Goal: Task Accomplishment & Management: Manage account settings

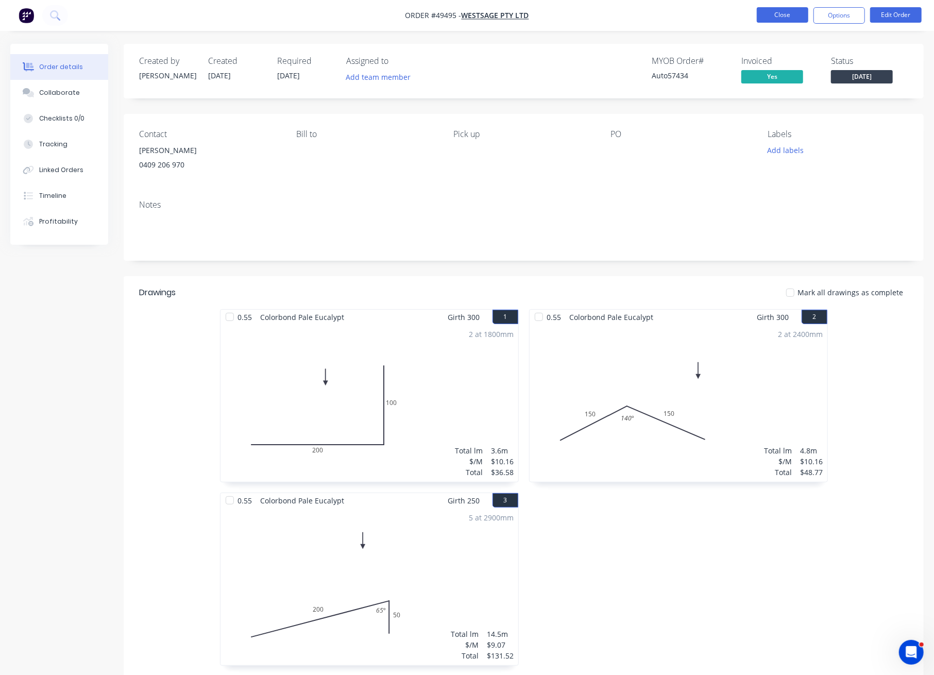
click at [782, 13] on button "Close" at bounding box center [783, 14] width 52 height 15
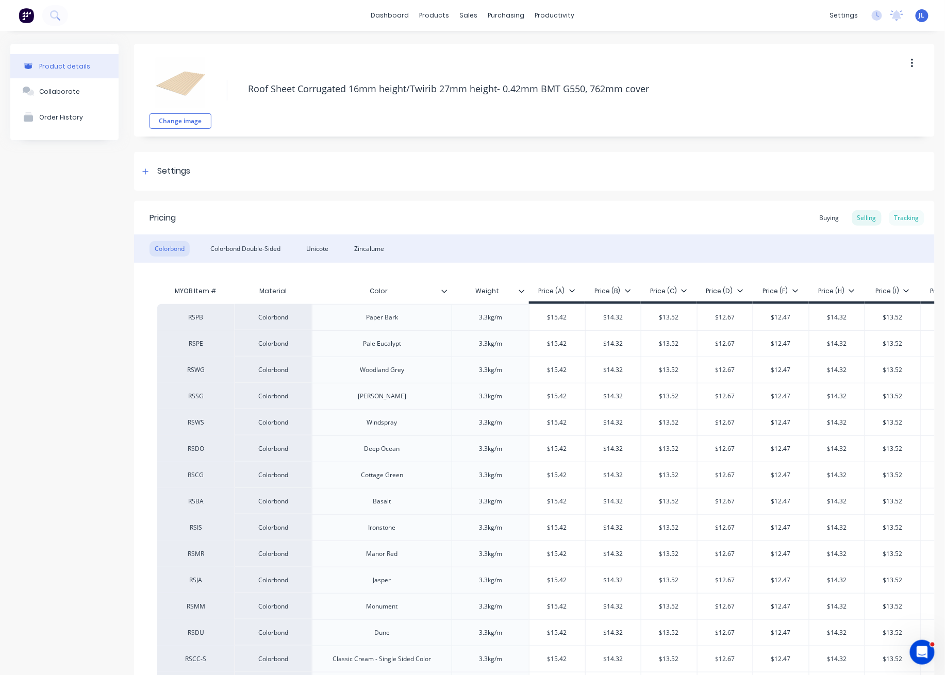
click at [894, 220] on div "Tracking" at bounding box center [906, 217] width 35 height 15
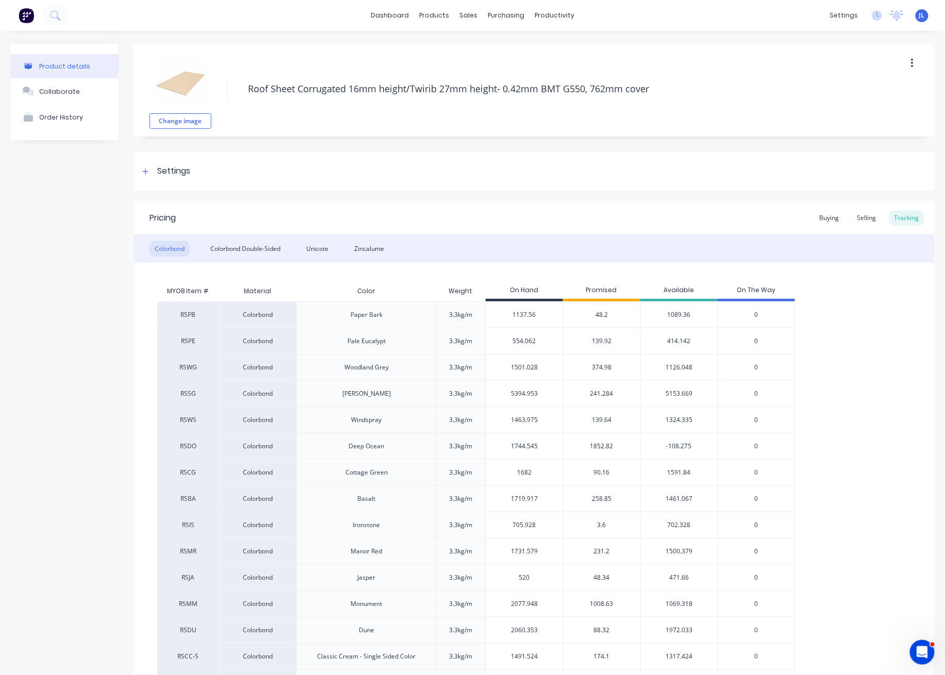
click at [605, 344] on span "139.92" at bounding box center [602, 341] width 20 height 9
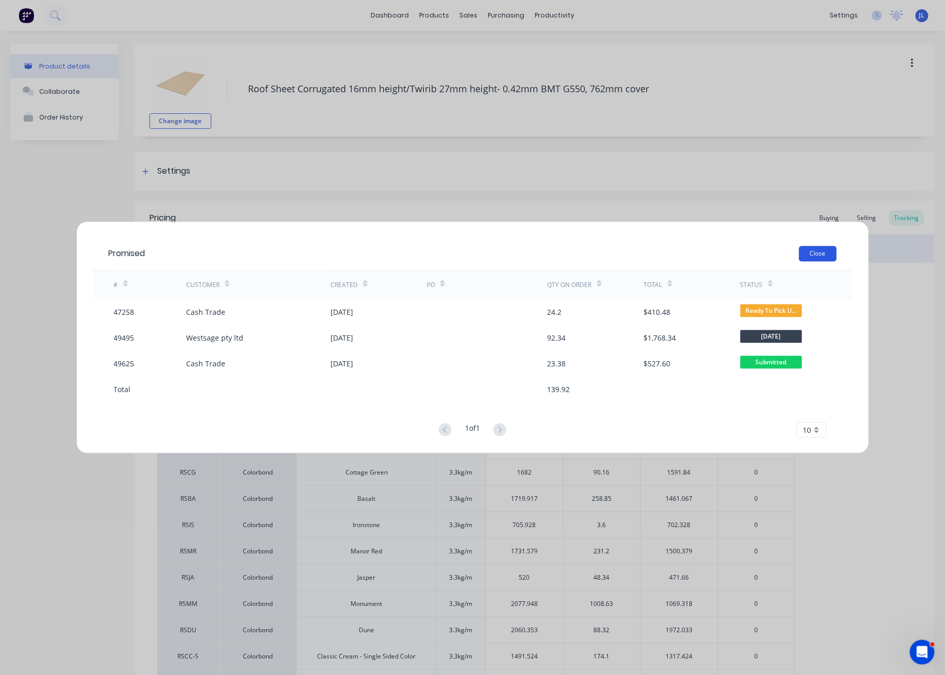
click at [831, 250] on button "Close" at bounding box center [818, 253] width 38 height 15
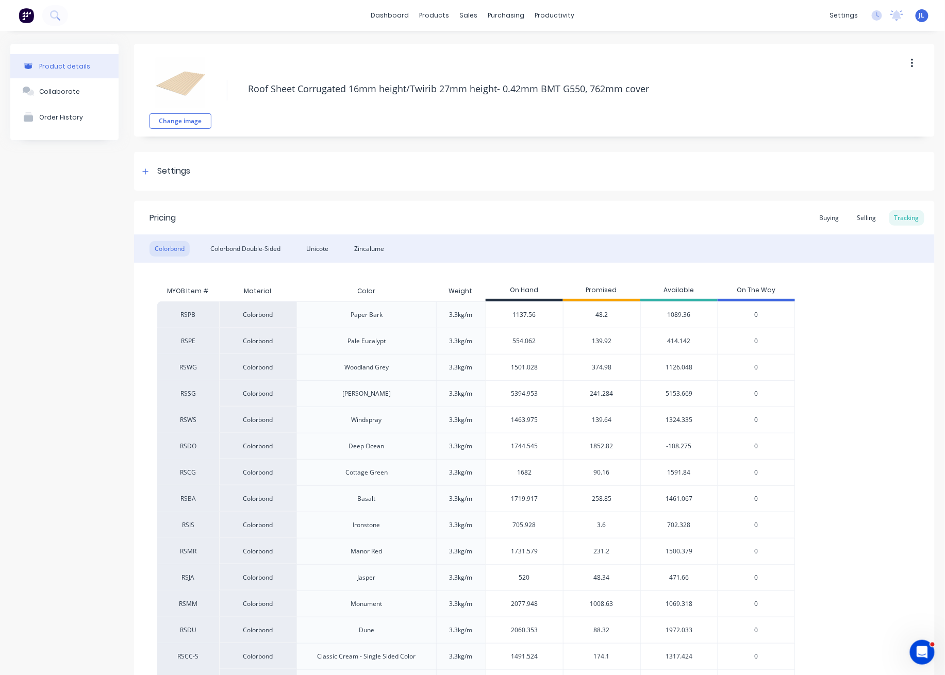
click at [596, 366] on span "374.98" at bounding box center [602, 367] width 20 height 9
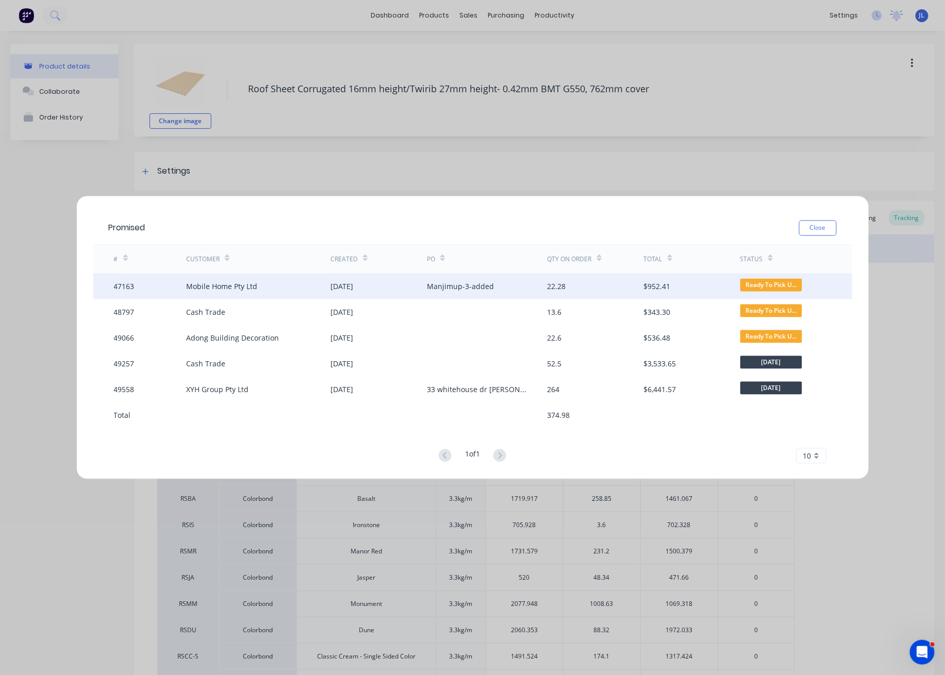
click at [332, 292] on div "23 Jul 2025" at bounding box center [378, 287] width 96 height 26
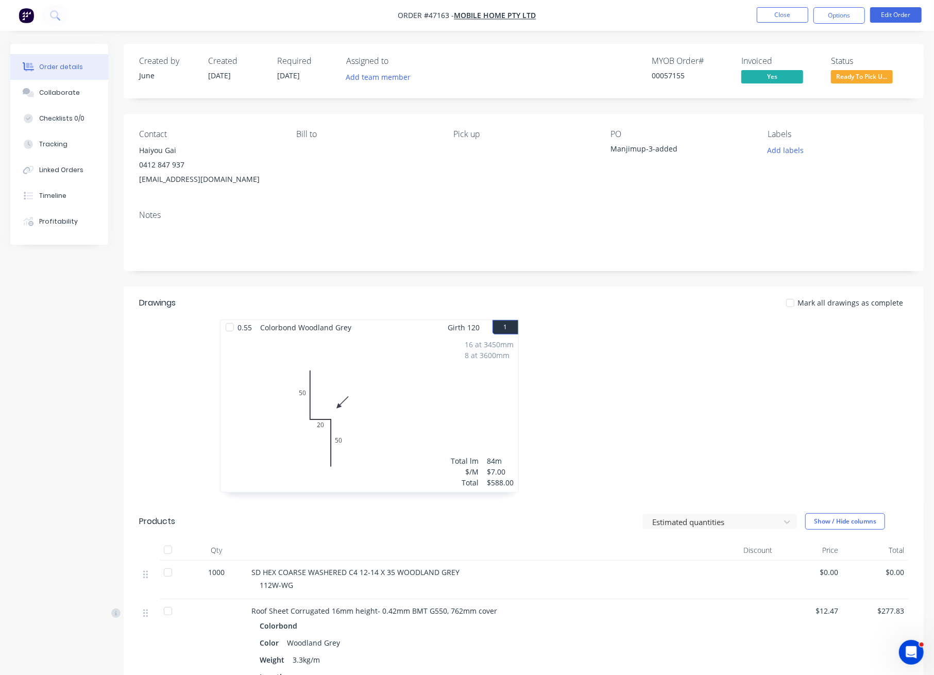
click at [871, 78] on span "Ready To Pick U..." at bounding box center [862, 76] width 62 height 13
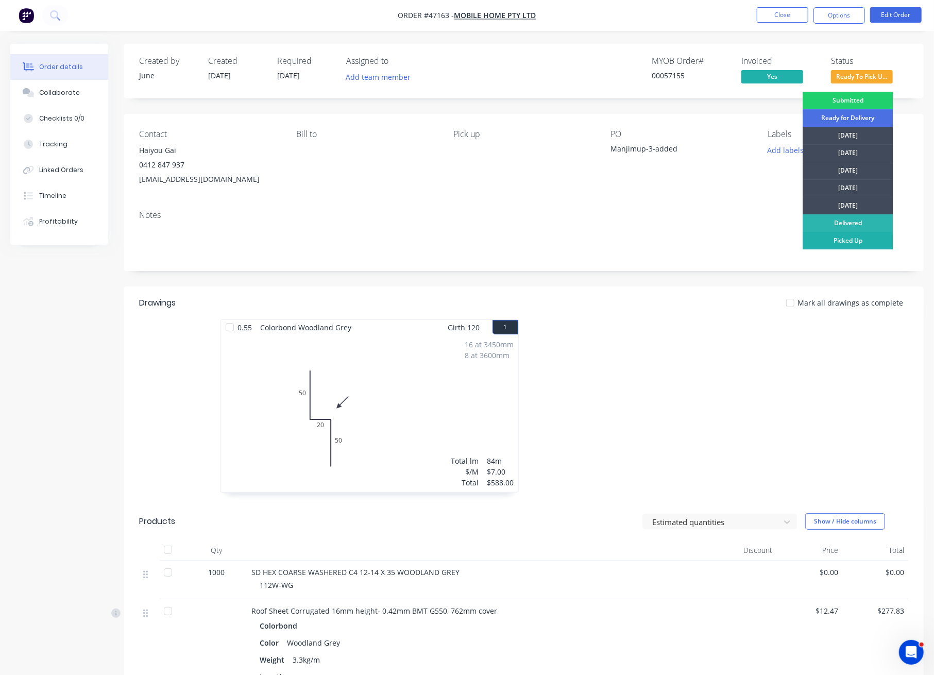
click at [849, 238] on div "Picked Up" at bounding box center [848, 241] width 90 height 18
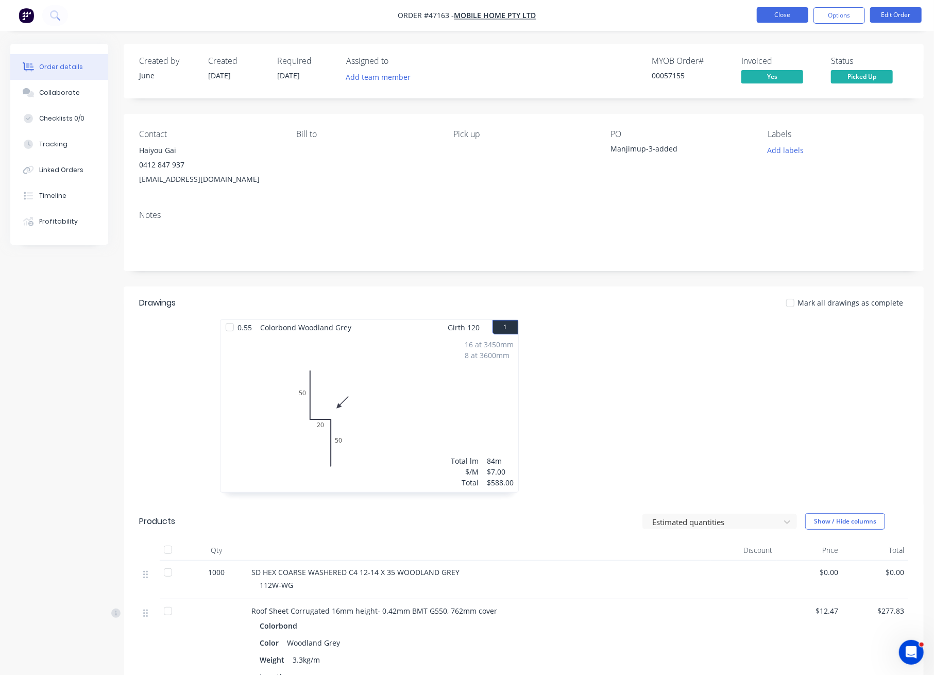
click at [786, 13] on button "Close" at bounding box center [783, 14] width 52 height 15
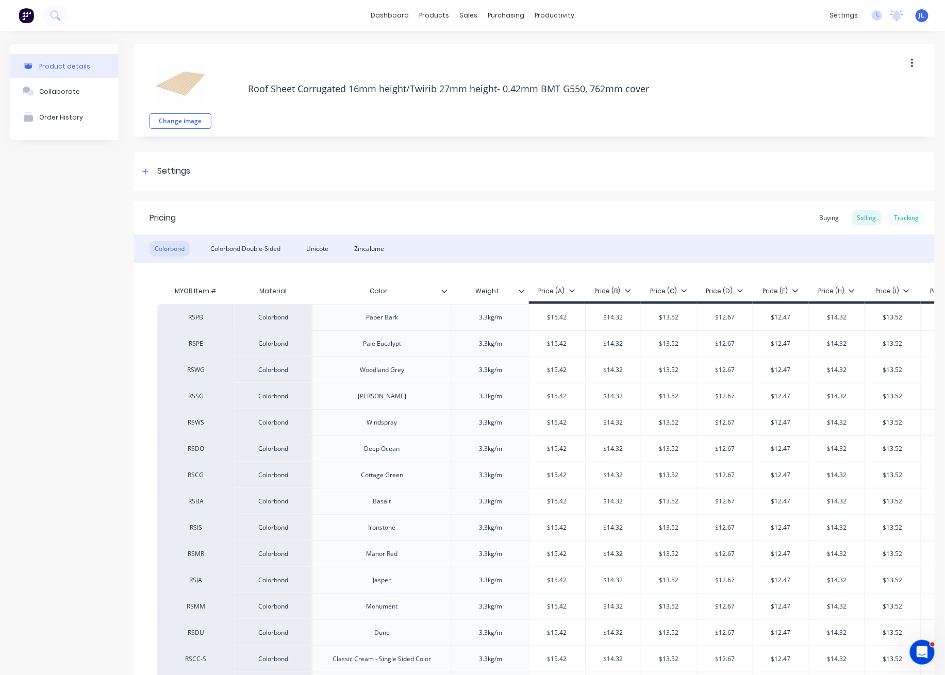
click at [895, 213] on div "Tracking" at bounding box center [906, 217] width 35 height 15
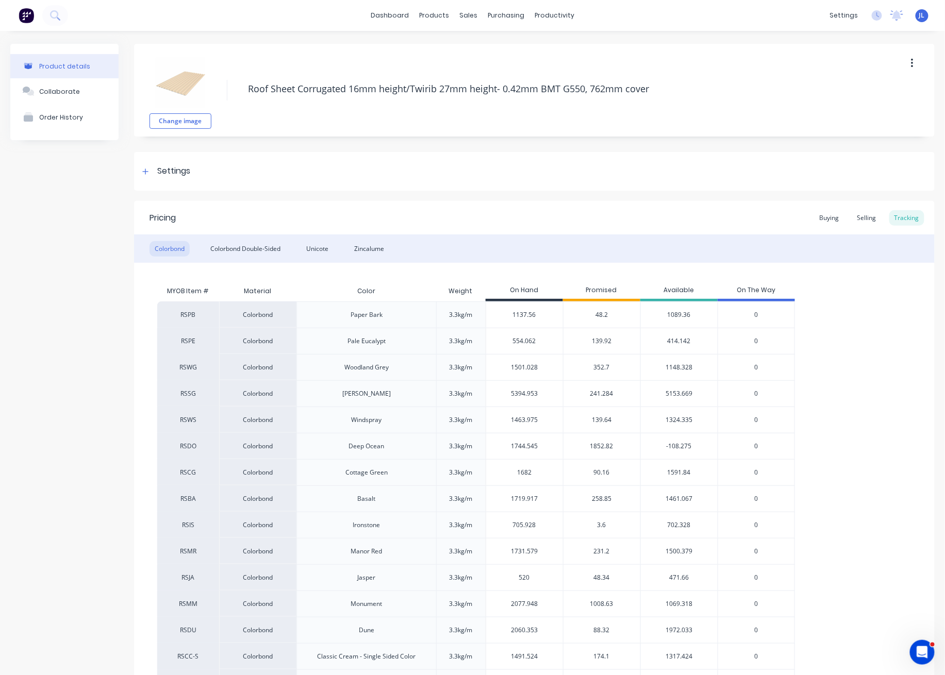
click at [601, 367] on span "352.7" at bounding box center [602, 367] width 16 height 9
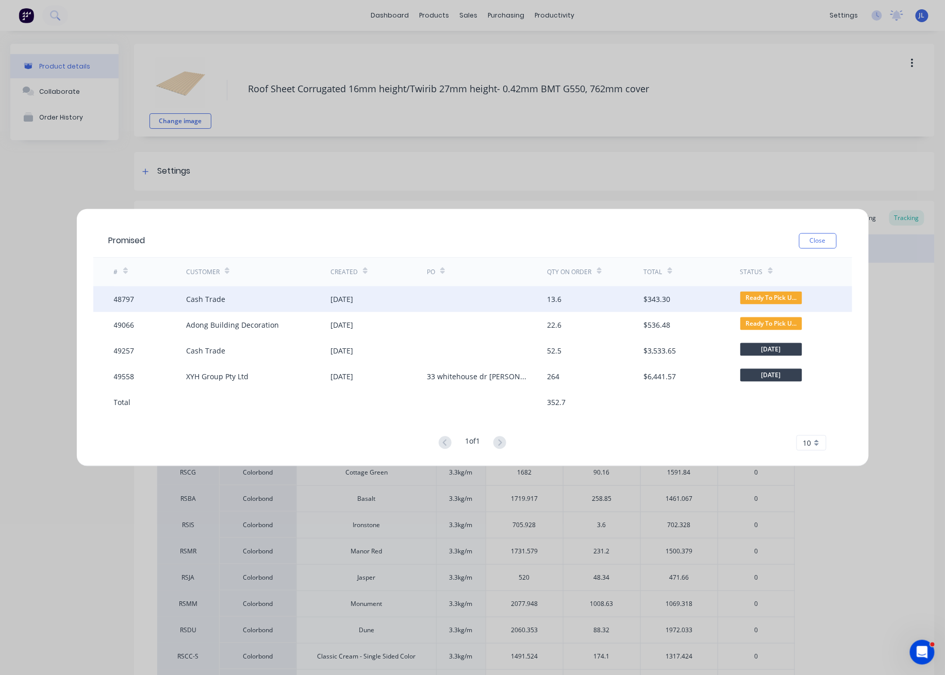
click at [416, 297] on div "05 Sep 2025" at bounding box center [378, 300] width 96 height 26
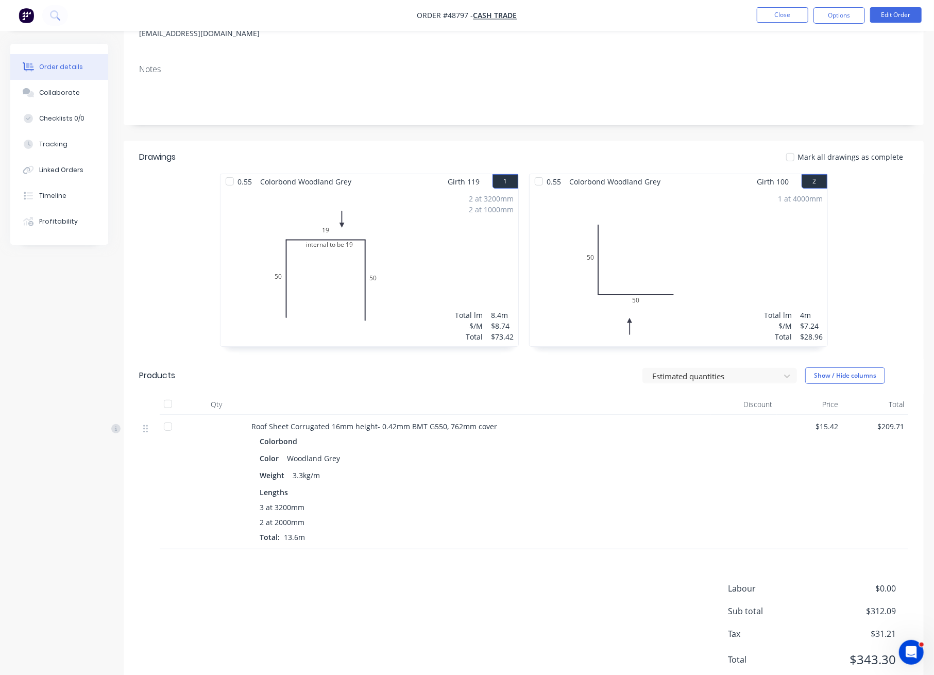
scroll to position [180, 0]
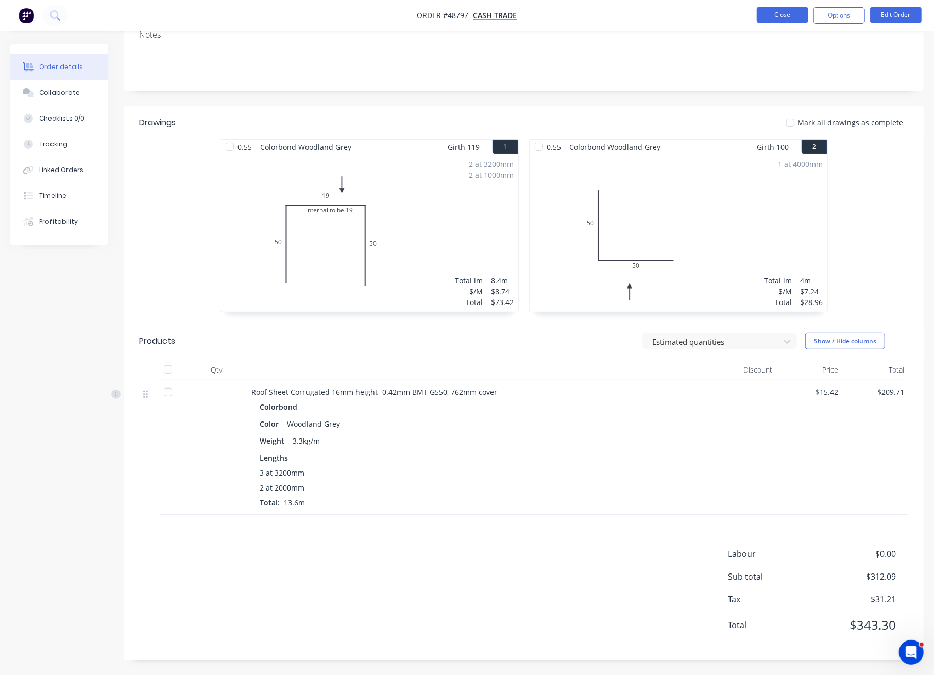
click at [788, 19] on button "Close" at bounding box center [783, 14] width 52 height 15
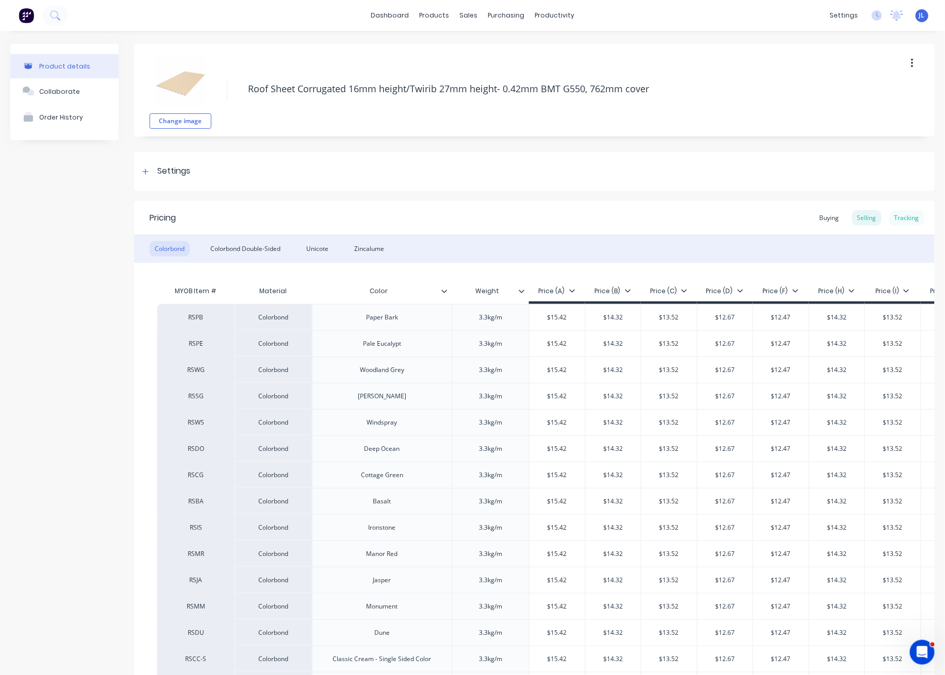
click at [892, 215] on div "Tracking" at bounding box center [906, 217] width 35 height 15
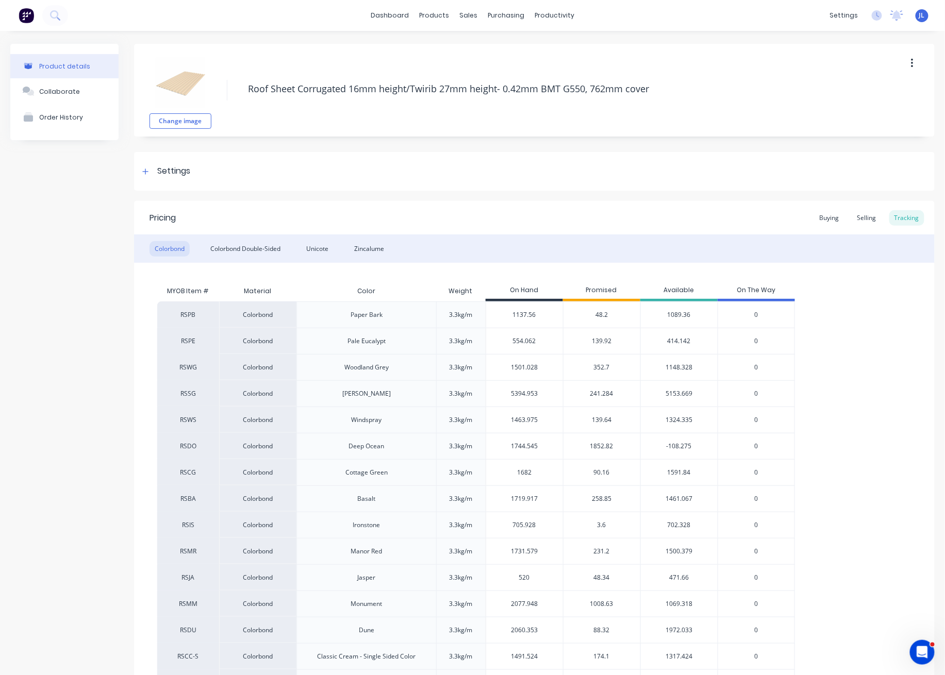
click at [597, 366] on span "352.7" at bounding box center [602, 367] width 16 height 9
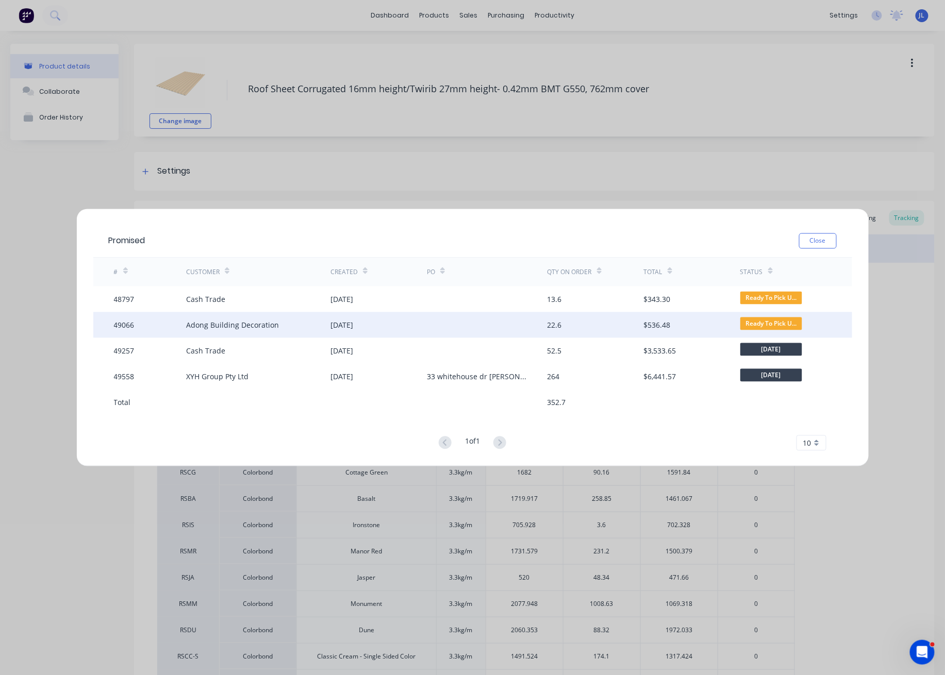
click at [320, 329] on div "Adong Building Decoration" at bounding box center [258, 325] width 144 height 26
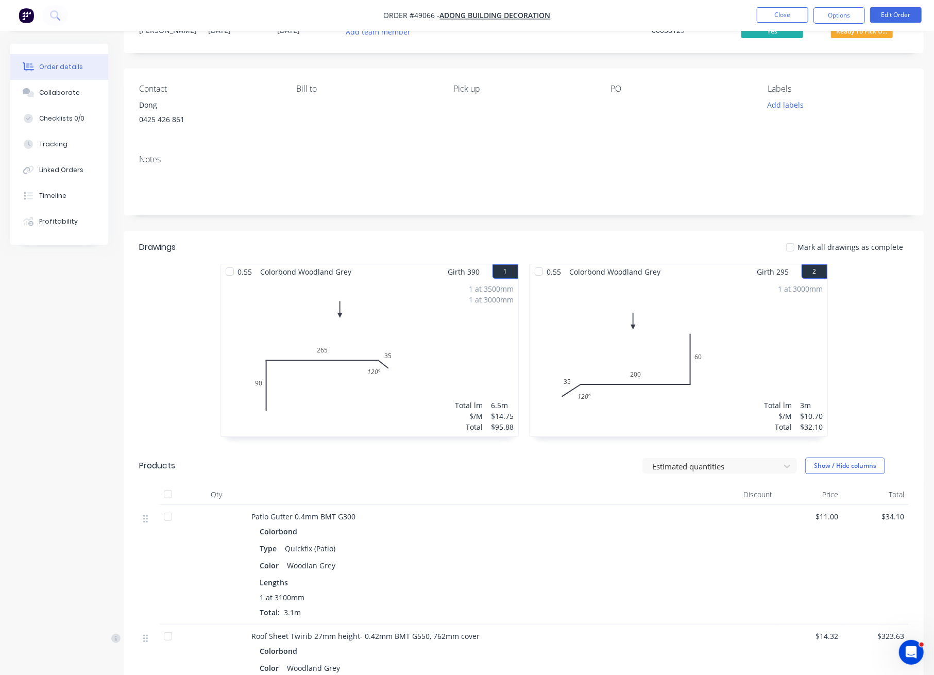
scroll to position [43, 0]
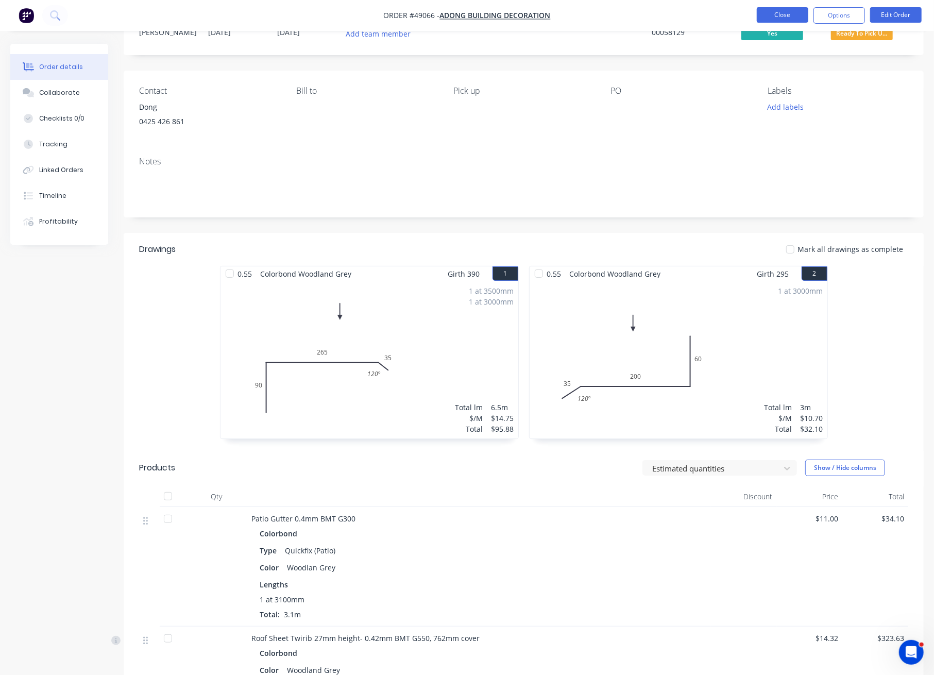
click at [793, 14] on button "Close" at bounding box center [783, 14] width 52 height 15
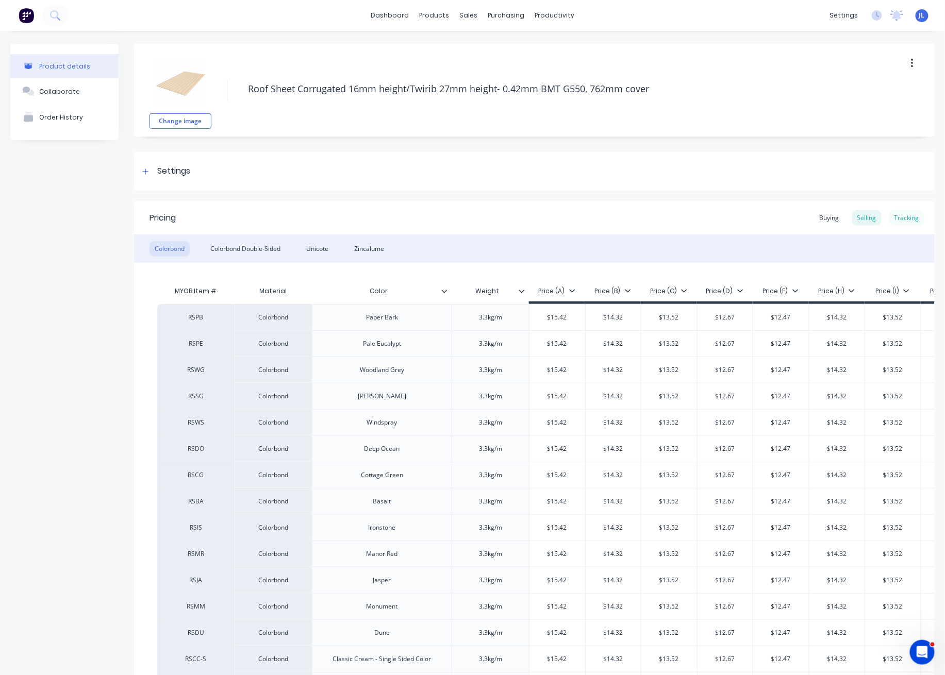
click at [897, 220] on div "Tracking" at bounding box center [906, 217] width 35 height 15
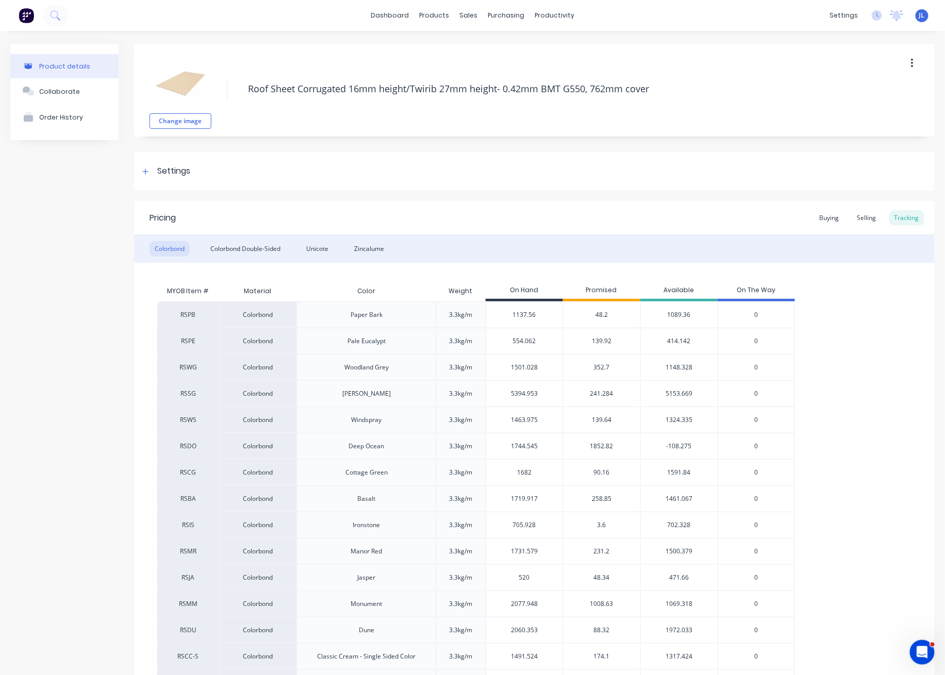
click at [604, 366] on span "352.7" at bounding box center [602, 367] width 16 height 9
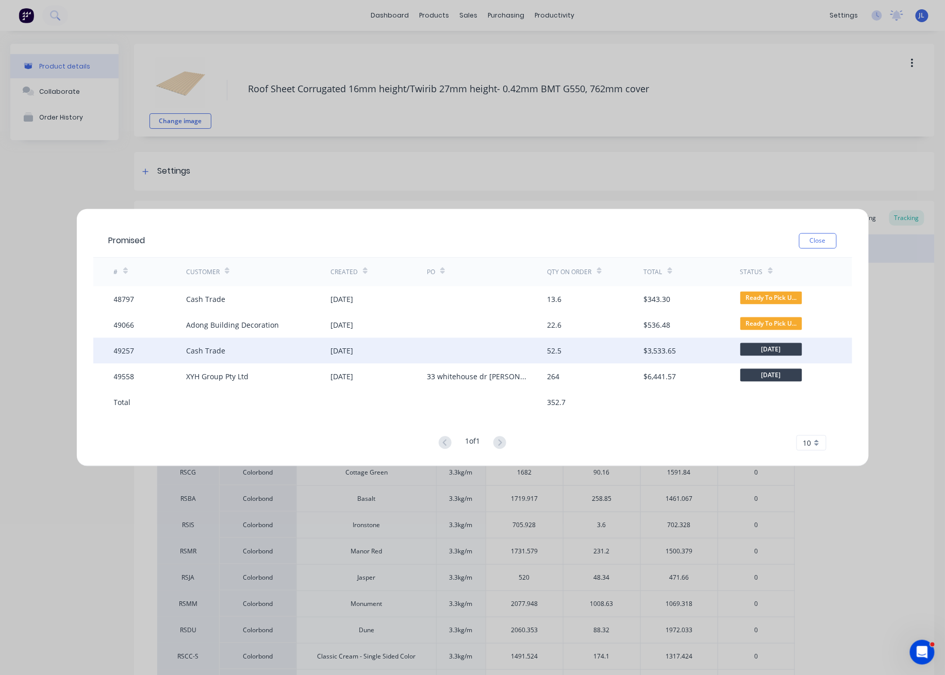
click at [378, 351] on div "24 Sep 2025" at bounding box center [378, 351] width 96 height 26
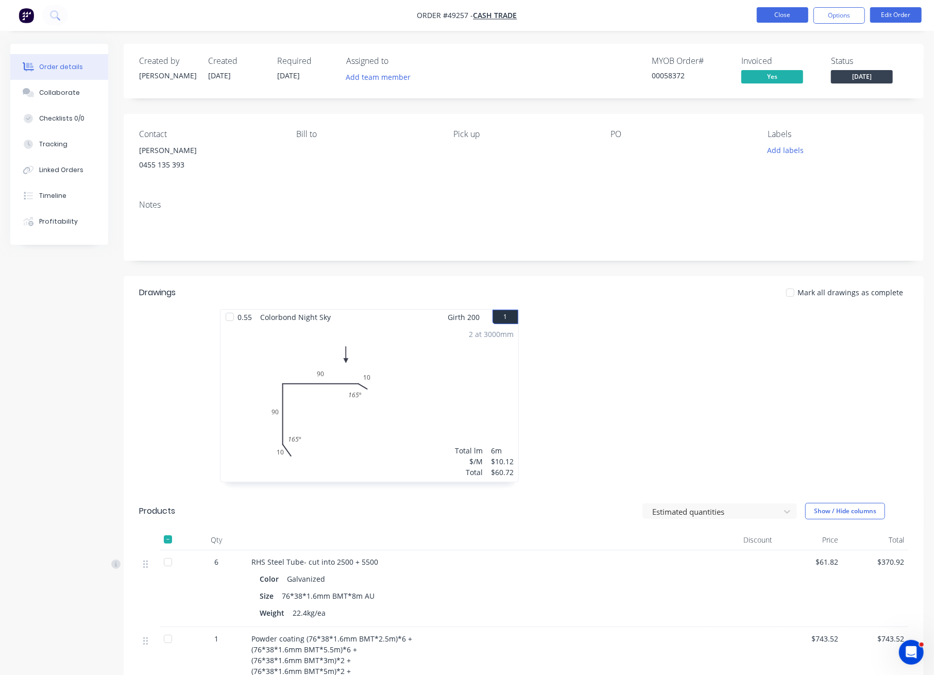
click at [787, 20] on button "Close" at bounding box center [783, 14] width 52 height 15
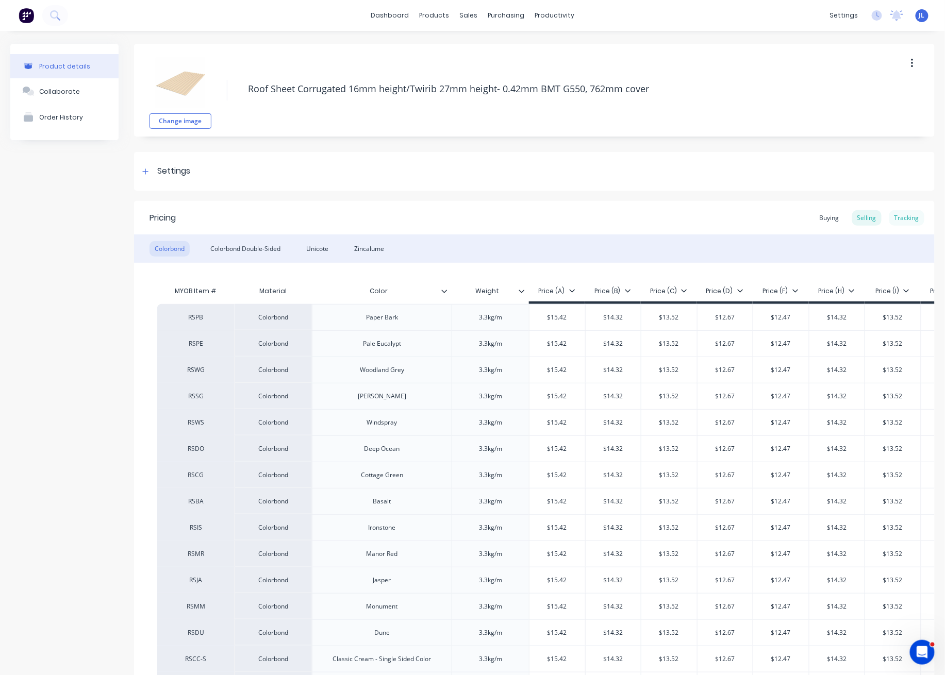
click at [899, 218] on div "Tracking" at bounding box center [906, 217] width 35 height 15
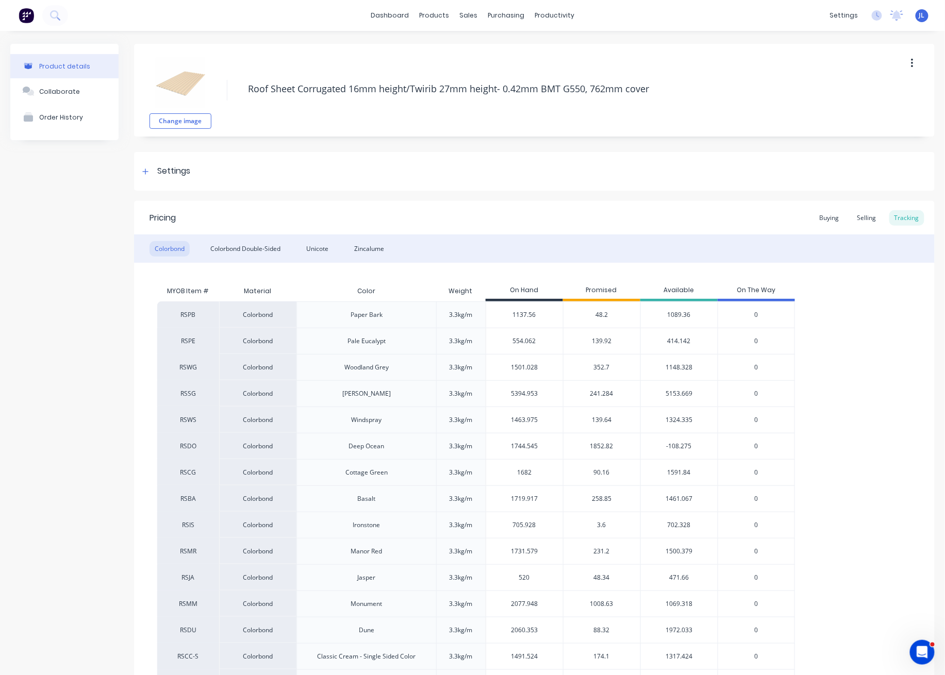
click at [601, 395] on span "241.284" at bounding box center [601, 393] width 23 height 9
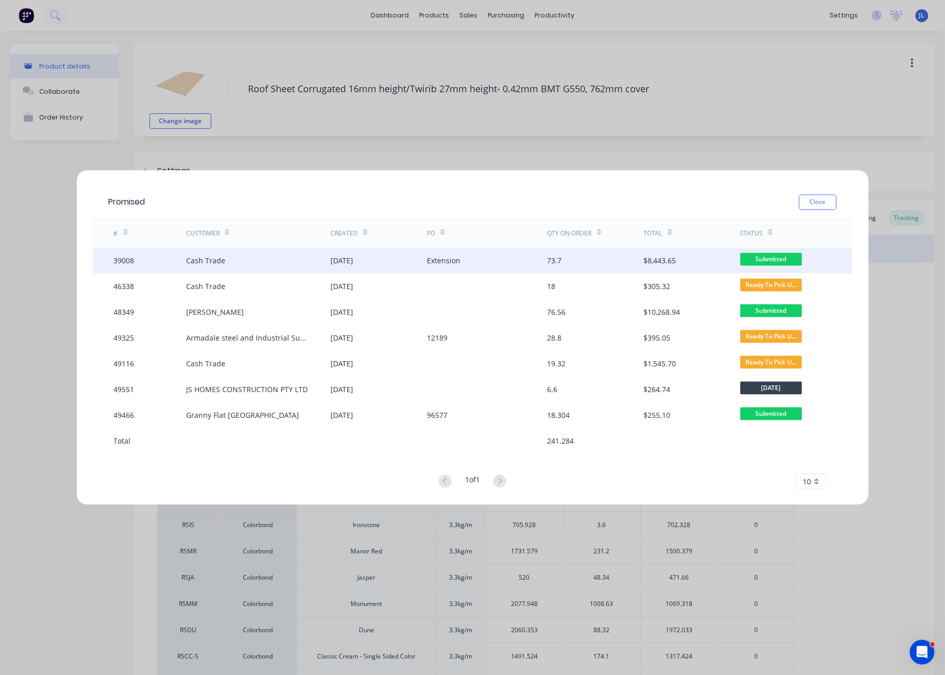
click at [350, 261] on div "03 Dec 2024" at bounding box center [341, 260] width 23 height 11
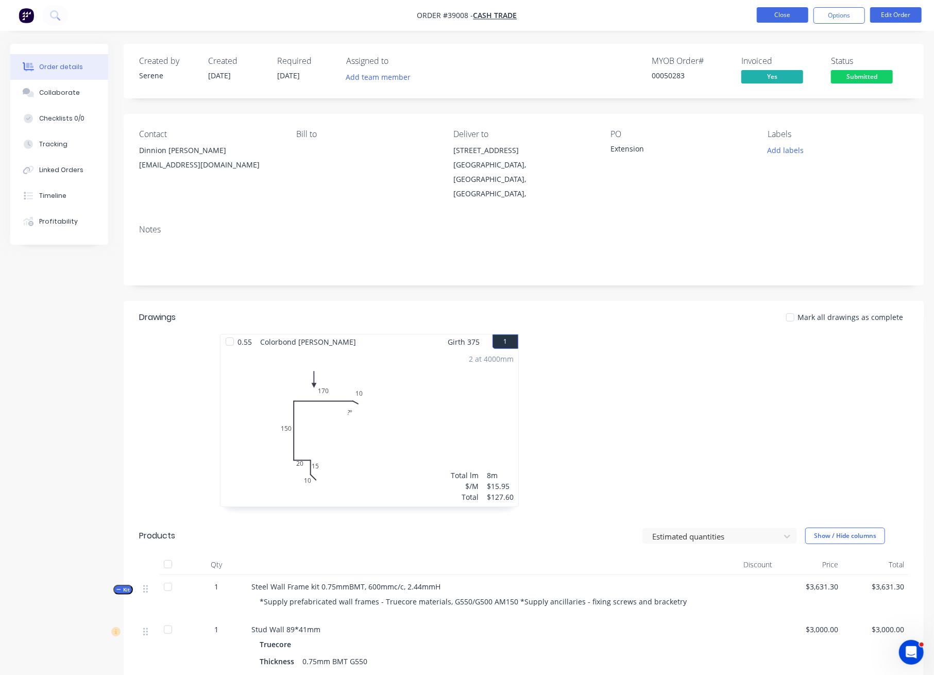
click at [765, 12] on button "Close" at bounding box center [783, 14] width 52 height 15
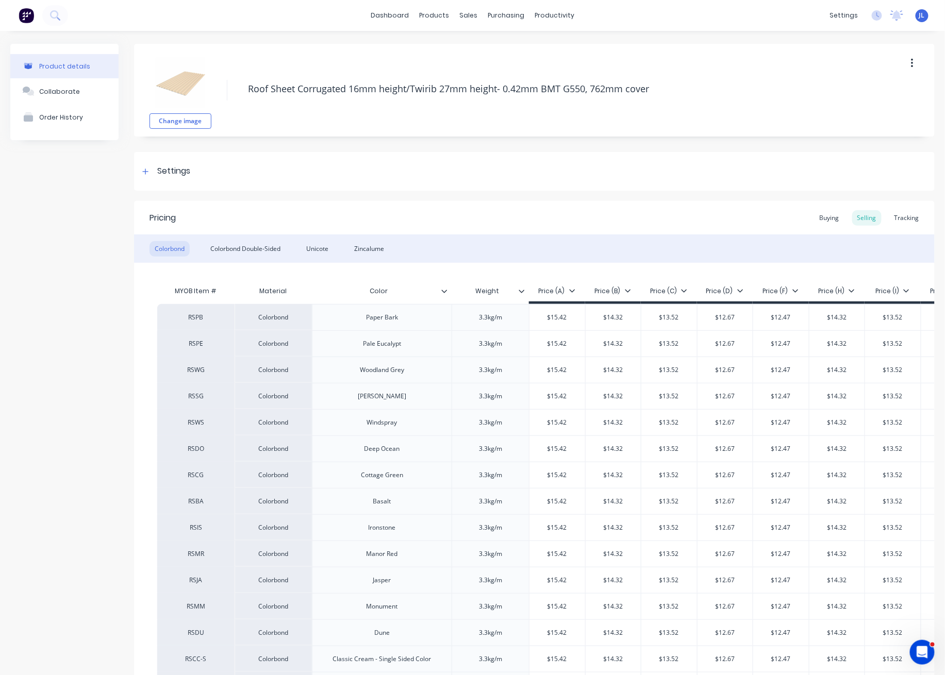
type textarea "x"
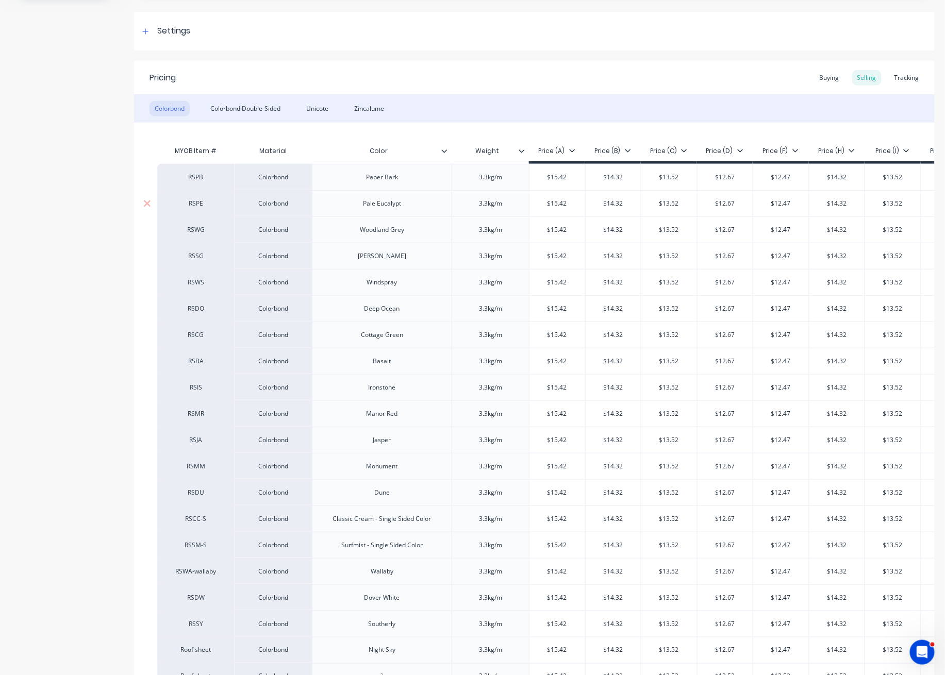
scroll to position [130, 0]
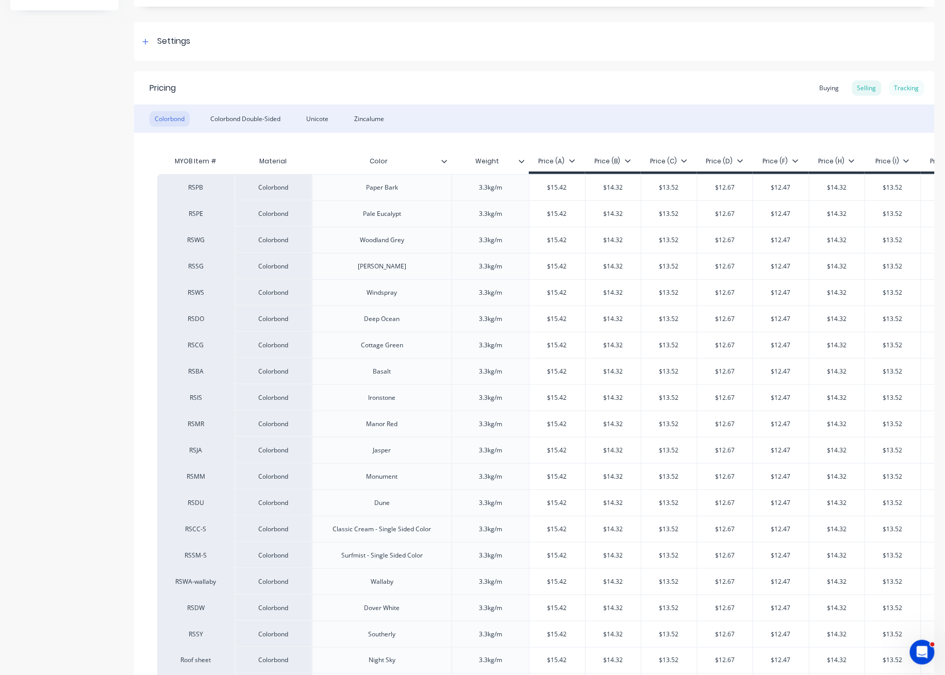
click at [899, 85] on div "Tracking" at bounding box center [906, 87] width 35 height 15
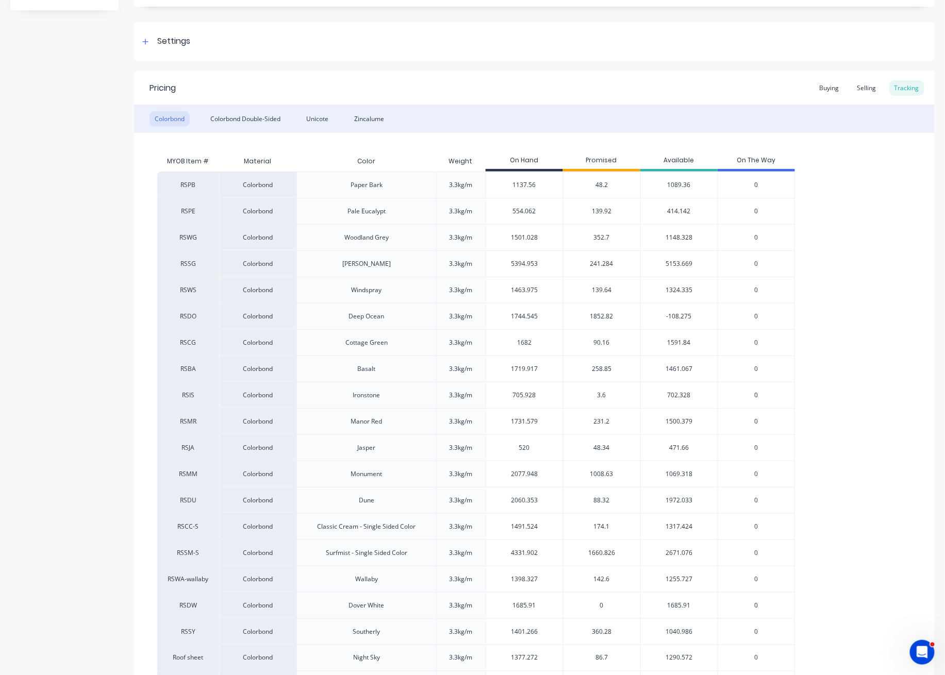
click at [604, 265] on span "241.284" at bounding box center [601, 263] width 23 height 9
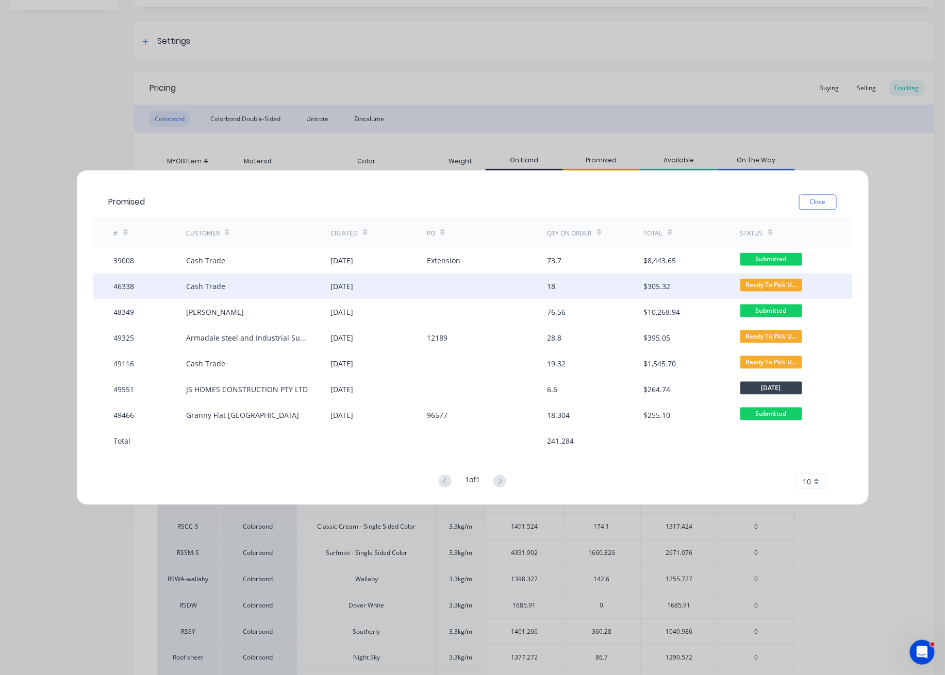
click at [378, 288] on div "03 Jul 2025" at bounding box center [378, 287] width 96 height 26
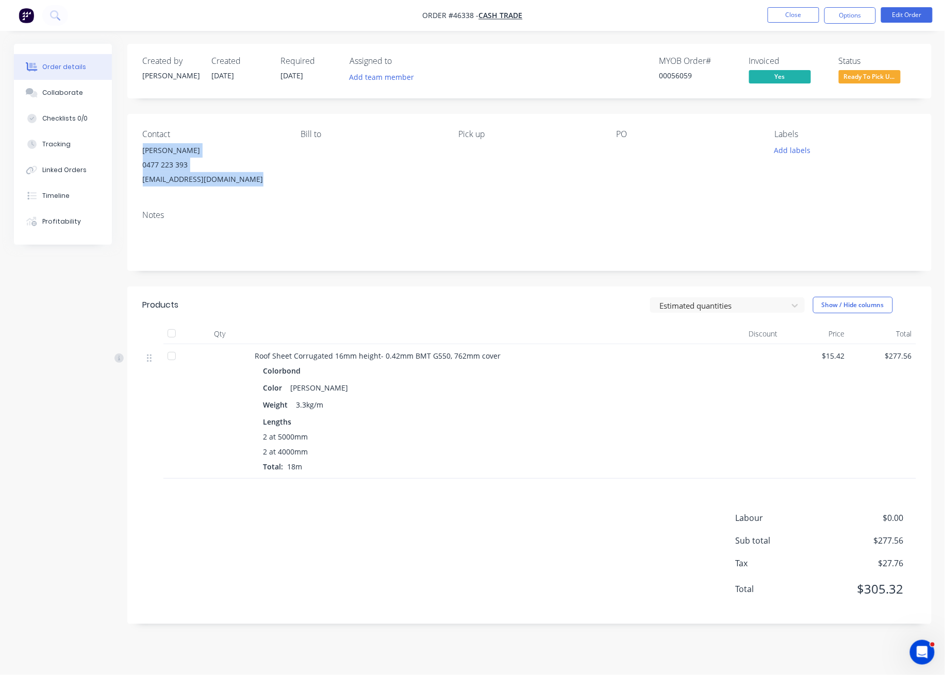
drag, startPoint x: 251, startPoint y: 180, endPoint x: 137, endPoint y: 151, distance: 118.0
click at [137, 151] on div "Contact Clint 0477 223 393 metaljacketroofing@gmail.com Bill to Pick up PO Labe…" at bounding box center [529, 158] width 804 height 88
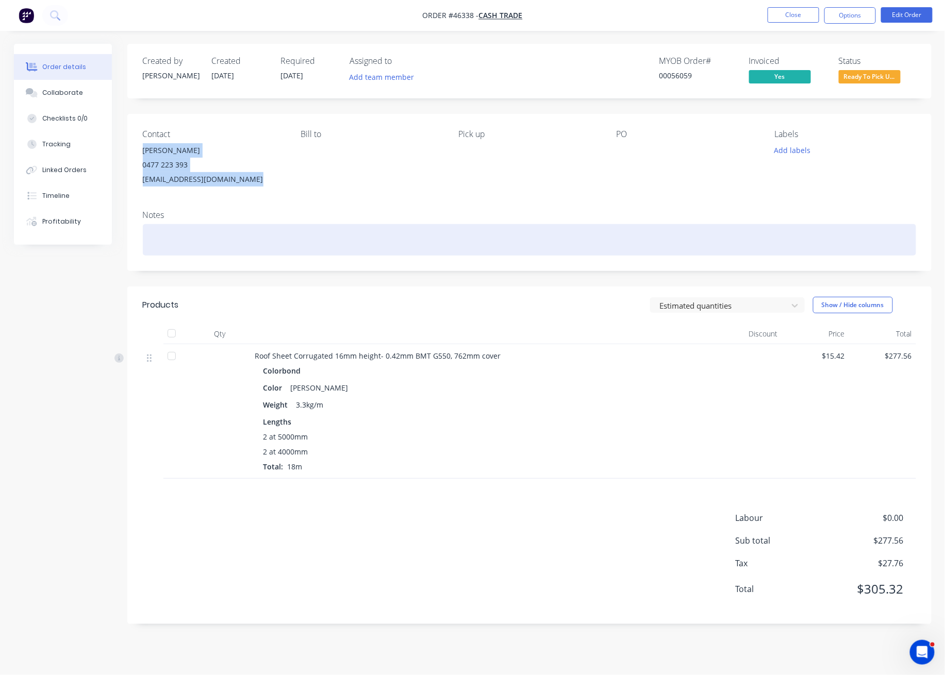
copy div "Clint 0477 223 393 metaljacketroofing@gmail.com"
click at [164, 231] on div at bounding box center [529, 239] width 773 height 31
click at [163, 235] on div at bounding box center [529, 239] width 773 height 31
paste div
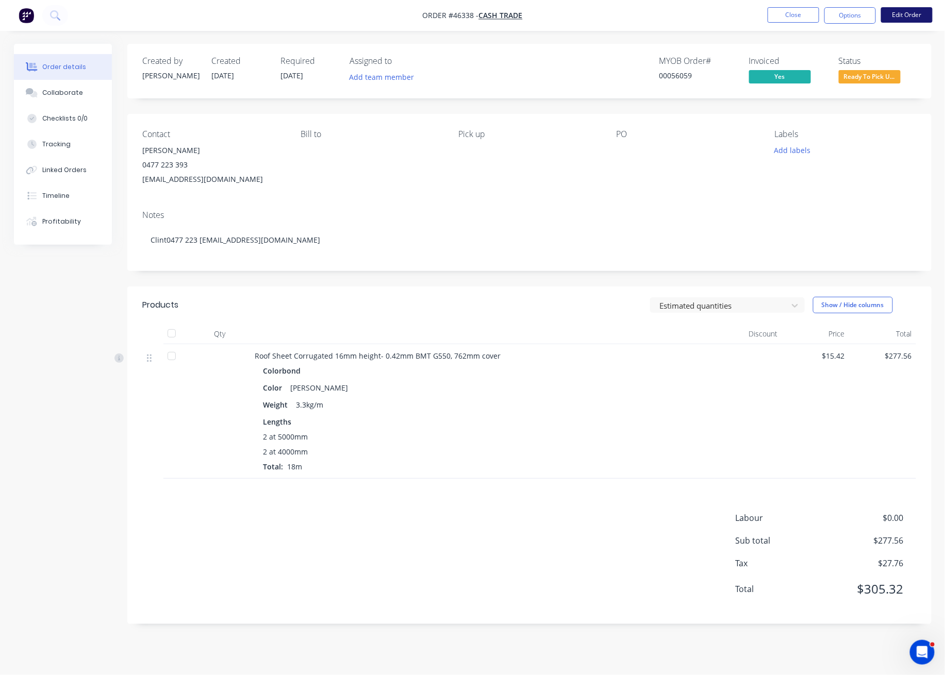
click at [904, 13] on button "Edit Order" at bounding box center [907, 14] width 52 height 15
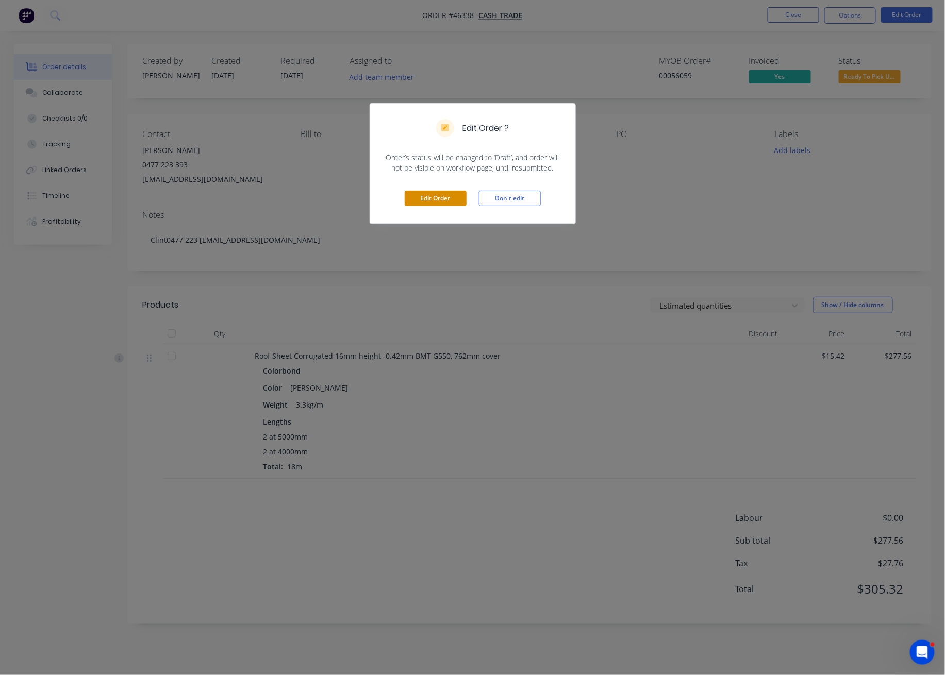
click at [438, 197] on button "Edit Order" at bounding box center [436, 198] width 62 height 15
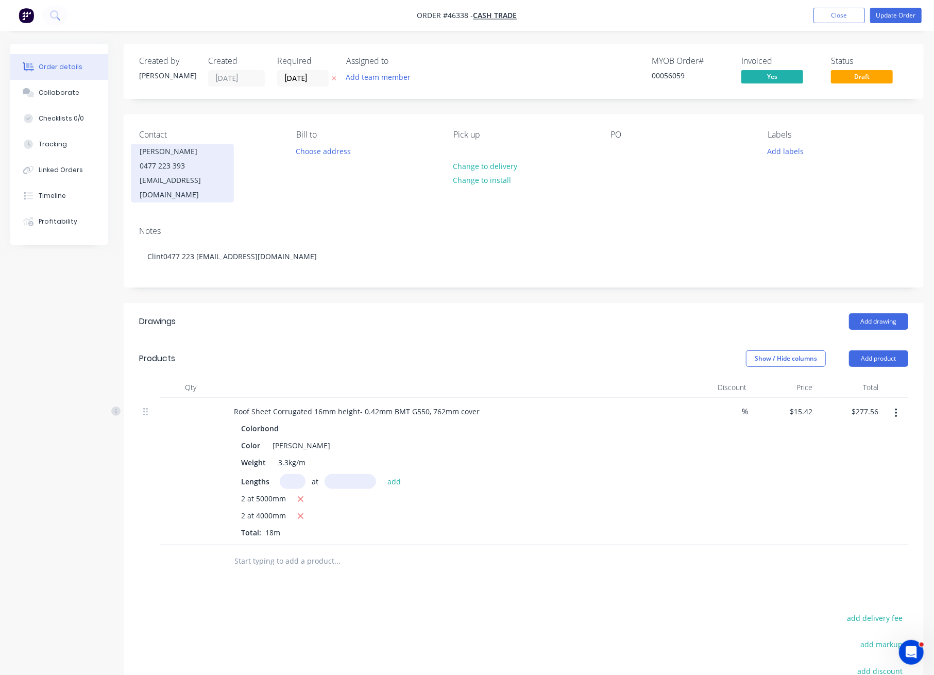
click at [191, 169] on div "0477 223 393" at bounding box center [183, 166] width 86 height 14
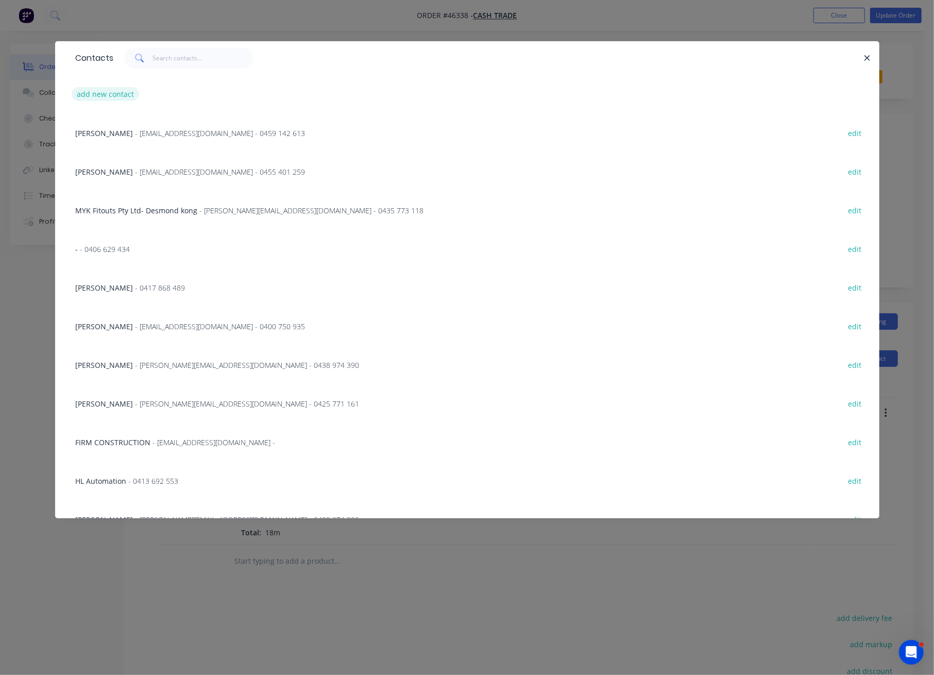
click at [105, 94] on button "add new contact" at bounding box center [106, 94] width 68 height 14
select select "AU"
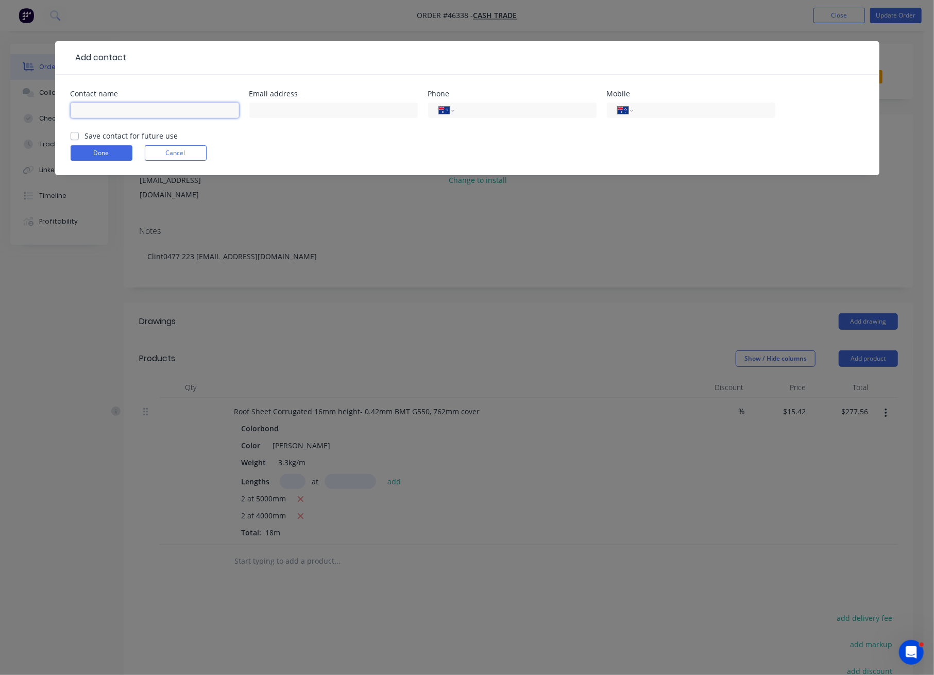
click at [109, 106] on input "text" at bounding box center [155, 110] width 169 height 15
type input "1"
click at [88, 160] on button "Done" at bounding box center [102, 152] width 62 height 15
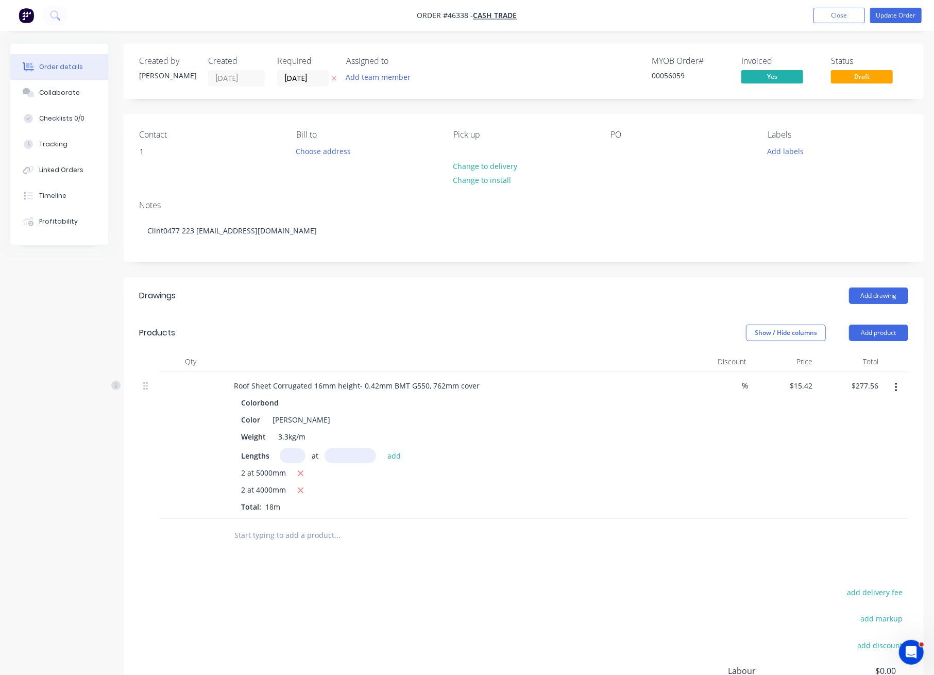
click at [888, 7] on nav "Order #46338 - Cash Trade Add product Close Update Order" at bounding box center [467, 15] width 934 height 31
click at [888, 19] on button "Update Order" at bounding box center [896, 15] width 52 height 15
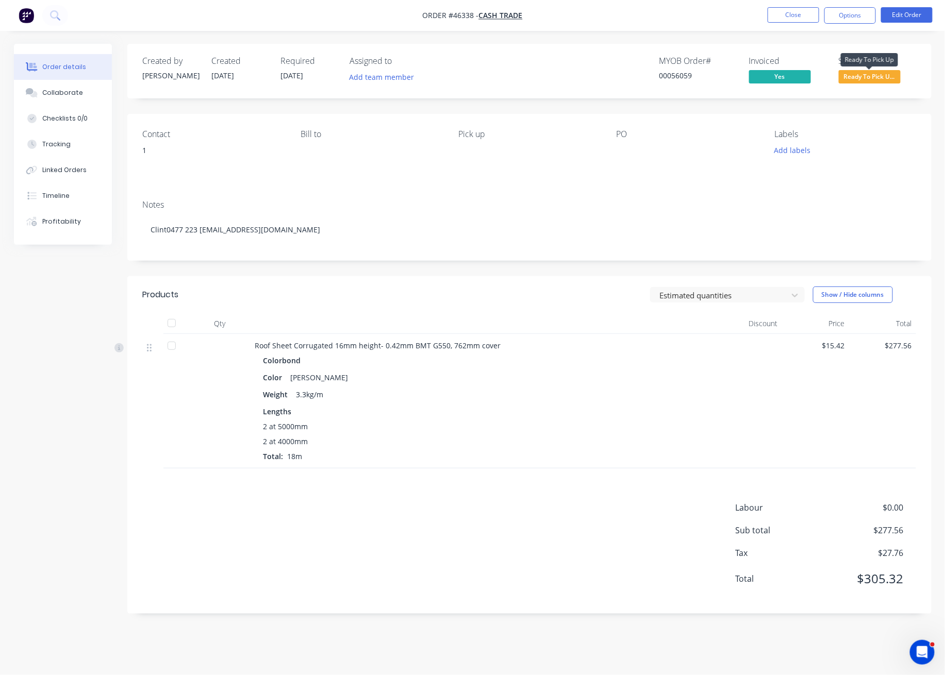
click at [869, 74] on span "Ready To Pick U..." at bounding box center [870, 76] width 62 height 13
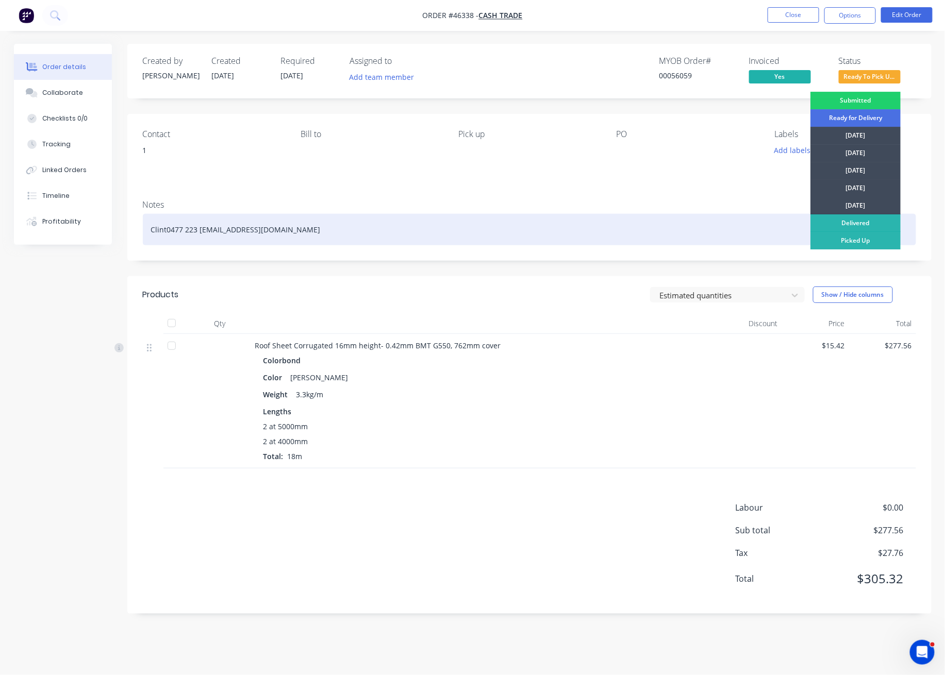
click at [861, 238] on div "Picked Up" at bounding box center [855, 241] width 90 height 18
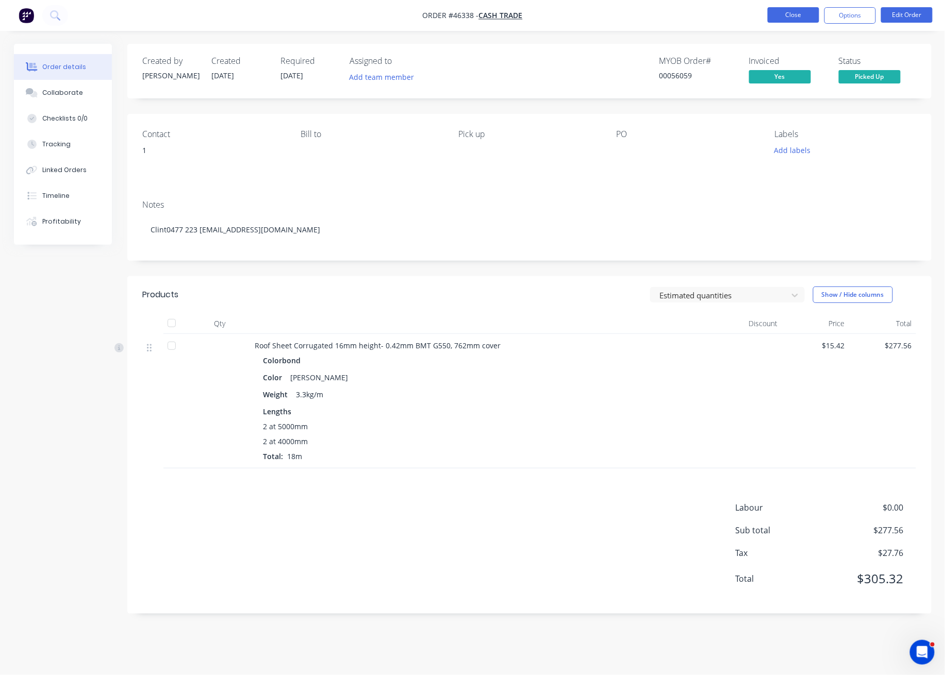
click at [811, 12] on button "Close" at bounding box center [793, 14] width 52 height 15
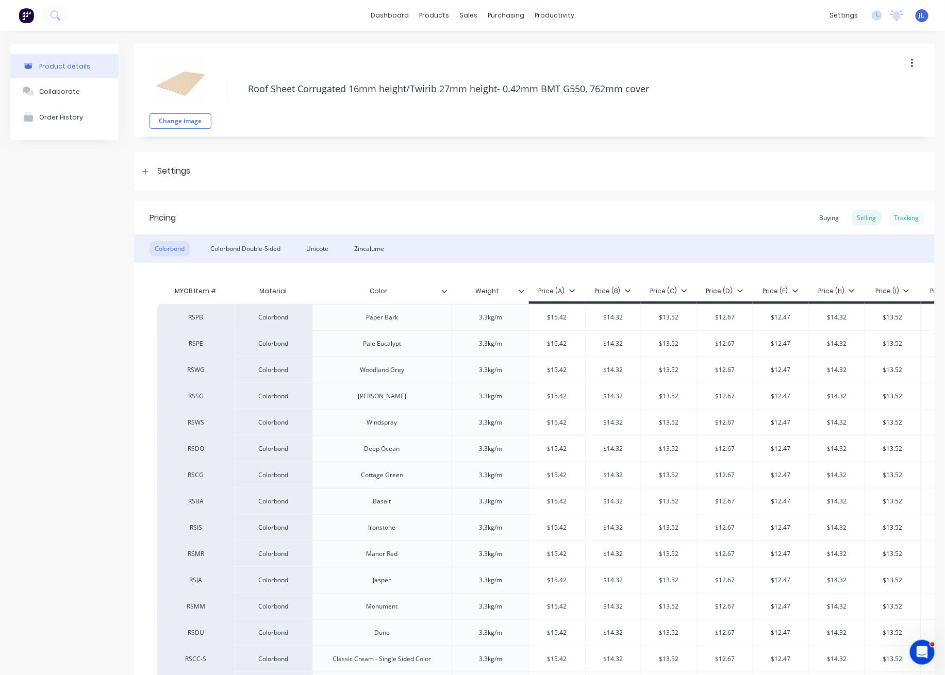
click at [900, 217] on div "Tracking" at bounding box center [906, 217] width 35 height 15
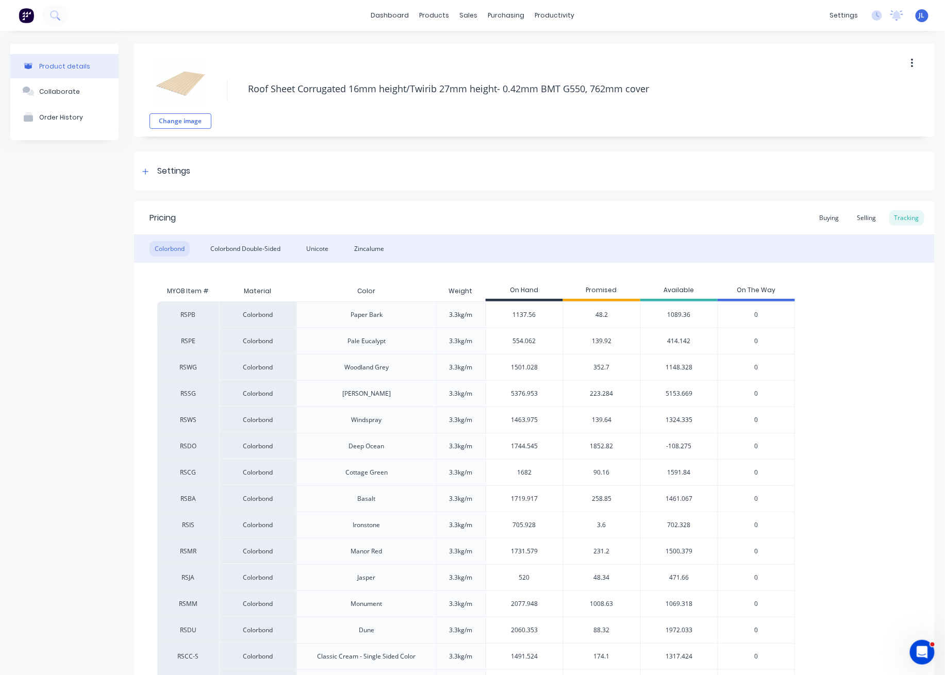
click at [600, 395] on span "223.284" at bounding box center [601, 393] width 23 height 9
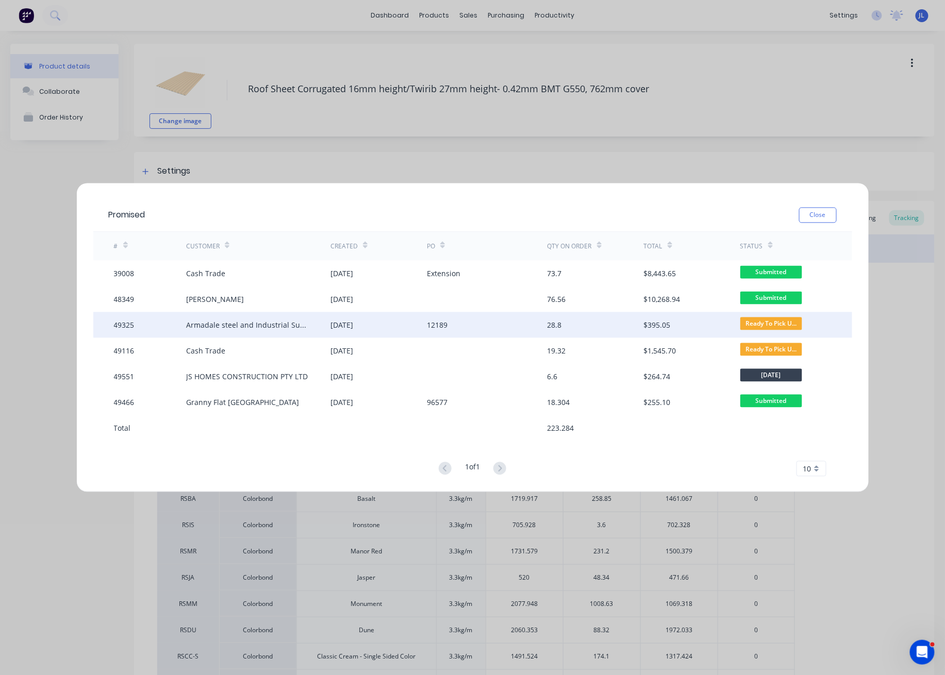
click at [353, 326] on div "16 Sep 2025" at bounding box center [341, 325] width 23 height 11
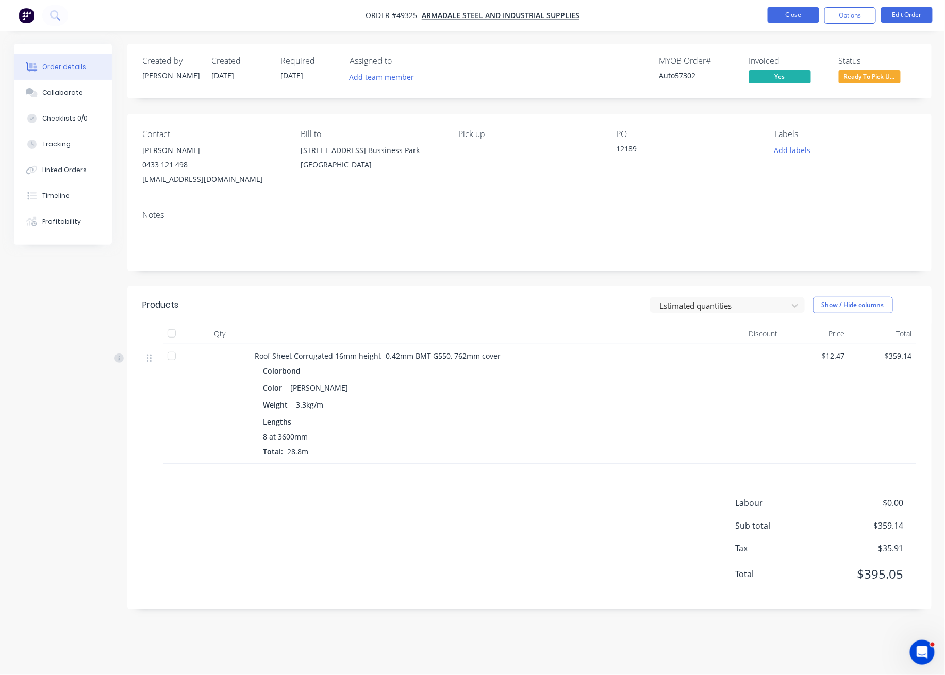
click at [790, 8] on button "Close" at bounding box center [793, 14] width 52 height 15
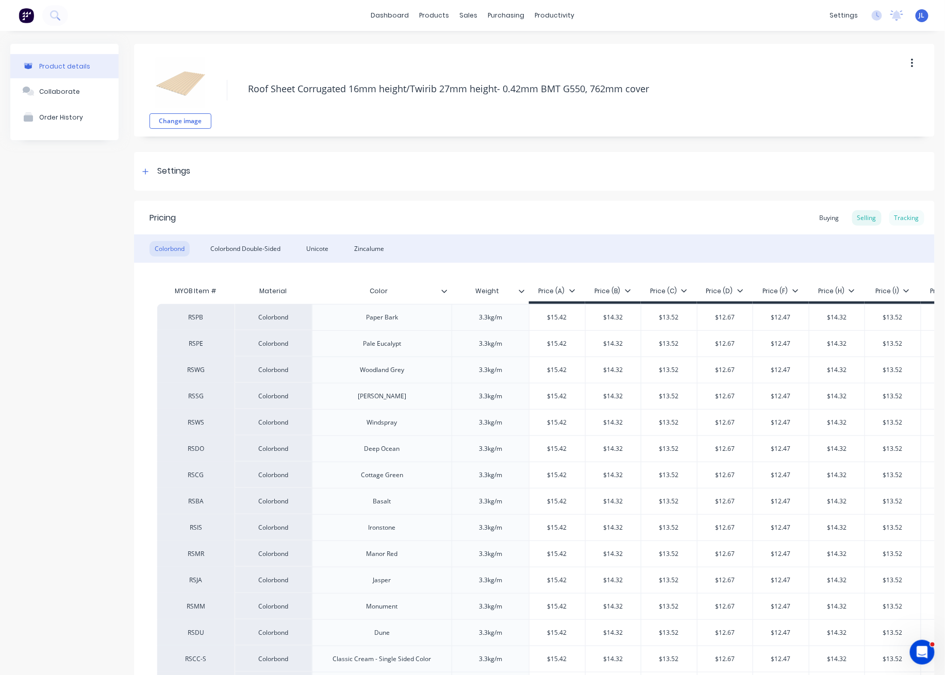
click at [904, 213] on div "Tracking" at bounding box center [906, 217] width 35 height 15
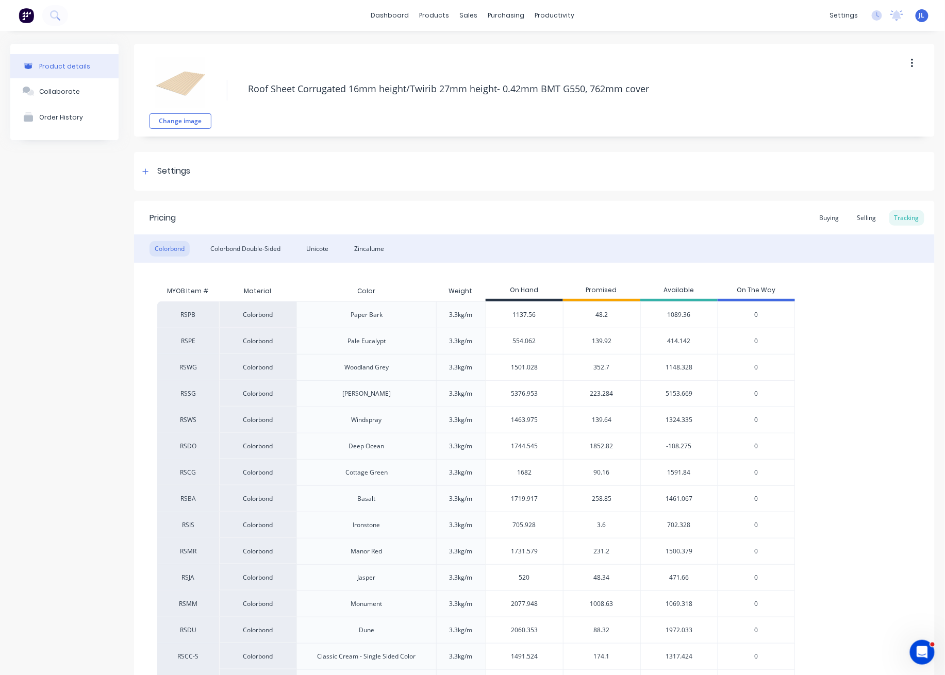
click at [605, 419] on span "139.64" at bounding box center [602, 419] width 20 height 9
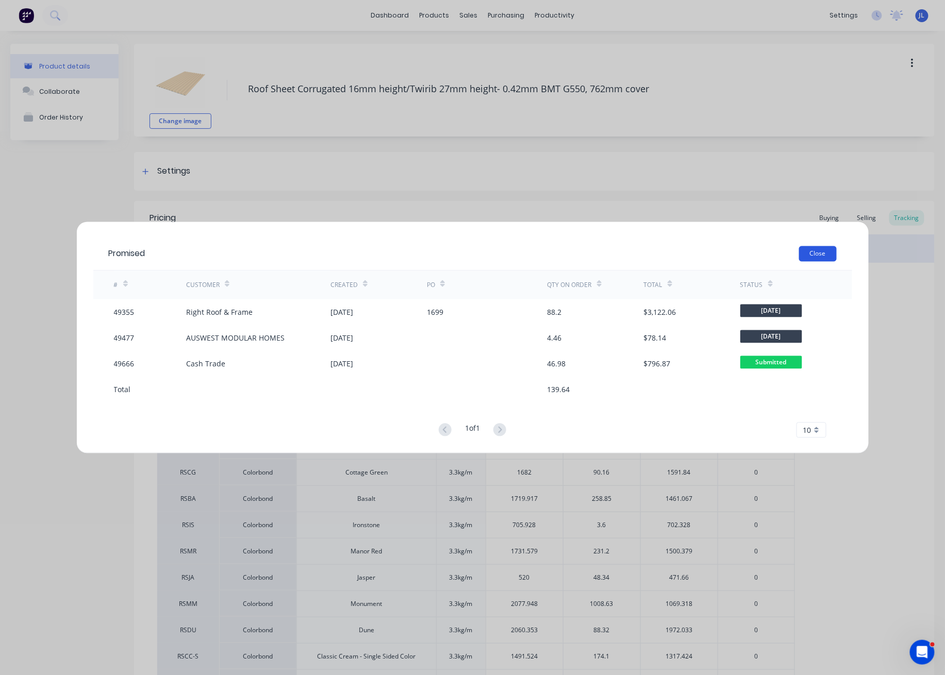
click at [815, 256] on button "Close" at bounding box center [818, 253] width 38 height 15
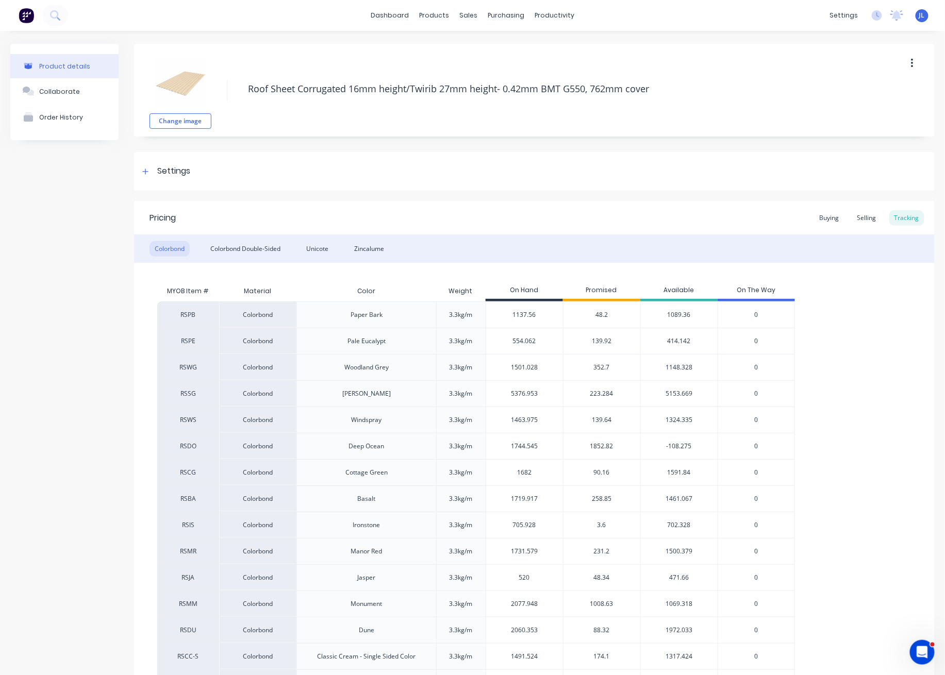
click at [606, 444] on span "1852.82" at bounding box center [601, 446] width 23 height 9
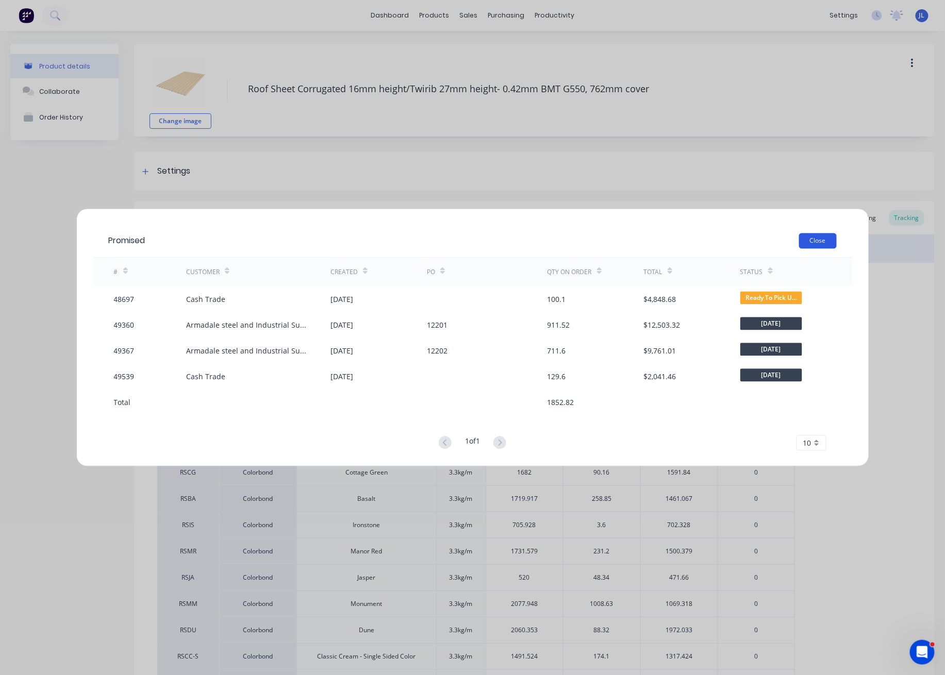
click at [816, 244] on button "Close" at bounding box center [818, 240] width 38 height 15
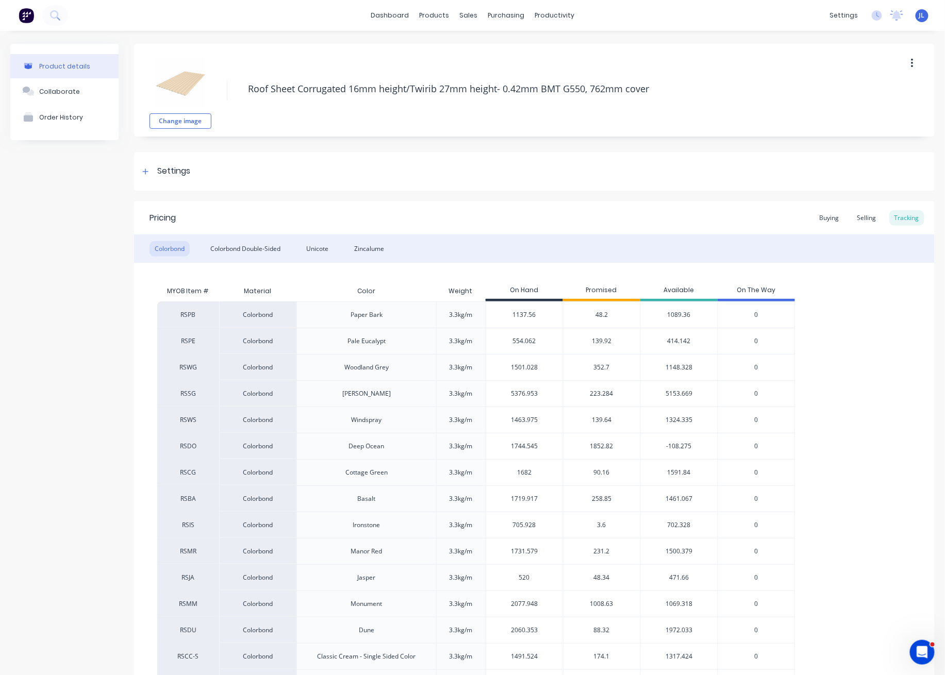
click at [603, 471] on span "90.16" at bounding box center [602, 472] width 16 height 9
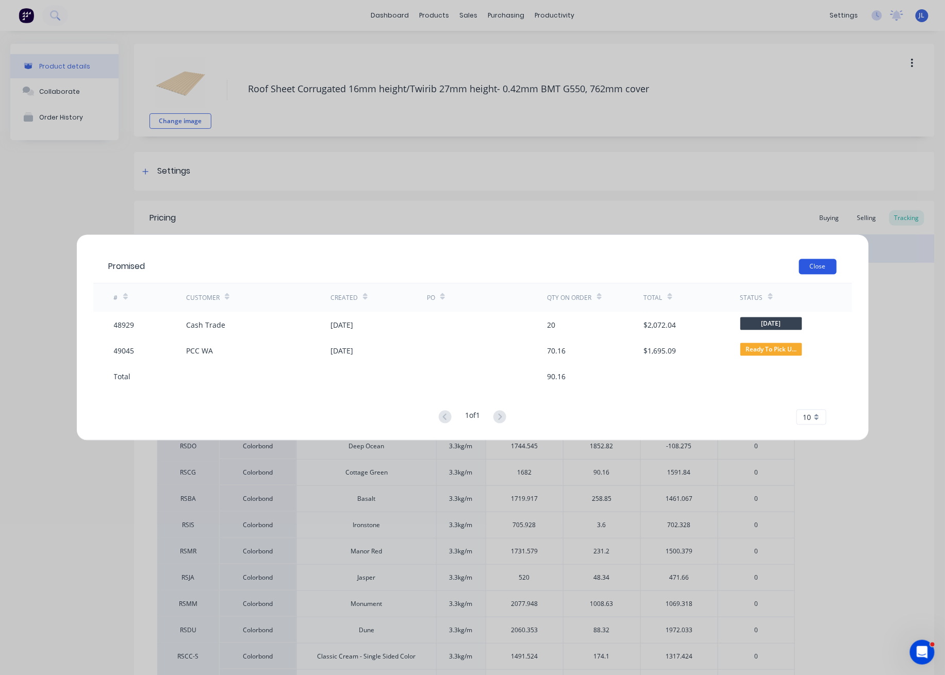
click at [815, 272] on button "Close" at bounding box center [818, 266] width 38 height 15
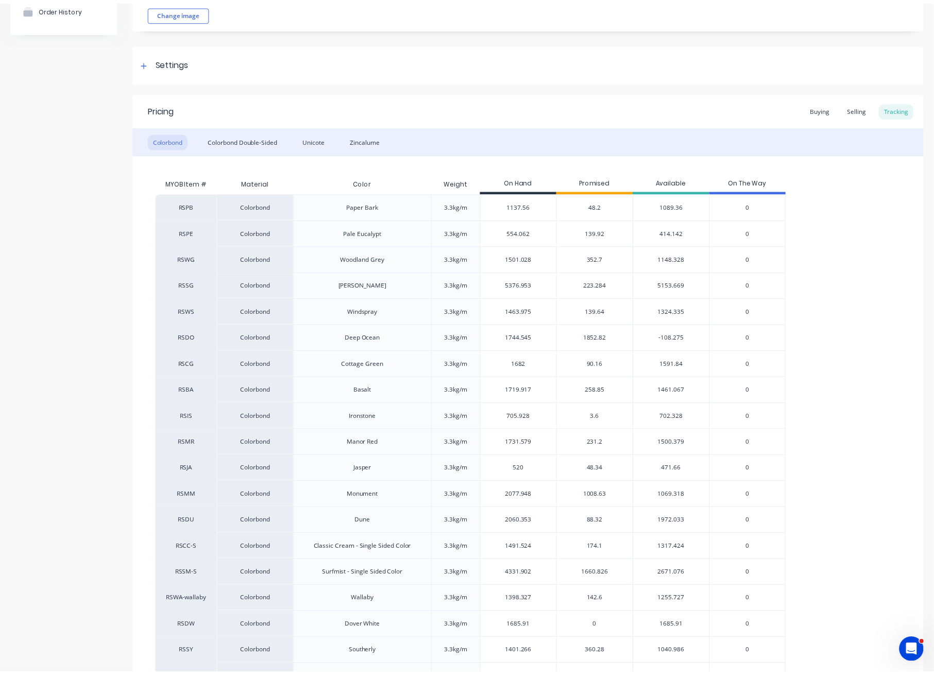
scroll to position [137, 0]
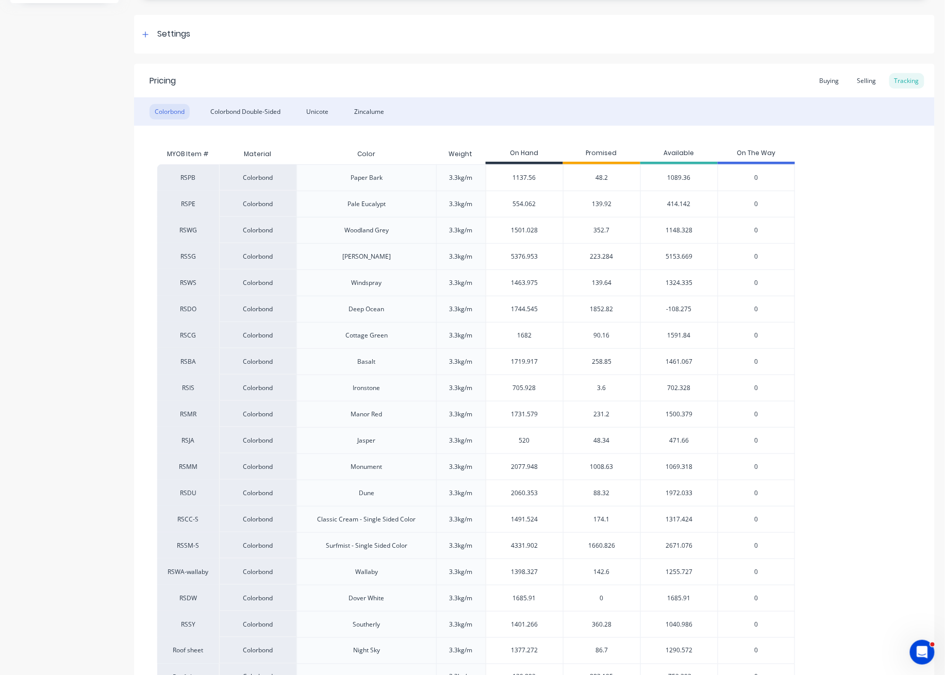
click at [599, 413] on span "231.2" at bounding box center [602, 414] width 16 height 9
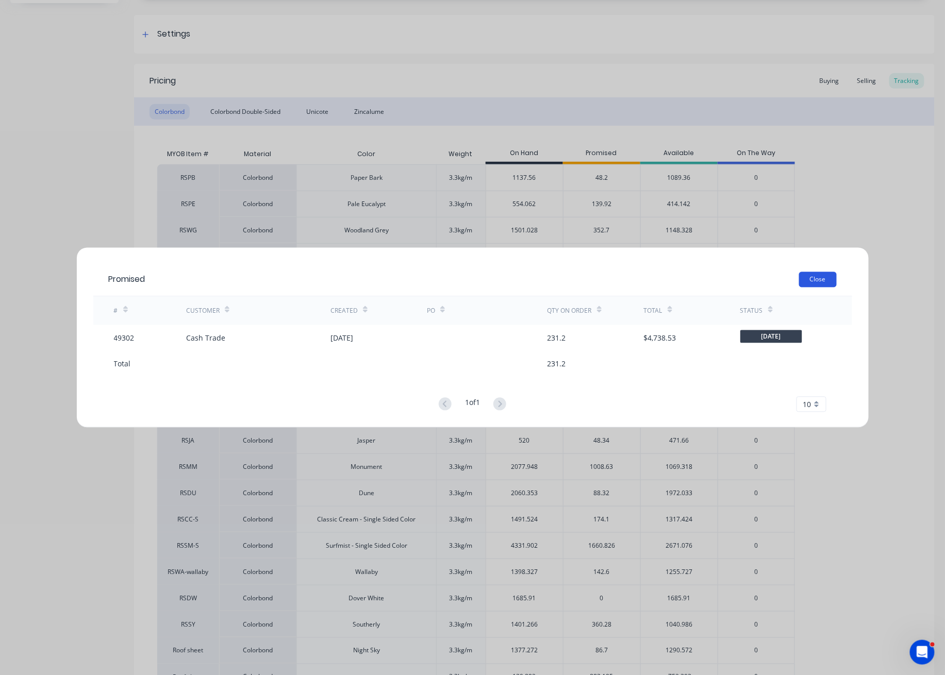
click at [799, 278] on button "Close" at bounding box center [818, 279] width 38 height 15
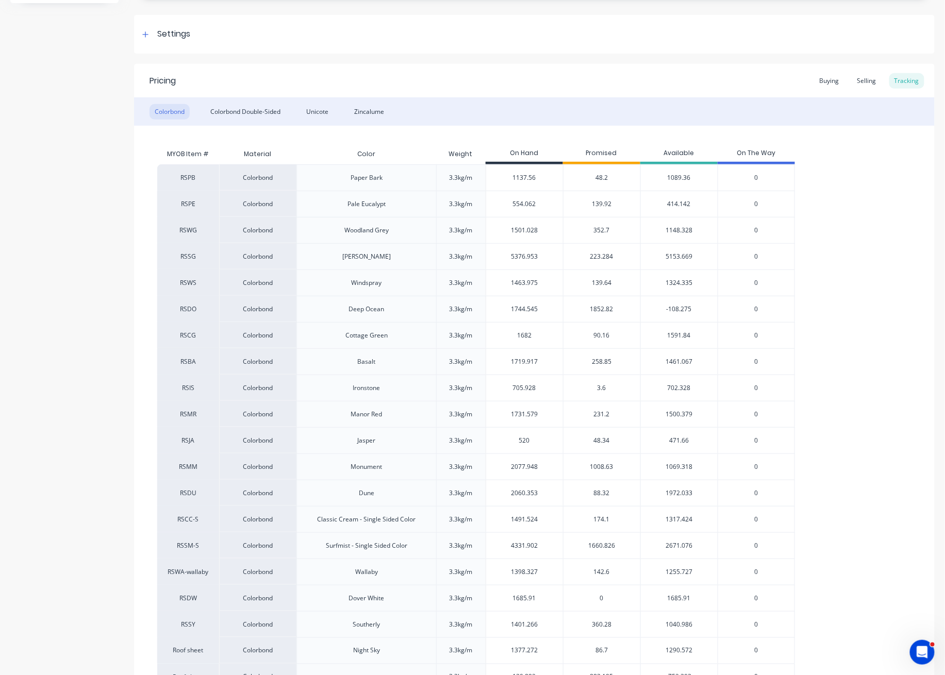
click at [599, 441] on span "48.34" at bounding box center [602, 440] width 16 height 9
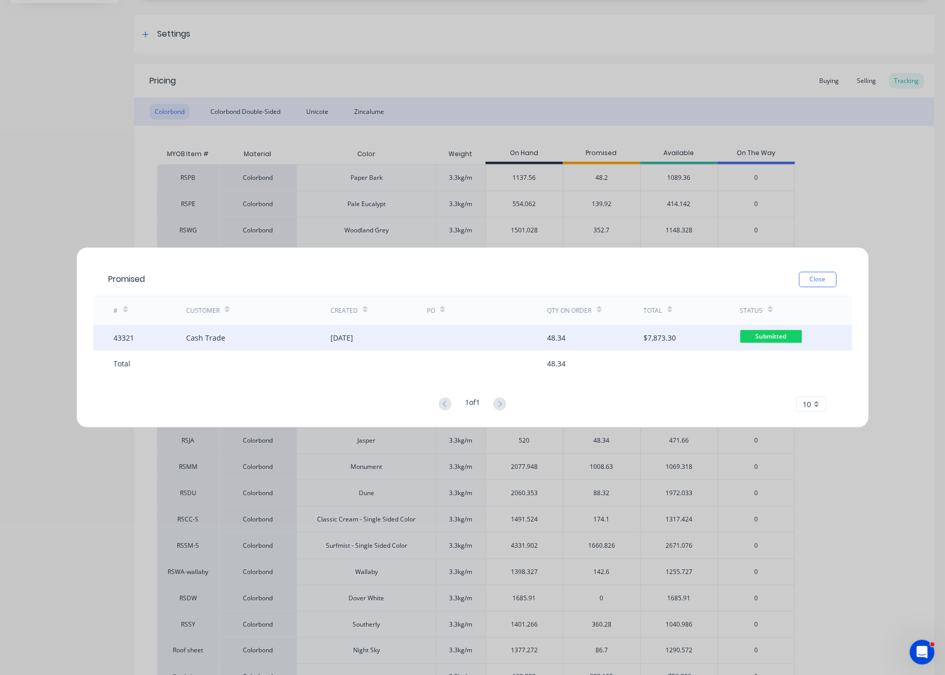
click at [468, 332] on div at bounding box center [487, 338] width 121 height 26
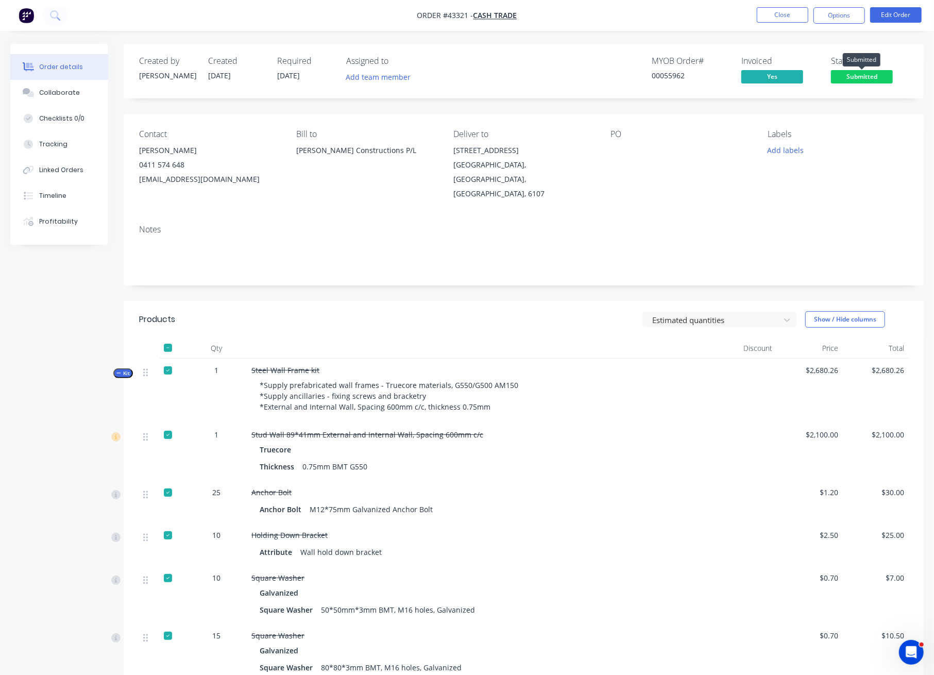
click at [862, 78] on span "Submitted" at bounding box center [862, 76] width 62 height 13
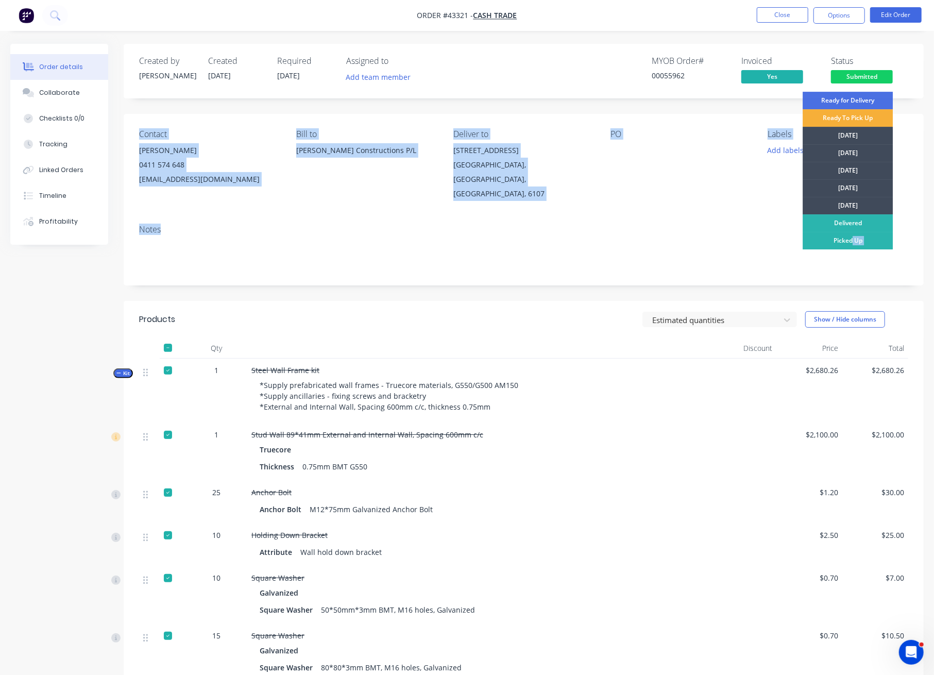
drag, startPoint x: 853, startPoint y: 241, endPoint x: 905, endPoint y: 220, distance: 55.9
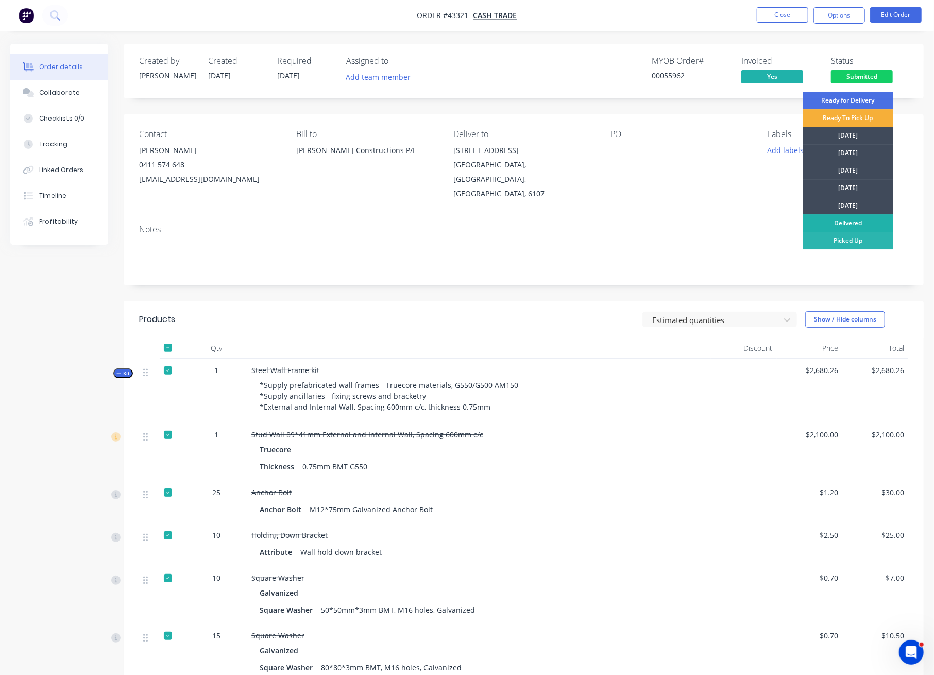
click at [853, 222] on div "Delivered" at bounding box center [848, 223] width 90 height 18
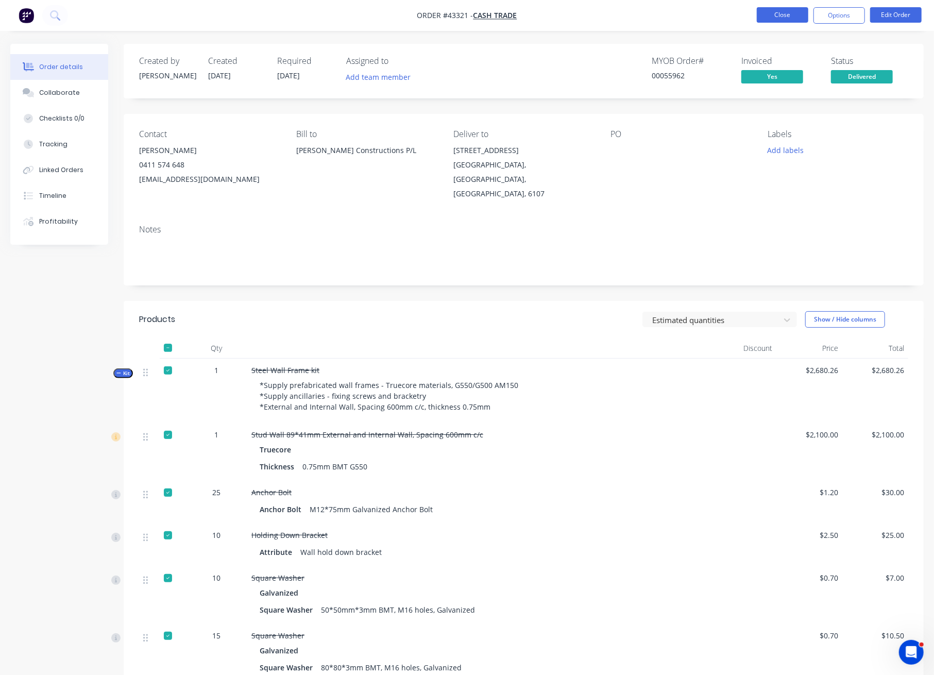
click at [785, 12] on button "Close" at bounding box center [783, 14] width 52 height 15
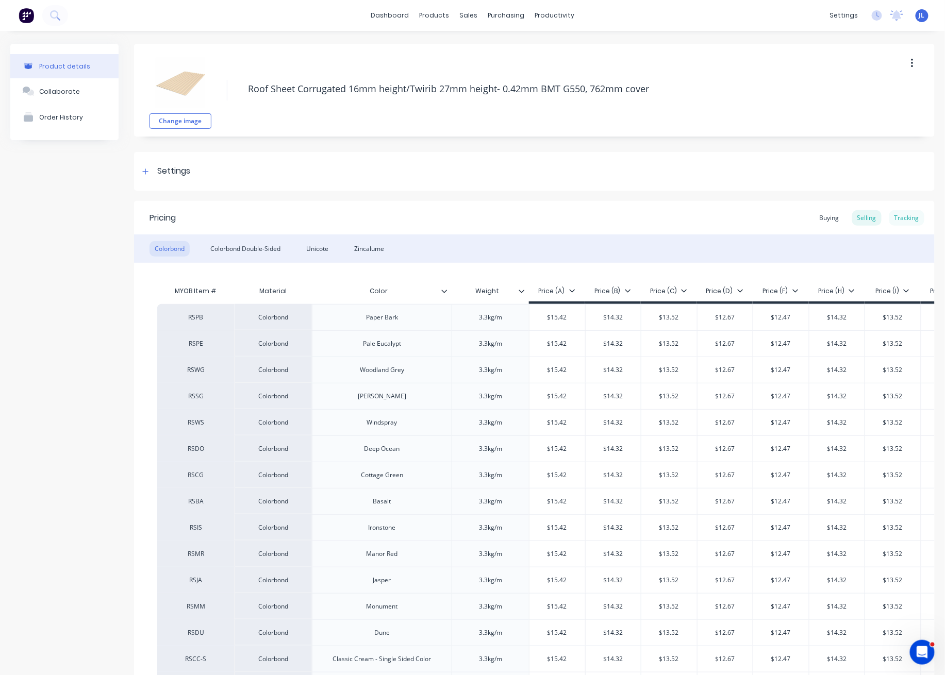
click at [906, 216] on div "Tracking" at bounding box center [906, 217] width 35 height 15
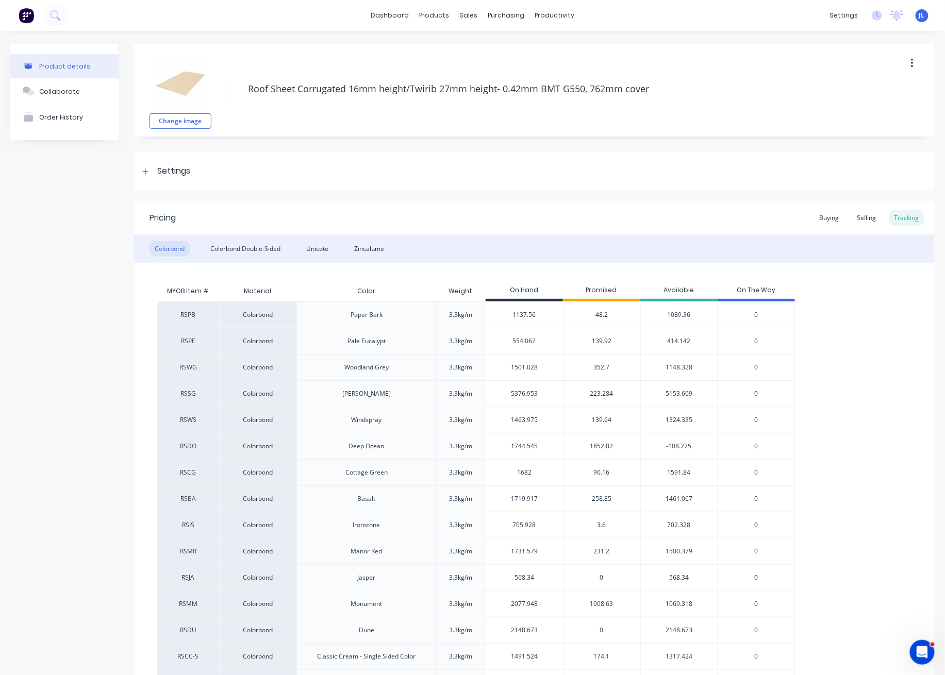
click at [605, 499] on span "258.85" at bounding box center [602, 498] width 20 height 9
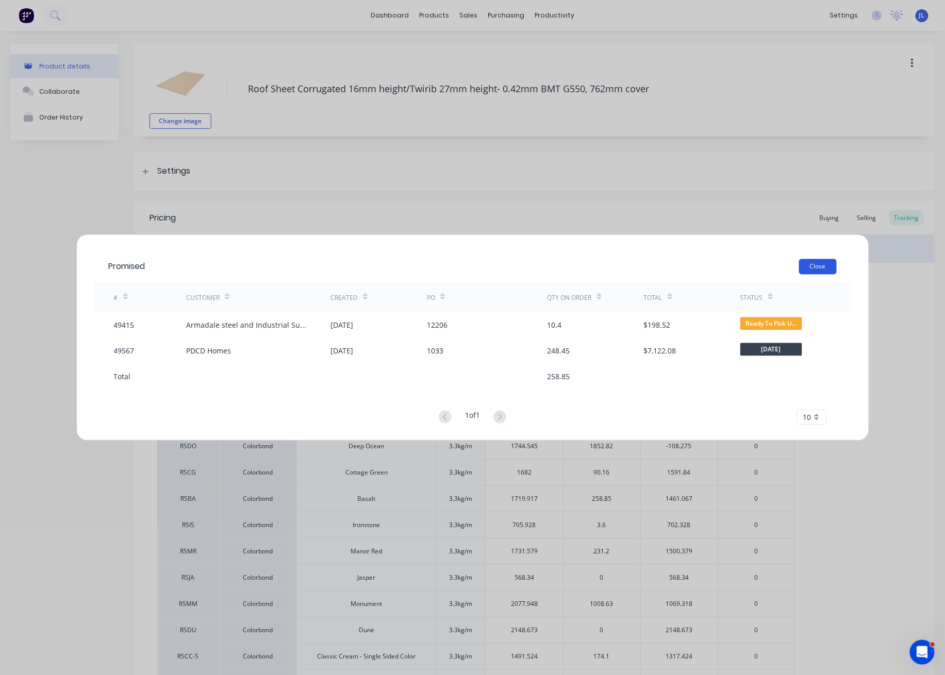
click at [819, 267] on button "Close" at bounding box center [818, 266] width 38 height 15
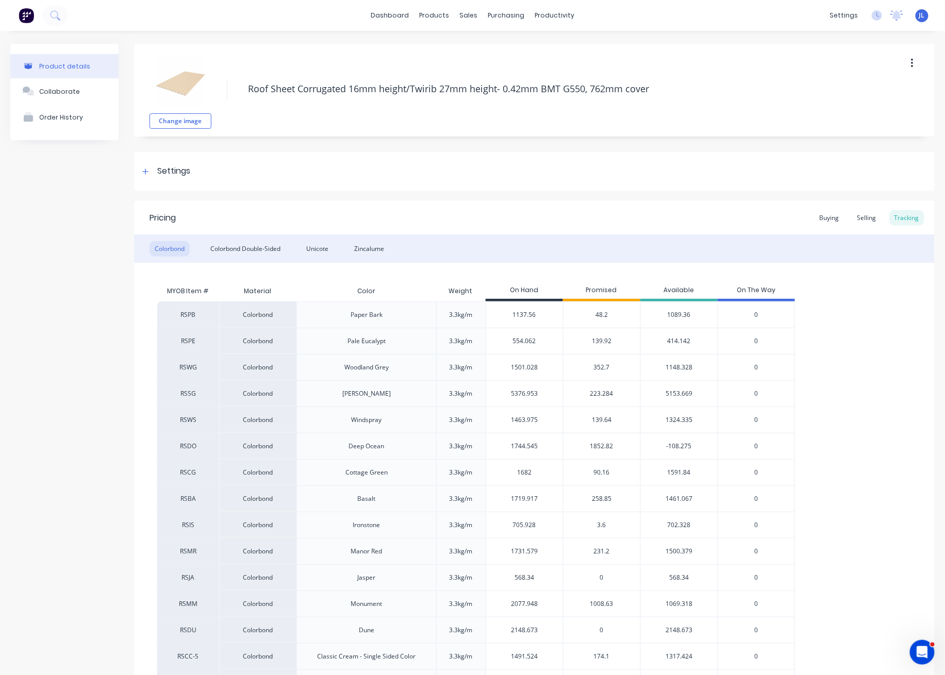
click at [600, 524] on span "3.6" at bounding box center [601, 525] width 9 height 9
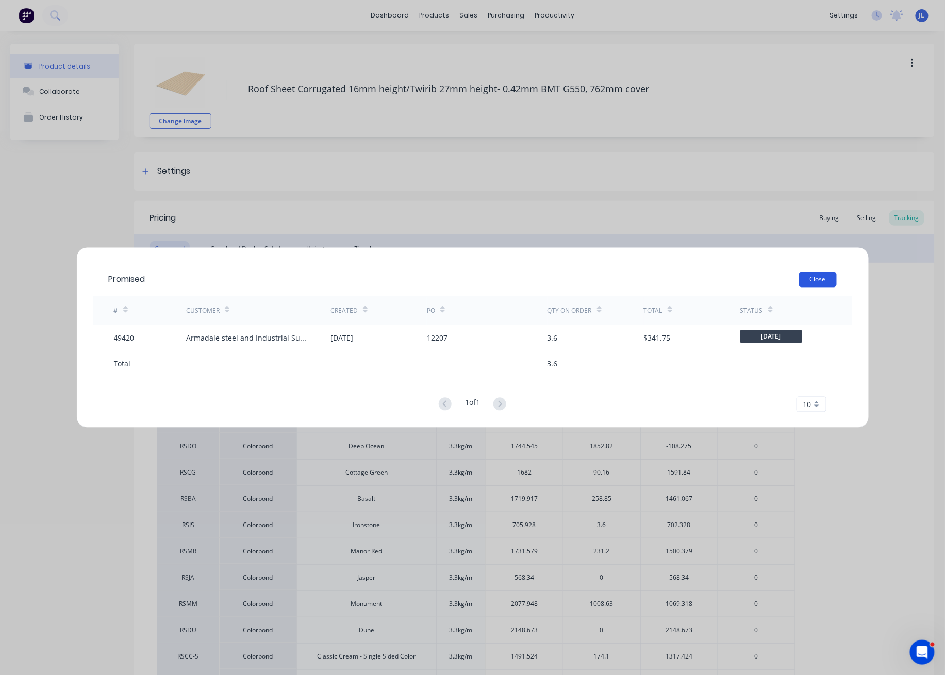
click at [826, 276] on button "Close" at bounding box center [818, 279] width 38 height 15
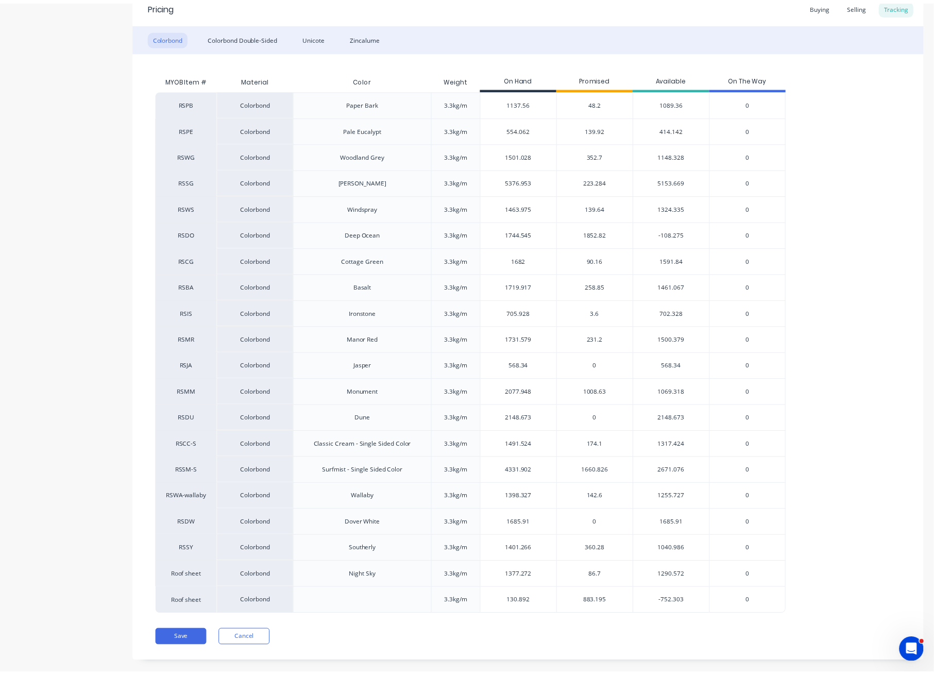
scroll to position [228, 0]
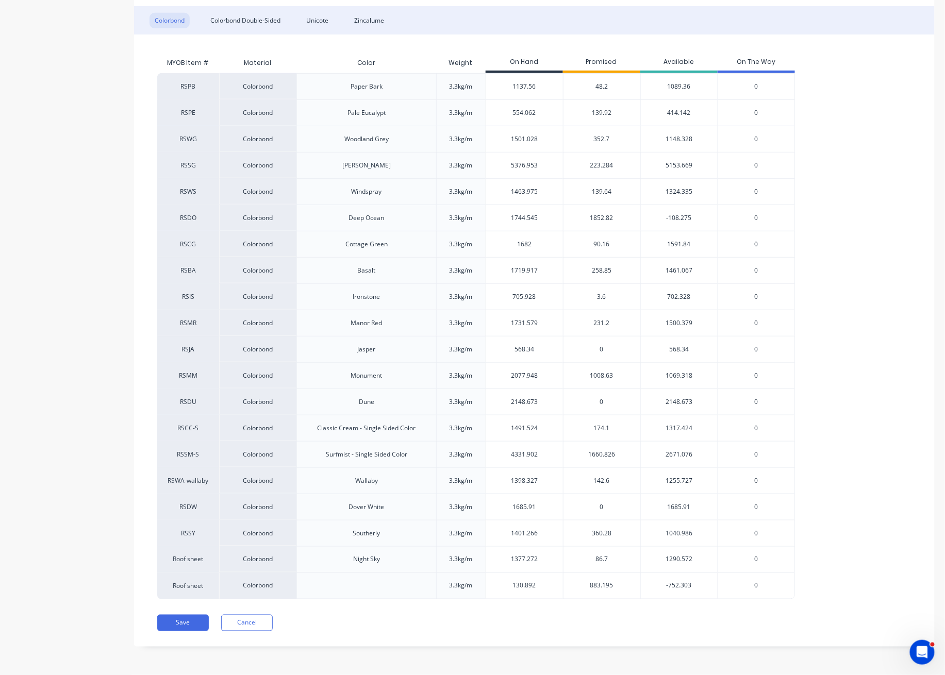
click at [599, 293] on span "3.6" at bounding box center [601, 296] width 9 height 9
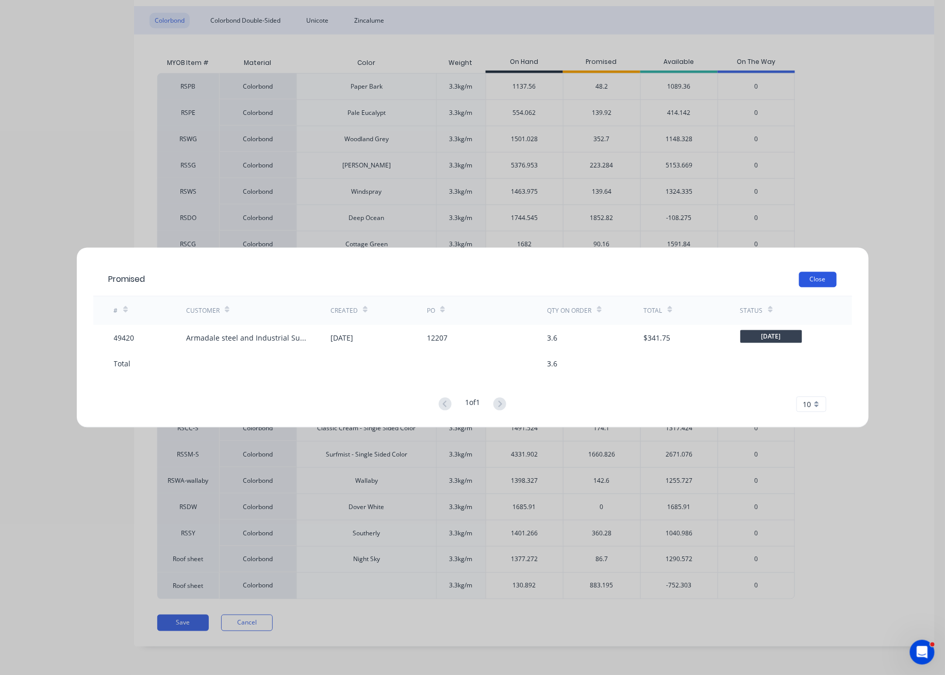
click at [826, 278] on button "Close" at bounding box center [818, 279] width 38 height 15
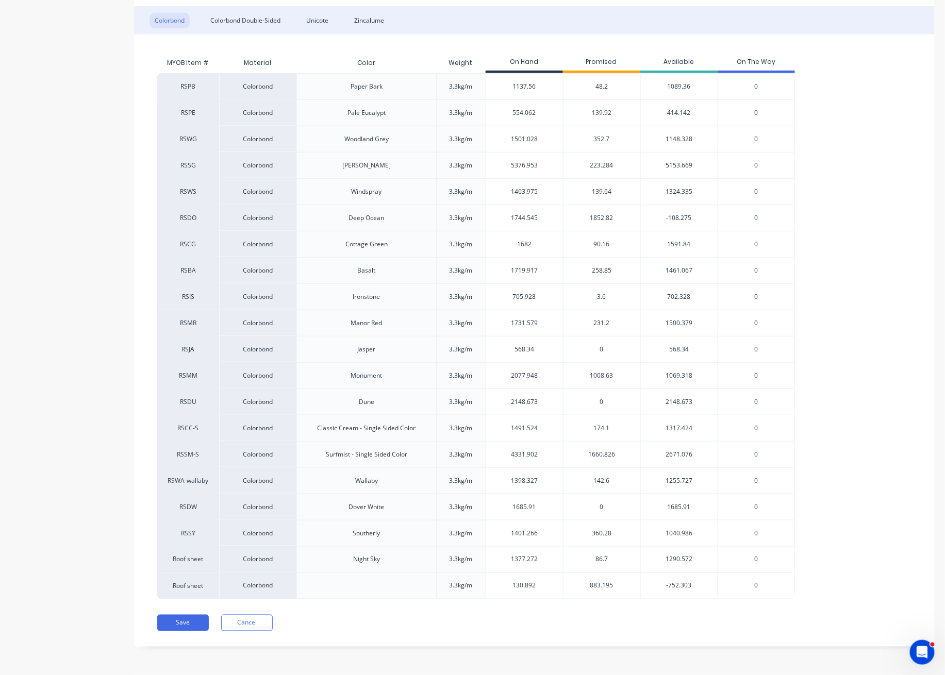
click at [602, 320] on span "231.2" at bounding box center [602, 322] width 16 height 9
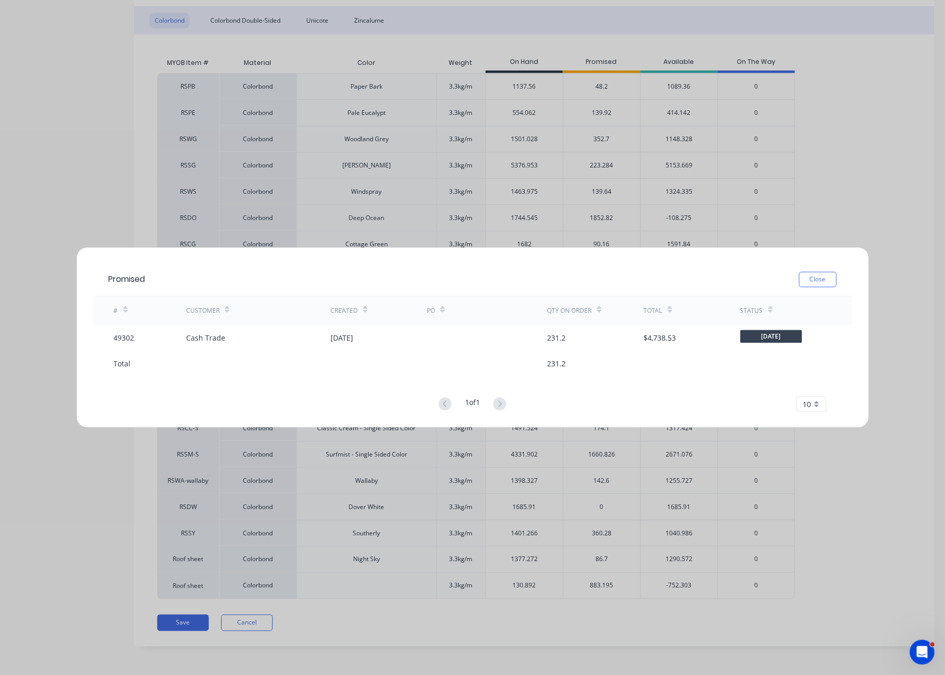
click at [829, 281] on button "Close" at bounding box center [818, 279] width 38 height 15
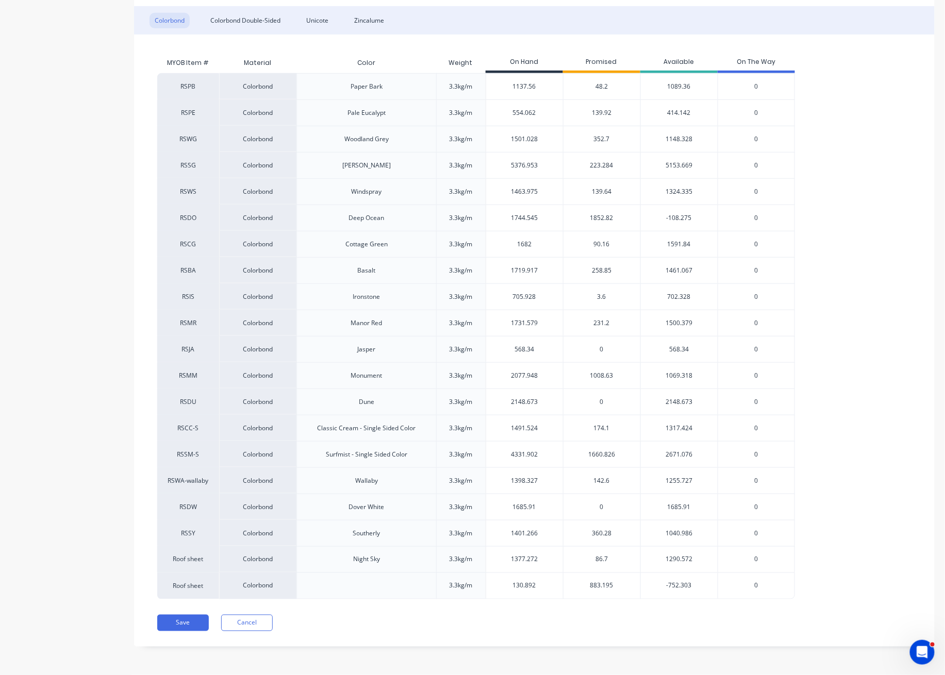
click at [606, 374] on span "1008.63" at bounding box center [601, 375] width 23 height 9
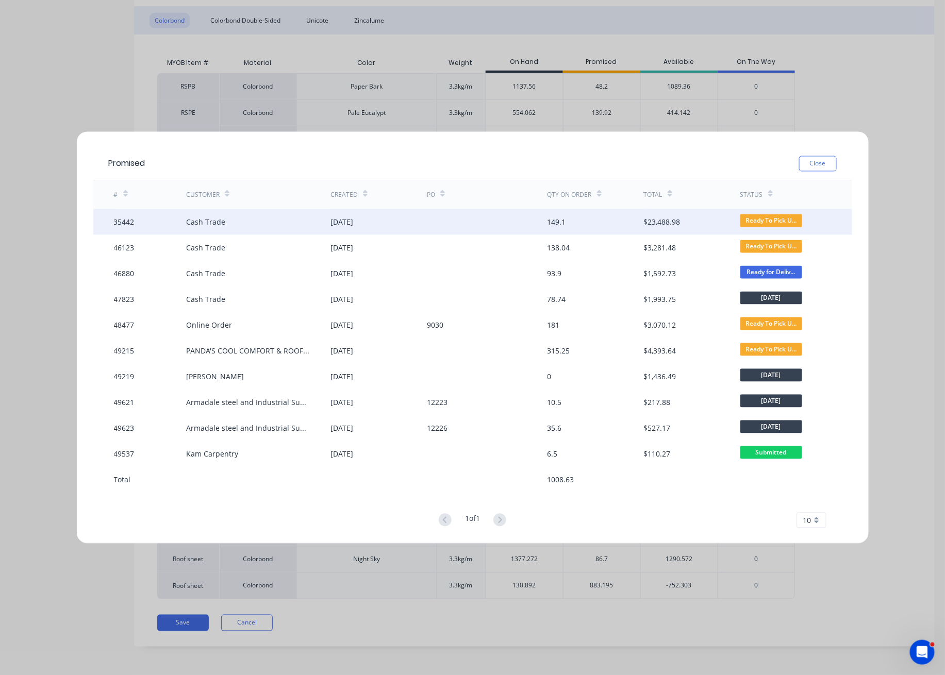
click at [372, 219] on div "01 Oct 2024" at bounding box center [378, 222] width 96 height 26
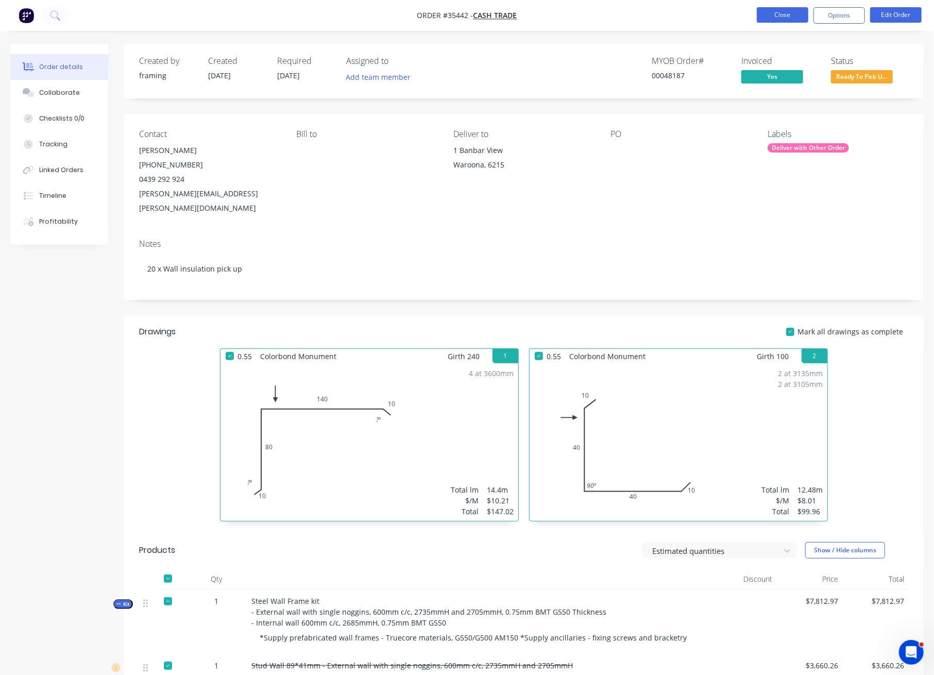
click at [789, 17] on button "Close" at bounding box center [783, 14] width 52 height 15
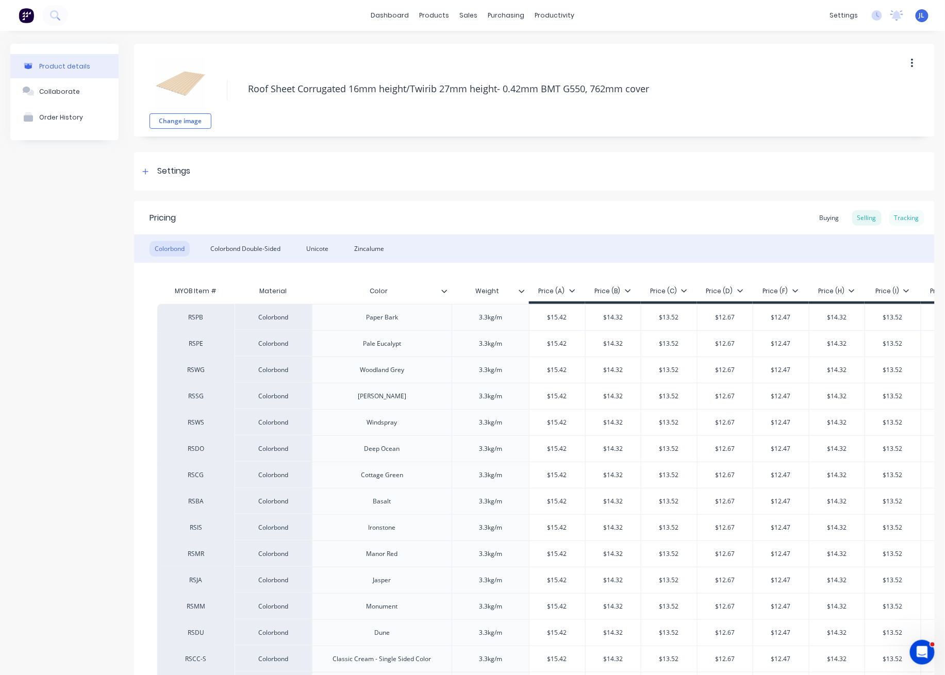
click at [900, 219] on div "Tracking" at bounding box center [906, 217] width 35 height 15
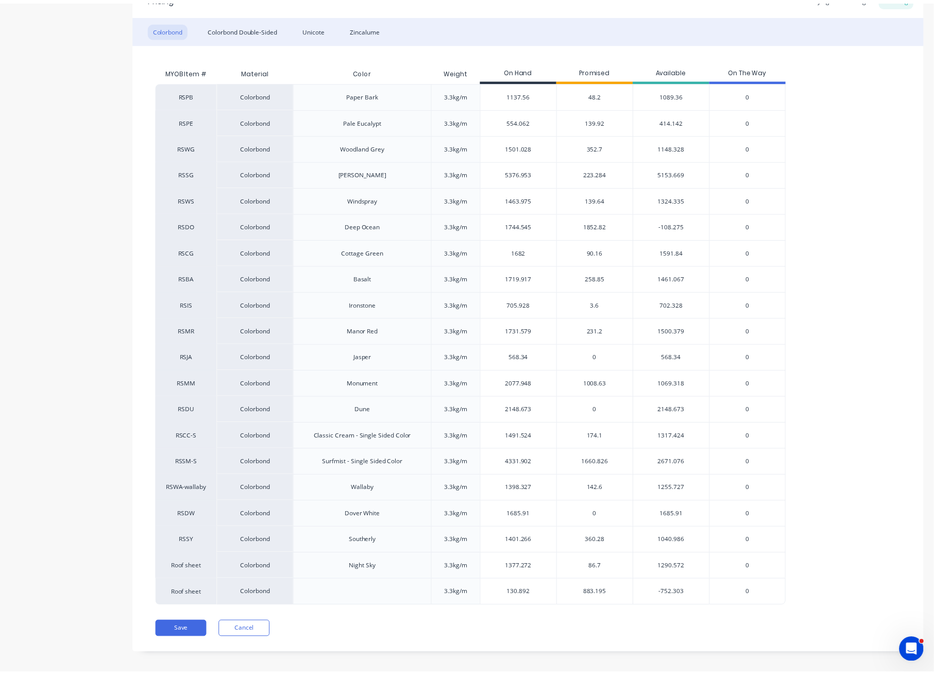
scroll to position [228, 0]
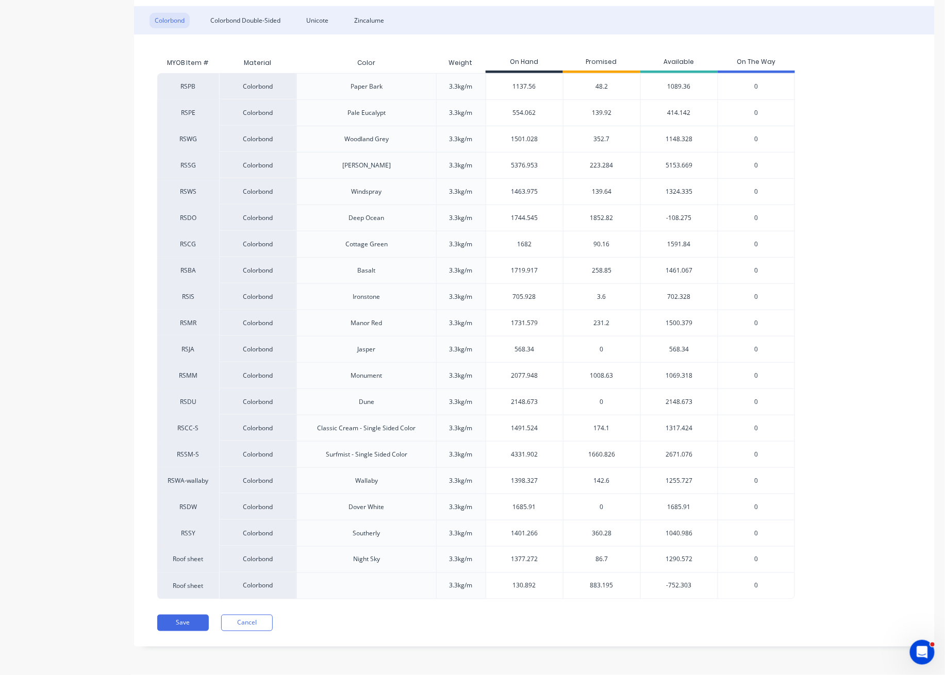
click at [602, 377] on span "1008.63" at bounding box center [601, 375] width 23 height 9
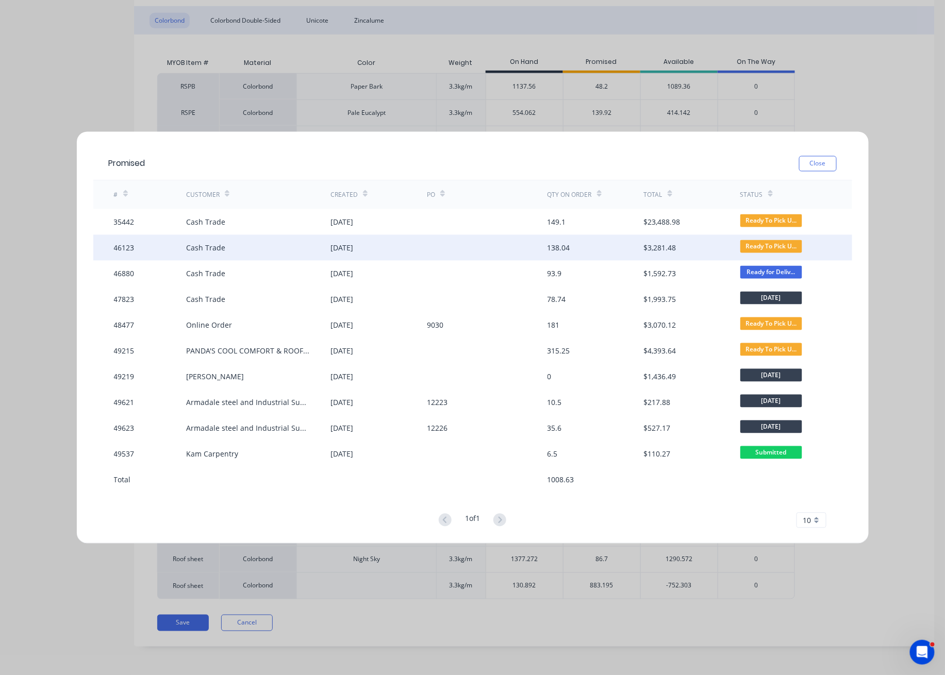
click at [378, 246] on div "05 Jul 2025" at bounding box center [378, 248] width 96 height 26
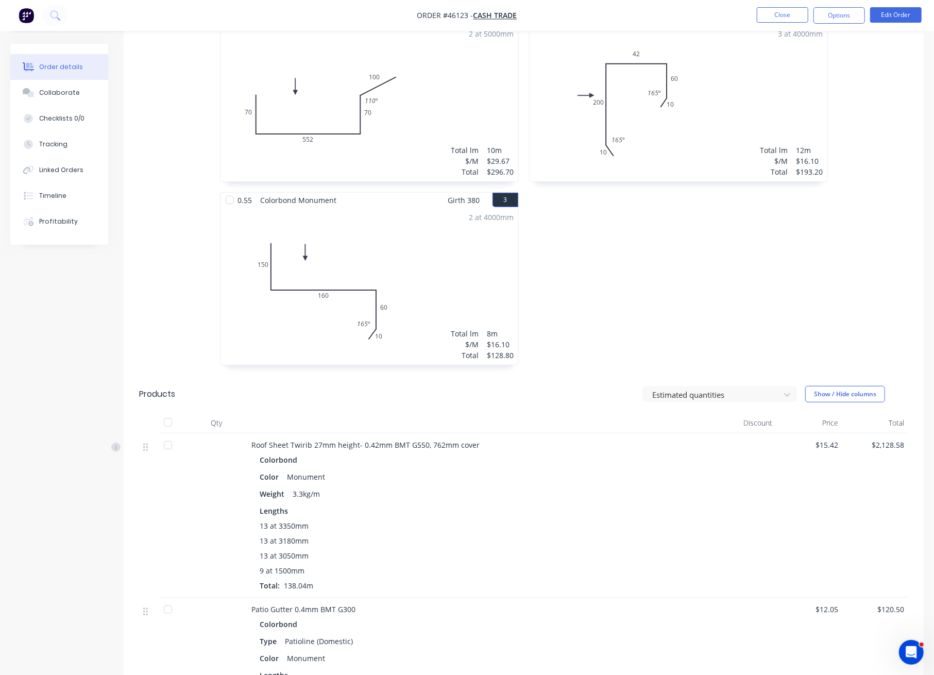
scroll to position [399, 0]
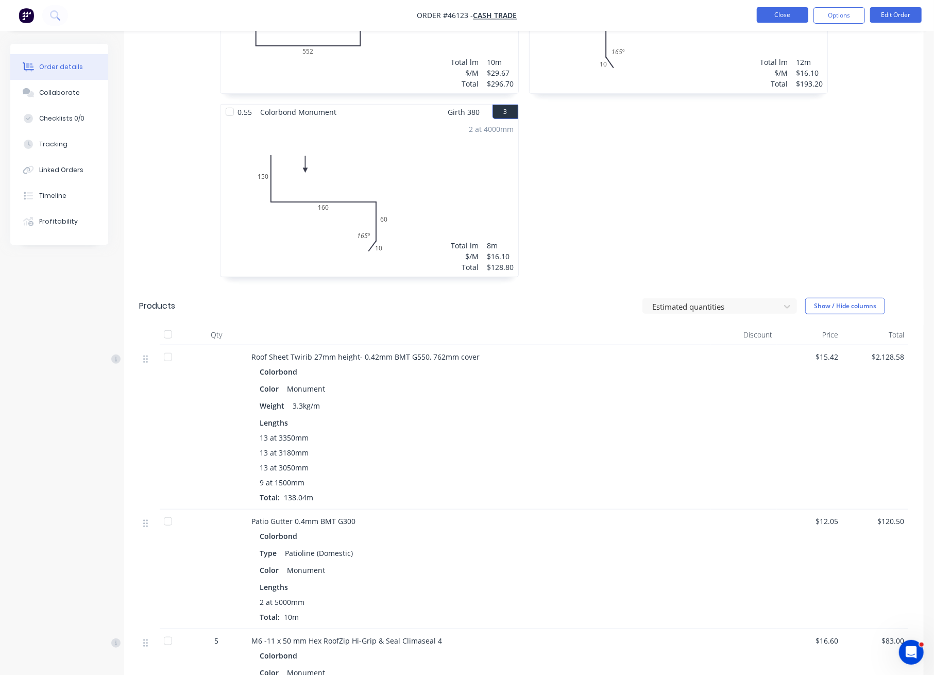
click at [787, 11] on button "Close" at bounding box center [783, 14] width 52 height 15
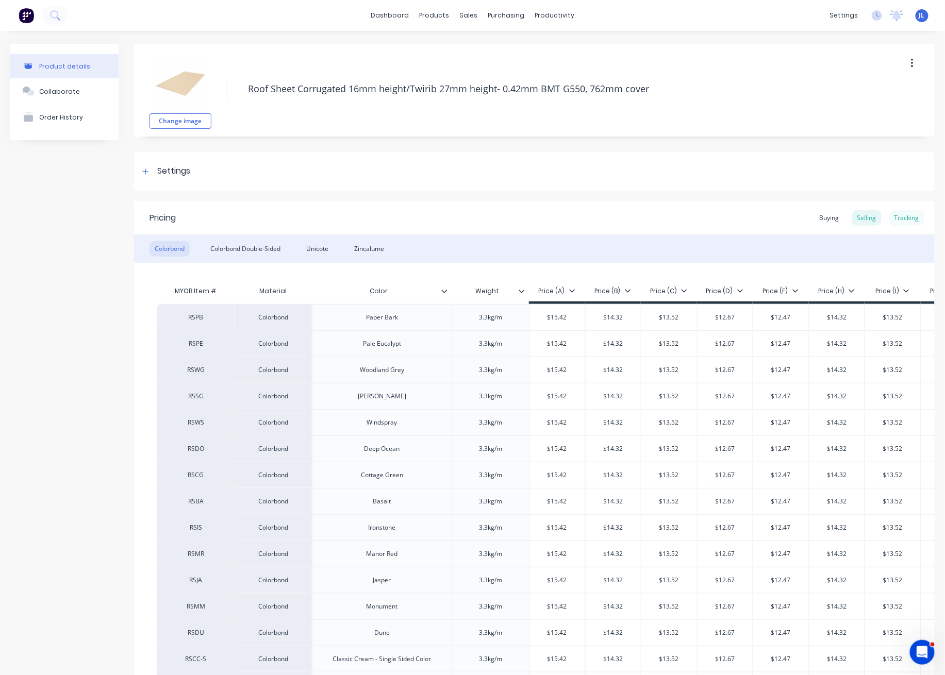
click at [892, 215] on div "Tracking" at bounding box center [906, 217] width 35 height 15
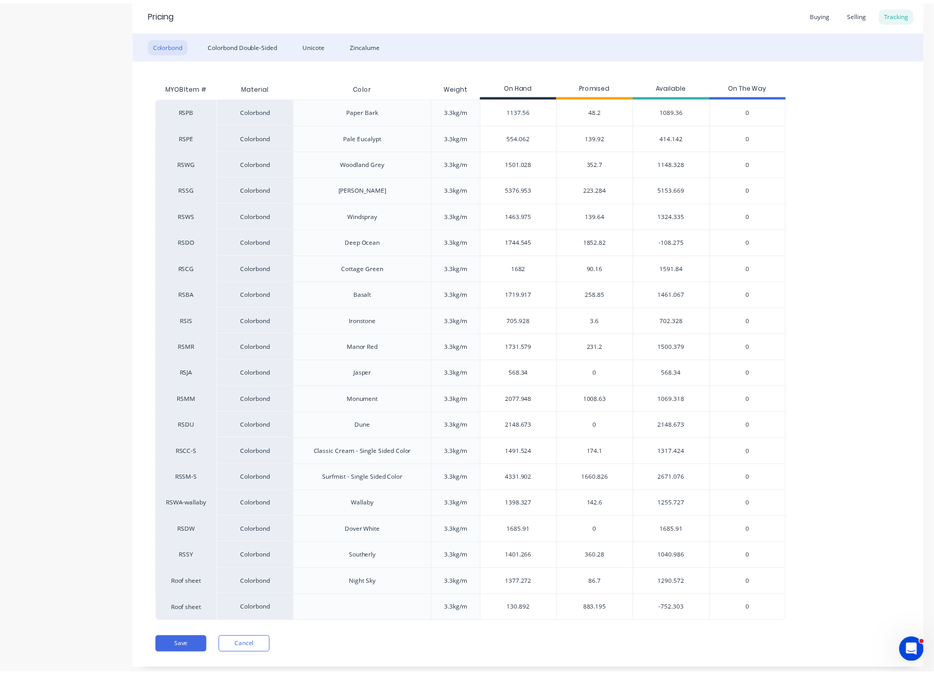
scroll to position [206, 0]
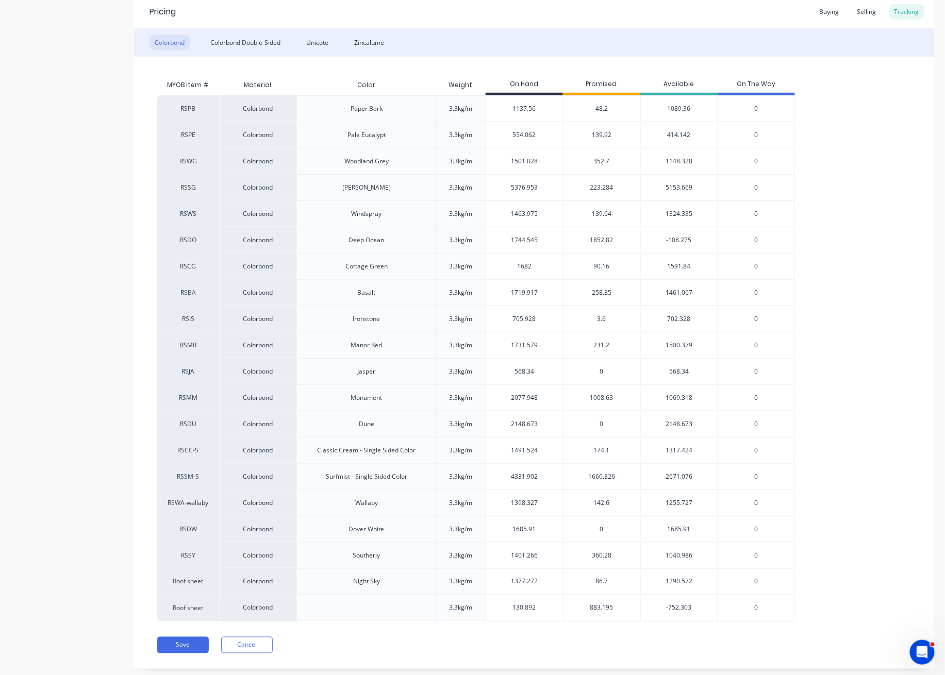
click at [599, 395] on span "1008.63" at bounding box center [601, 397] width 23 height 9
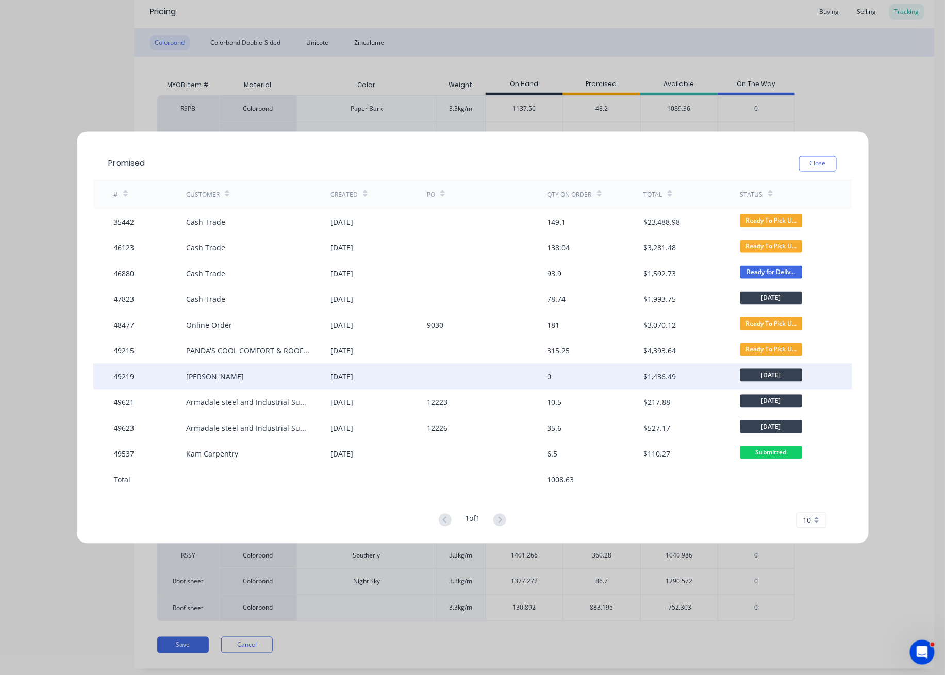
click at [468, 370] on div at bounding box center [487, 377] width 121 height 26
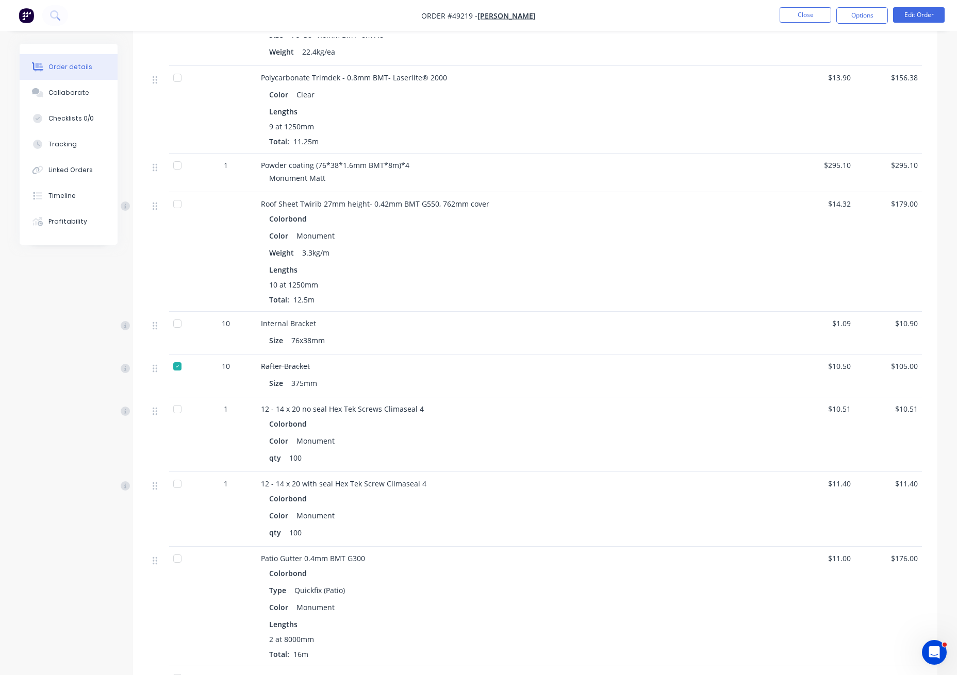
scroll to position [341, 0]
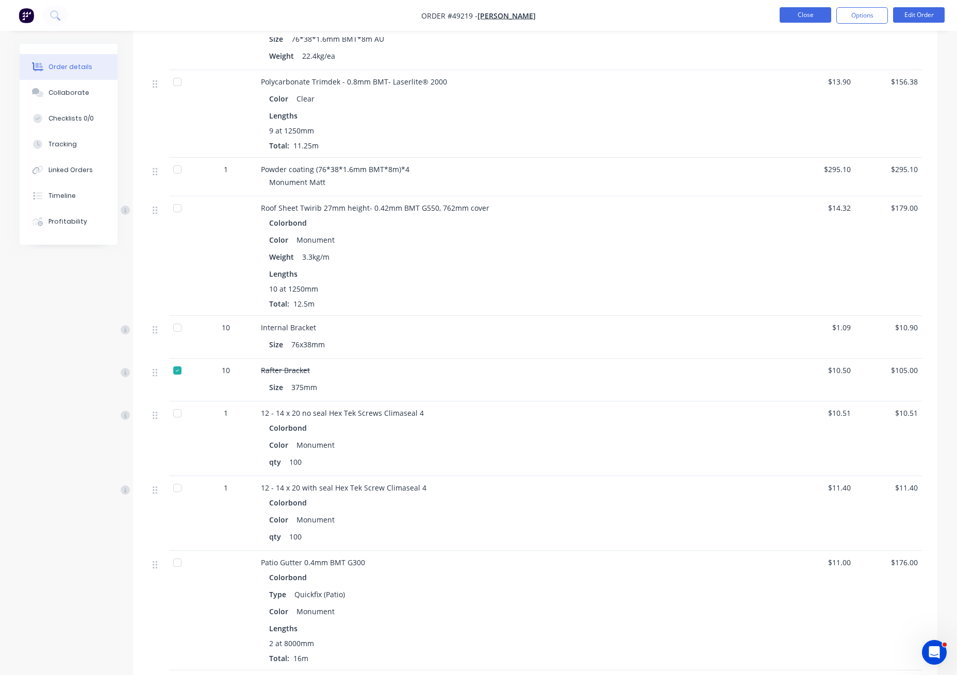
click at [819, 12] on button "Close" at bounding box center [805, 14] width 52 height 15
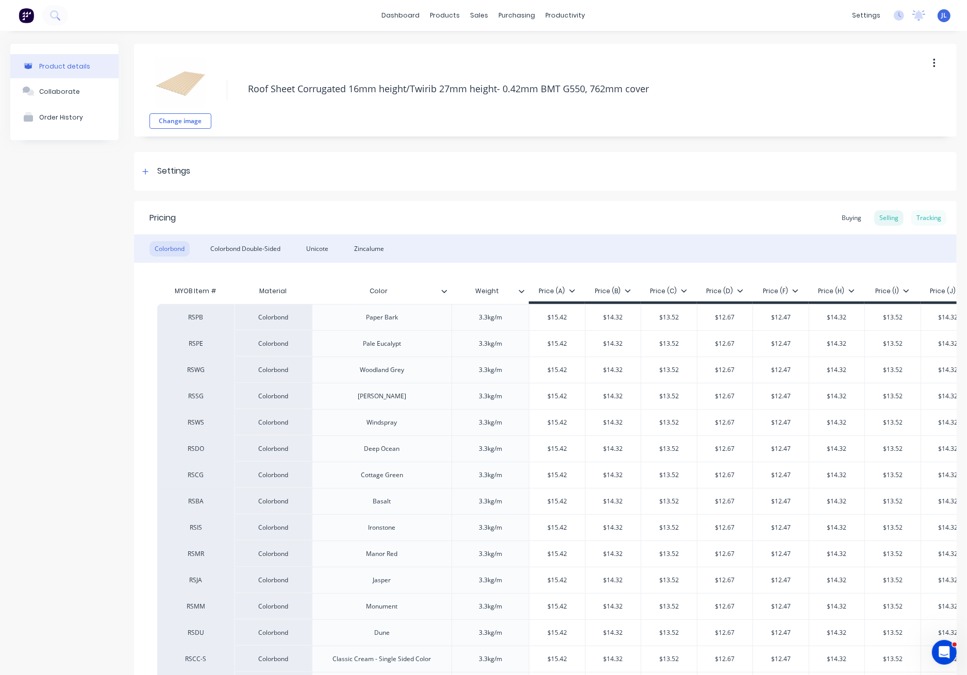
click at [922, 215] on div "Tracking" at bounding box center [928, 217] width 35 height 15
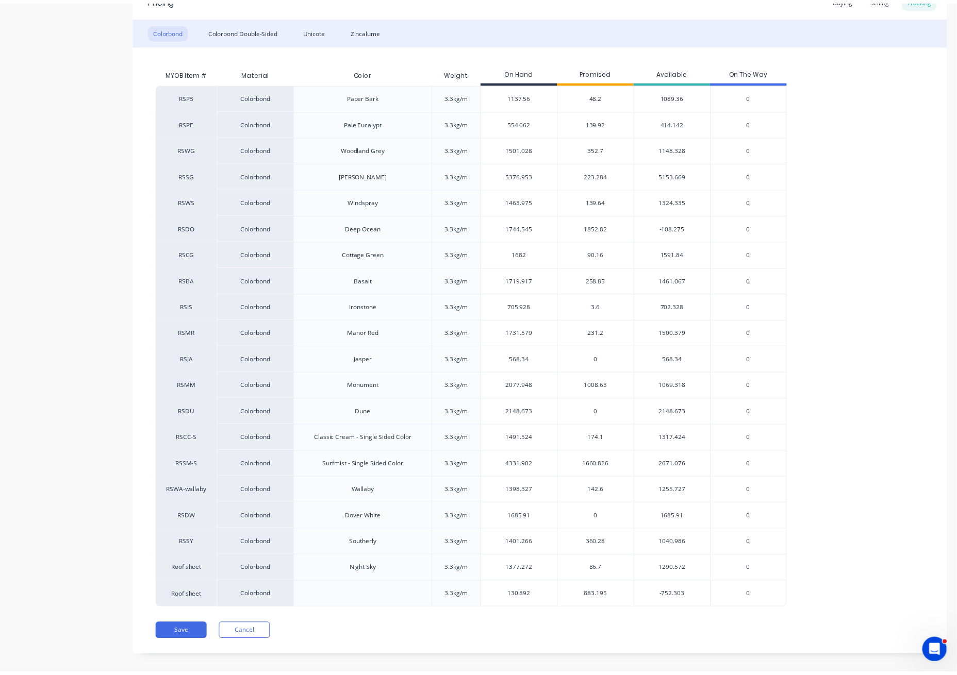
scroll to position [228, 0]
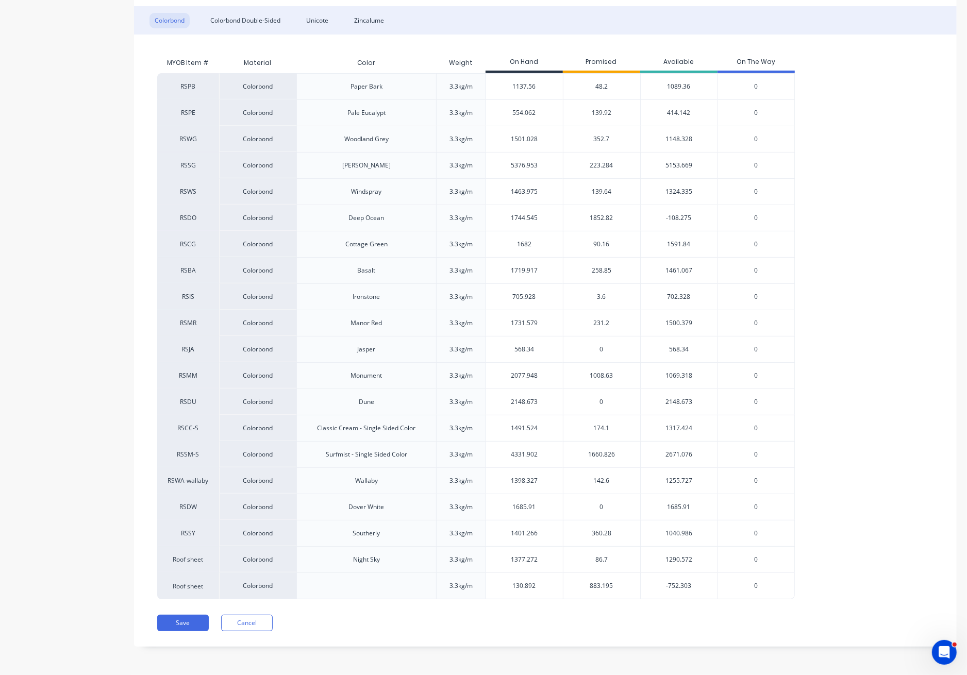
click at [603, 376] on span "1008.63" at bounding box center [601, 375] width 23 height 9
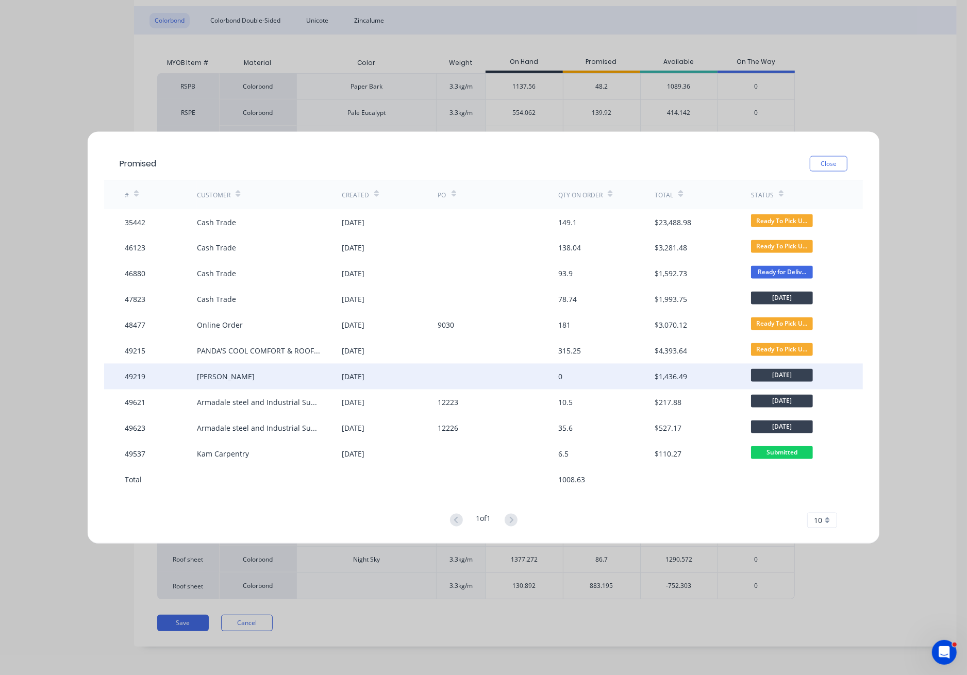
click at [332, 375] on div "[PERSON_NAME]" at bounding box center [269, 377] width 144 height 26
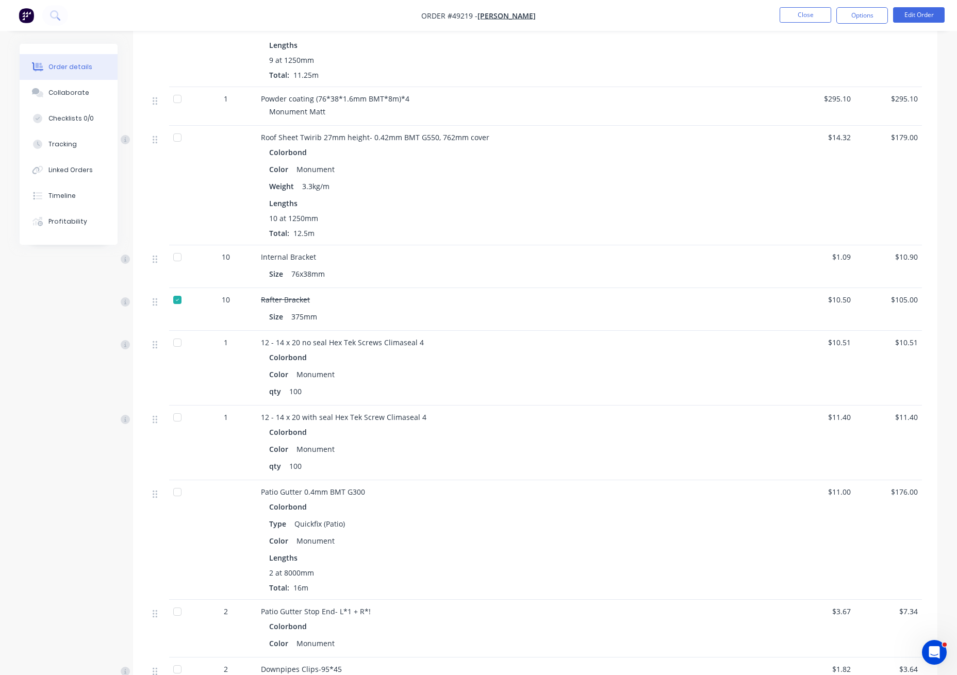
scroll to position [412, 0]
click at [807, 11] on button "Close" at bounding box center [805, 14] width 52 height 15
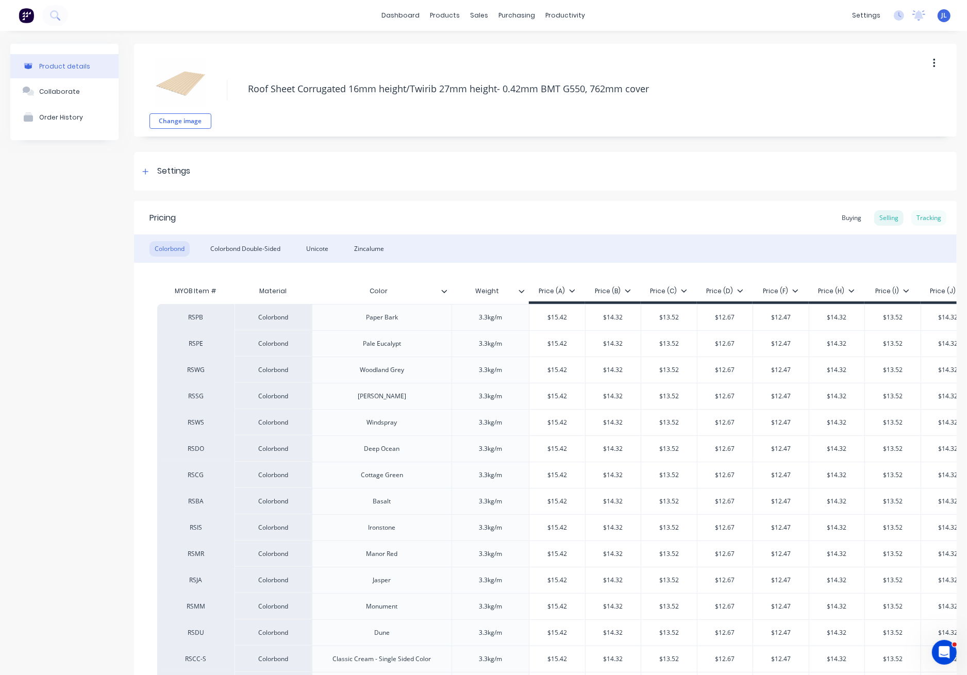
click at [916, 213] on div "Tracking" at bounding box center [928, 217] width 35 height 15
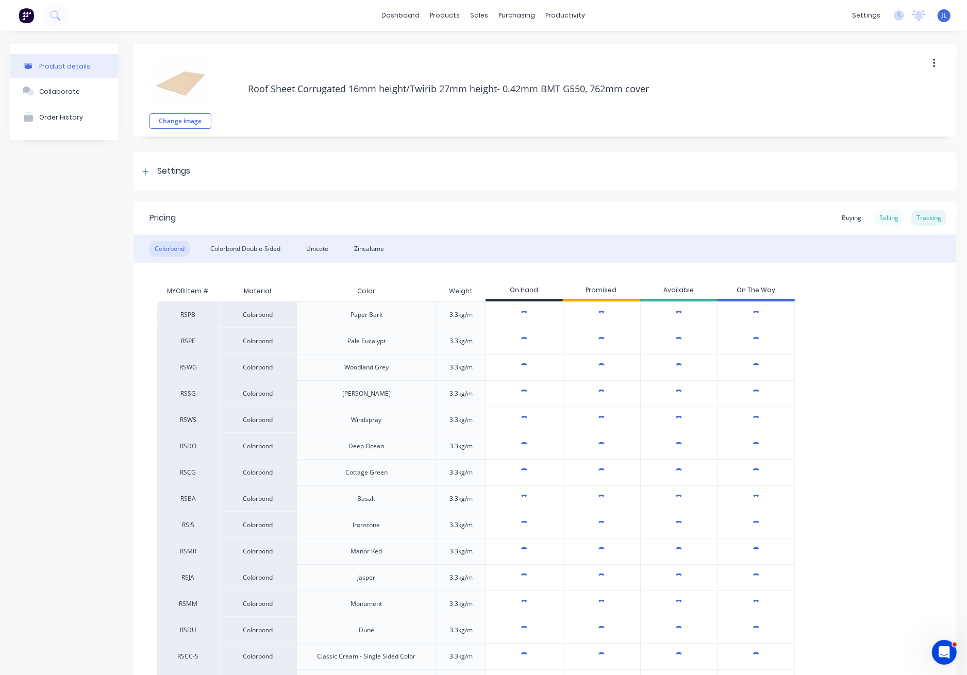
type textarea "x"
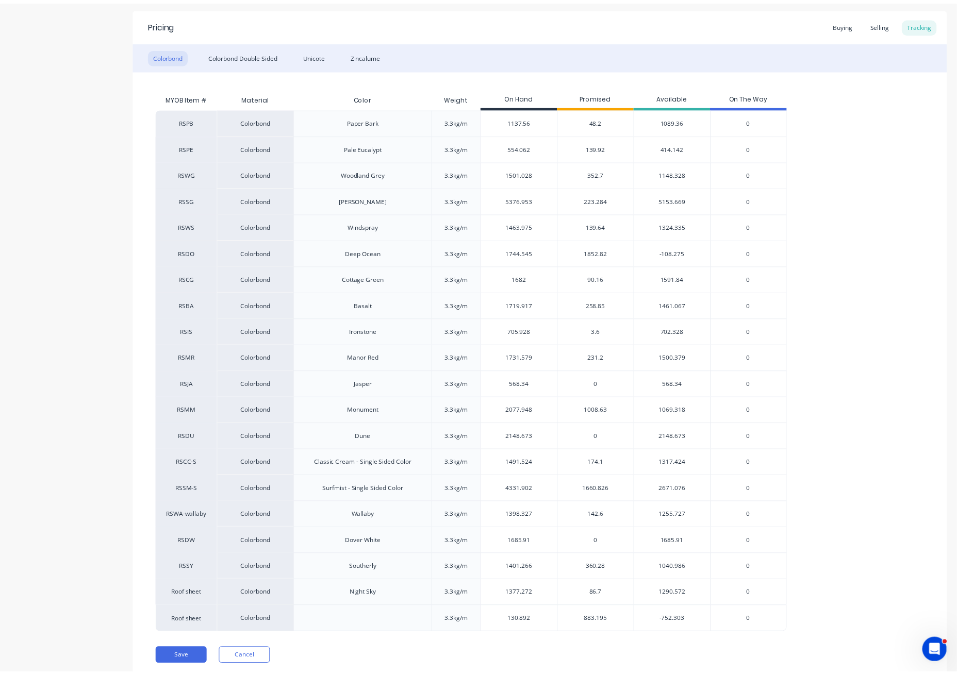
scroll to position [206, 0]
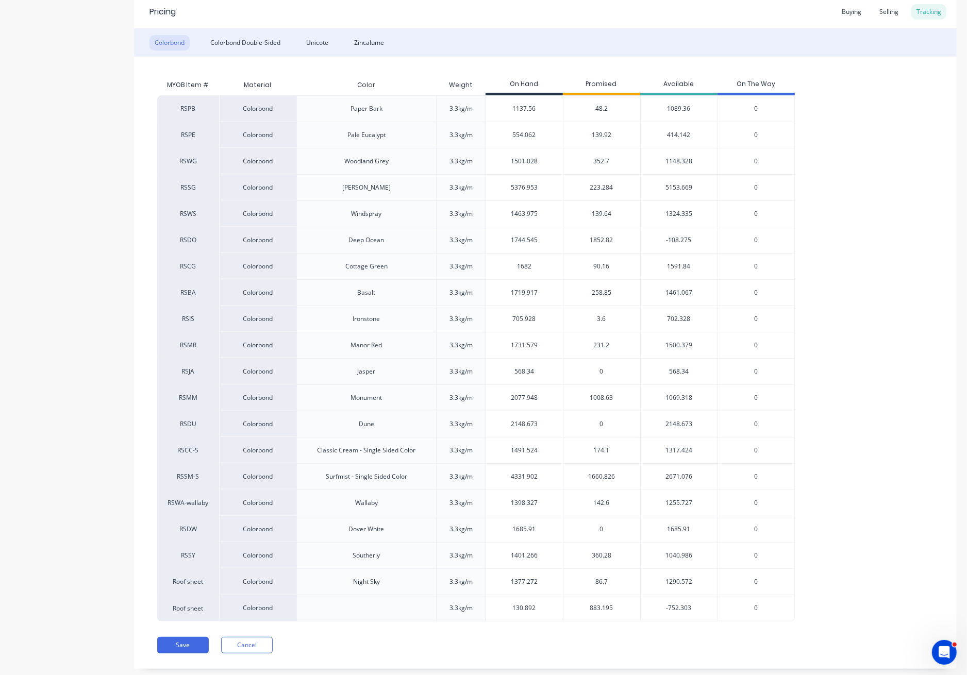
click at [603, 397] on span "1008.63" at bounding box center [601, 397] width 23 height 9
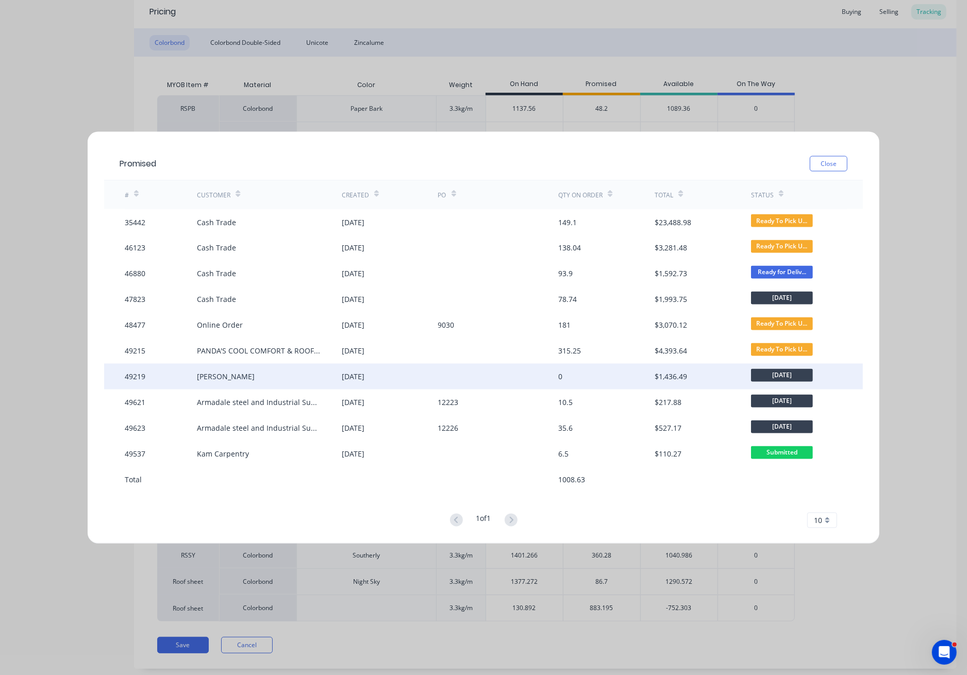
click at [466, 371] on div at bounding box center [498, 377] width 121 height 26
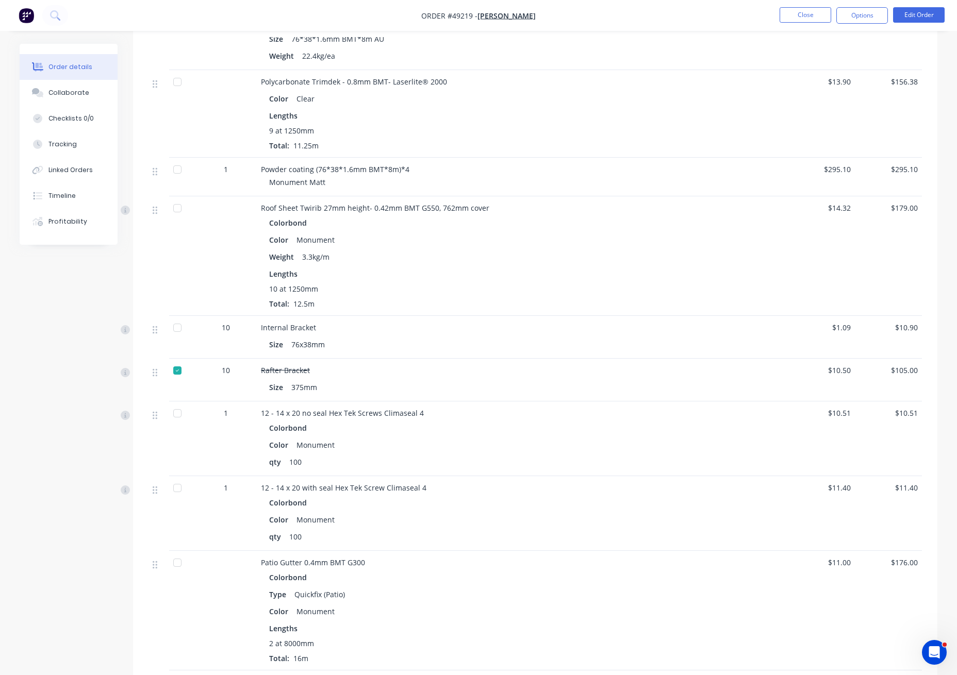
scroll to position [343, 0]
click at [394, 295] on div "10 at 1250mm Total: 12.5m" at bounding box center [488, 294] width 439 height 26
click at [925, 14] on button "Edit Order" at bounding box center [919, 14] width 52 height 15
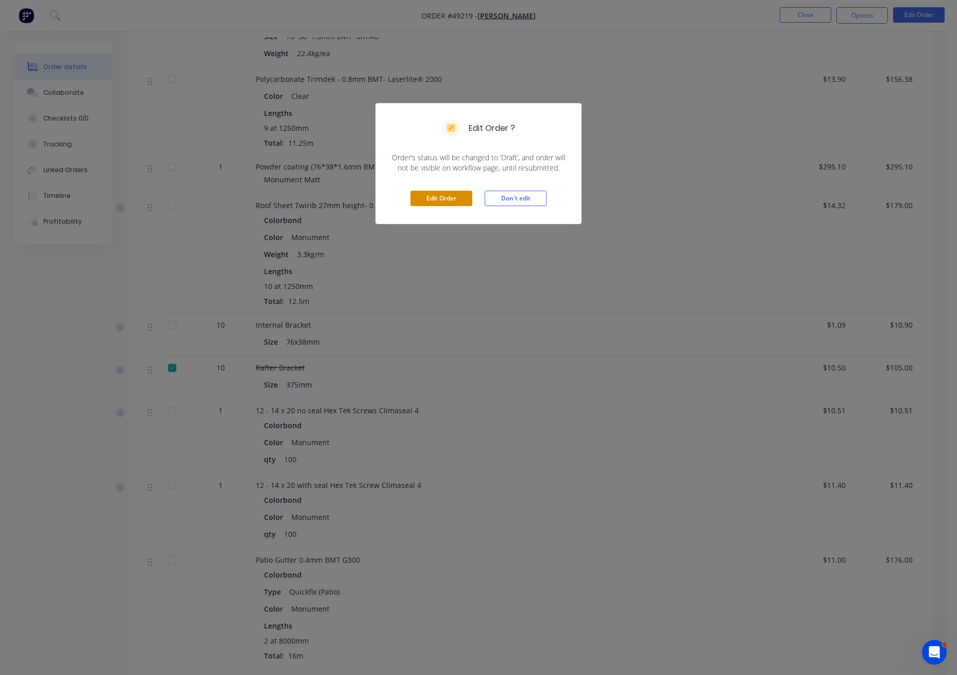
click at [444, 198] on button "Edit Order" at bounding box center [441, 198] width 62 height 15
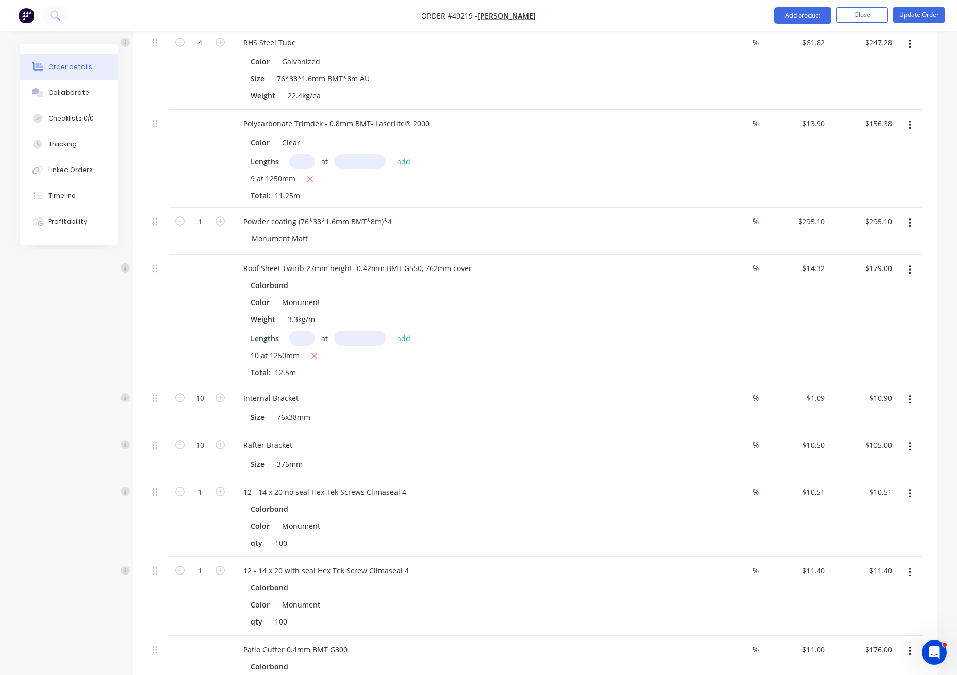
click at [300, 338] on input "text" at bounding box center [302, 338] width 26 height 15
type input "10"
type input "1250"
click at [392, 331] on button "add" at bounding box center [404, 338] width 24 height 14
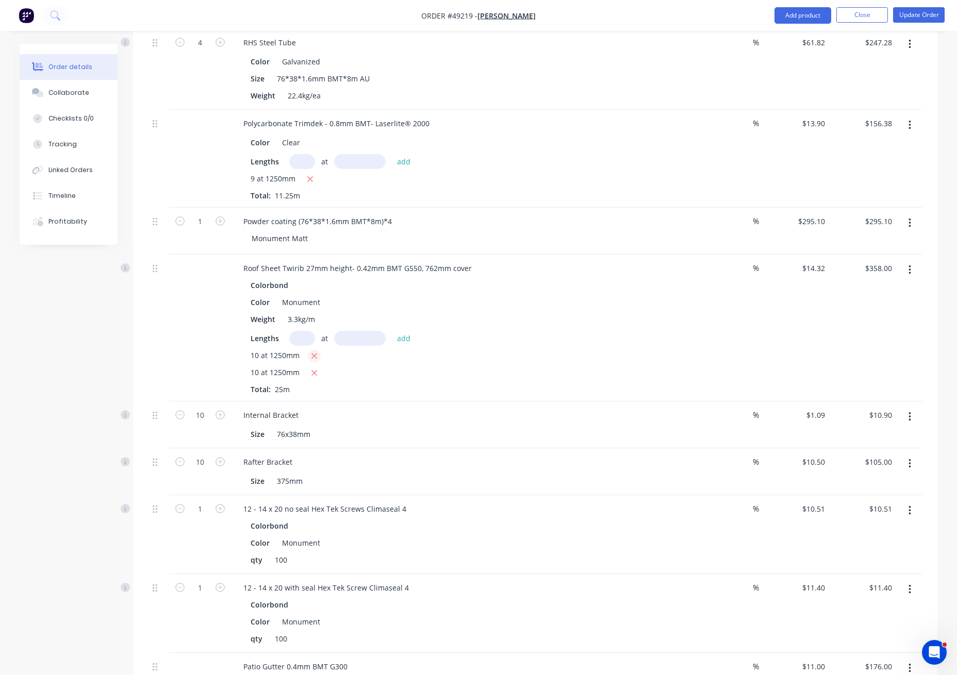
click at [315, 359] on icon "button" at bounding box center [314, 355] width 7 height 9
type input "$179.00"
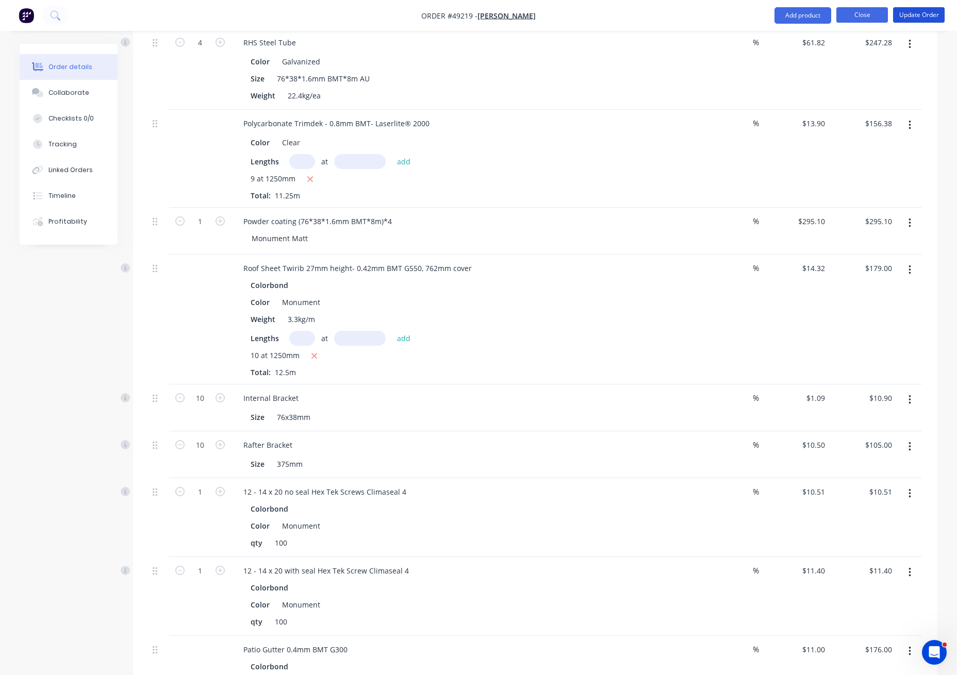
click at [926, 22] on button "Update Order" at bounding box center [919, 14] width 52 height 15
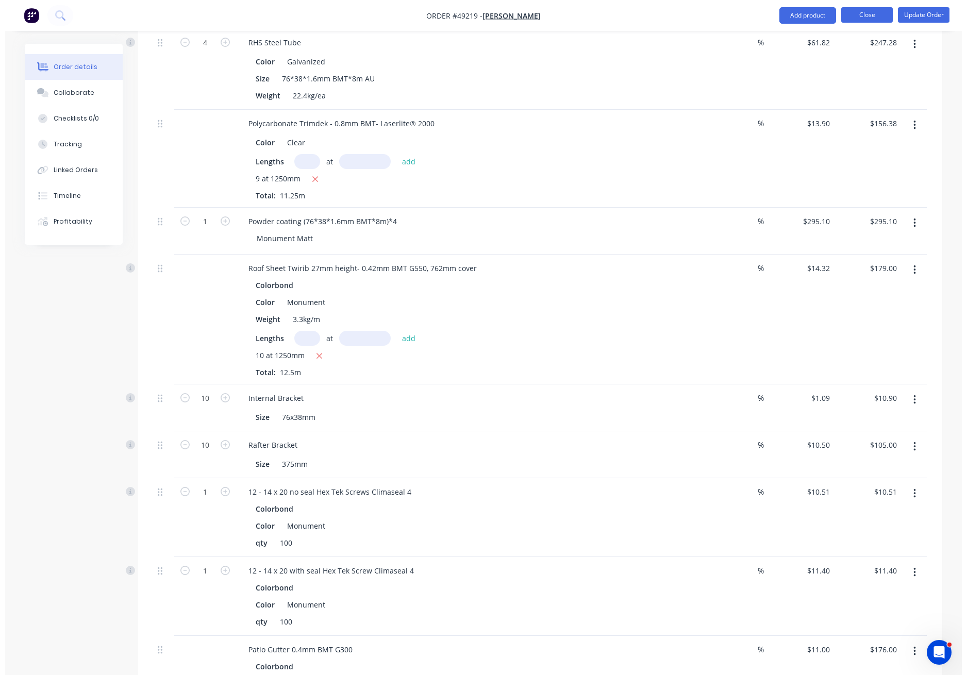
scroll to position [0, 0]
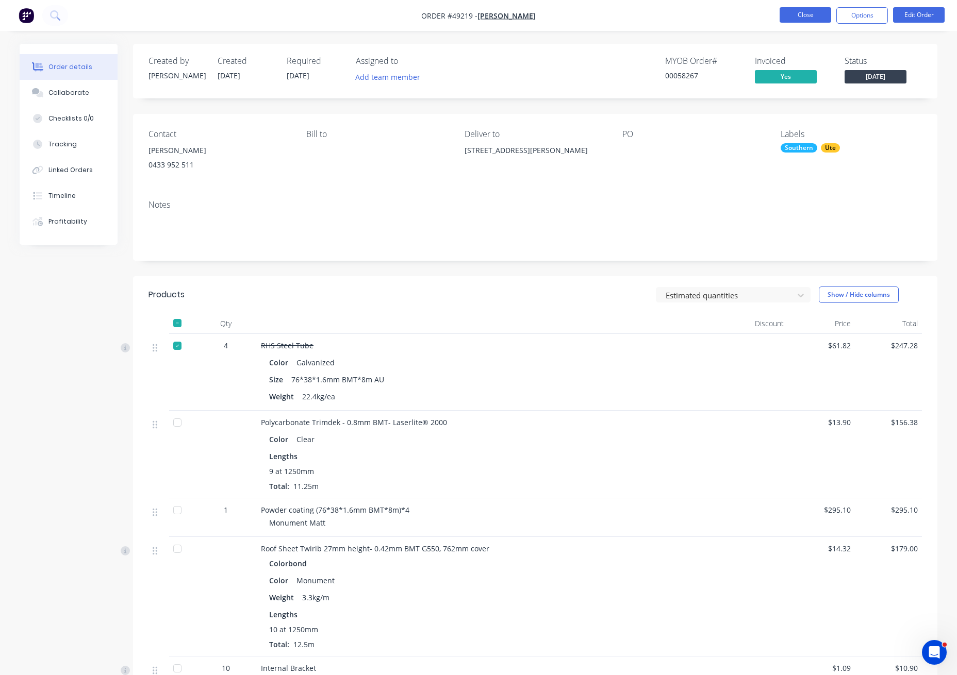
click at [809, 12] on button "Close" at bounding box center [805, 14] width 52 height 15
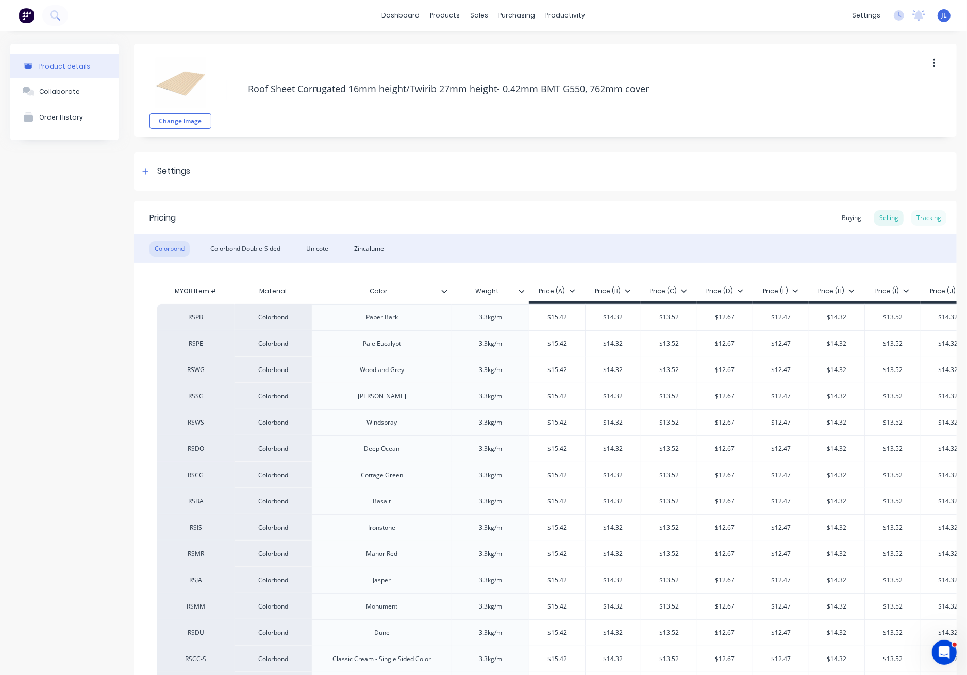
type textarea "x"
click at [915, 220] on div "Tracking" at bounding box center [928, 217] width 35 height 15
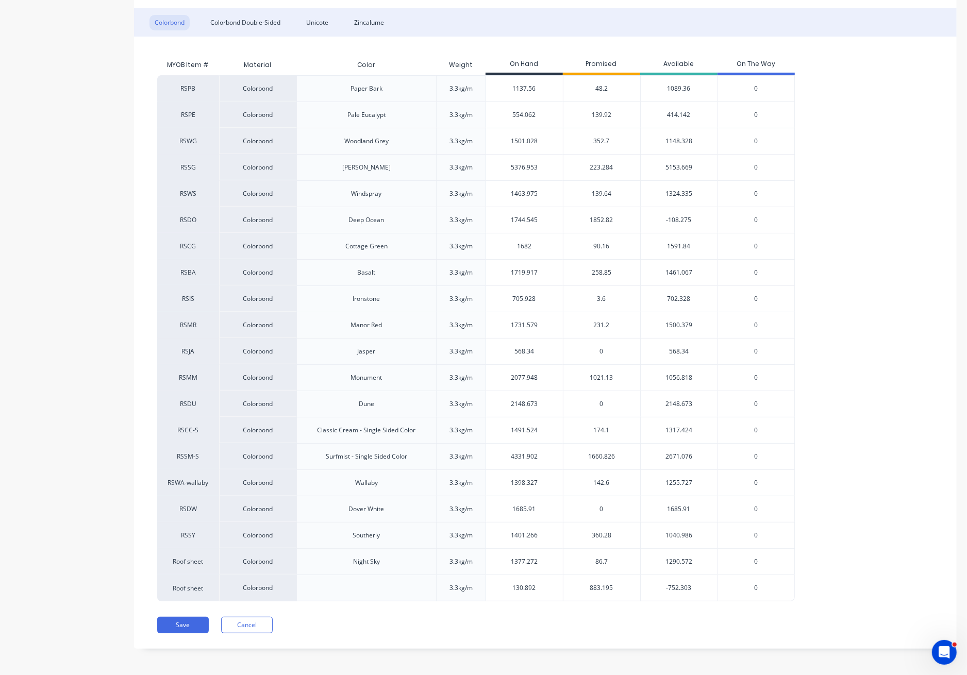
scroll to position [228, 0]
click at [601, 376] on span "1021.13" at bounding box center [601, 375] width 23 height 9
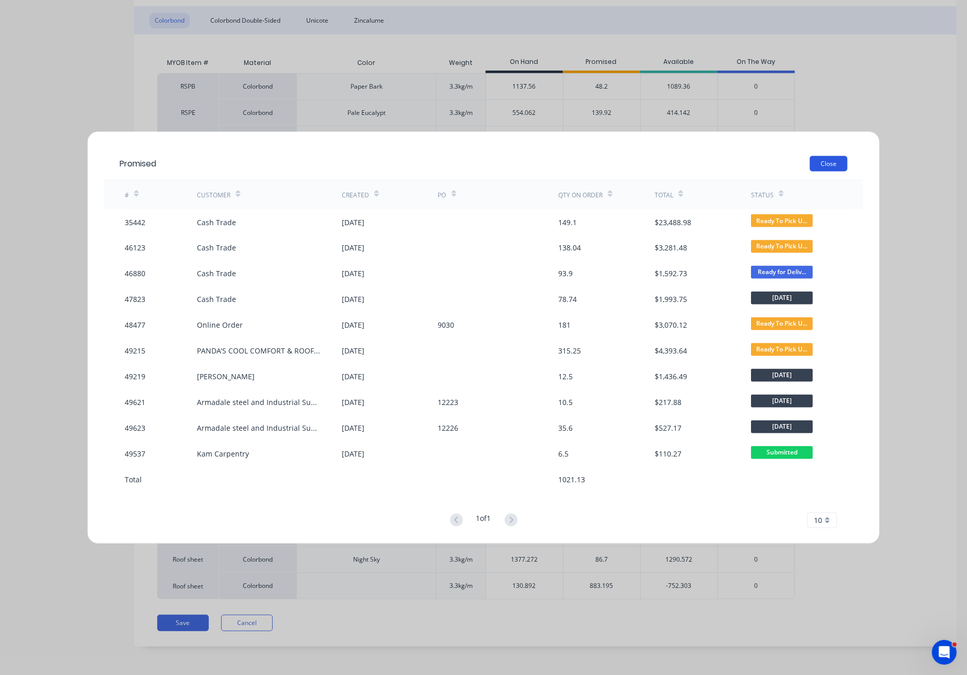
click at [838, 162] on button "Close" at bounding box center [829, 163] width 38 height 15
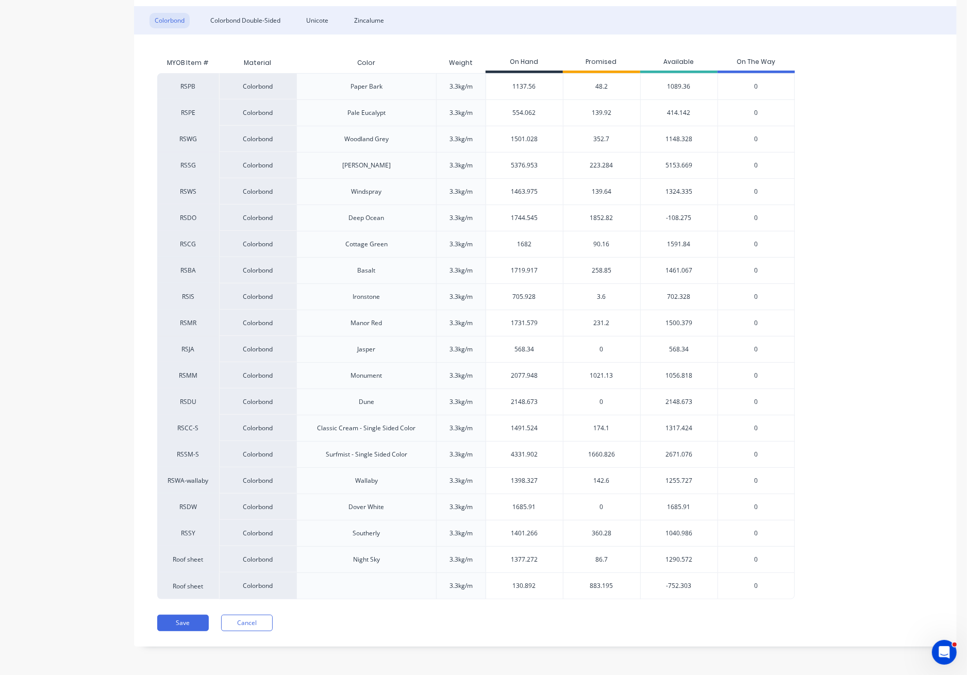
click at [599, 427] on span "174.1" at bounding box center [602, 428] width 16 height 9
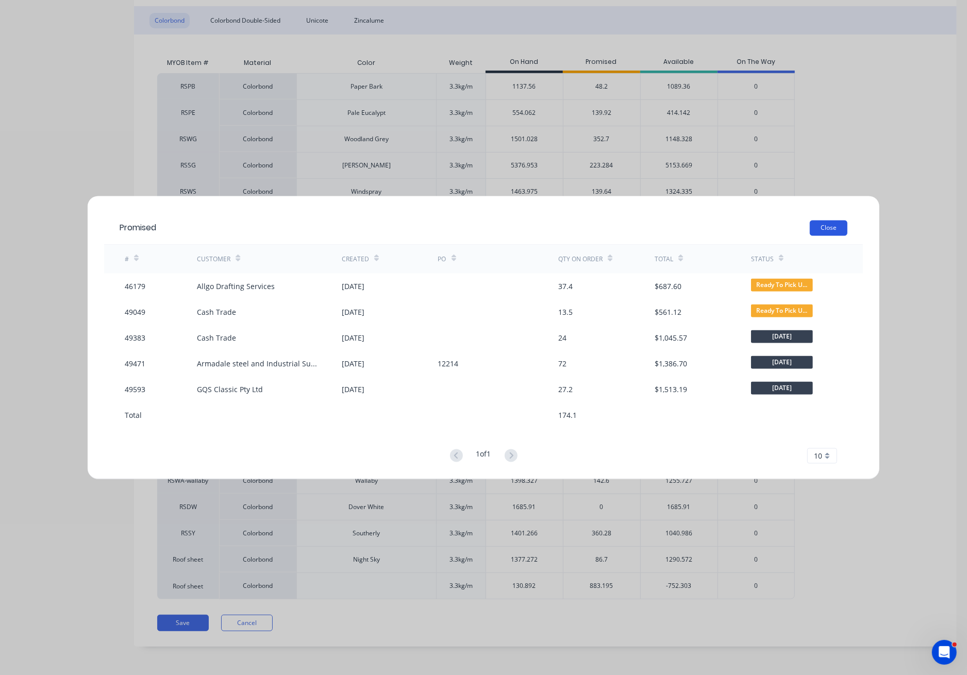
click at [840, 230] on button "Close" at bounding box center [829, 228] width 38 height 15
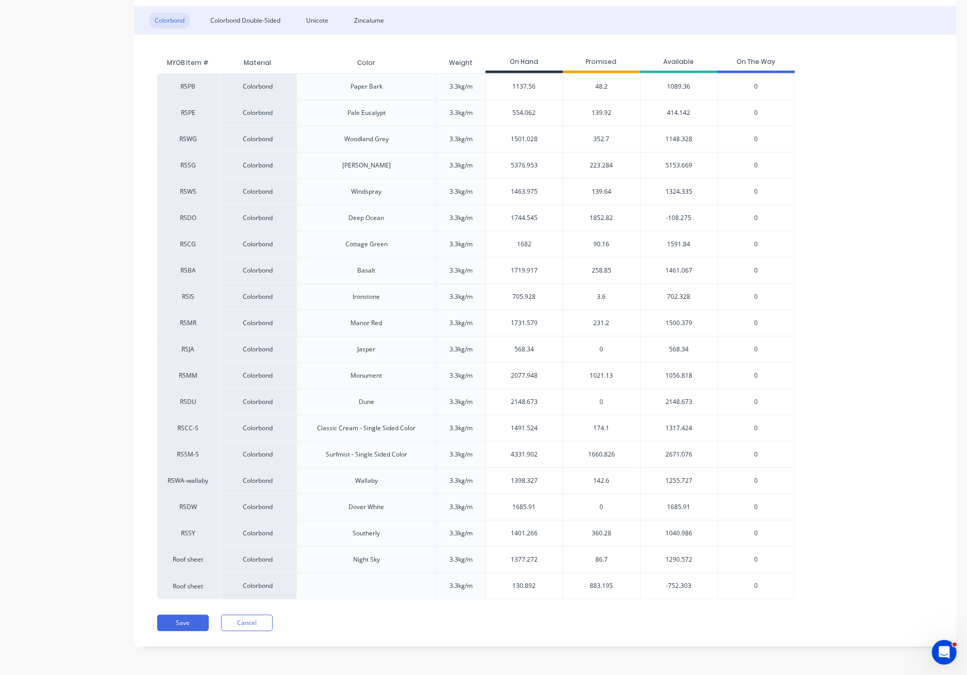
click at [601, 453] on span "1660.826" at bounding box center [601, 454] width 27 height 9
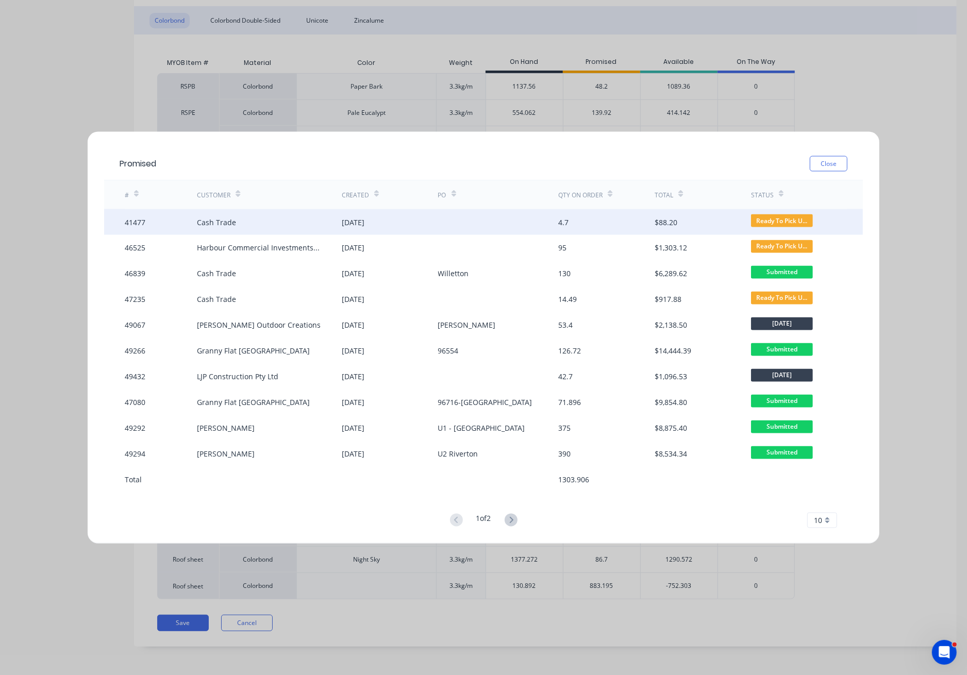
click at [404, 216] on div "20 Feb 2025" at bounding box center [390, 222] width 96 height 26
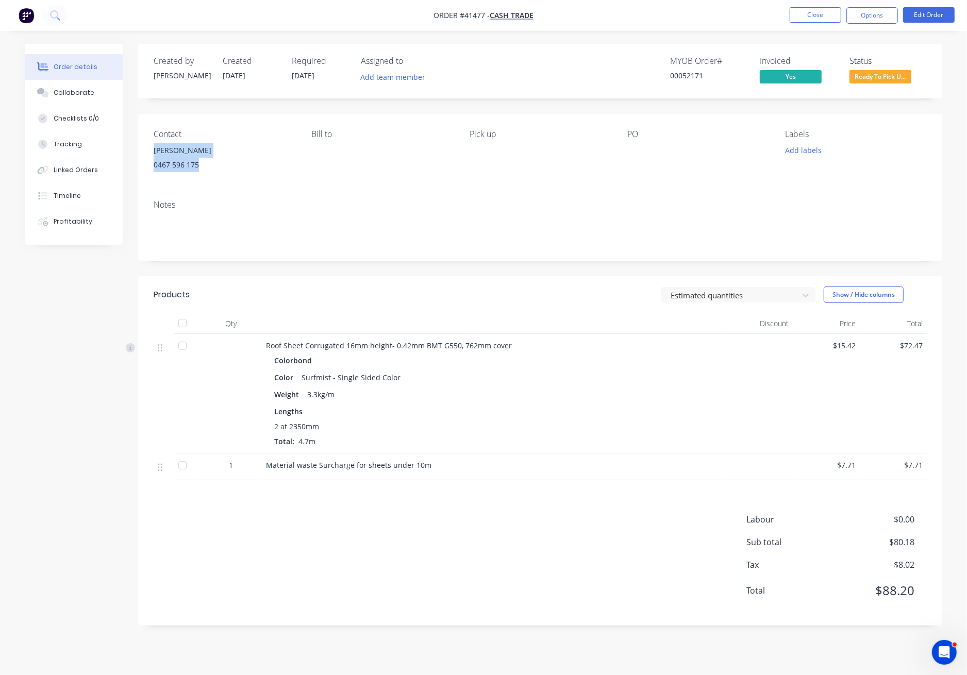
drag, startPoint x: 206, startPoint y: 163, endPoint x: 145, endPoint y: 154, distance: 61.5
click at [145, 154] on div "Contact Neil 0467 596 175 Bill to Pick up PO Labels Add labels" at bounding box center [540, 153] width 804 height 78
copy div "Neil 0467 596 175"
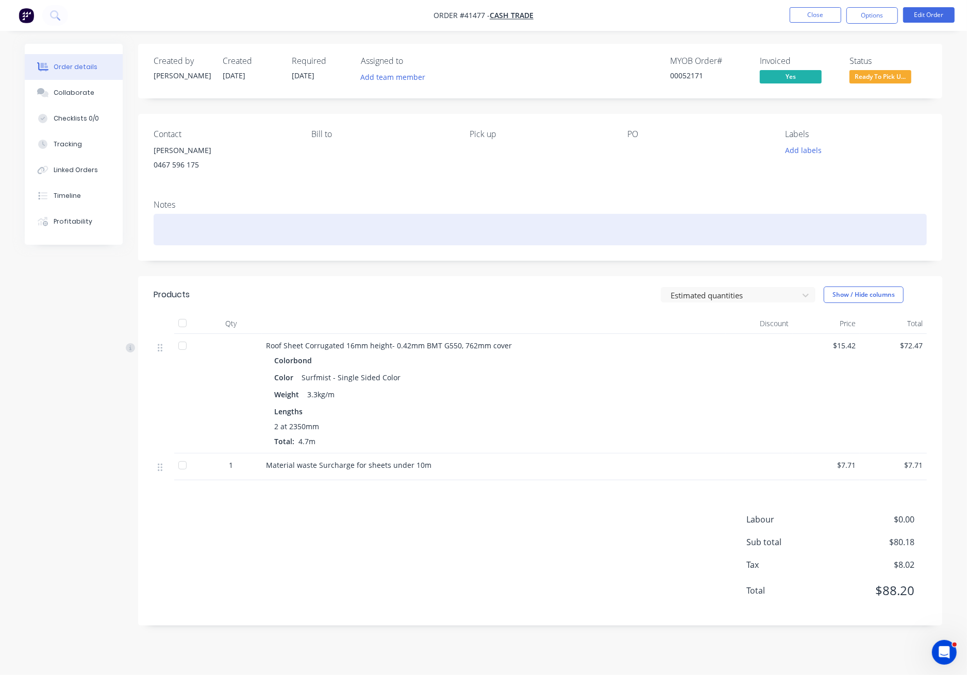
click at [290, 225] on div at bounding box center [540, 229] width 773 height 31
paste div
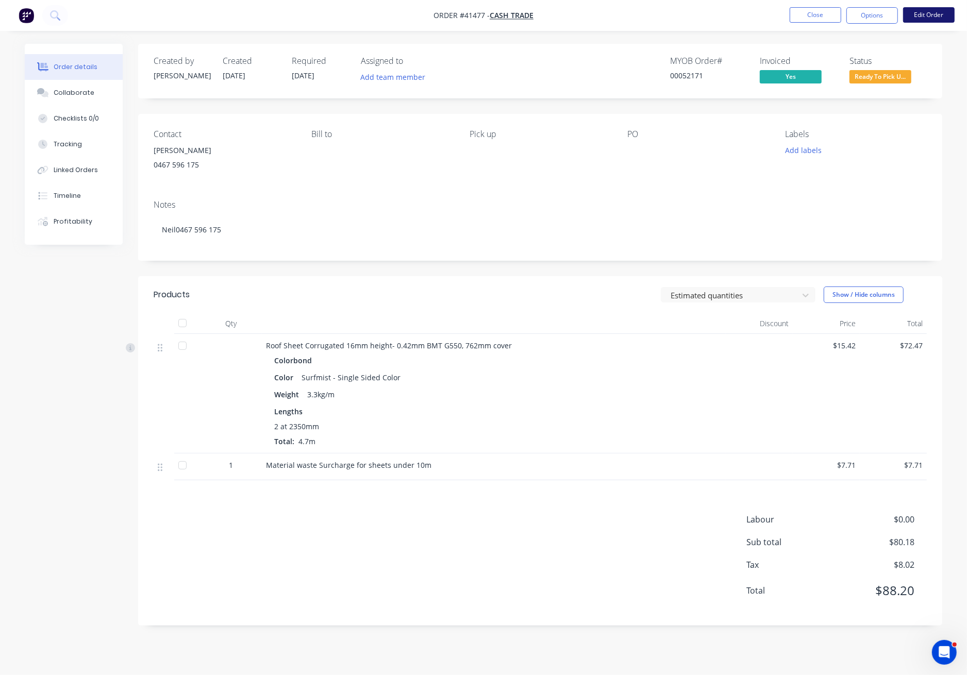
click at [934, 13] on button "Edit Order" at bounding box center [929, 14] width 52 height 15
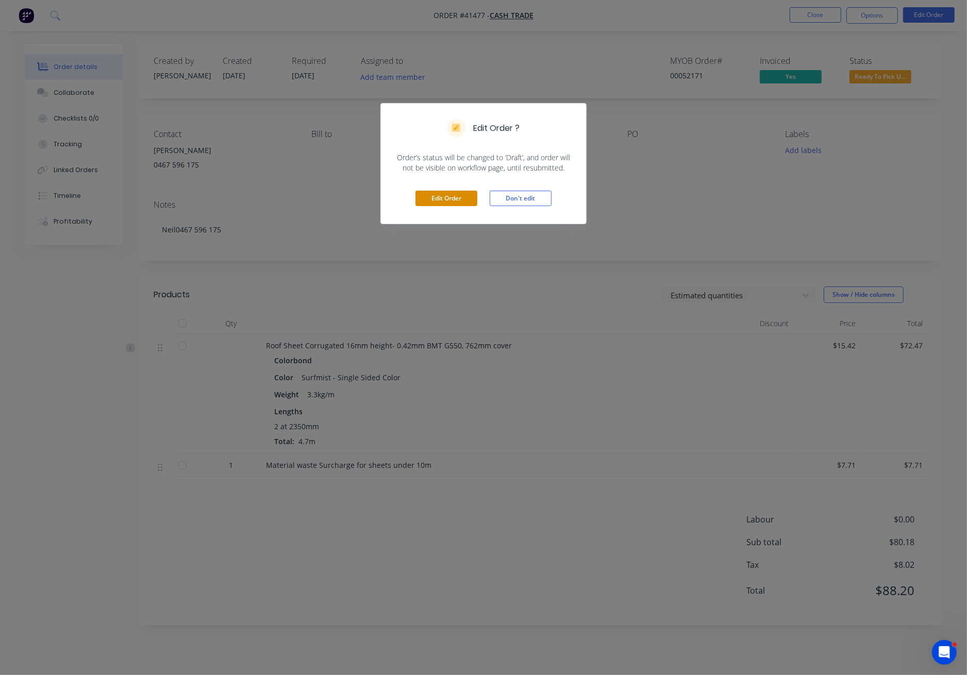
click at [455, 198] on button "Edit Order" at bounding box center [446, 198] width 62 height 15
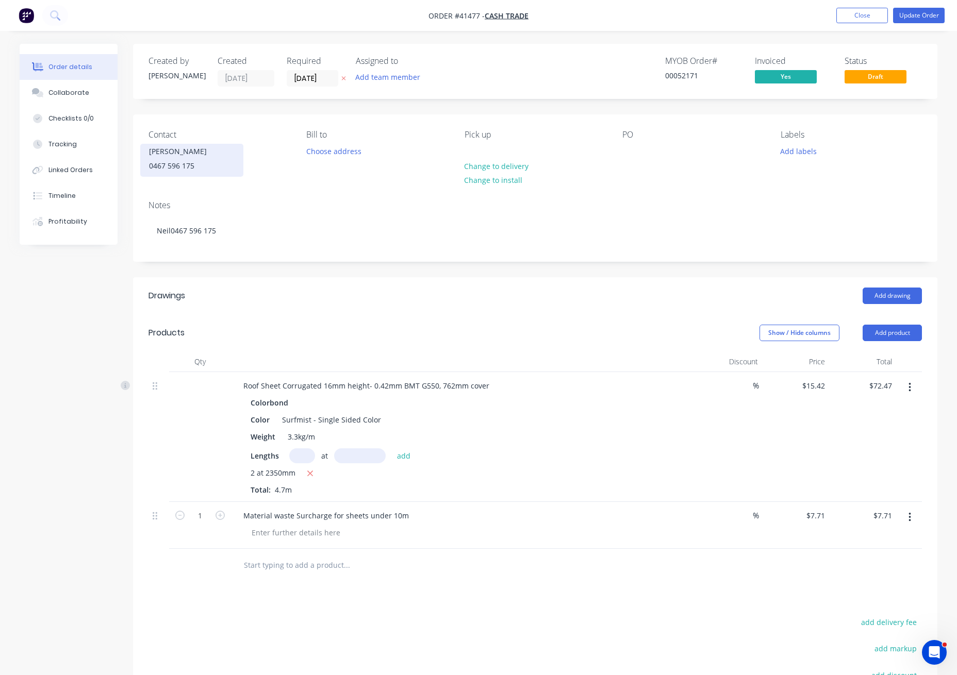
click at [174, 160] on div "0467 596 175" at bounding box center [192, 166] width 86 height 14
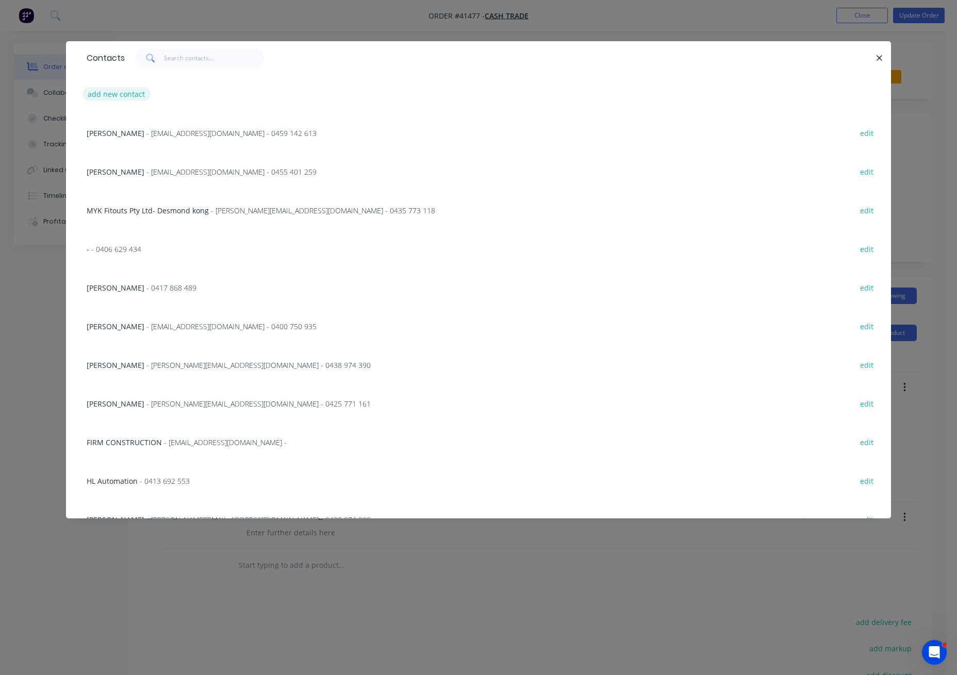
click at [107, 88] on button "add new contact" at bounding box center [116, 94] width 68 height 14
select select "AU"
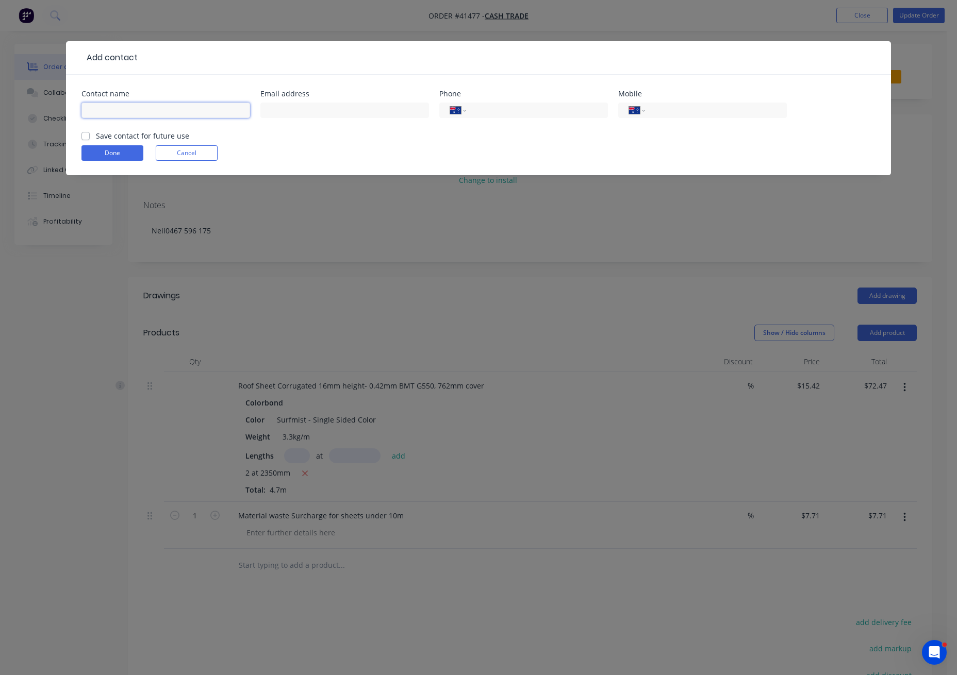
click at [113, 114] on input "text" at bounding box center [165, 110] width 169 height 15
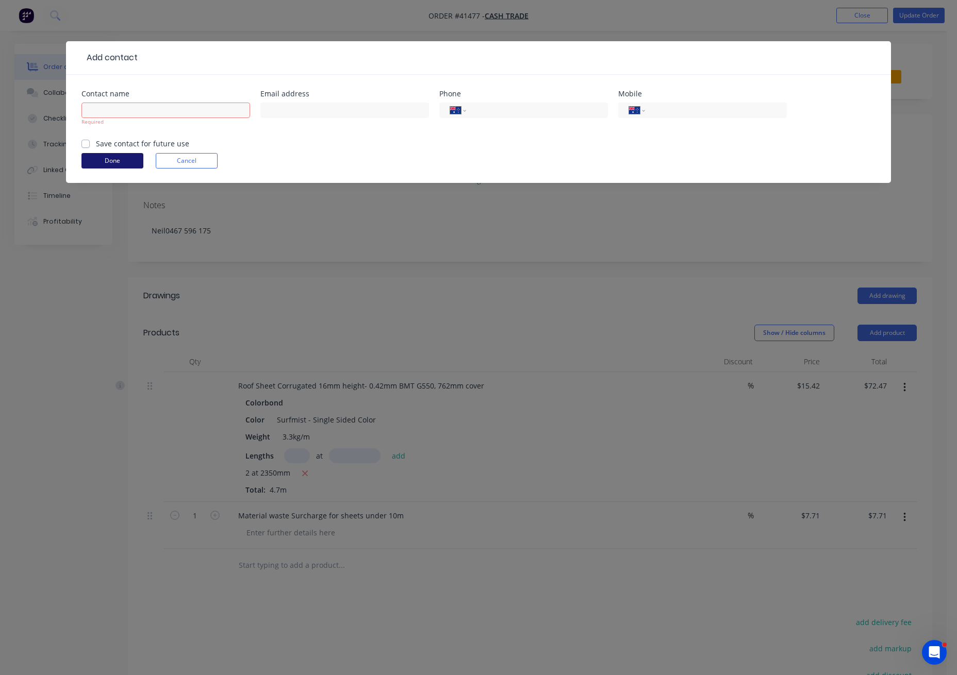
click at [108, 150] on form "Contact name Required Email address Phone International Afghanistan Åland Islan…" at bounding box center [478, 136] width 794 height 93
click at [112, 110] on input "text" at bounding box center [165, 110] width 169 height 15
click at [81, 153] on button "Done" at bounding box center [112, 160] width 62 height 15
click at [112, 157] on button "Done" at bounding box center [112, 160] width 62 height 15
click at [108, 160] on button "Done" at bounding box center [112, 160] width 62 height 15
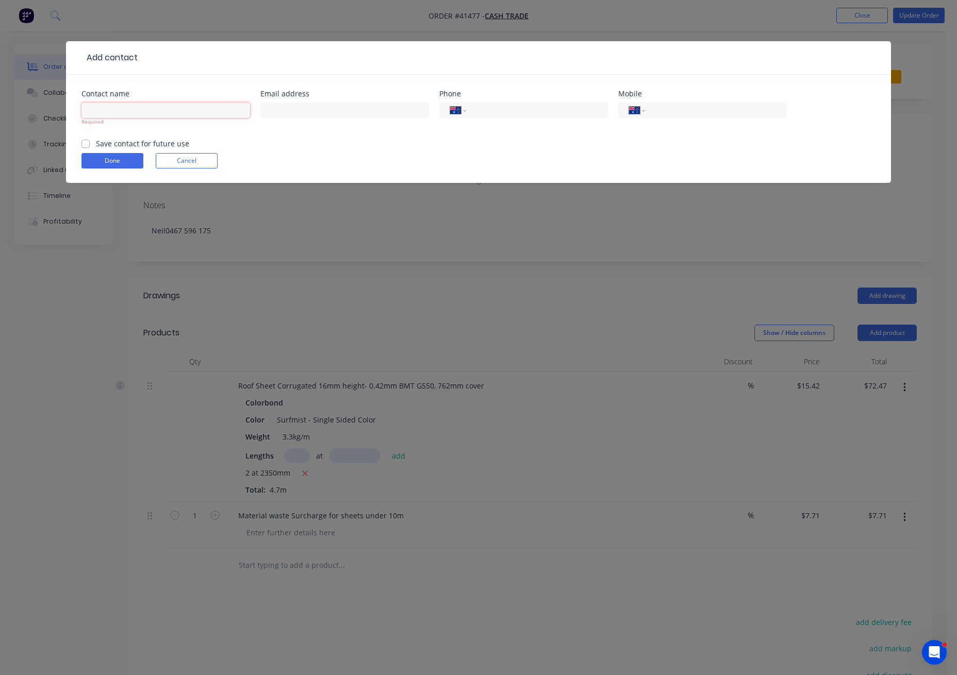
click at [100, 109] on input "text" at bounding box center [165, 110] width 169 height 15
type input "1"
click at [102, 157] on button "Done" at bounding box center [112, 160] width 62 height 15
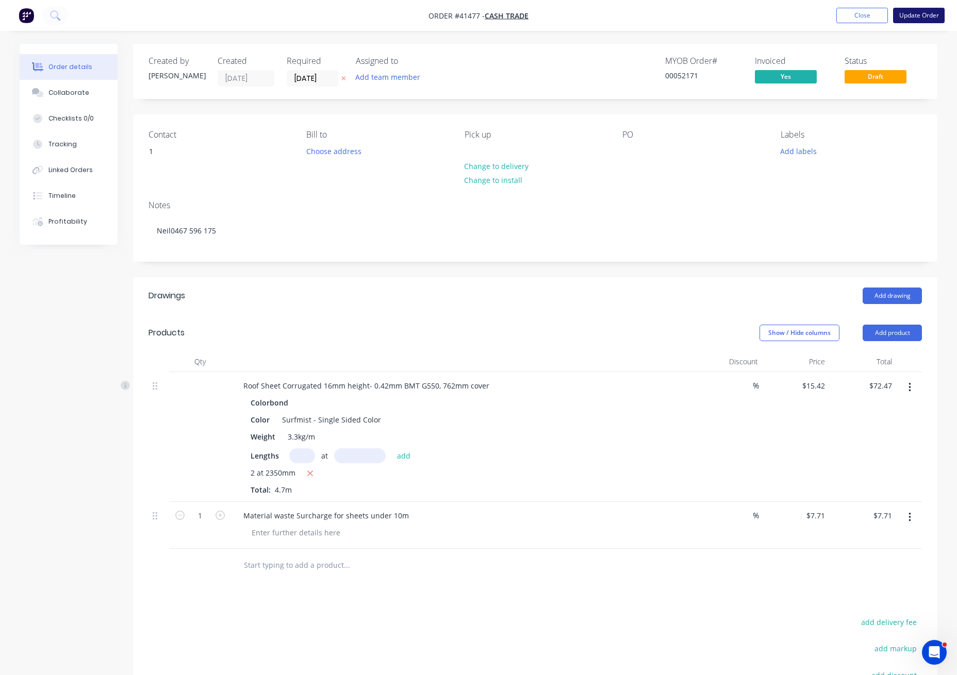
click at [924, 13] on button "Update Order" at bounding box center [919, 15] width 52 height 15
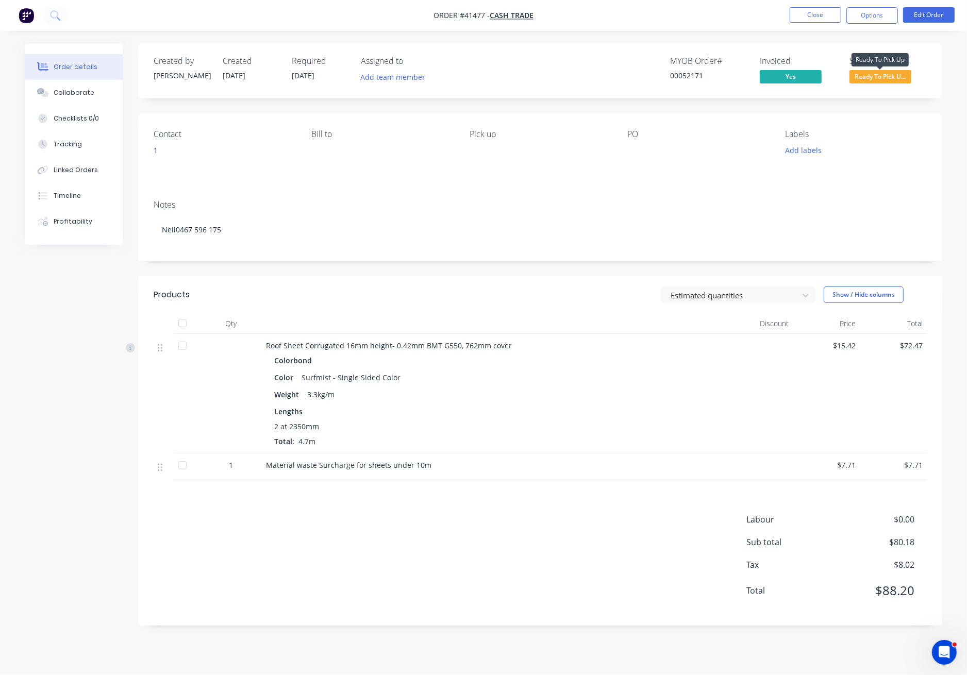
click at [886, 76] on span "Ready To Pick U..." at bounding box center [880, 76] width 62 height 13
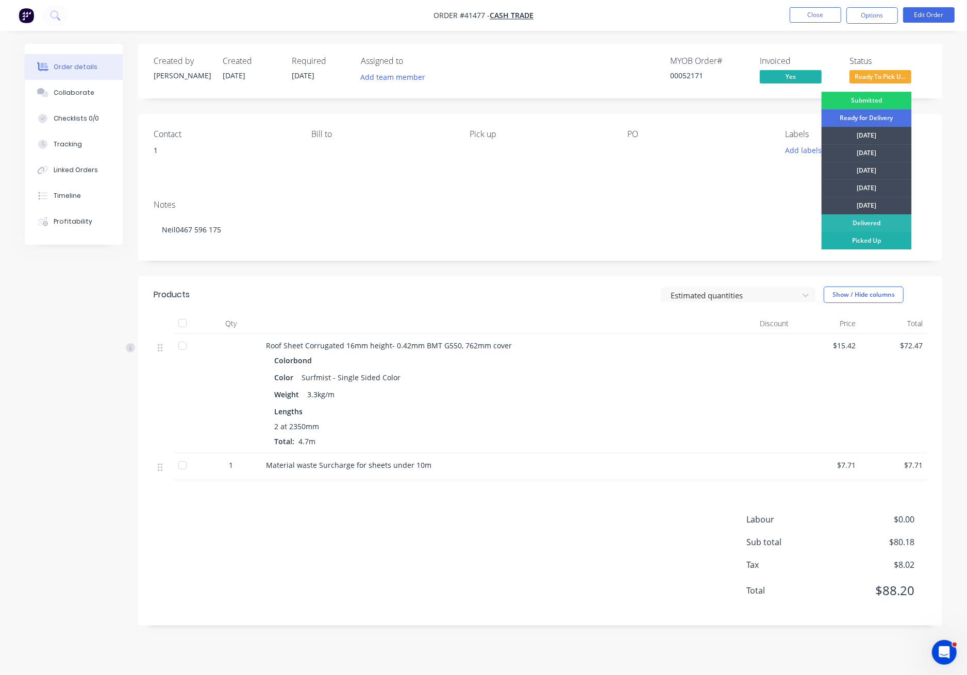
click at [870, 238] on div "Picked Up" at bounding box center [866, 241] width 90 height 18
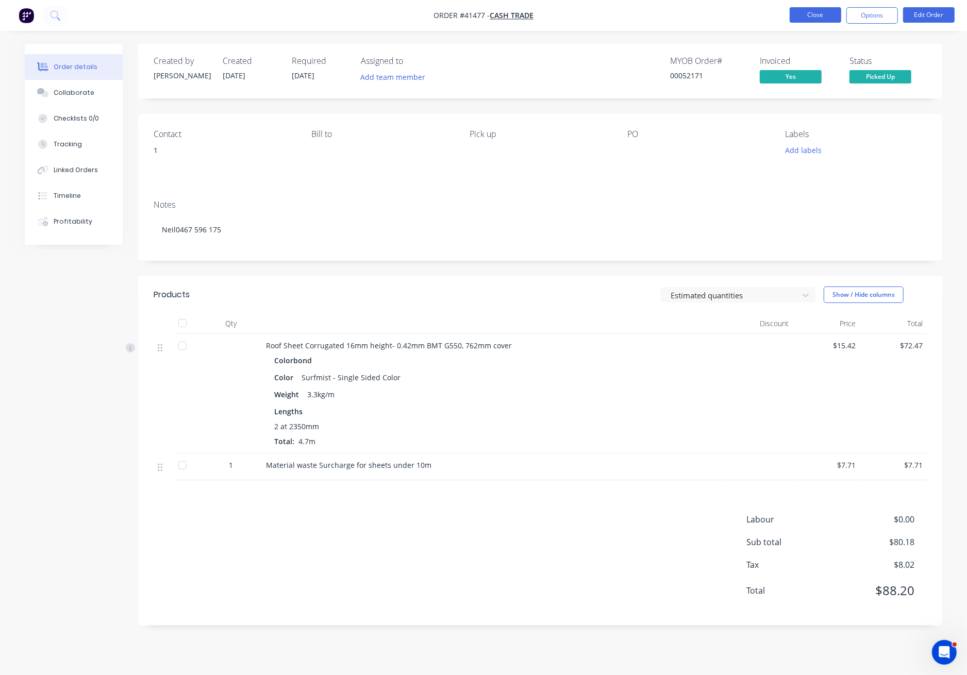
click at [813, 17] on button "Close" at bounding box center [816, 14] width 52 height 15
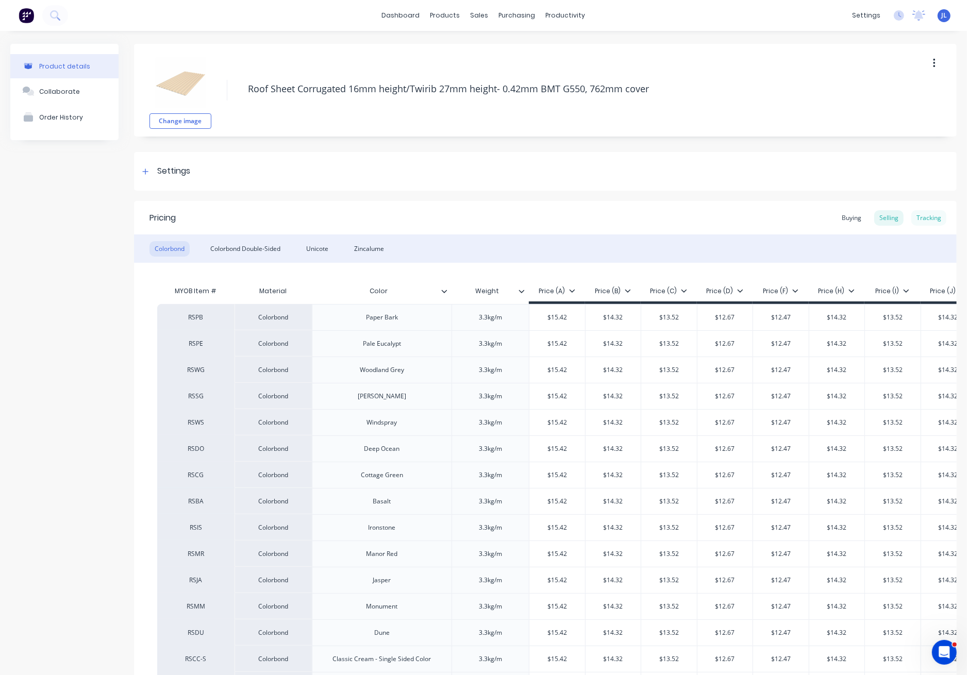
click at [920, 214] on div "Tracking" at bounding box center [928, 217] width 35 height 15
type textarea "x"
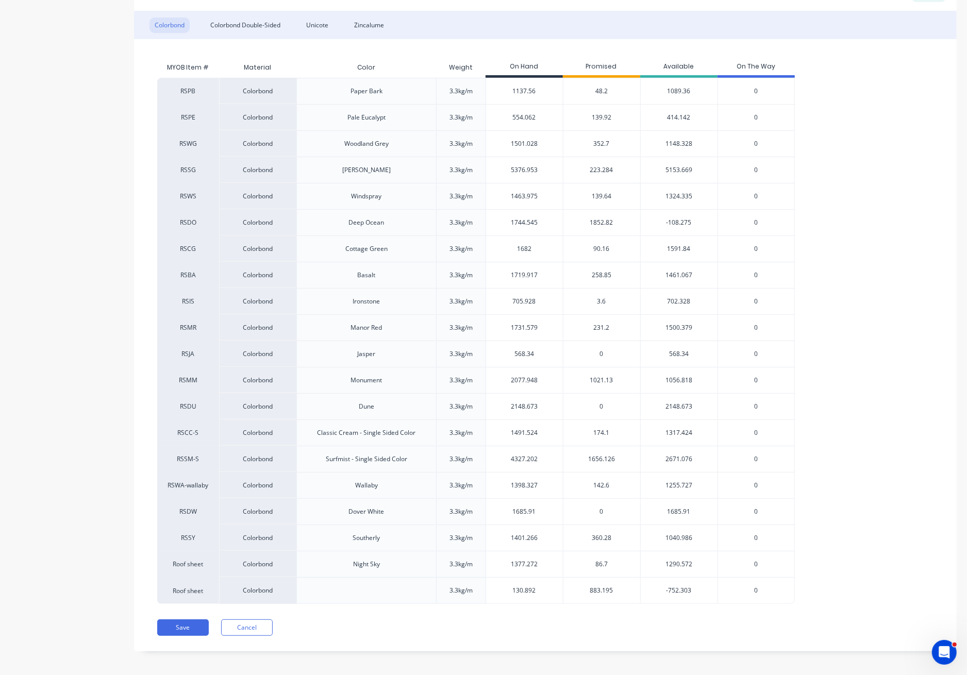
scroll to position [228, 0]
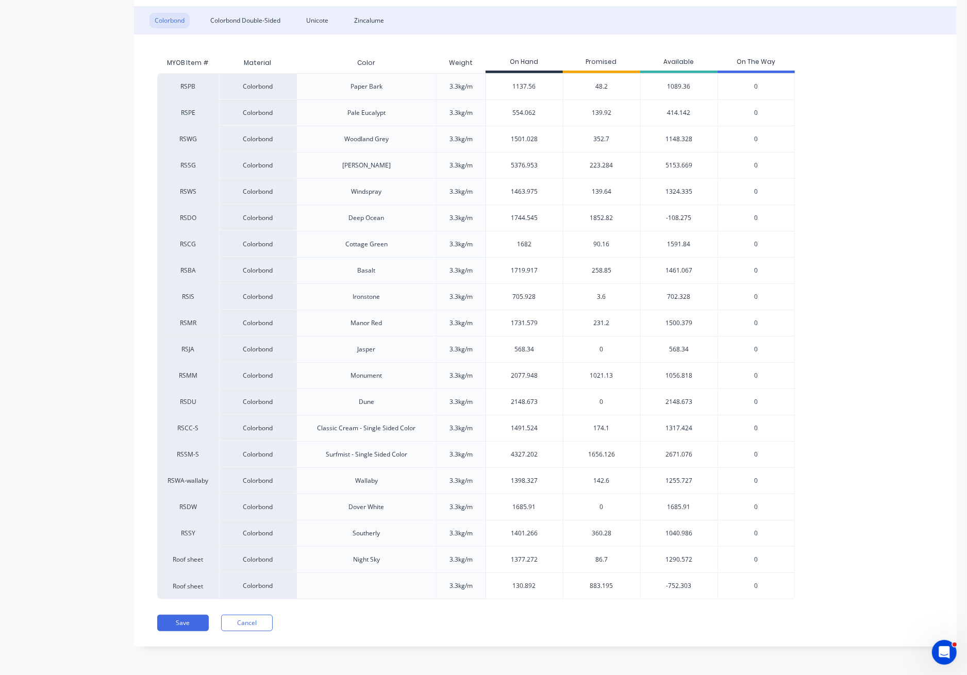
click at [597, 457] on span "1656.126" at bounding box center [601, 454] width 27 height 9
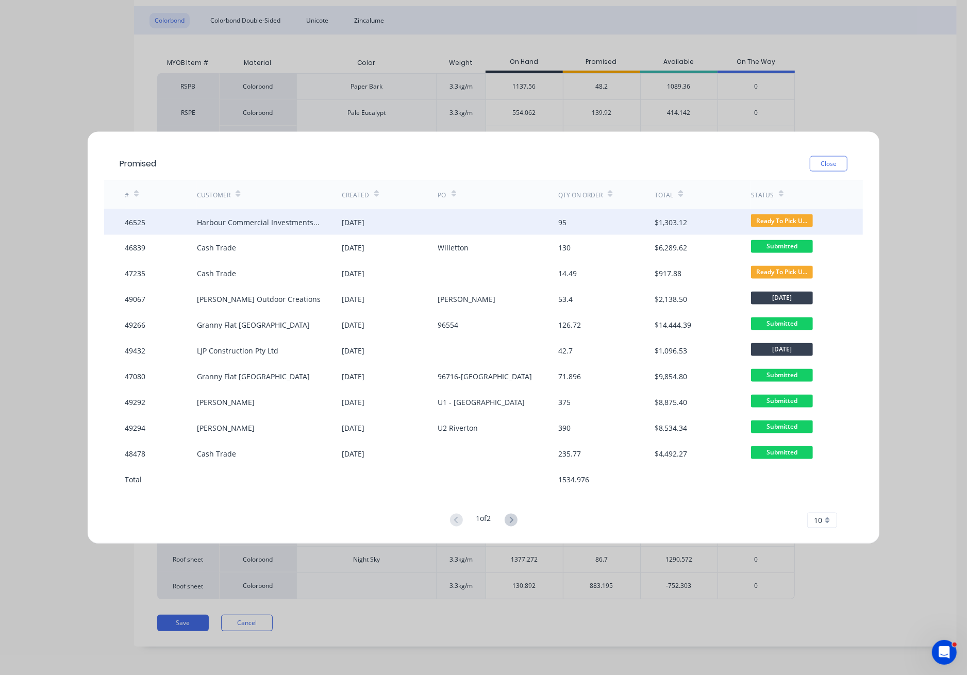
click at [348, 220] on div "04 Jul 2025" at bounding box center [353, 221] width 23 height 11
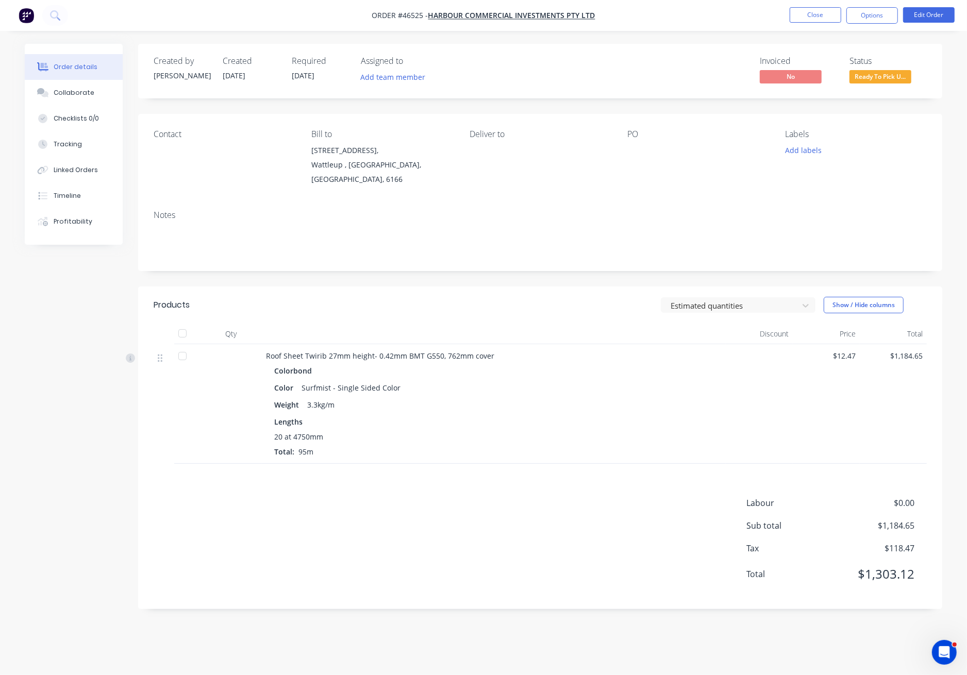
click at [901, 77] on span "Ready To Pick U..." at bounding box center [880, 76] width 62 height 13
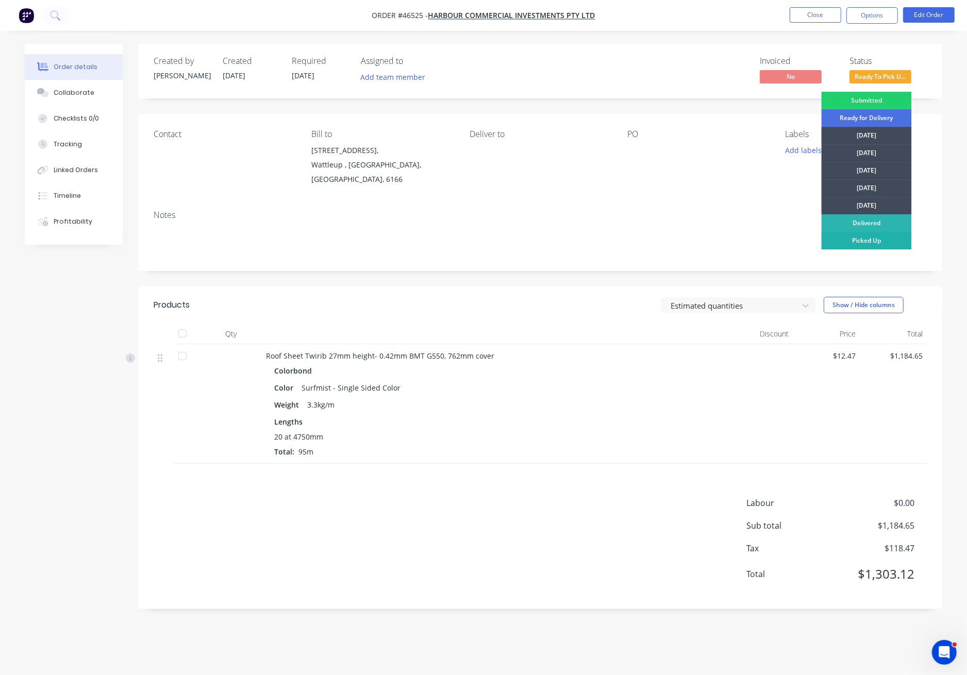
click at [854, 238] on div "Picked Up" at bounding box center [866, 241] width 90 height 18
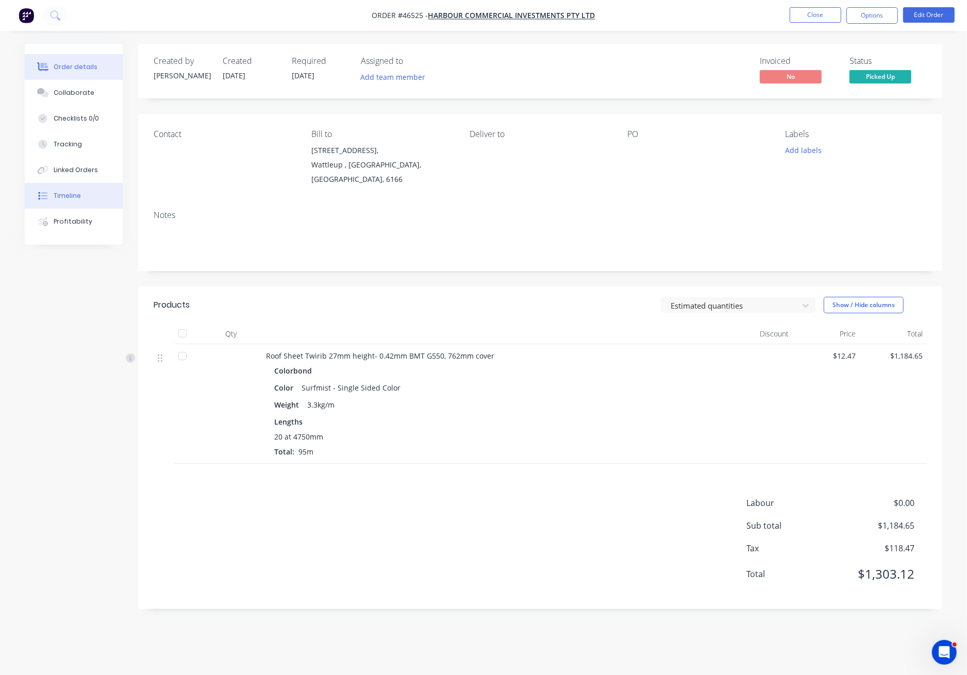
click at [78, 196] on div "Timeline" at bounding box center [67, 195] width 27 height 9
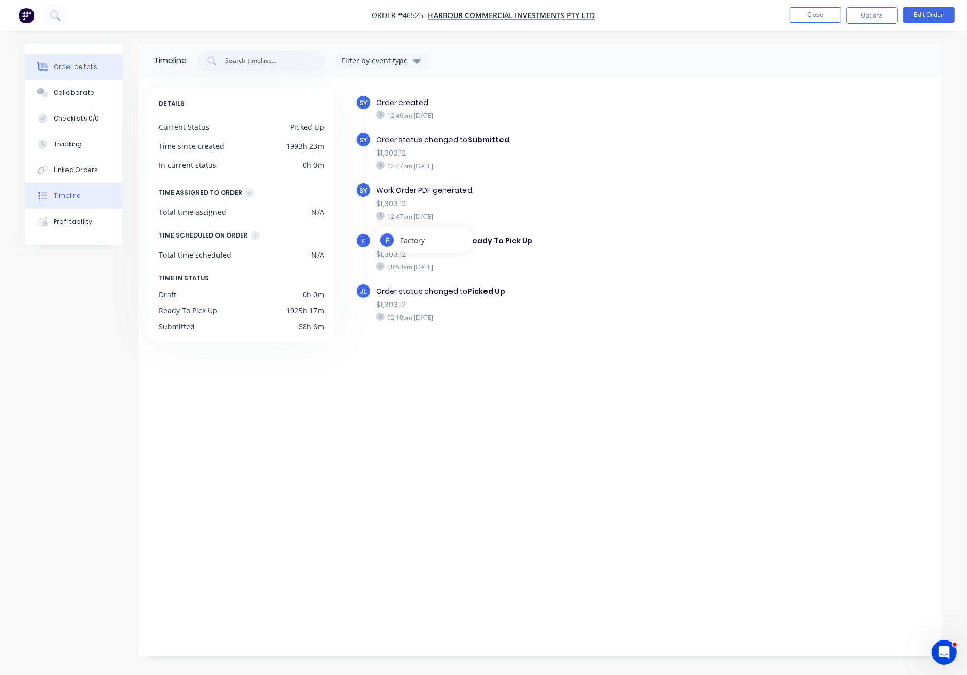
click at [85, 62] on div "Order details" at bounding box center [76, 66] width 44 height 9
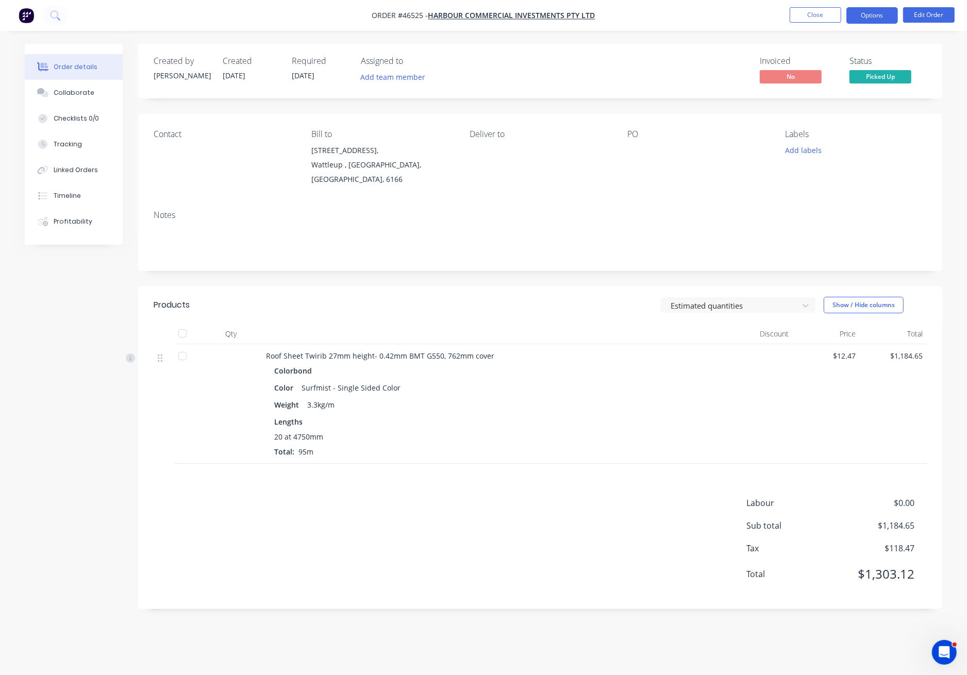
click at [877, 14] on button "Options" at bounding box center [872, 15] width 52 height 16
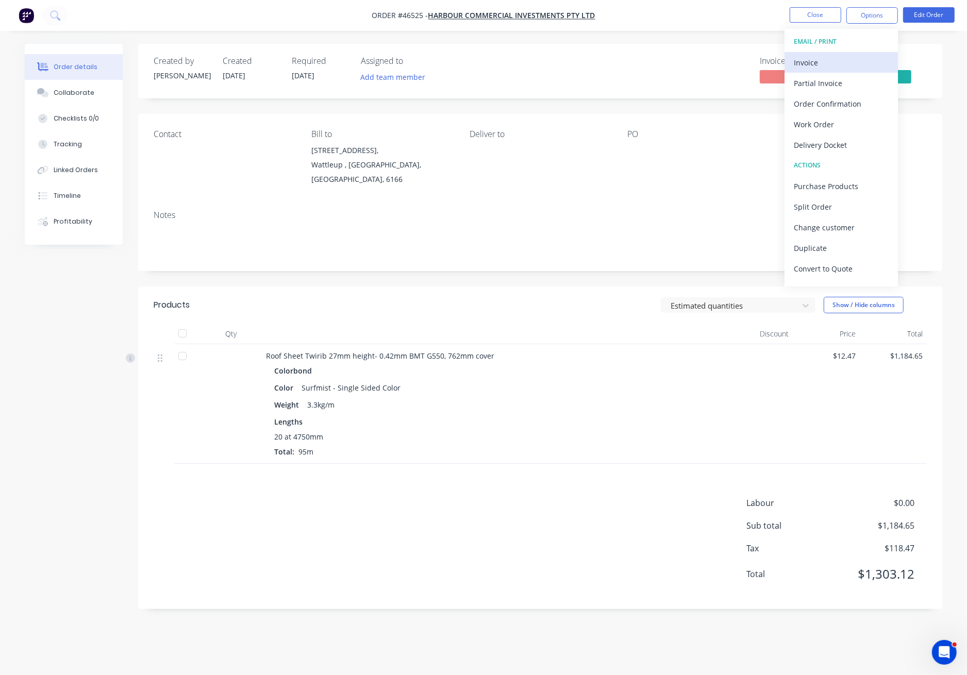
click at [829, 63] on div "Invoice" at bounding box center [841, 62] width 95 height 15
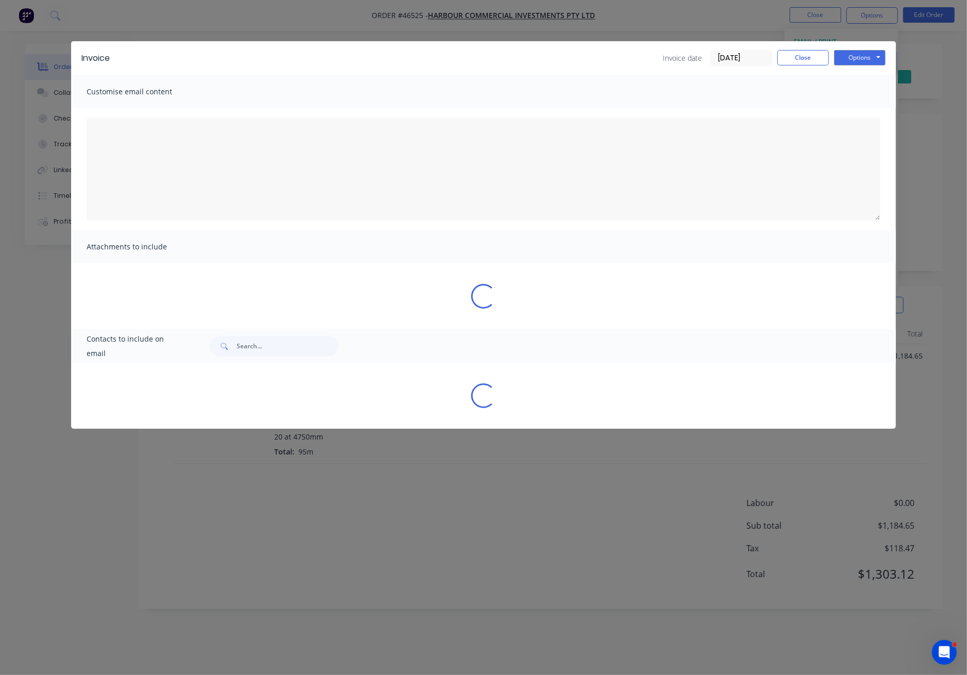
type textarea "A PDF copy of the order has been attached to this email. To view your order onl…"
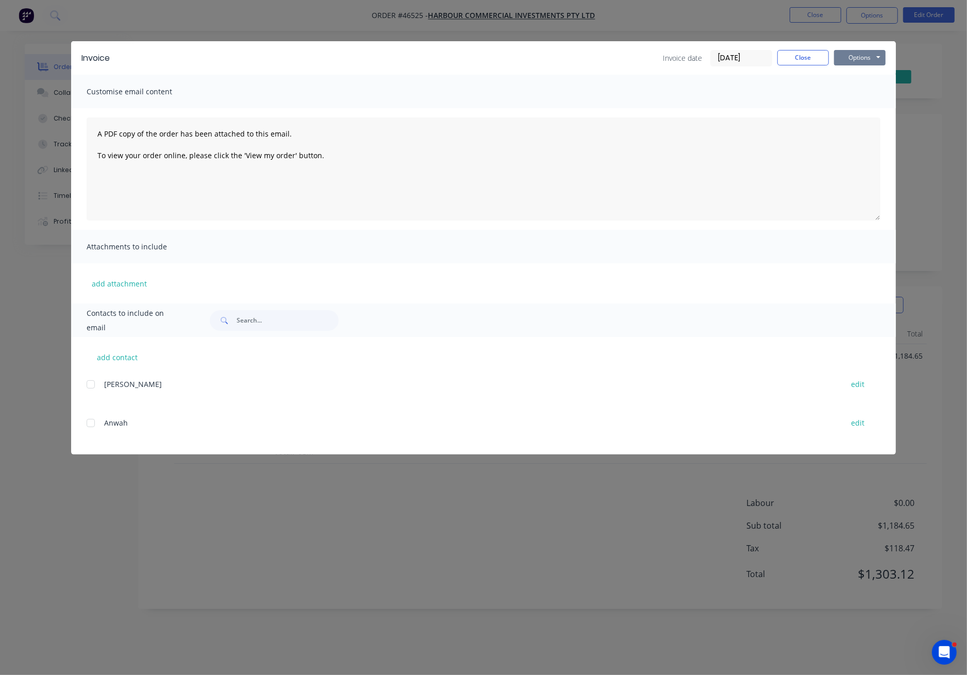
click at [861, 59] on button "Options" at bounding box center [860, 57] width 52 height 15
click at [868, 94] on button "Print" at bounding box center [867, 93] width 66 height 17
click at [808, 54] on button "Close" at bounding box center [803, 57] width 52 height 15
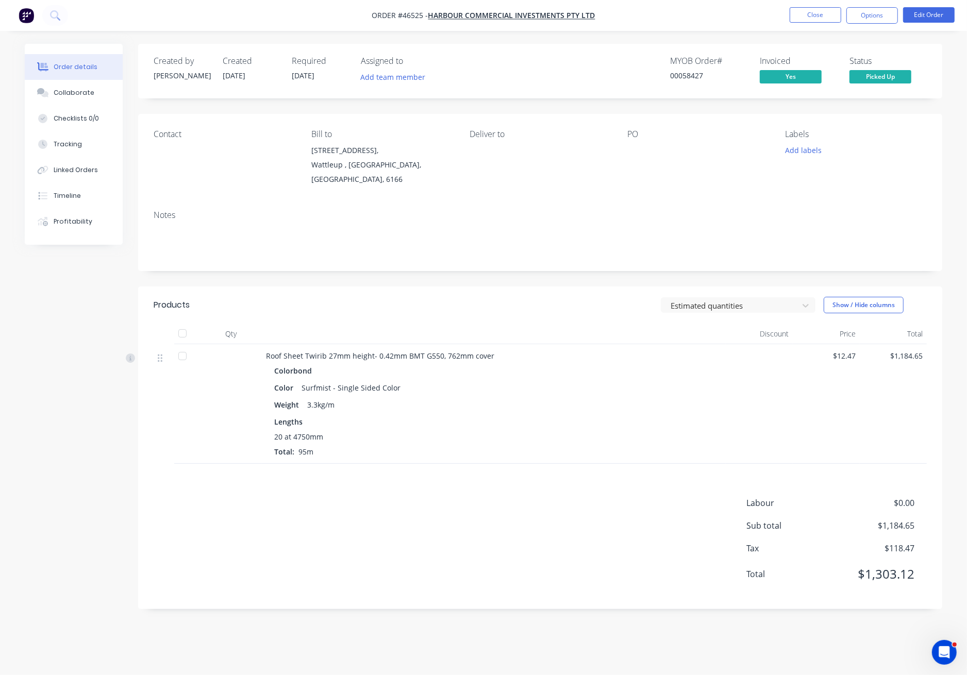
click at [823, 2] on nav "Order #46525 - Harbour Commercial Investments Pty Ltd Close Options Edit Order" at bounding box center [483, 15] width 967 height 31
click at [819, 14] on button "Close" at bounding box center [816, 14] width 52 height 15
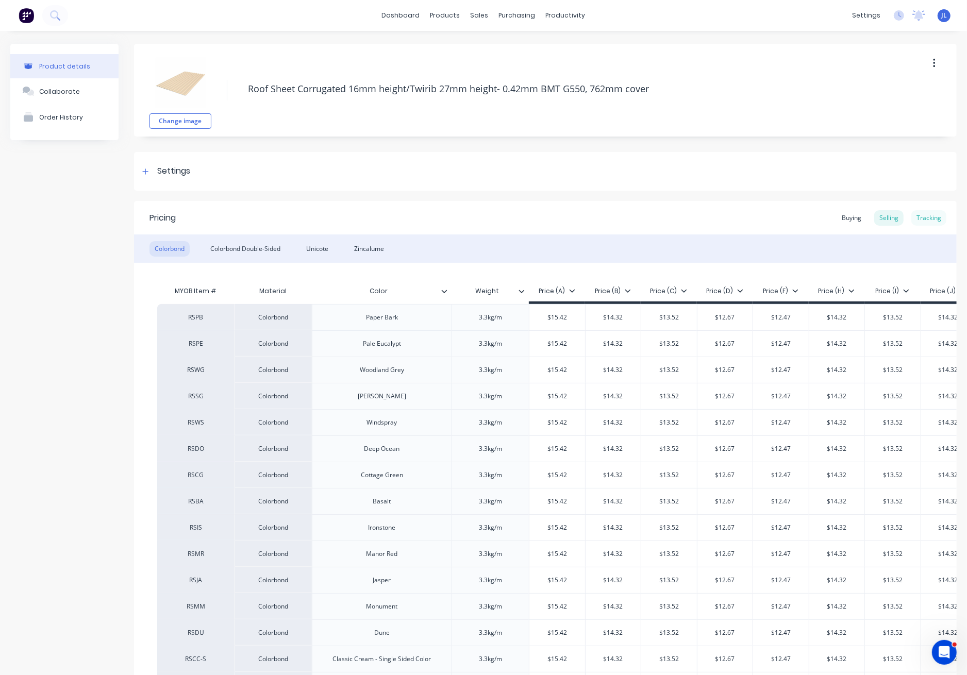
click at [920, 217] on div "Tracking" at bounding box center [928, 217] width 35 height 15
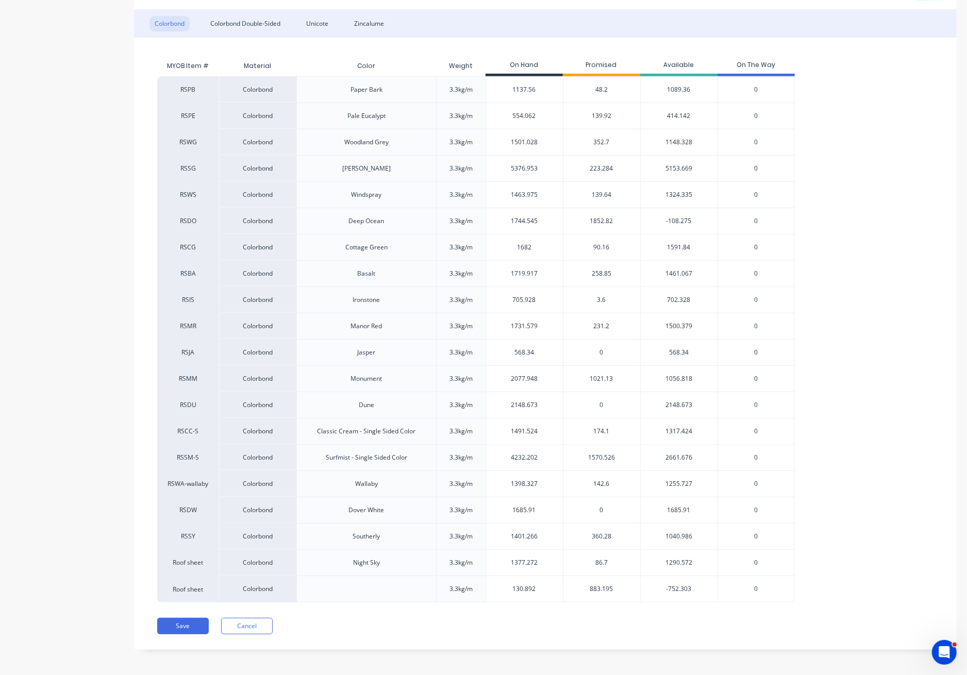
scroll to position [228, 0]
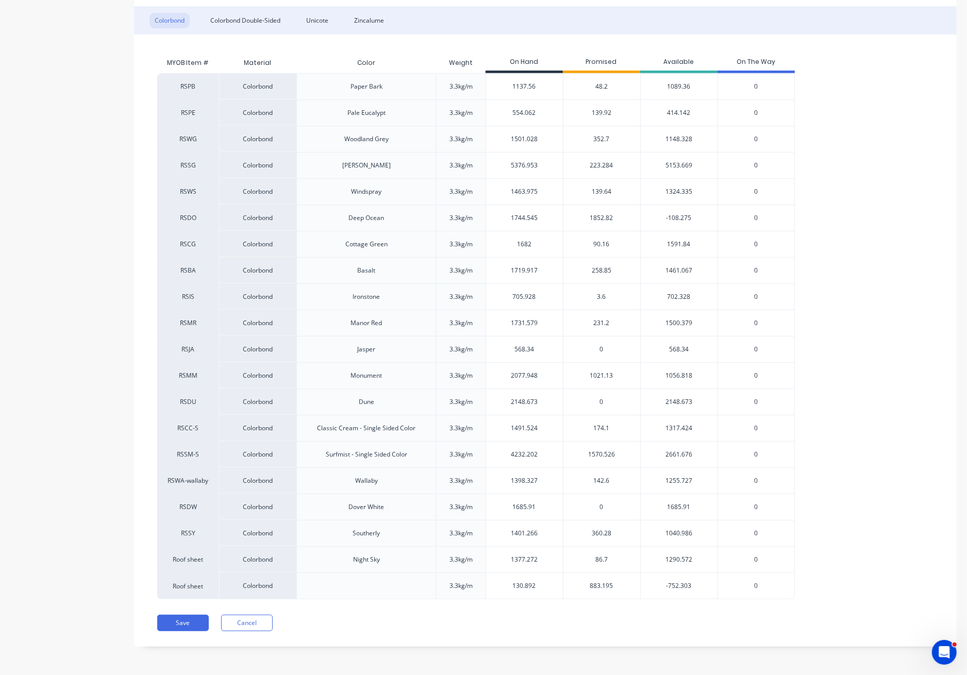
click at [597, 450] on span "1570.526" at bounding box center [601, 454] width 27 height 9
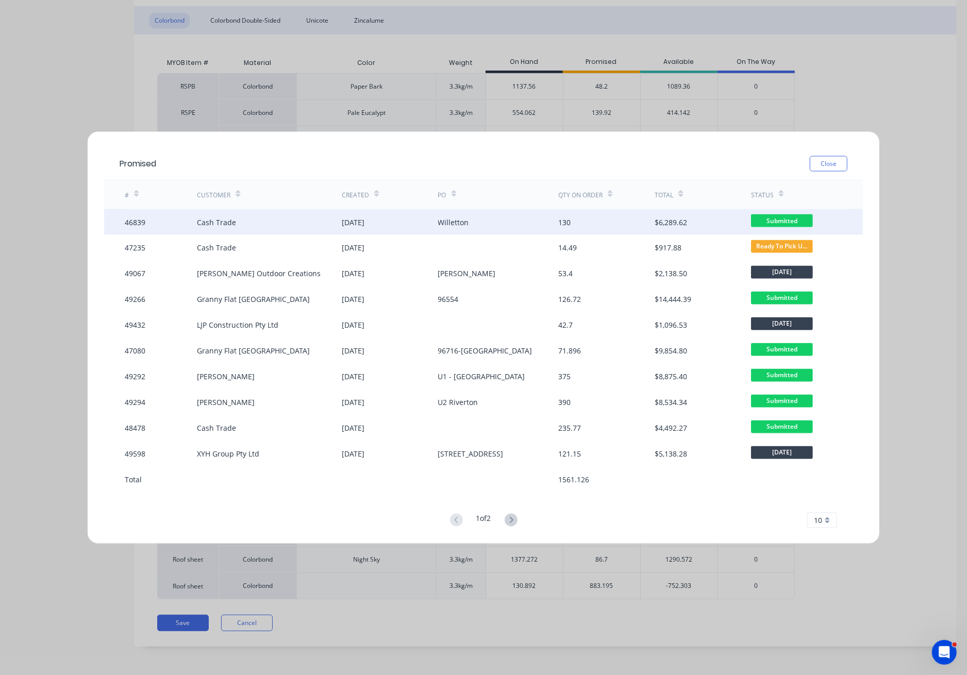
click at [373, 227] on div "16 Jul 2025" at bounding box center [390, 222] width 96 height 26
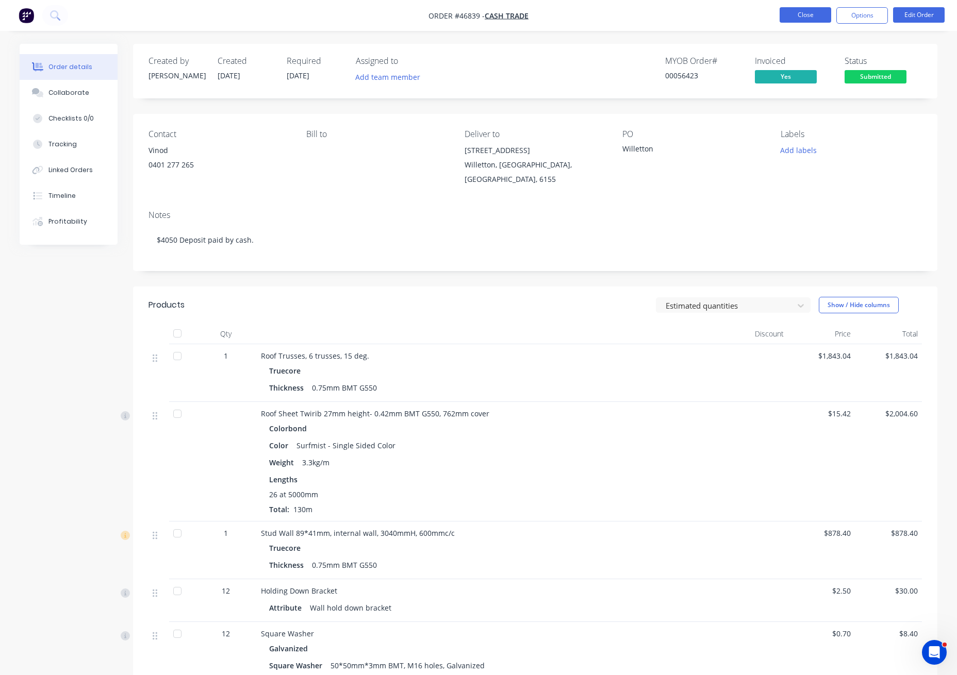
click at [801, 16] on button "Close" at bounding box center [805, 14] width 52 height 15
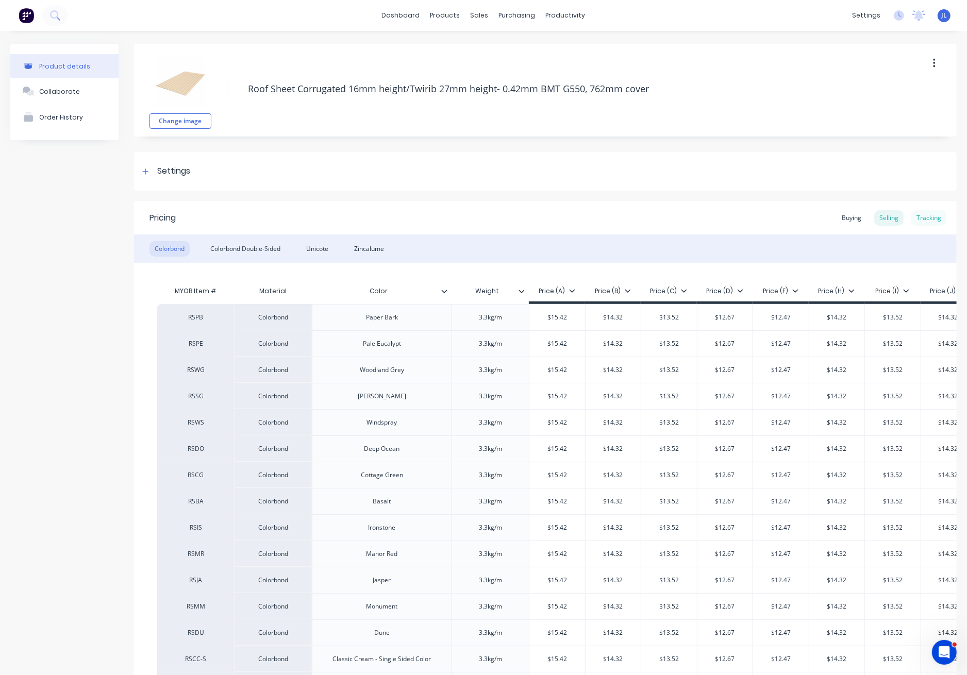
click at [918, 214] on div "Tracking" at bounding box center [928, 217] width 35 height 15
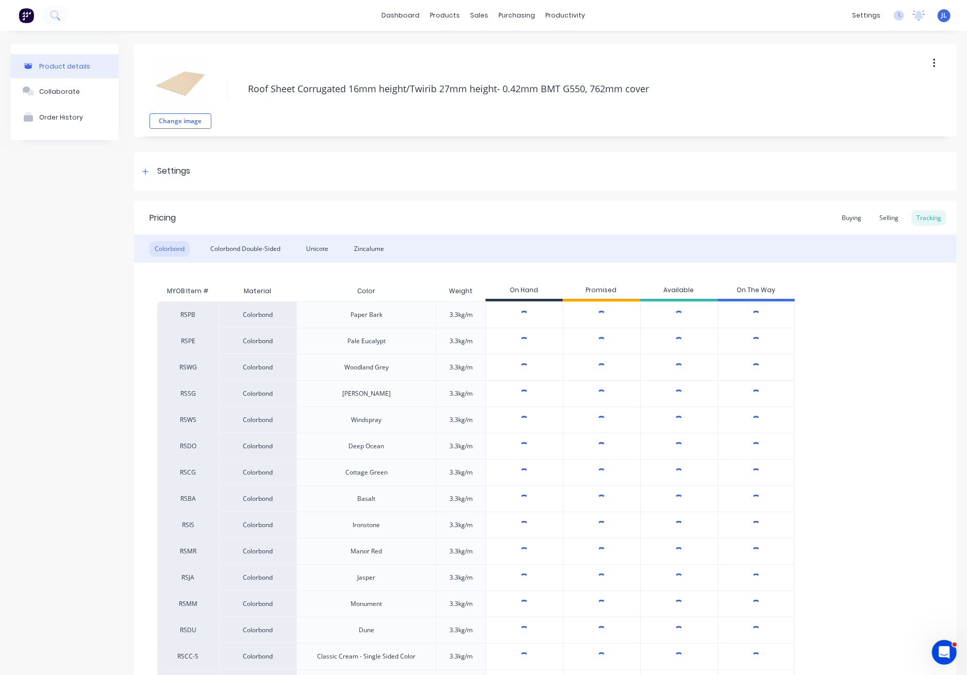
type textarea "x"
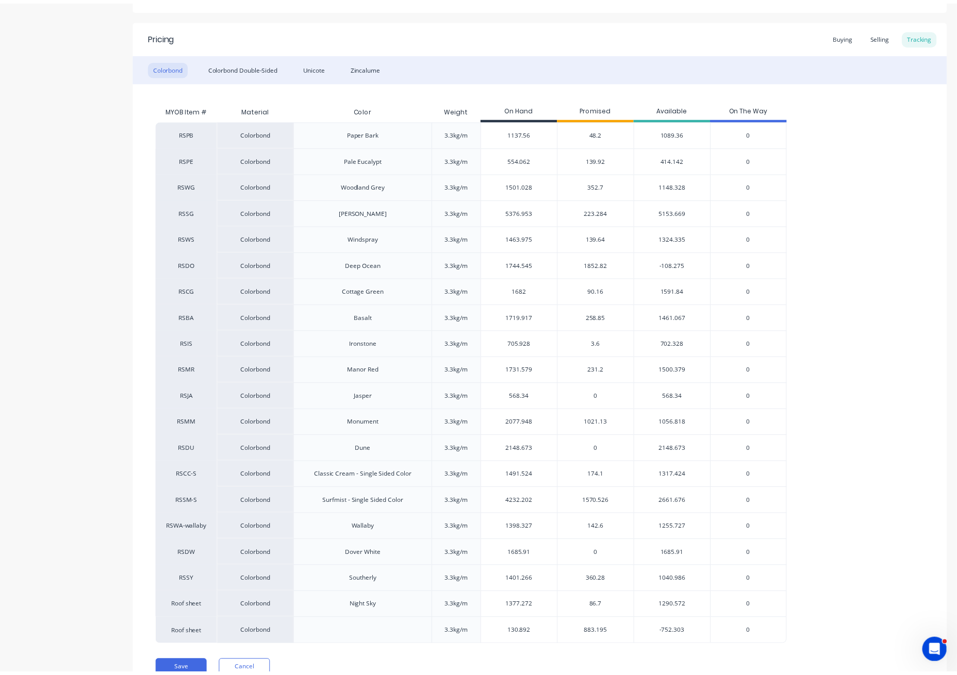
scroll to position [228, 0]
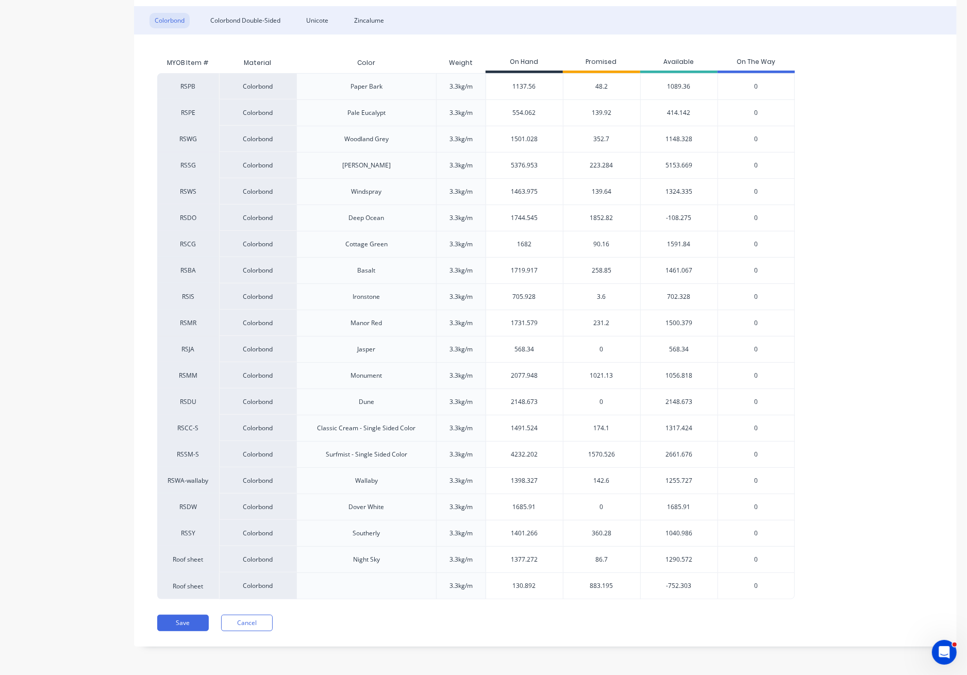
click at [612, 457] on span "1570.526" at bounding box center [601, 454] width 27 height 9
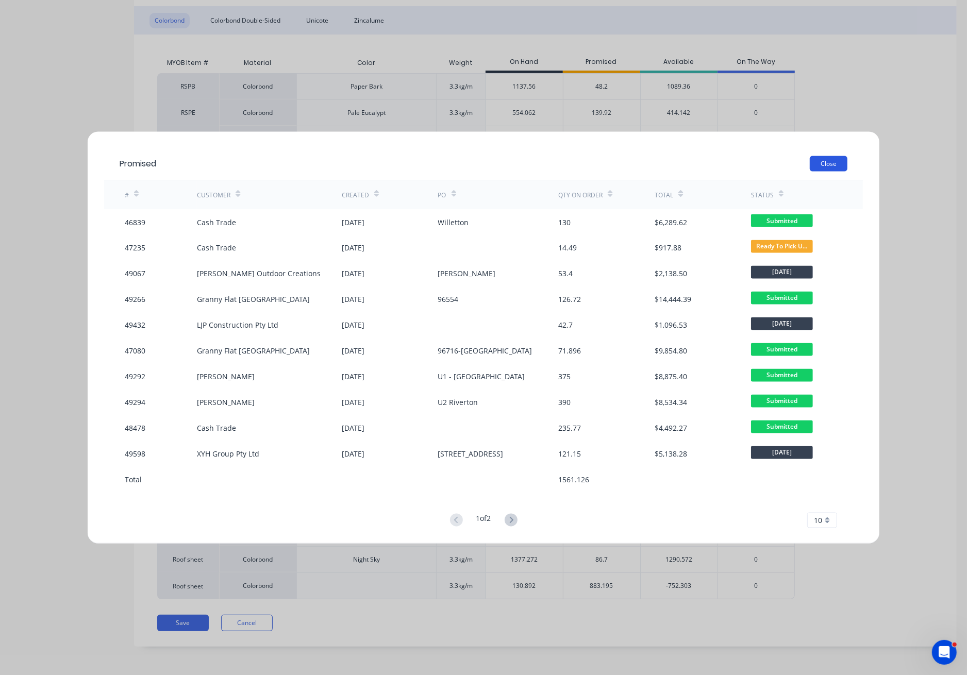
click at [831, 162] on button "Close" at bounding box center [829, 163] width 38 height 15
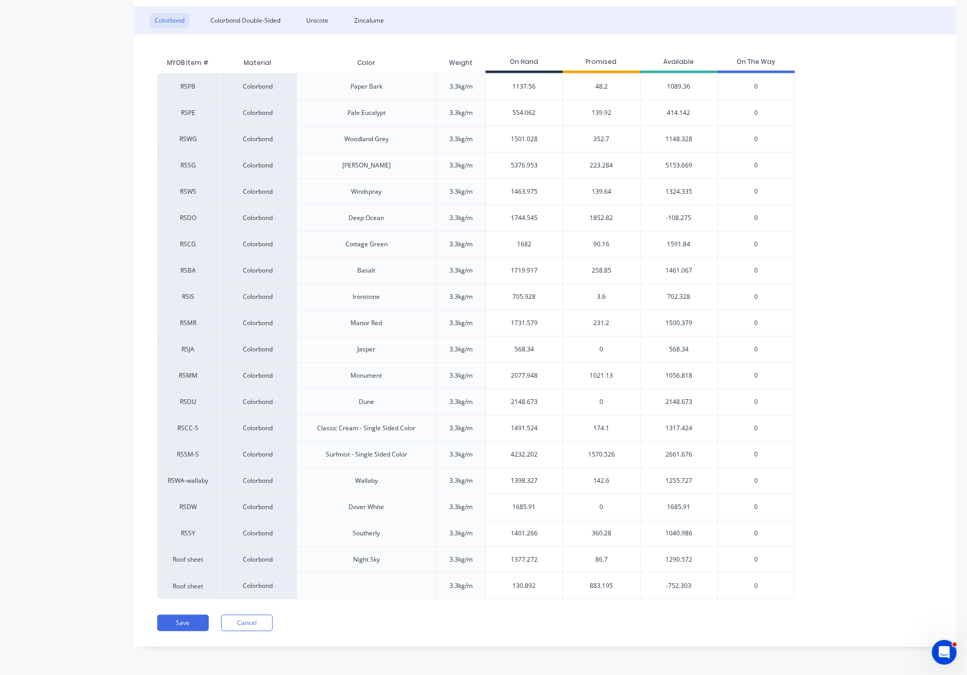
click at [605, 483] on span "142.6" at bounding box center [602, 480] width 16 height 9
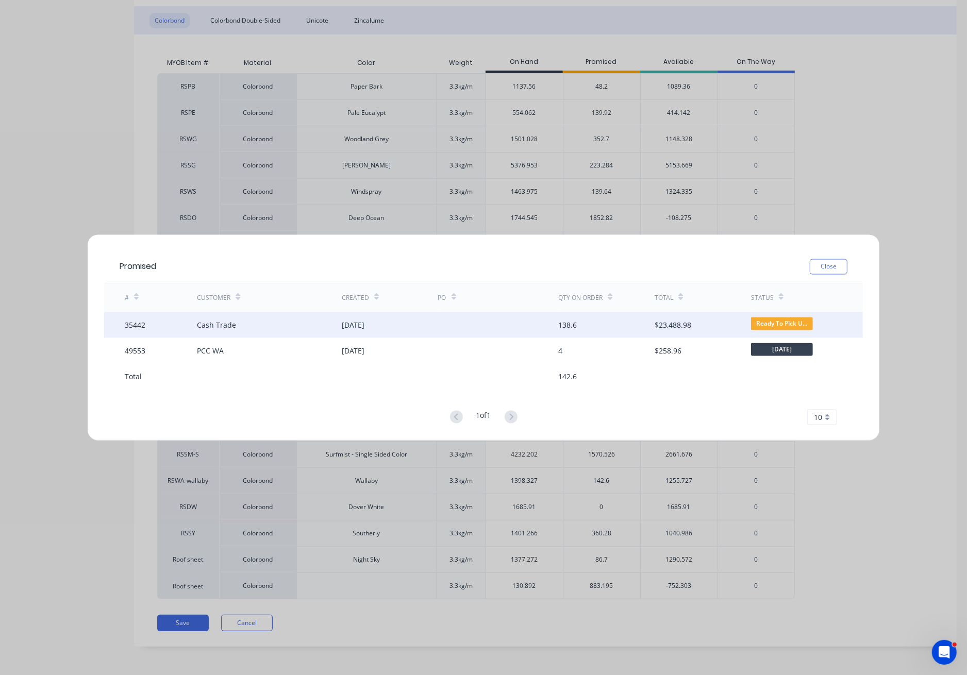
click at [418, 323] on div "01 Oct 2024" at bounding box center [390, 325] width 96 height 26
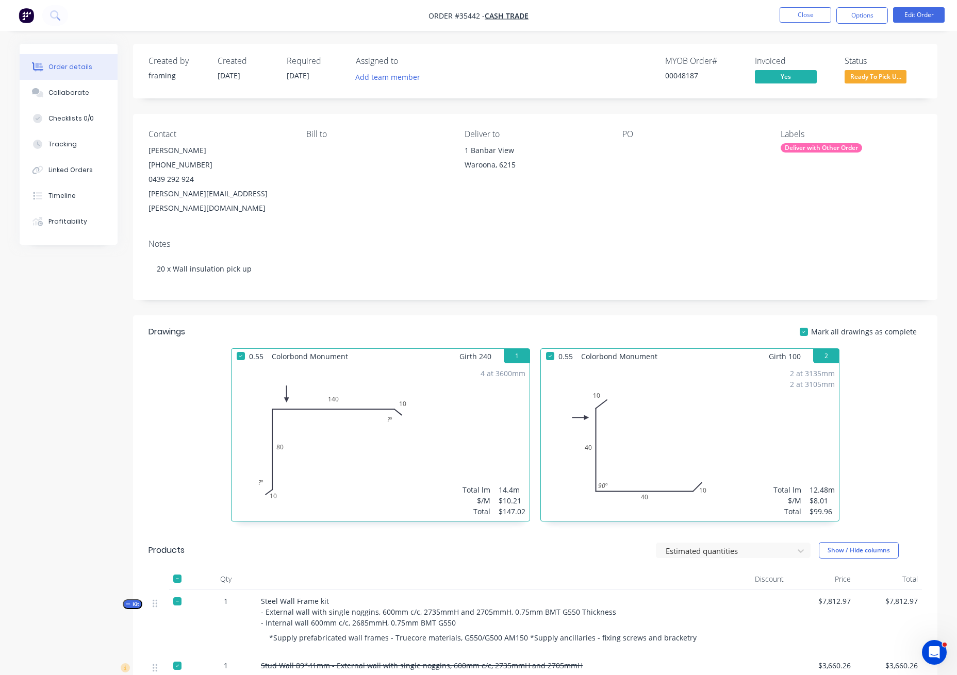
drag, startPoint x: 203, startPoint y: 164, endPoint x: 200, endPoint y: 169, distance: 5.3
click at [203, 165] on div "(08) 6272 6000" at bounding box center [218, 165] width 141 height 14
drag, startPoint x: 198, startPoint y: 179, endPoint x: 146, endPoint y: 152, distance: 58.8
click at [146, 152] on div "Contact Clive Shaw (08) 6272 6000 0439 292 924 clive.shaw@gres.com.au Bill to D…" at bounding box center [535, 172] width 804 height 117
copy div "Clive Shaw (08) 6272 6000 0439 292 924"
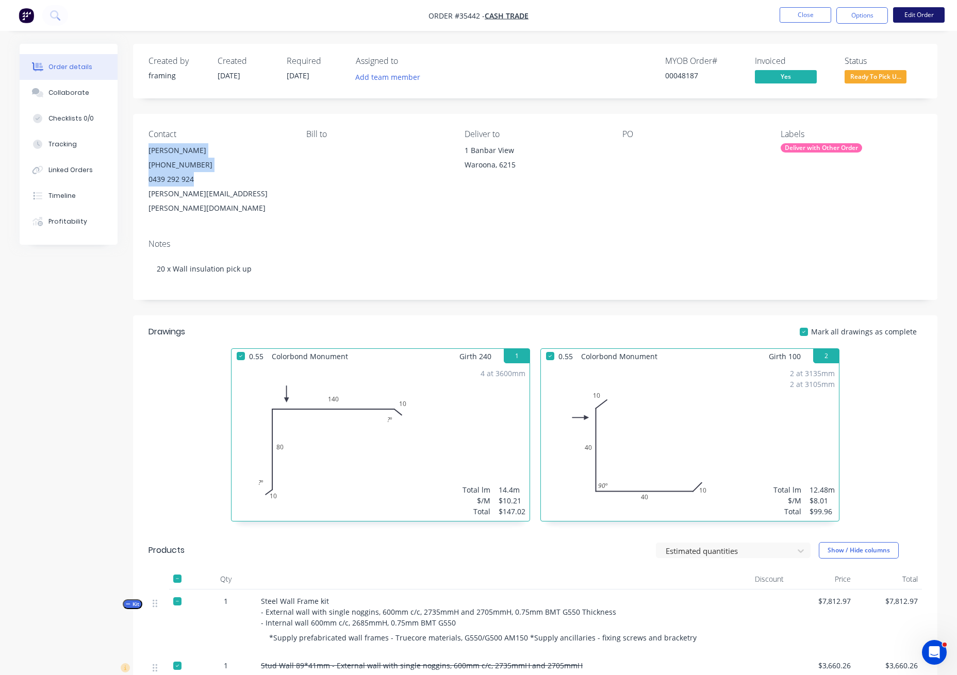
click at [920, 12] on button "Edit Order" at bounding box center [919, 14] width 52 height 15
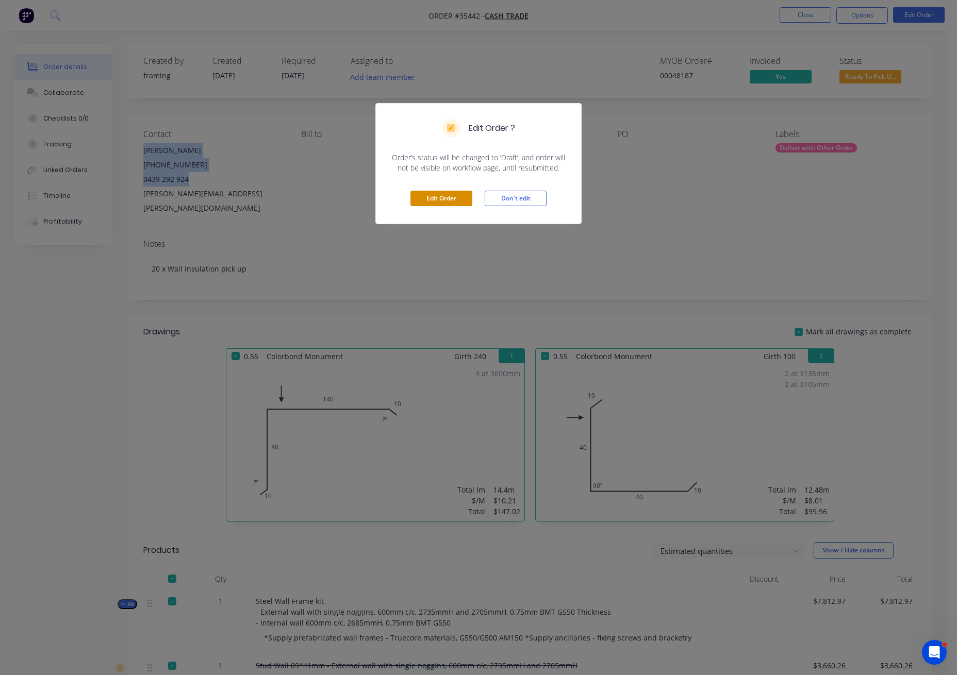
click at [439, 200] on button "Edit Order" at bounding box center [441, 198] width 62 height 15
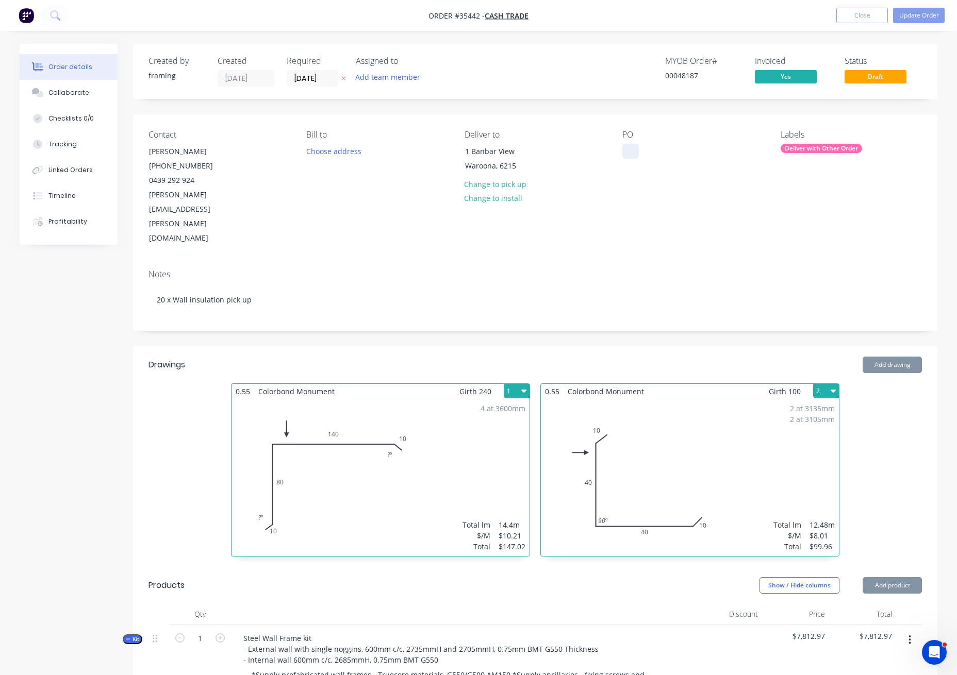
click at [624, 147] on div at bounding box center [630, 151] width 16 height 15
paste div
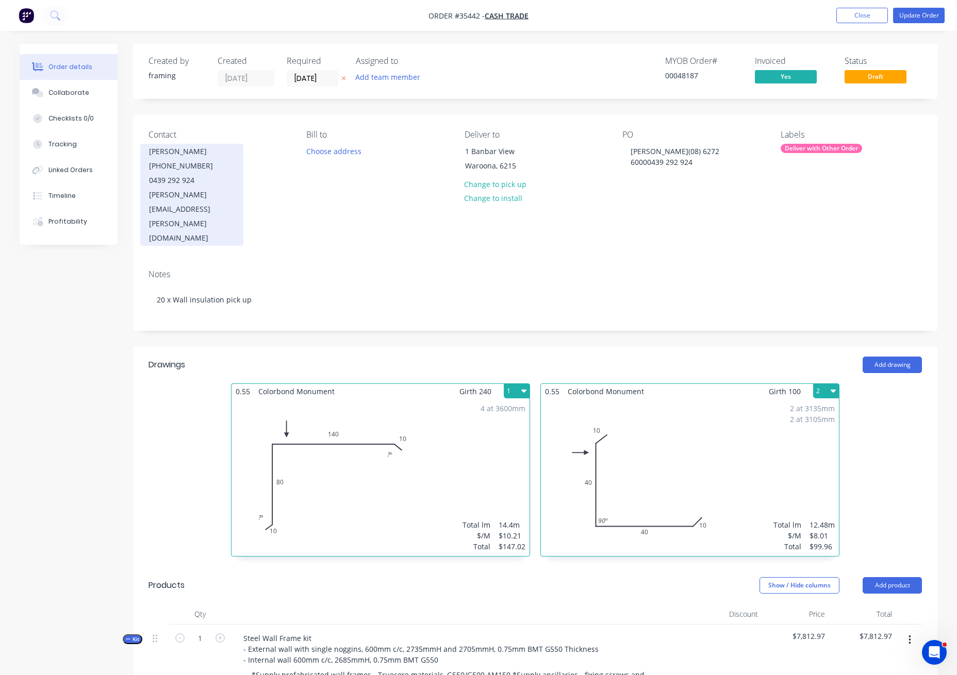
click at [207, 187] on div "0439 292 924" at bounding box center [192, 180] width 86 height 14
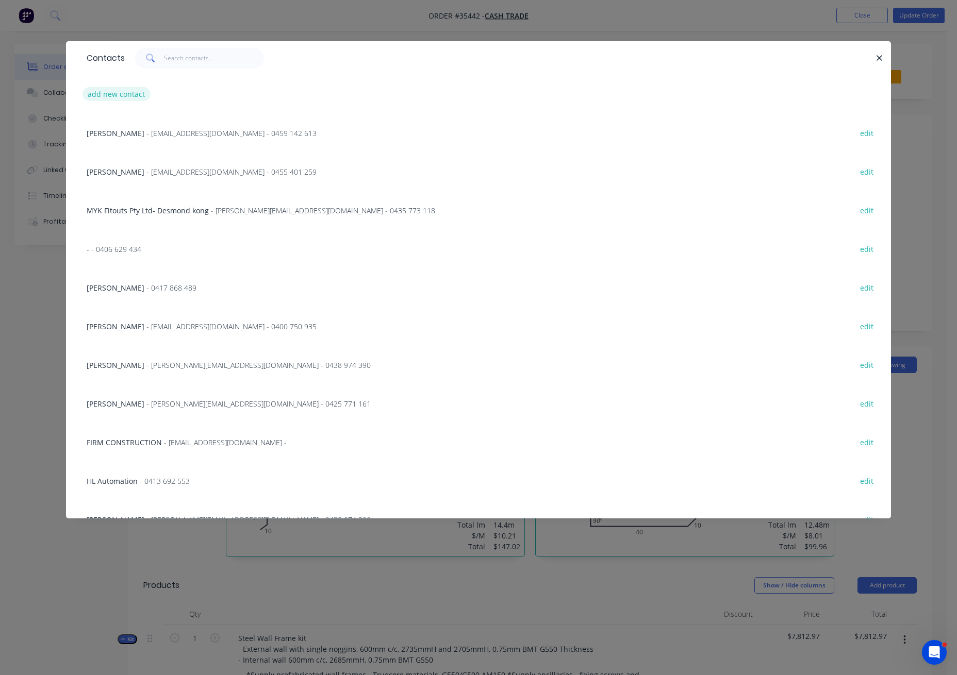
click at [131, 95] on button "add new contact" at bounding box center [116, 94] width 68 height 14
select select "AU"
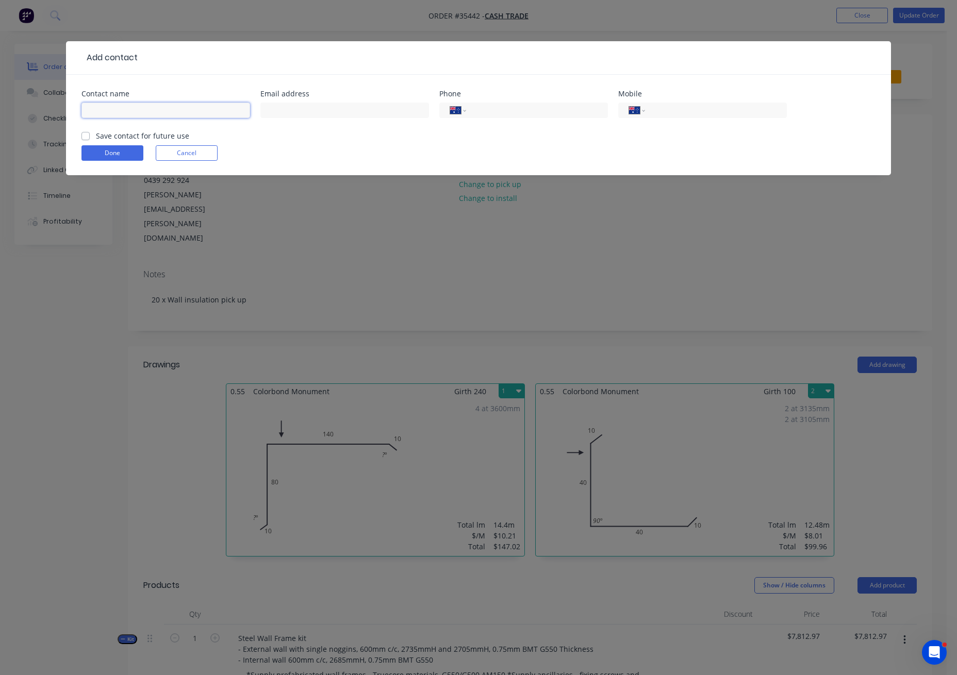
click at [125, 111] on input "text" at bounding box center [165, 110] width 169 height 15
type input "z"
click at [112, 155] on button "Done" at bounding box center [112, 152] width 62 height 15
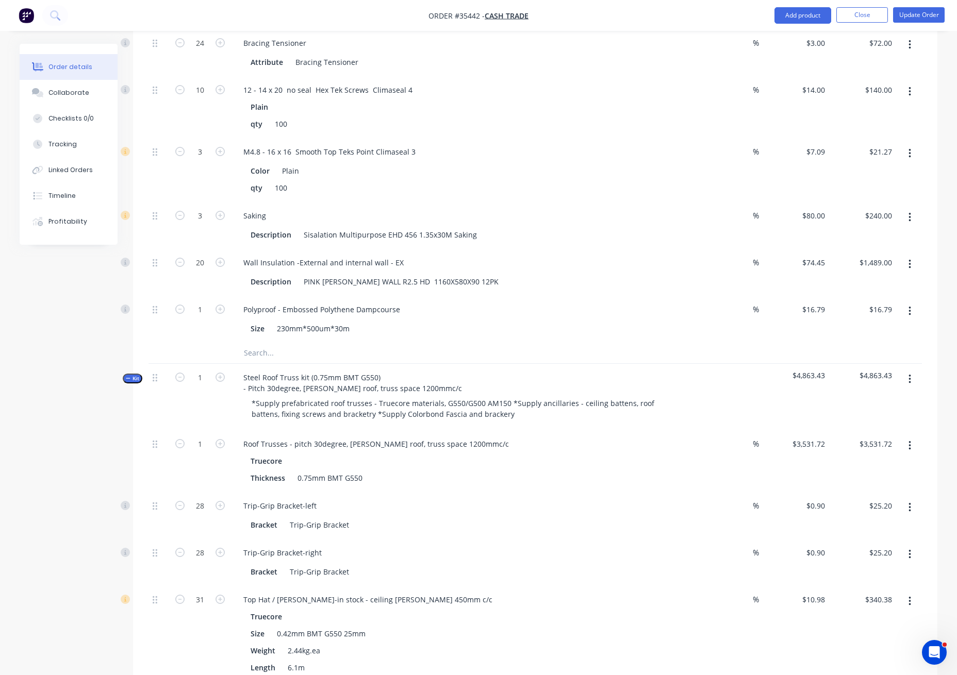
scroll to position [1031, 0]
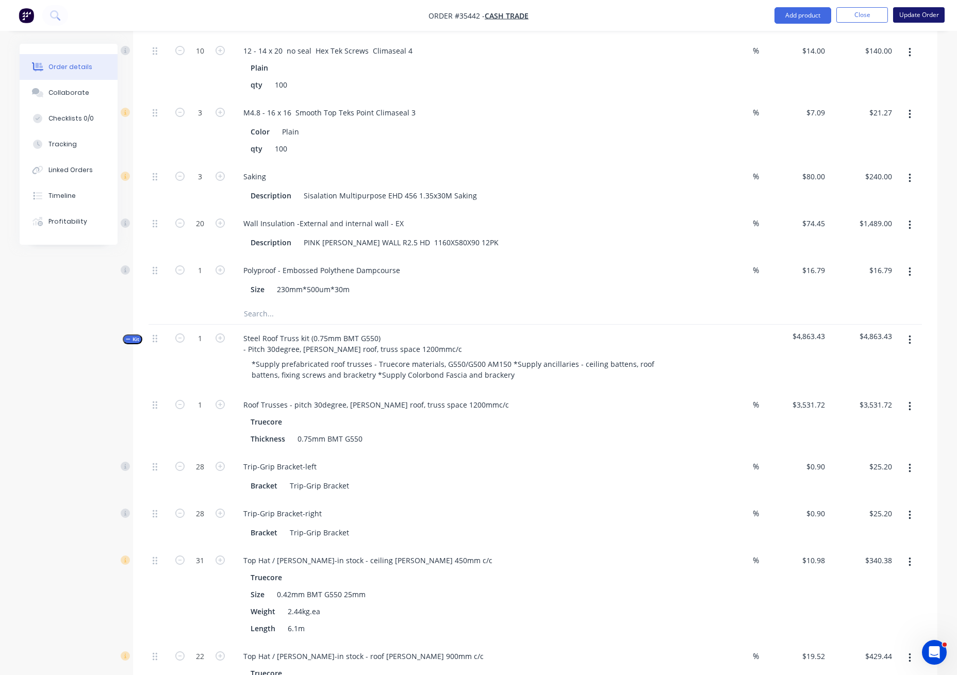
click at [930, 13] on button "Update Order" at bounding box center [919, 14] width 52 height 15
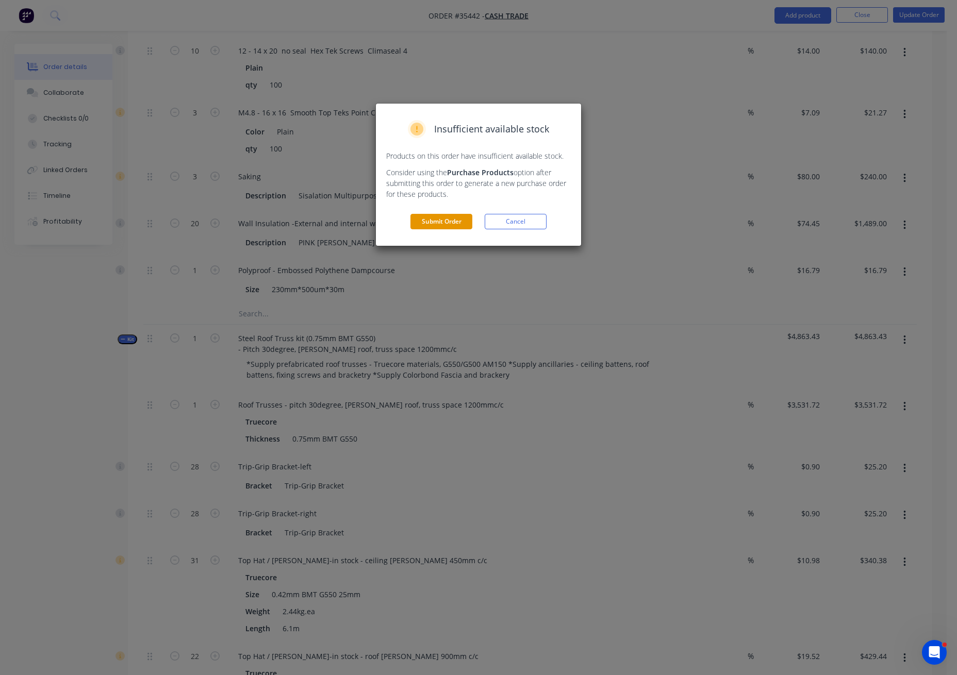
click at [444, 215] on button "Submit Order" at bounding box center [441, 221] width 62 height 15
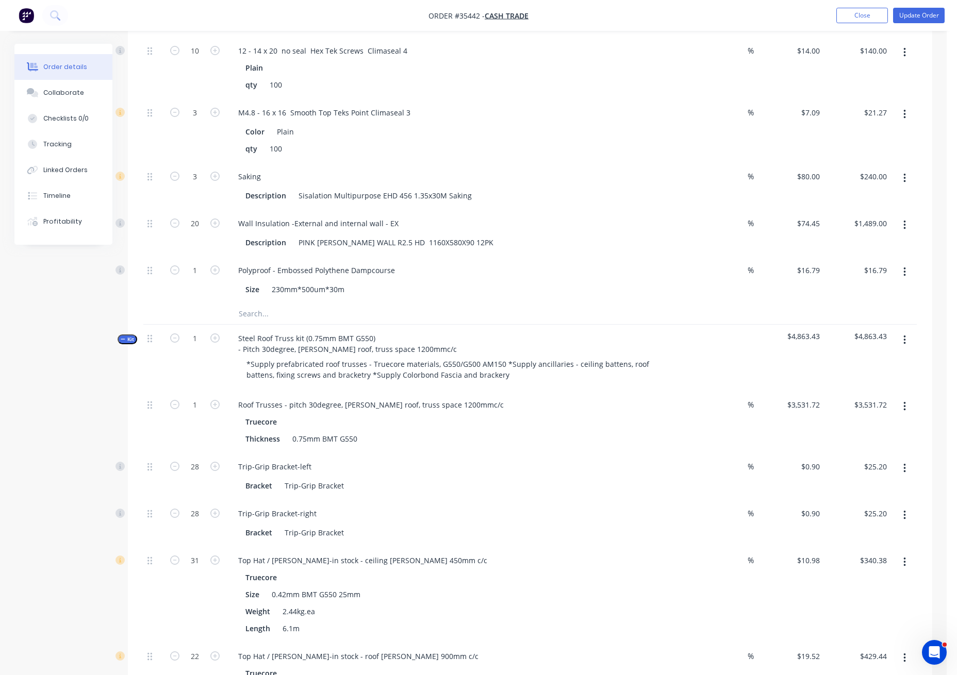
scroll to position [0, 0]
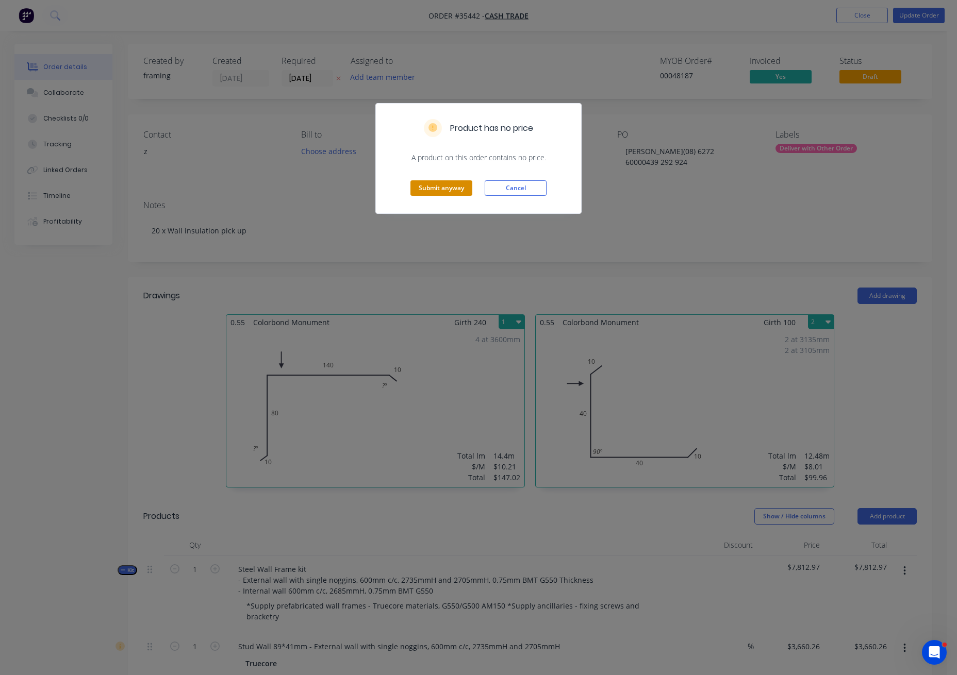
click at [444, 189] on button "Submit anyway" at bounding box center [441, 187] width 62 height 15
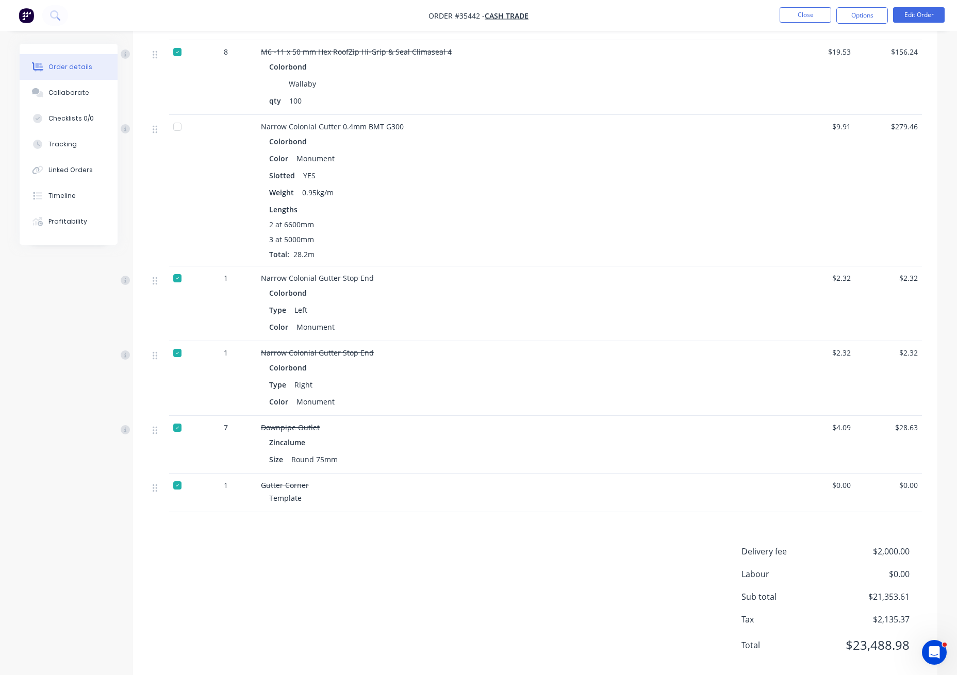
scroll to position [3023, 0]
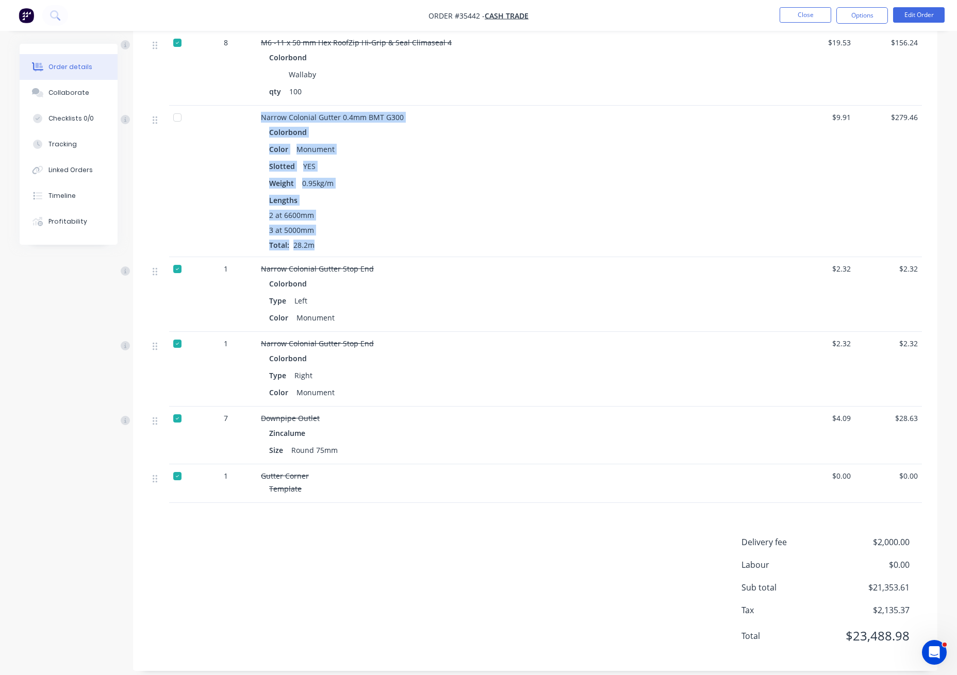
drag, startPoint x: 318, startPoint y: 248, endPoint x: 224, endPoint y: 131, distance: 149.9
click at [224, 131] on div "Narrow Colonial Gutter 0.4mm BMT G300 Colorbond Color Monument Slotted YES Weig…" at bounding box center [534, 182] width 773 height 152
copy div "Narrow Colonial Gutter 0.4mm BMT G300 Colorbond Color Monument Slotted YES Weig…"
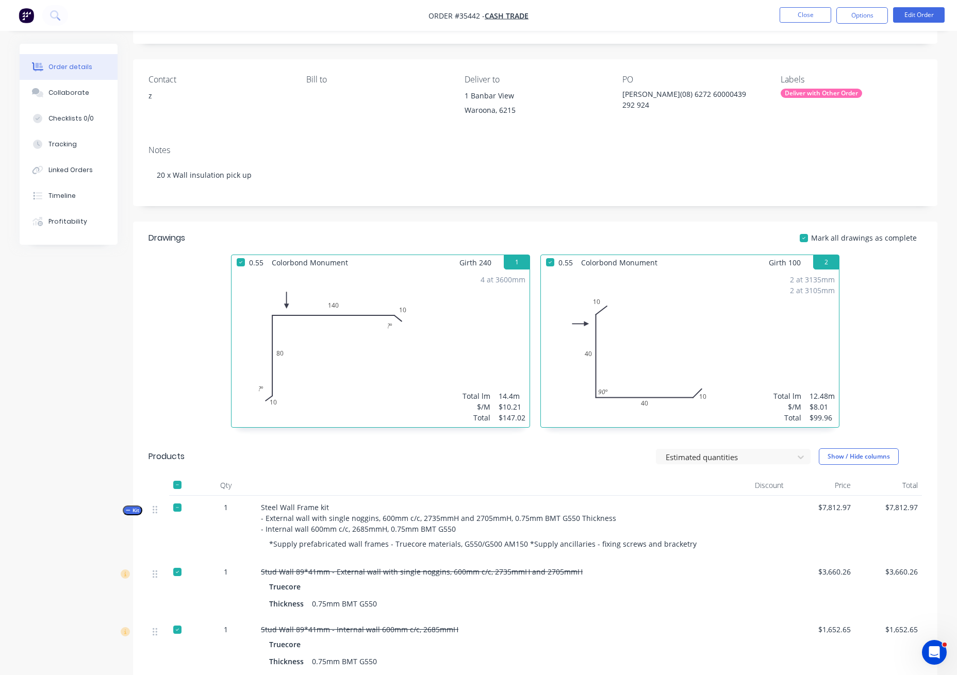
scroll to position [0, 0]
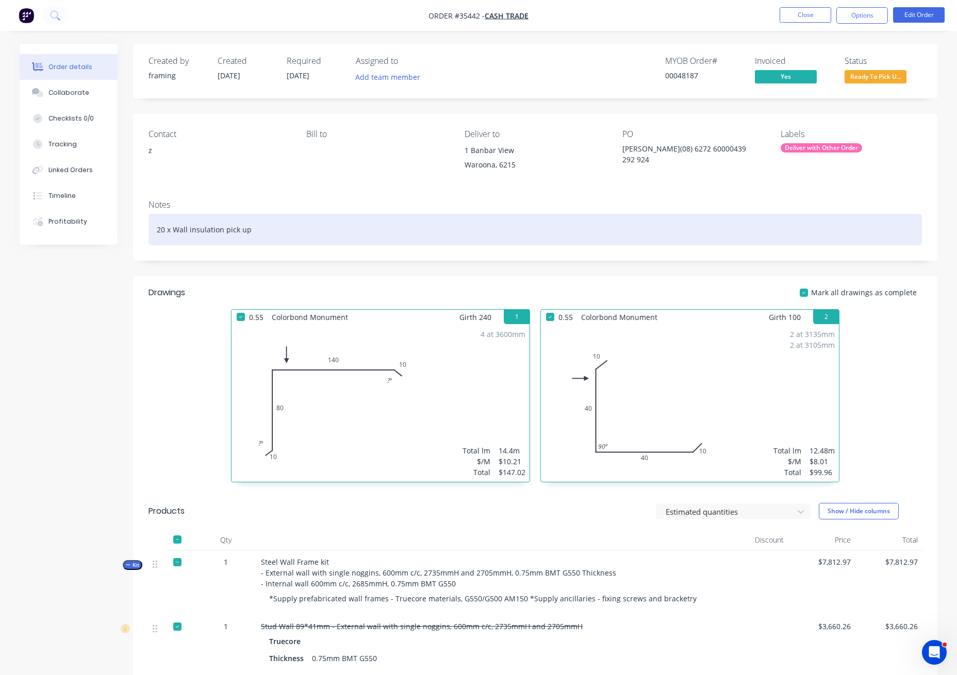
click at [329, 235] on div "20 x Wall insulation pick up" at bounding box center [534, 229] width 773 height 31
drag, startPoint x: 246, startPoint y: 230, endPoint x: 258, endPoint y: 230, distance: 11.3
click at [248, 230] on div "20 x Wall insulation pick up Narrow Colonial Gutter 0.4mm BMT G300ColorbondColo…" at bounding box center [534, 229] width 773 height 31
click at [868, 221] on div "20 x Wall insulation pick up On 25/09/2025 shown only Narrow Colonial Gutter 0.…" at bounding box center [534, 229] width 773 height 31
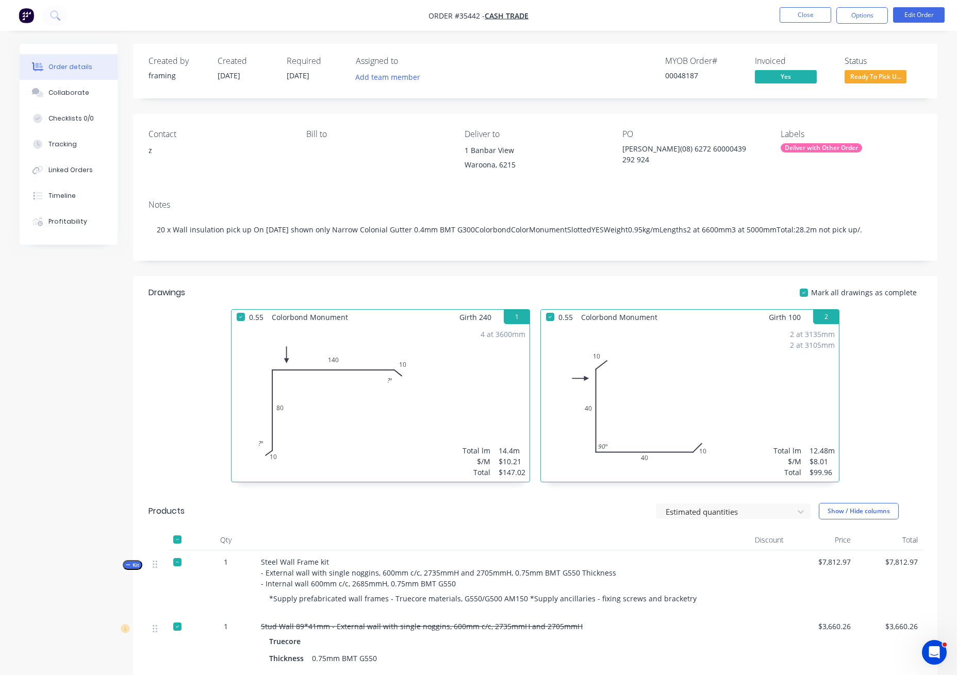
click at [883, 82] on span "Ready To Pick U..." at bounding box center [875, 76] width 62 height 13
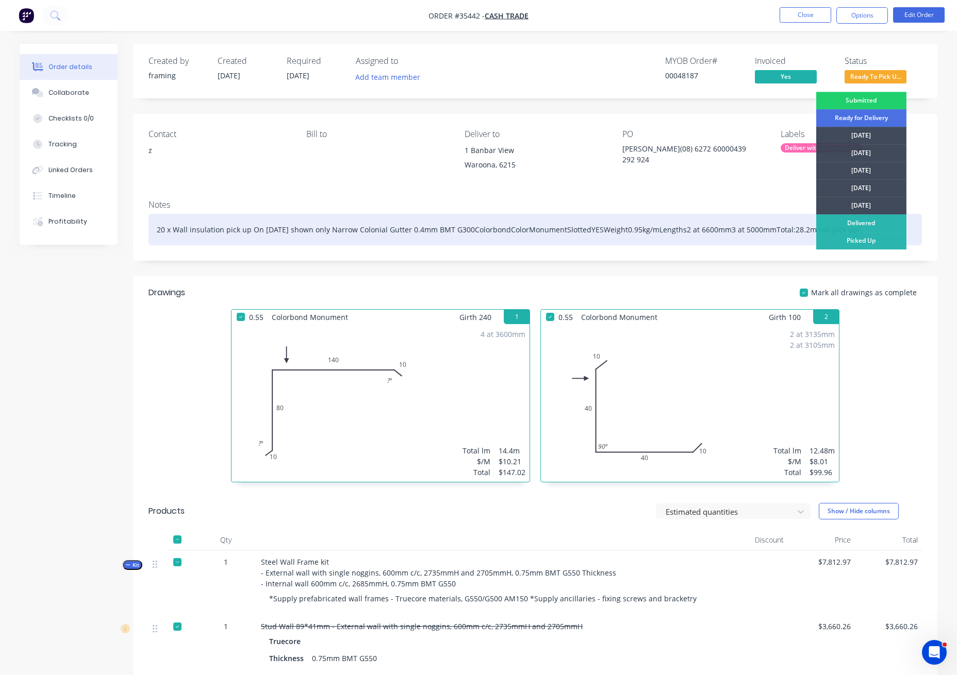
drag, startPoint x: 858, startPoint y: 244, endPoint x: 864, endPoint y: 228, distance: 17.6
click at [857, 244] on div "Picked Up" at bounding box center [861, 241] width 90 height 18
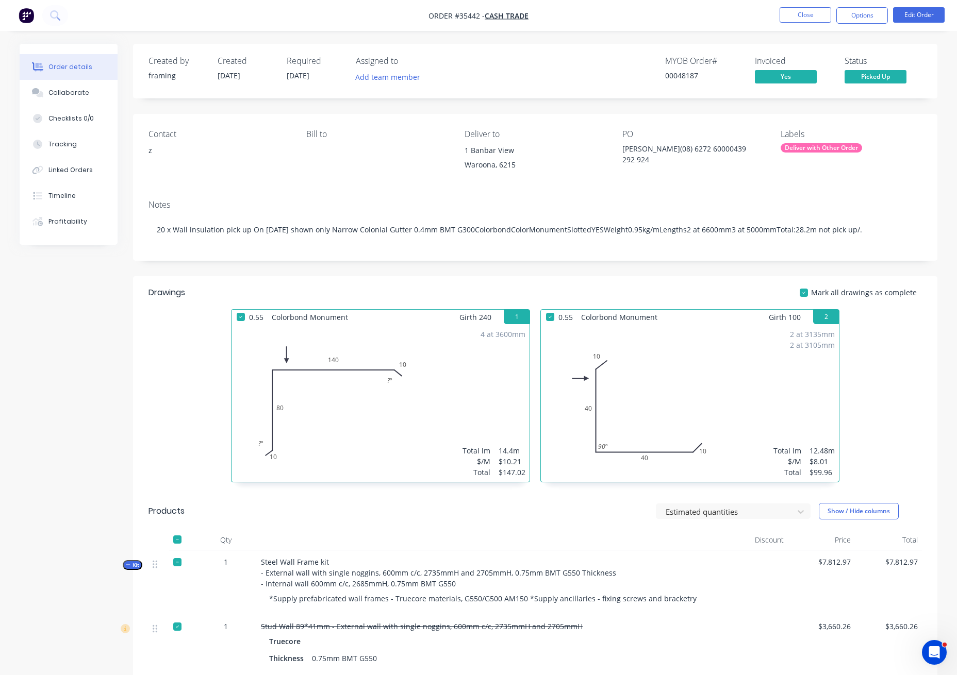
drag, startPoint x: 813, startPoint y: 13, endPoint x: 898, endPoint y: 143, distance: 154.8
click at [814, 10] on button "Close" at bounding box center [805, 14] width 52 height 15
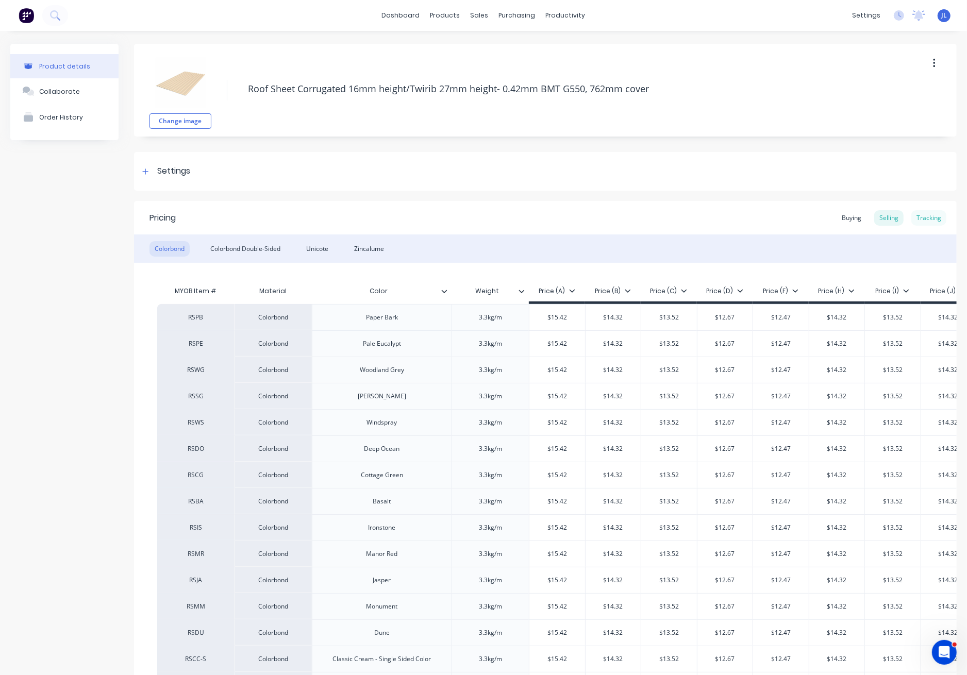
click at [917, 219] on div "Tracking" at bounding box center [928, 217] width 35 height 15
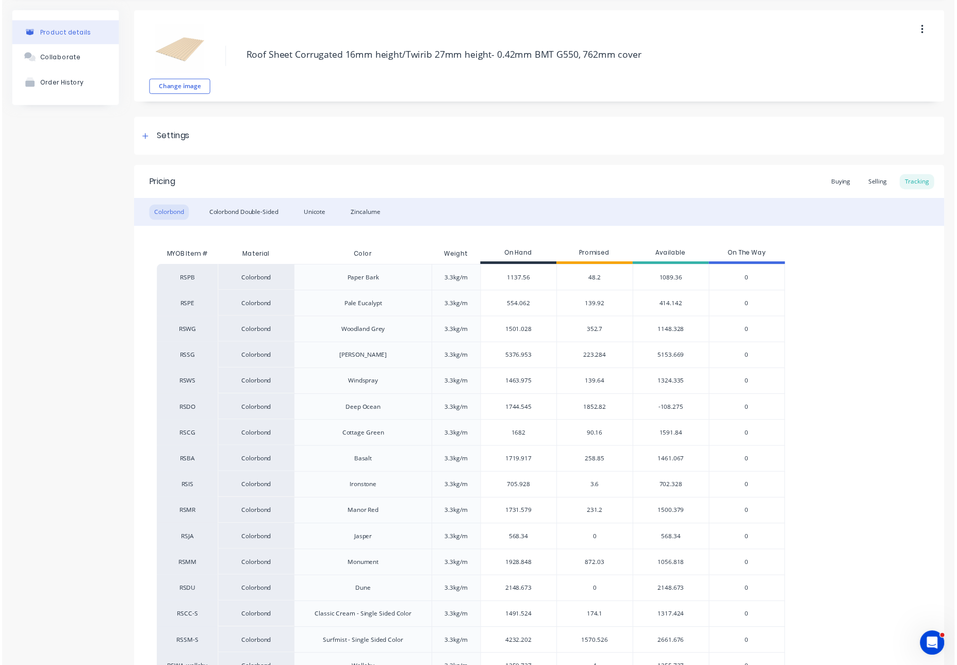
scroll to position [228, 0]
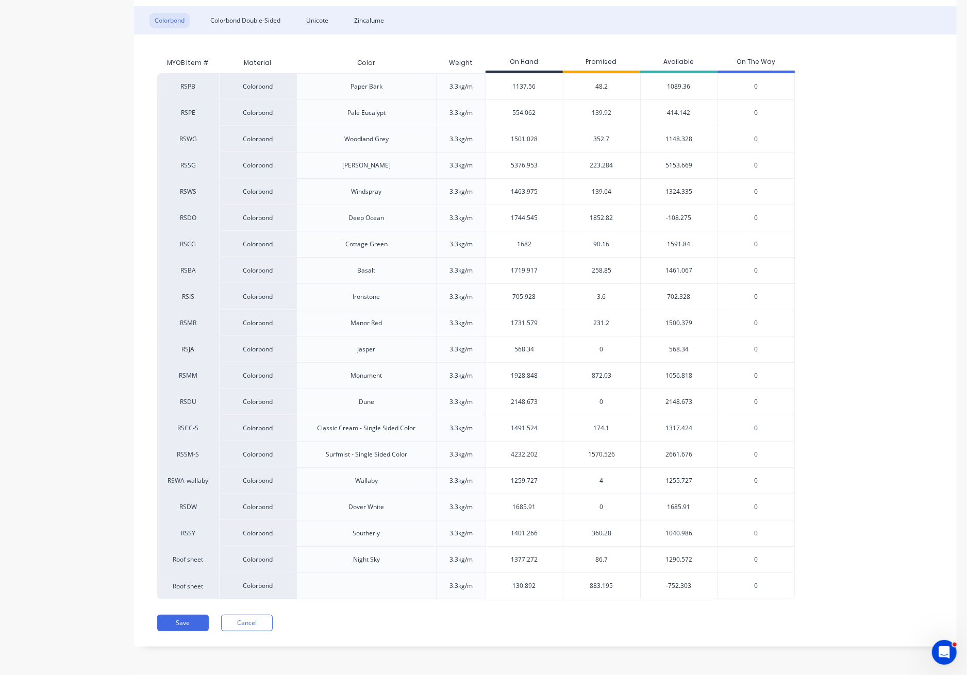
click at [600, 480] on span "4" at bounding box center [602, 480] width 4 height 9
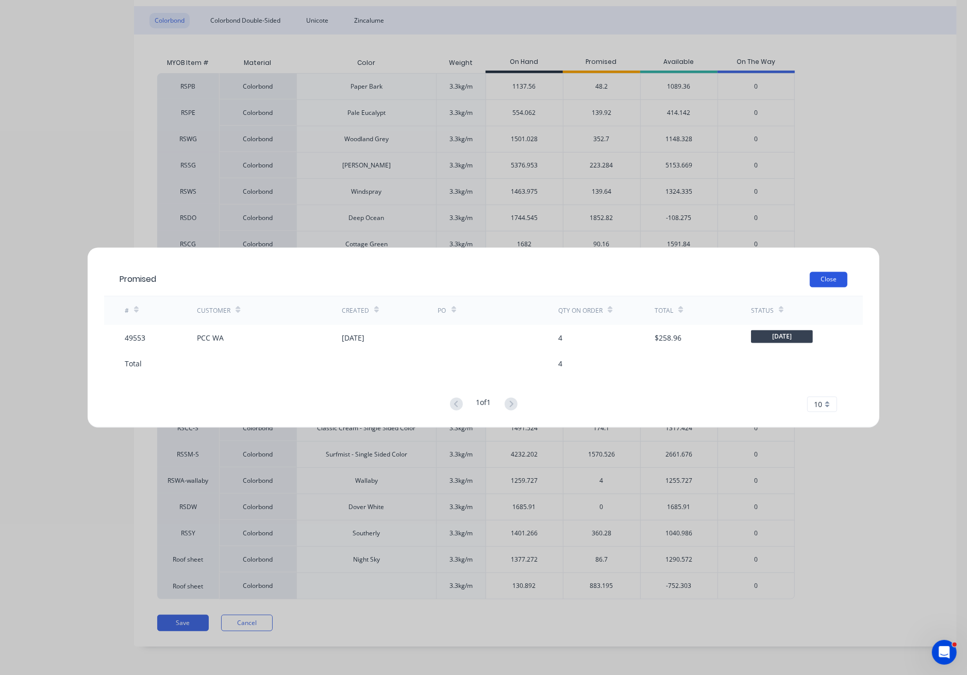
click at [832, 277] on button "Close" at bounding box center [829, 279] width 38 height 15
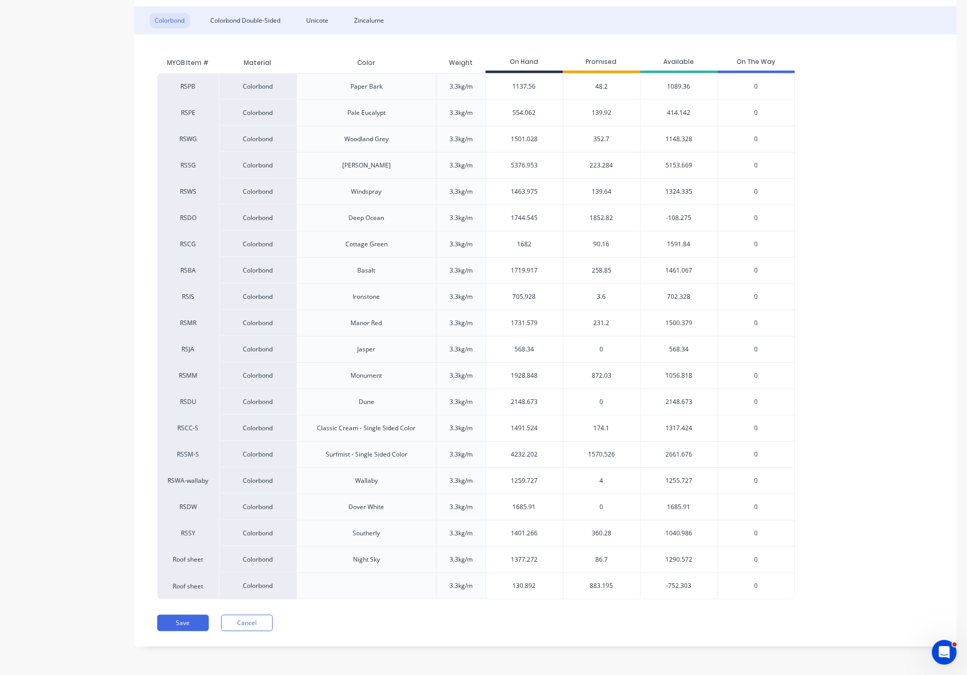
click at [599, 531] on span "360.28" at bounding box center [602, 533] width 20 height 9
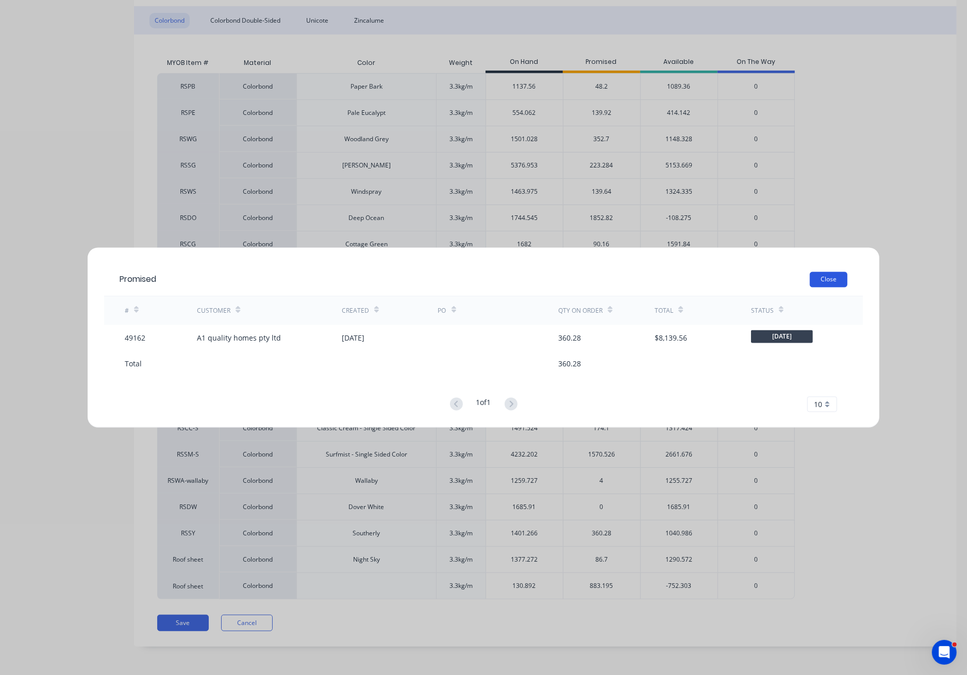
click at [821, 279] on button "Close" at bounding box center [829, 279] width 38 height 15
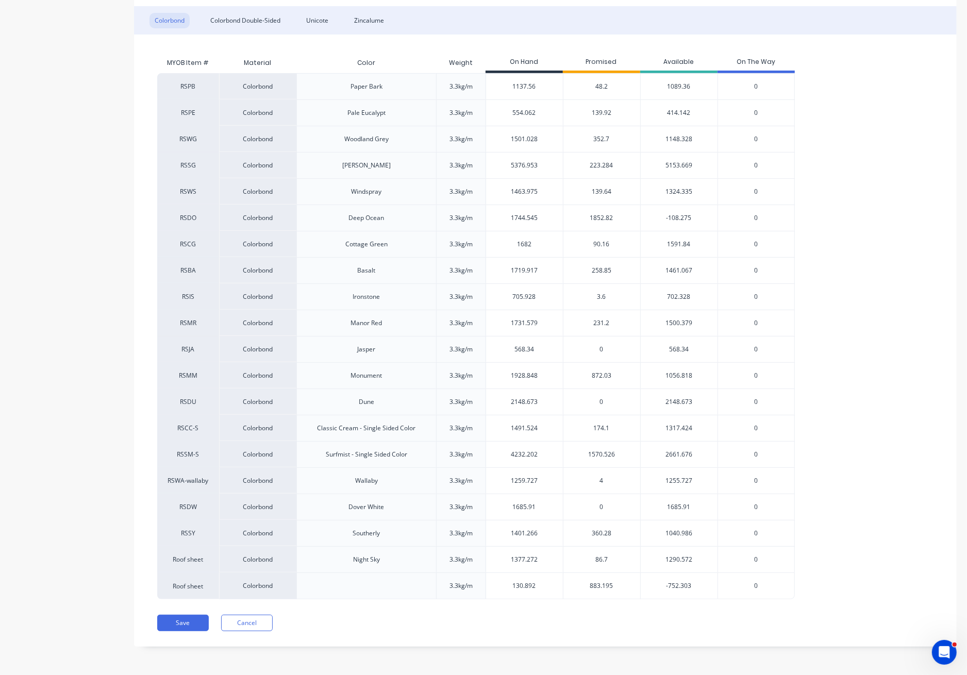
click at [600, 559] on span "86.7" at bounding box center [601, 559] width 12 height 9
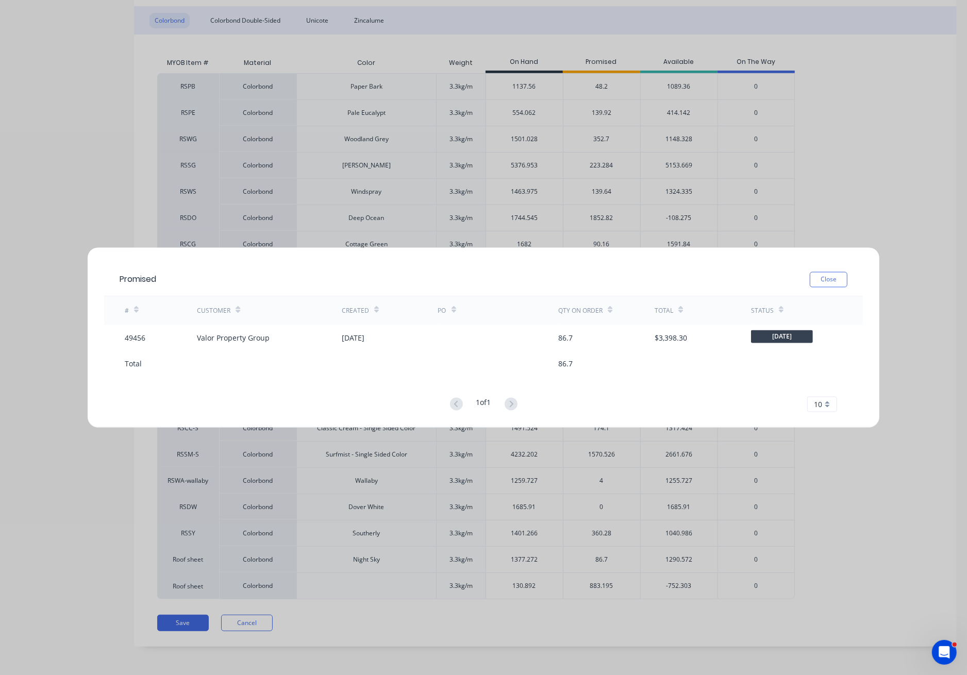
click at [817, 283] on button "Close" at bounding box center [829, 279] width 38 height 15
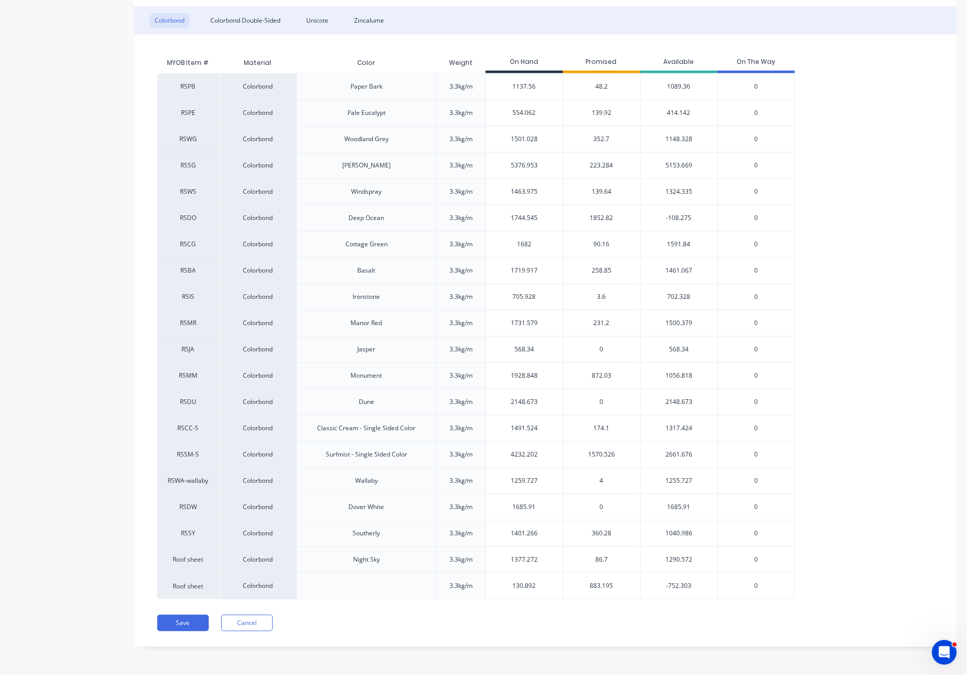
click at [600, 584] on span "883.195" at bounding box center [601, 585] width 23 height 9
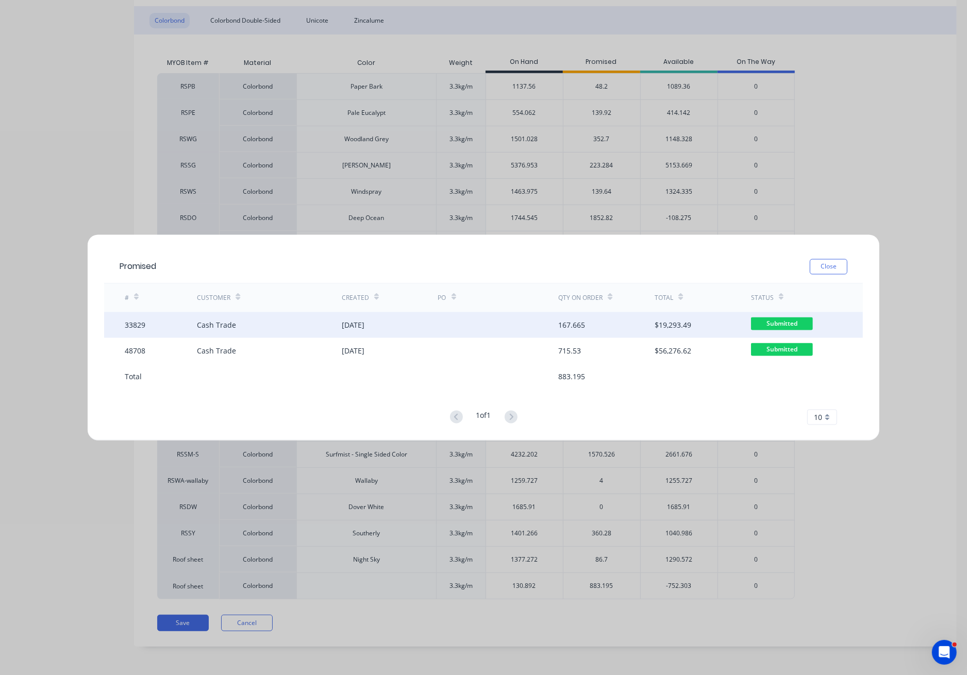
click at [356, 324] on div "29 Jul 2024" at bounding box center [353, 325] width 23 height 11
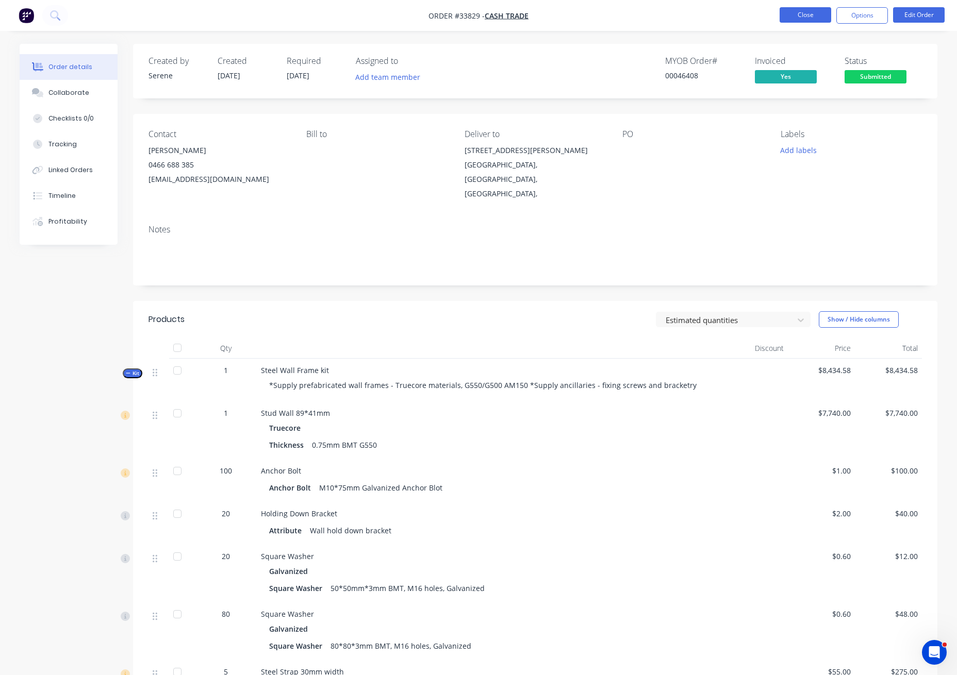
click at [793, 9] on button "Close" at bounding box center [805, 14] width 52 height 15
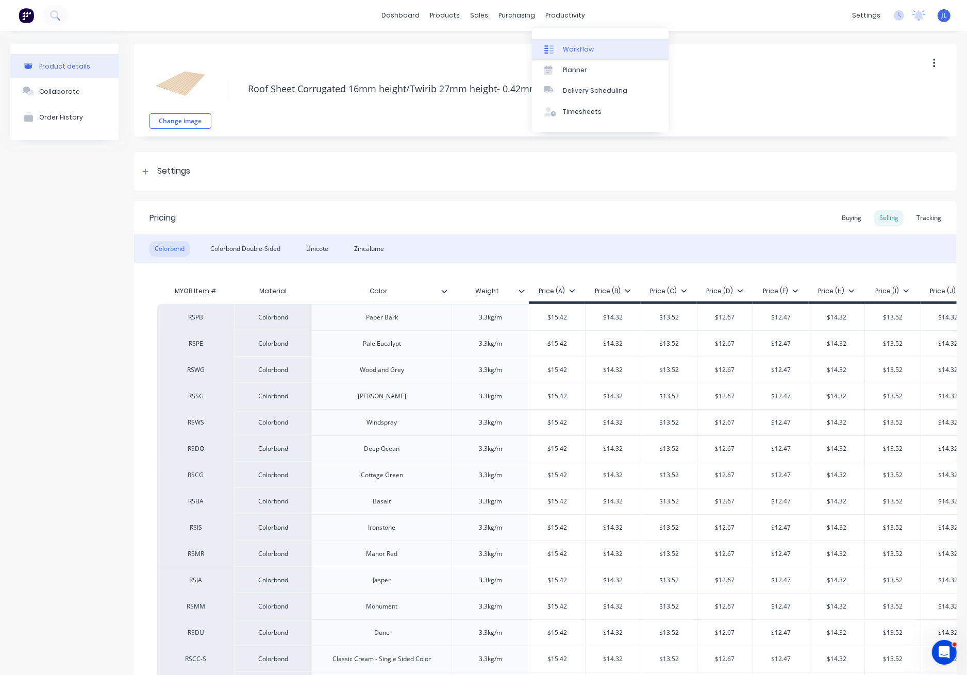
click at [578, 53] on div "Workflow" at bounding box center [578, 49] width 31 height 9
type textarea "x"
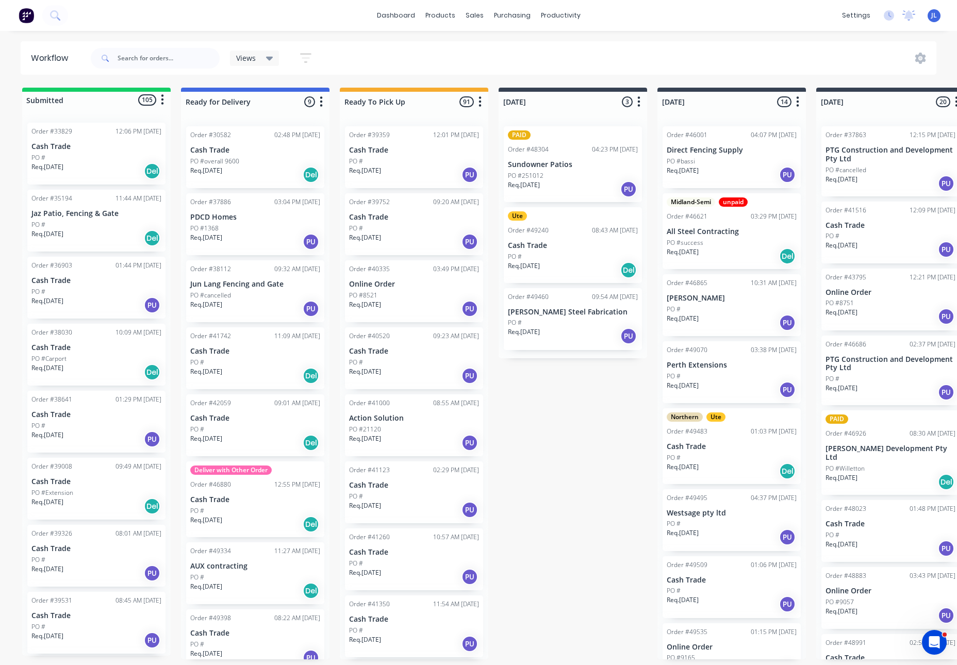
click at [107, 145] on p "Cash Trade" at bounding box center [96, 146] width 130 height 9
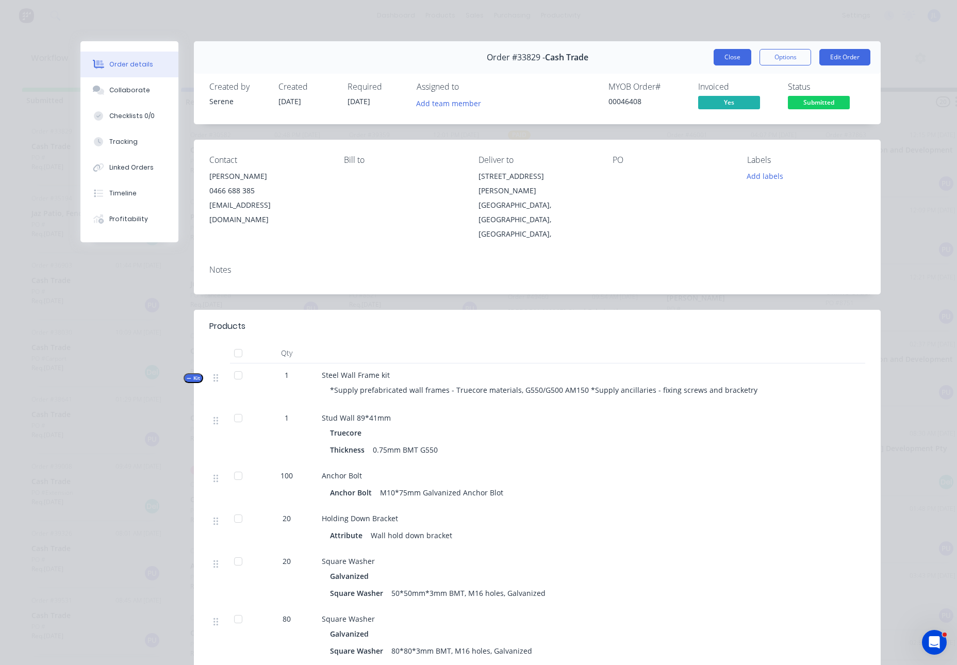
click at [737, 57] on button "Close" at bounding box center [732, 57] width 38 height 16
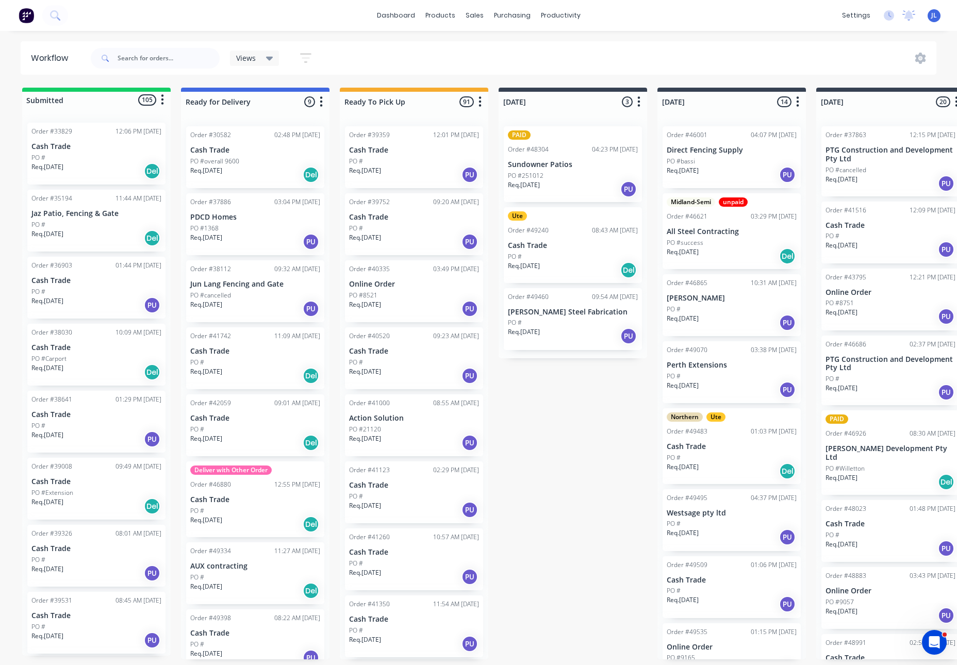
click at [88, 242] on div "Req. 27/08/24 Del" at bounding box center [96, 238] width 130 height 18
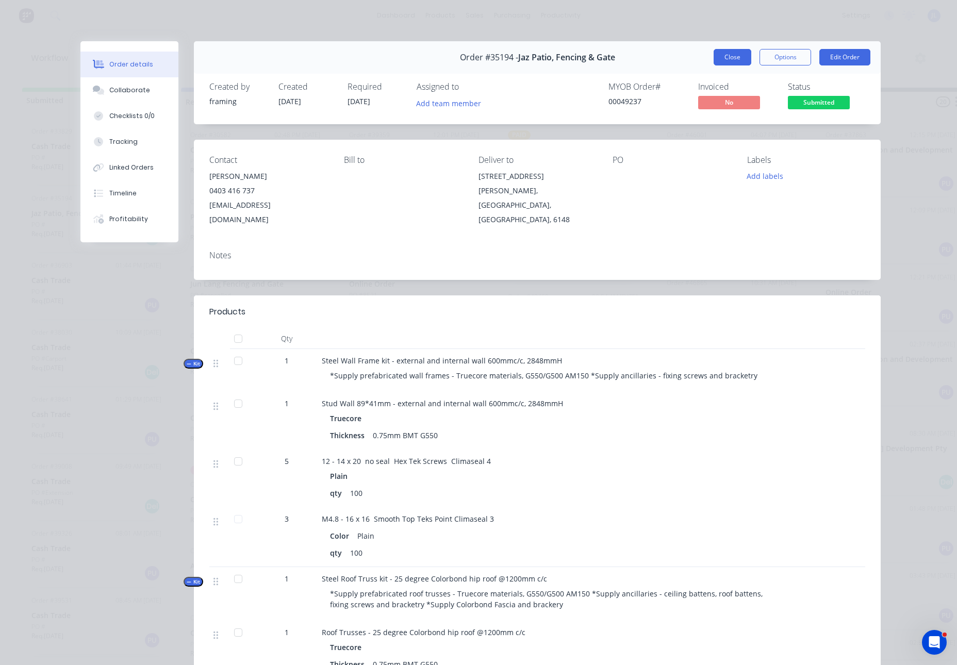
click at [728, 58] on button "Close" at bounding box center [732, 57] width 38 height 16
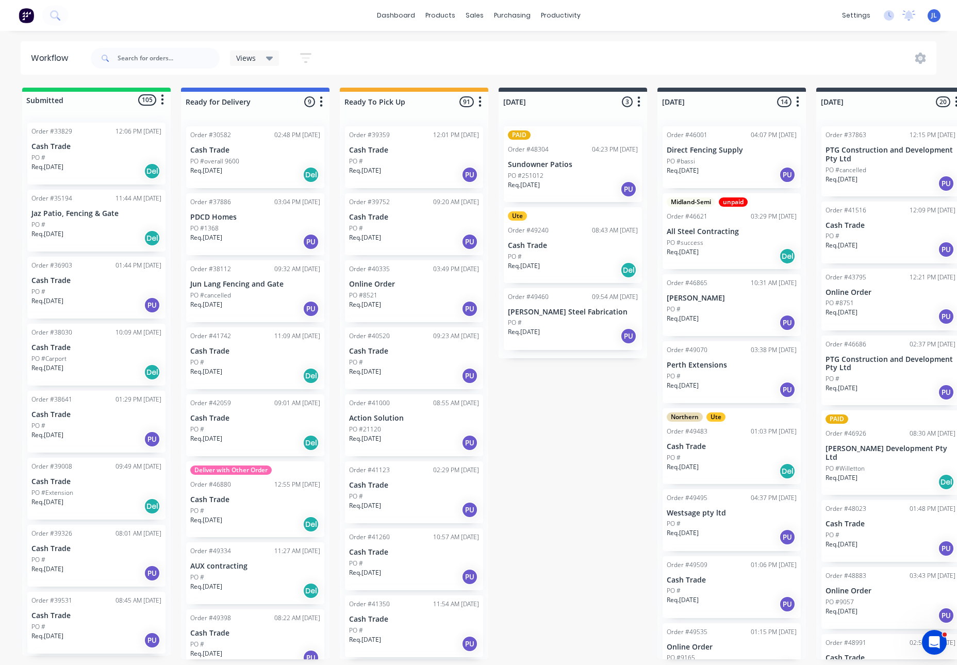
click at [100, 287] on div "PO #" at bounding box center [96, 291] width 130 height 9
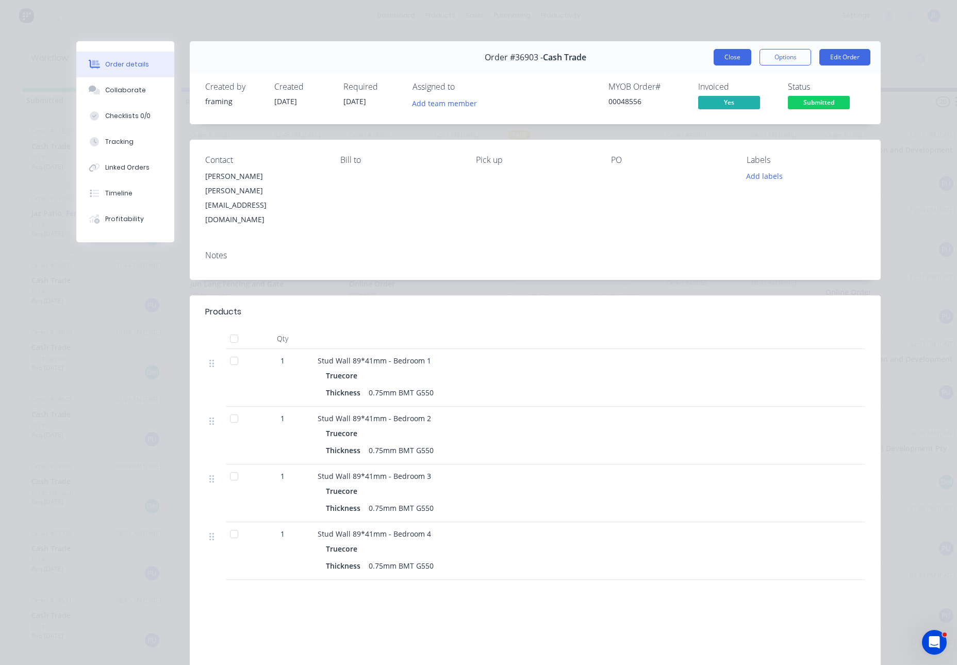
click at [733, 61] on button "Close" at bounding box center [732, 57] width 38 height 16
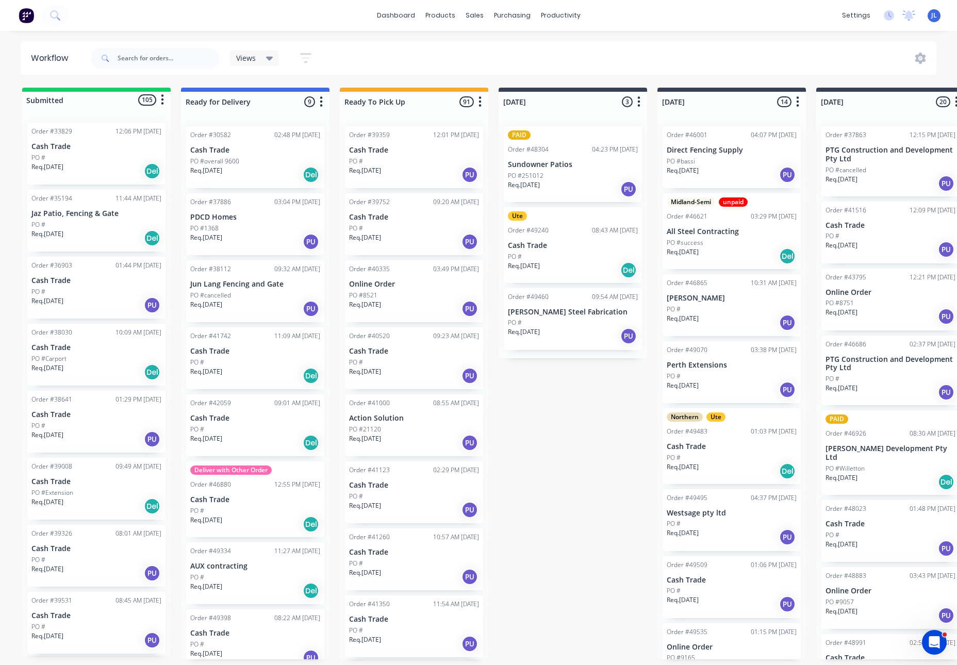
click at [100, 299] on div "Req. 10/10/24 PU" at bounding box center [96, 305] width 130 height 18
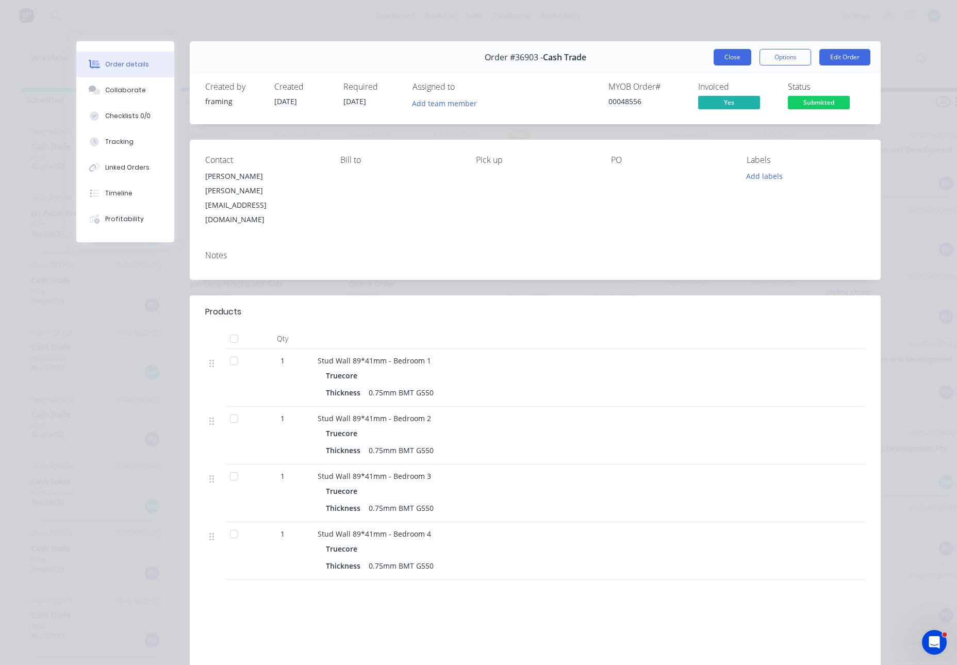
click at [716, 64] on button "Close" at bounding box center [732, 57] width 38 height 16
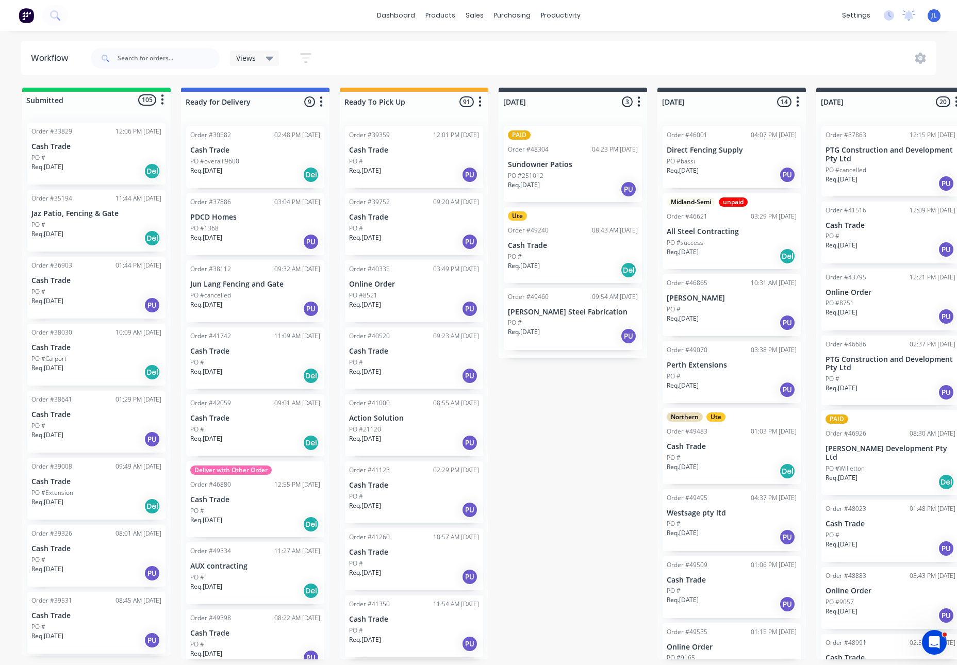
click at [125, 359] on div "PO #Carport" at bounding box center [96, 358] width 130 height 9
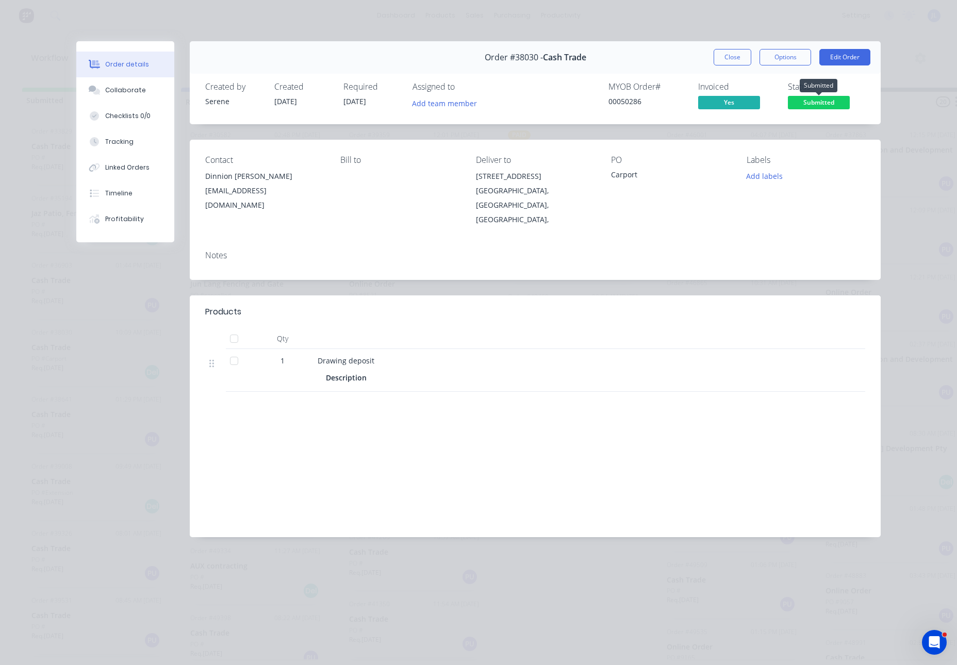
click at [827, 102] on span "Submitted" at bounding box center [818, 102] width 62 height 13
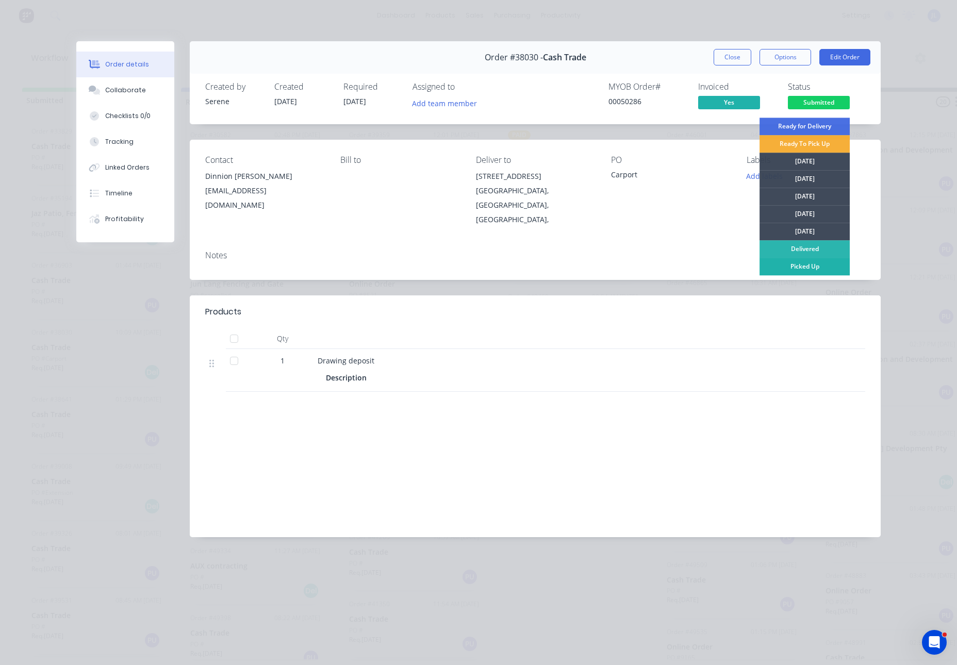
click at [797, 266] on div "Picked Up" at bounding box center [804, 267] width 90 height 18
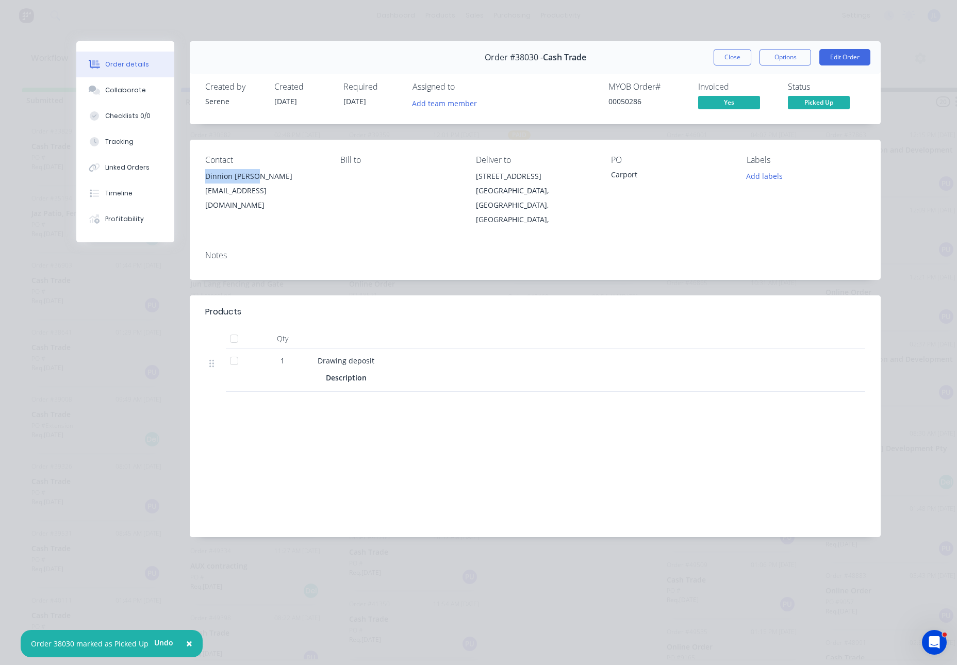
drag, startPoint x: 268, startPoint y: 175, endPoint x: 204, endPoint y: 177, distance: 64.4
click at [204, 177] on div "Contact Dinnion Hudson dinnionhudson@gmail.com Bill to Deliver to 52 Noreena Av…" at bounding box center [535, 191] width 691 height 103
copy div "Dinnion Hudson"
click at [731, 60] on button "Close" at bounding box center [732, 57] width 38 height 16
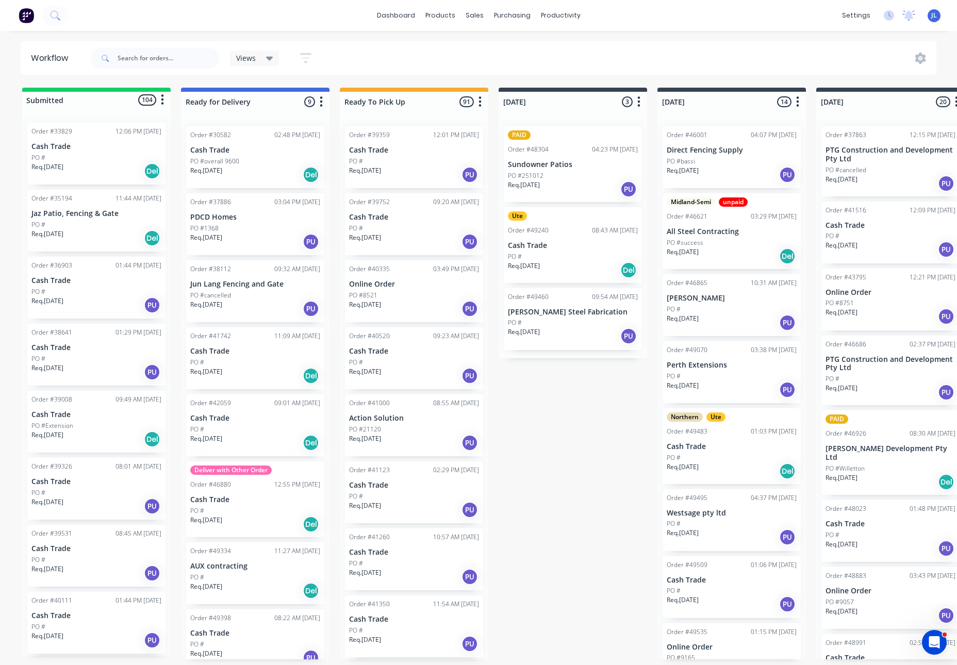
click at [94, 344] on p "Cash Trade" at bounding box center [96, 347] width 130 height 9
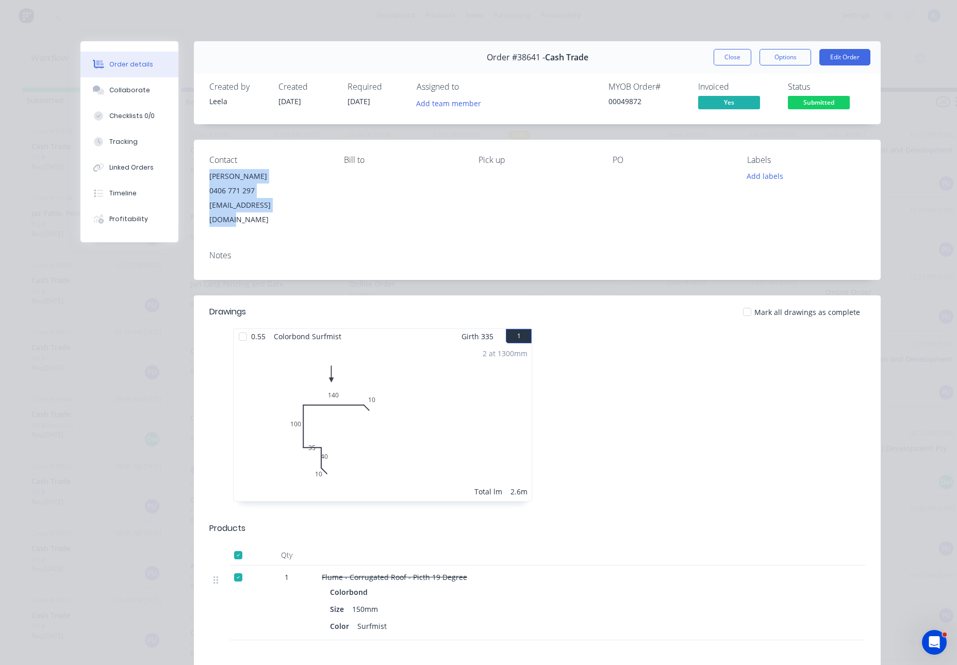
drag, startPoint x: 292, startPoint y: 207, endPoint x: 204, endPoint y: 179, distance: 92.9
click at [209, 179] on div "Brad 0406 771 297 beechbrad@hotmail.com" at bounding box center [268, 198] width 118 height 58
copy div "Brad 0406 771 297 beechbrad@hotmail.com"
click at [843, 58] on button "Edit Order" at bounding box center [844, 57] width 51 height 16
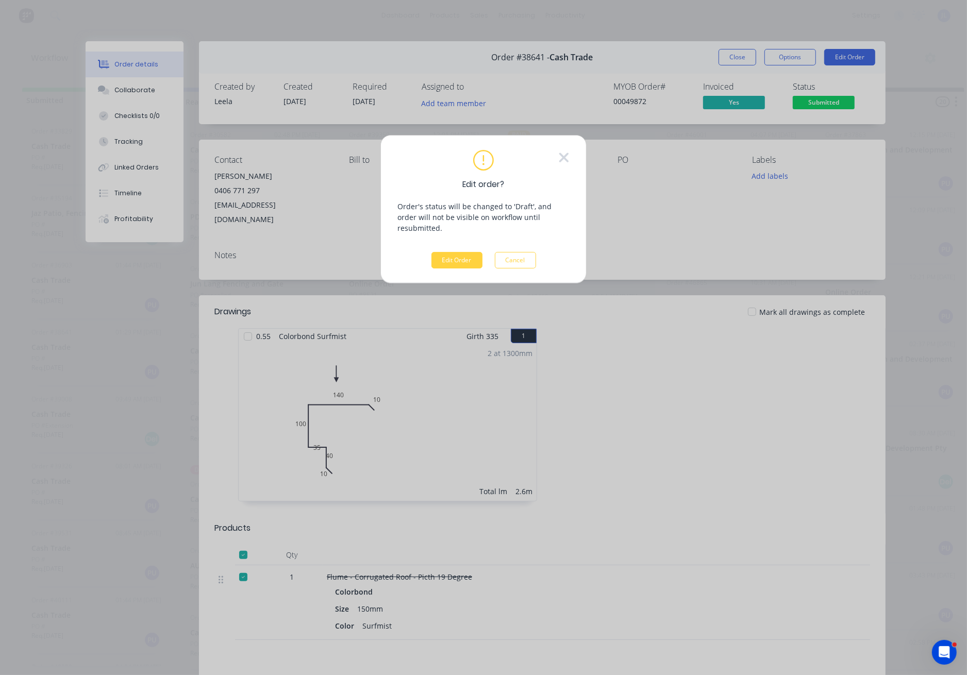
click at [474, 240] on div "Edit order? Order's status will be changed to 'Draft', and order will not be vi…" at bounding box center [483, 209] width 172 height 119
click at [473, 252] on button "Edit Order" at bounding box center [456, 260] width 51 height 16
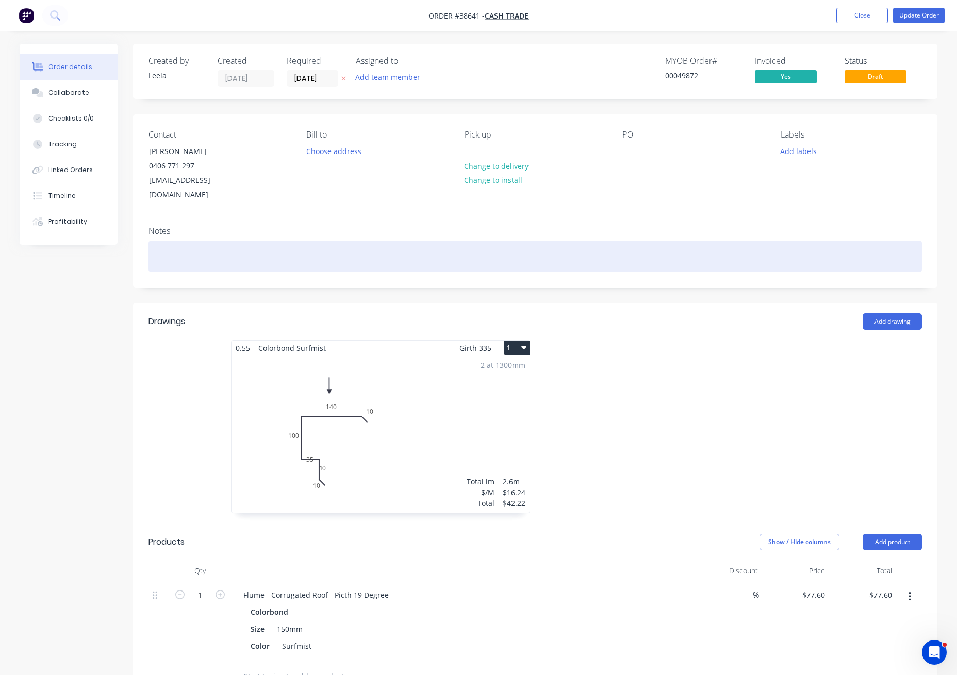
click at [227, 241] on div at bounding box center [534, 256] width 773 height 31
paste div
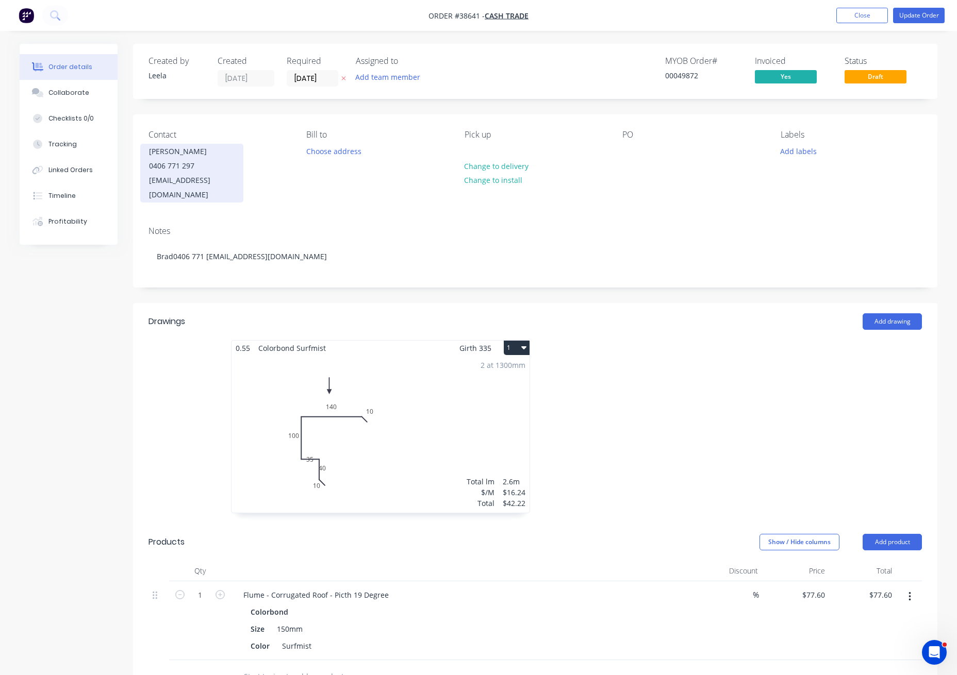
click at [169, 156] on div "Brad" at bounding box center [192, 151] width 86 height 14
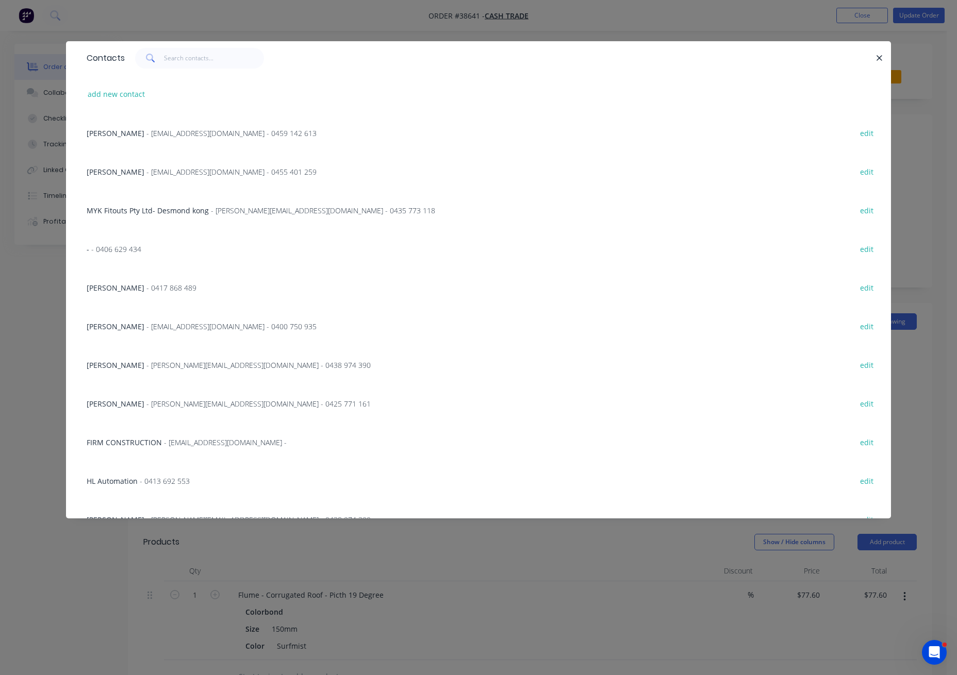
click at [147, 154] on div "Michaell J Gray - mic@grayarea.net.au - 0455 401 259 edit" at bounding box center [478, 171] width 794 height 39
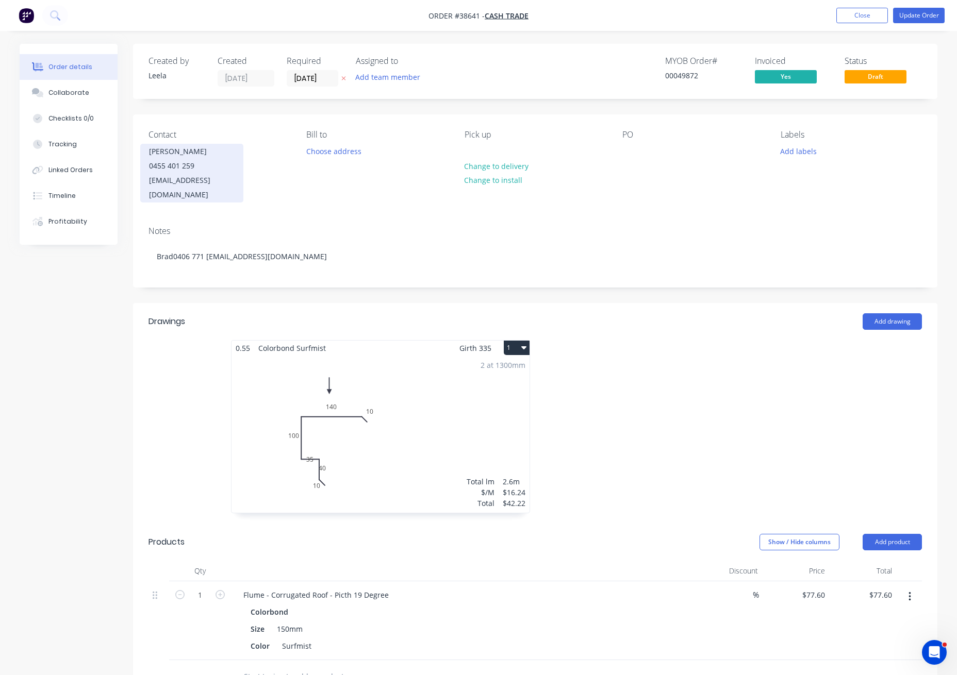
click at [157, 153] on div "Michaell J Gray" at bounding box center [192, 151] width 86 height 14
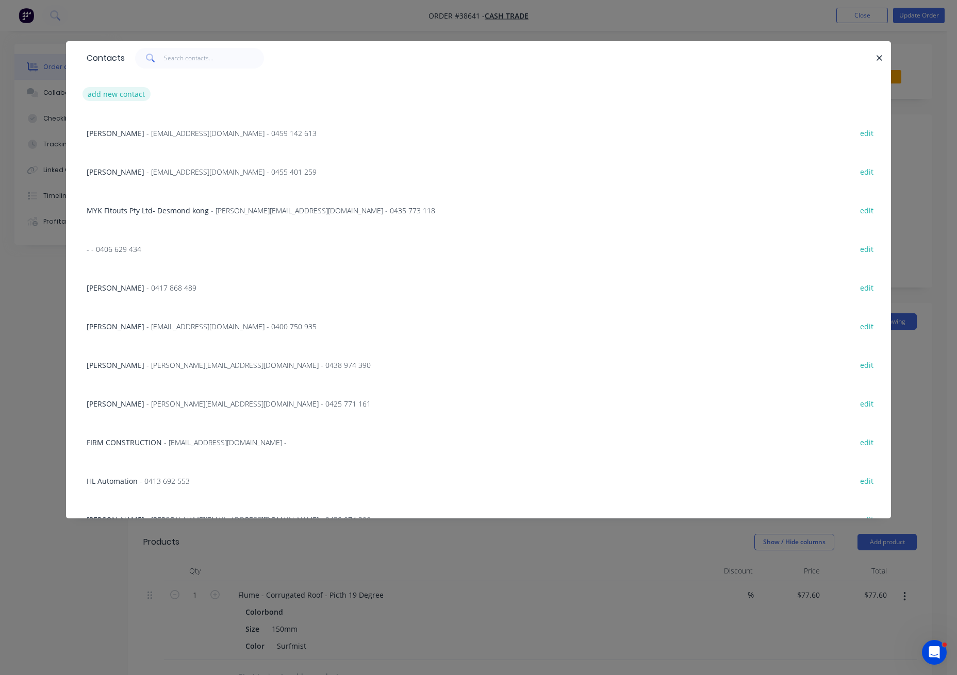
click at [110, 89] on button "add new contact" at bounding box center [116, 94] width 68 height 14
select select "AU"
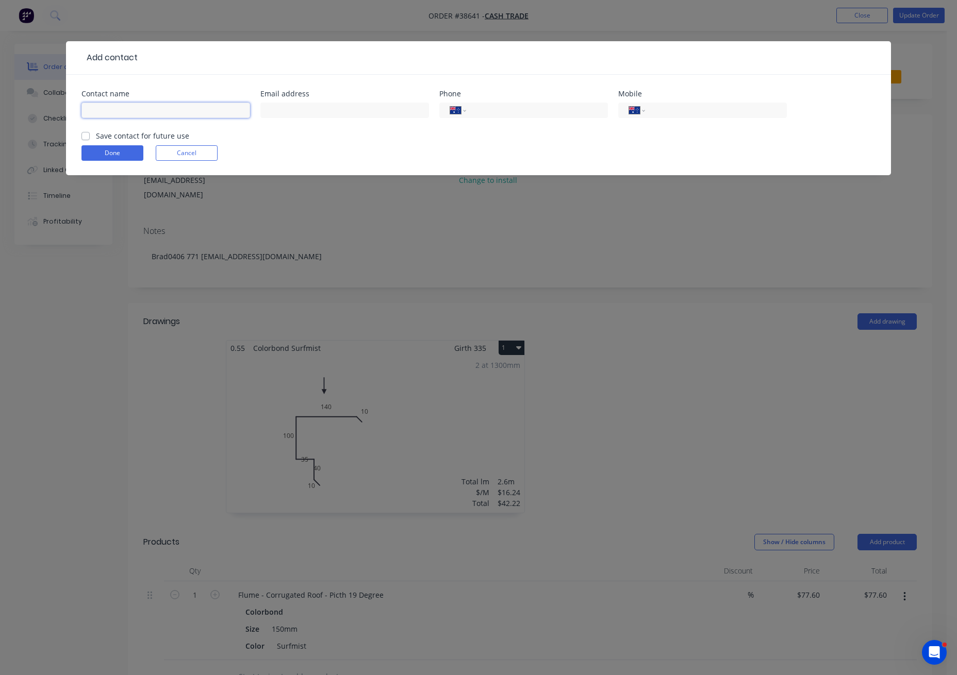
click at [108, 116] on input "text" at bounding box center [165, 110] width 169 height 15
type input "`"
click at [118, 154] on button "Done" at bounding box center [112, 152] width 62 height 15
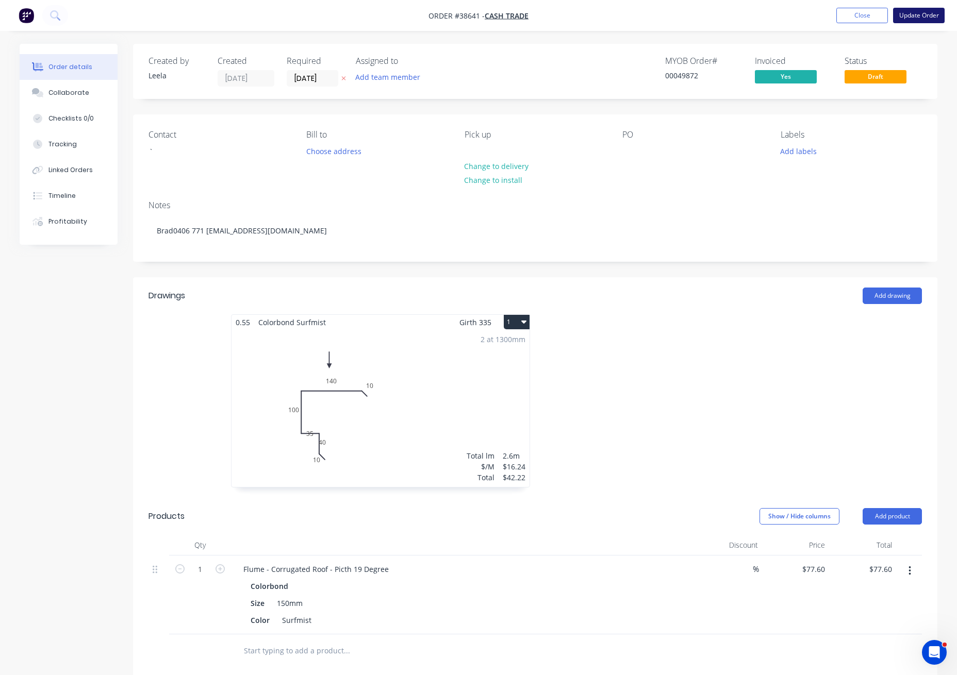
click at [916, 12] on button "Update Order" at bounding box center [919, 15] width 52 height 15
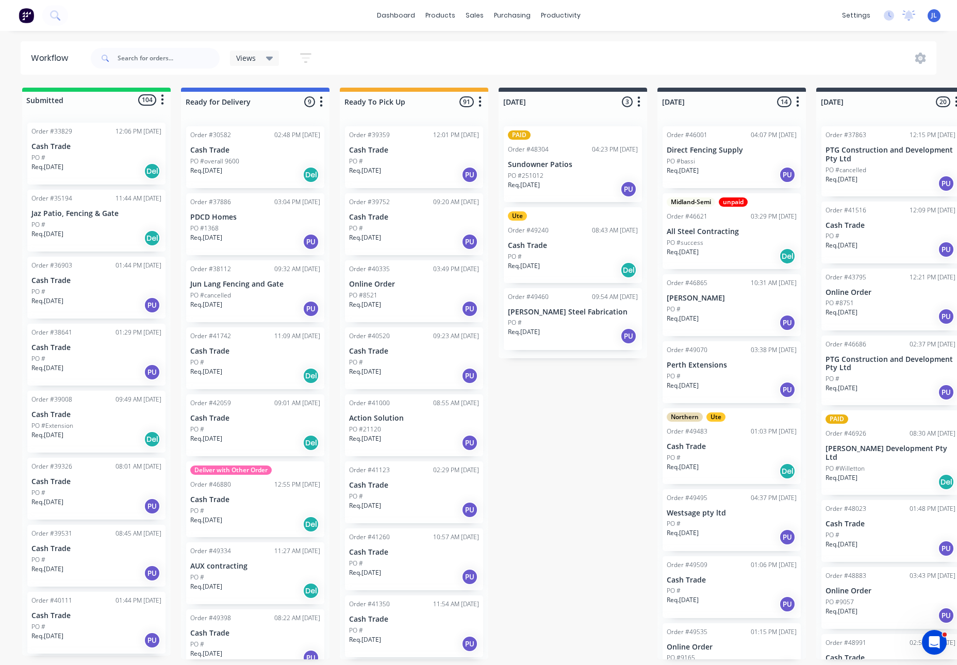
click at [90, 353] on div "Order #38641 01:29 PM 20/11/24 Cash Trade PO # Req. 28/11/24 PU" at bounding box center [96, 355] width 138 height 62
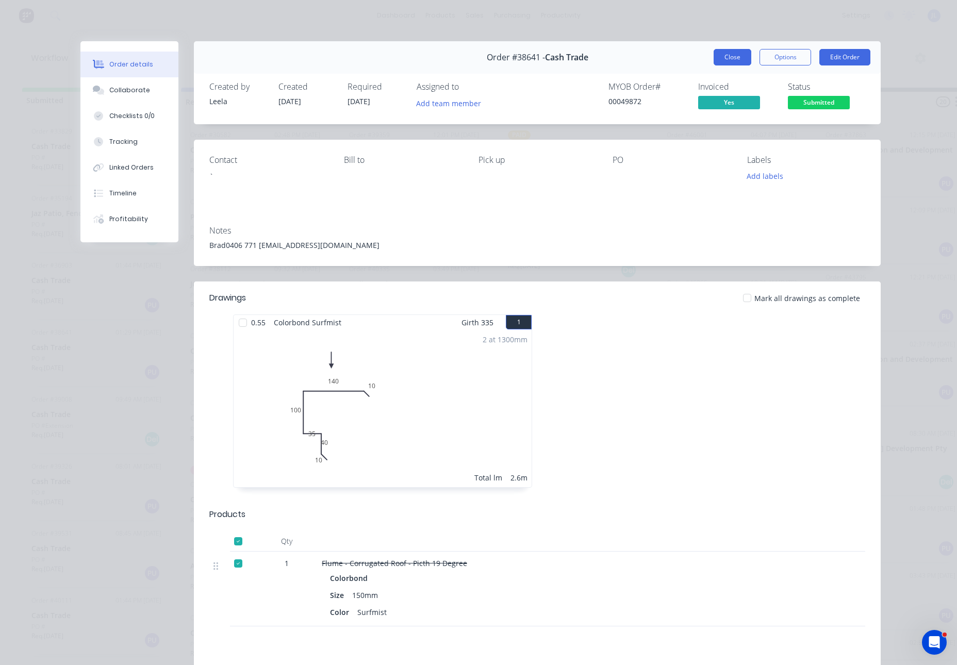
click at [713, 51] on button "Close" at bounding box center [732, 57] width 38 height 16
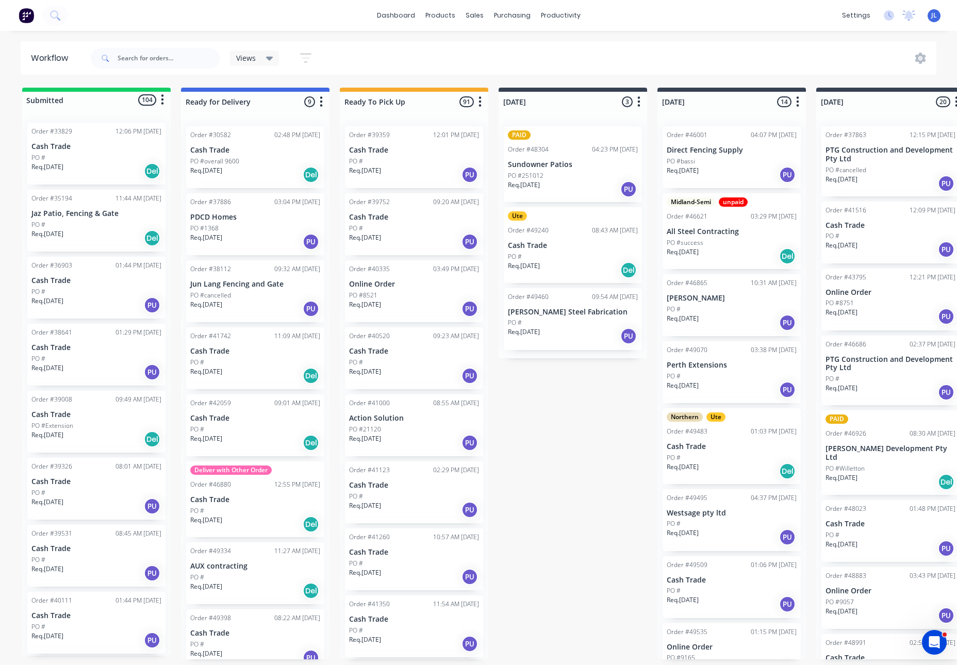
click at [87, 362] on div "PO #" at bounding box center [96, 358] width 130 height 9
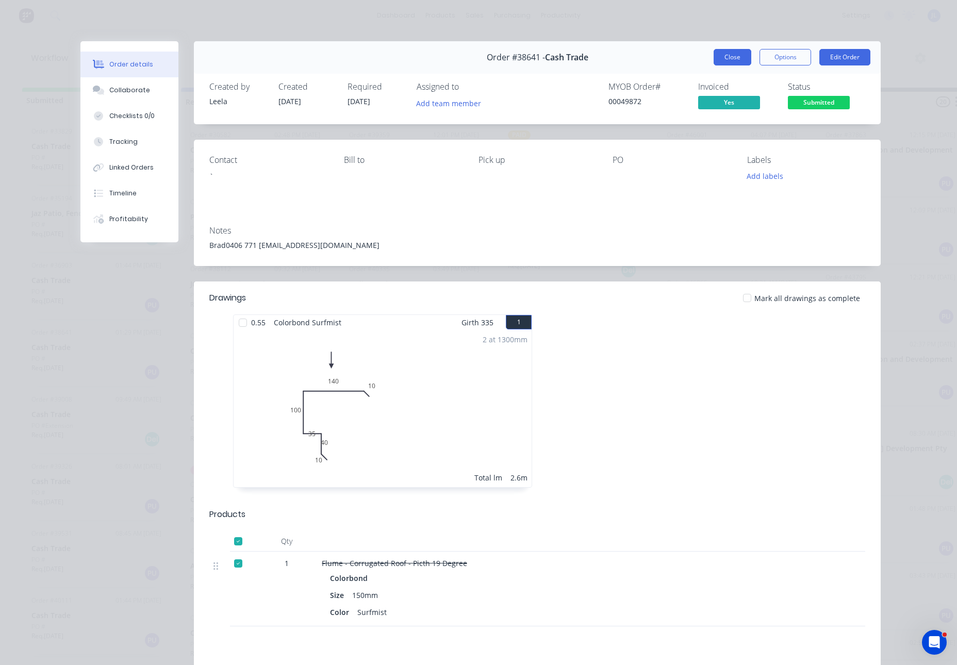
click at [726, 56] on button "Close" at bounding box center [732, 57] width 38 height 16
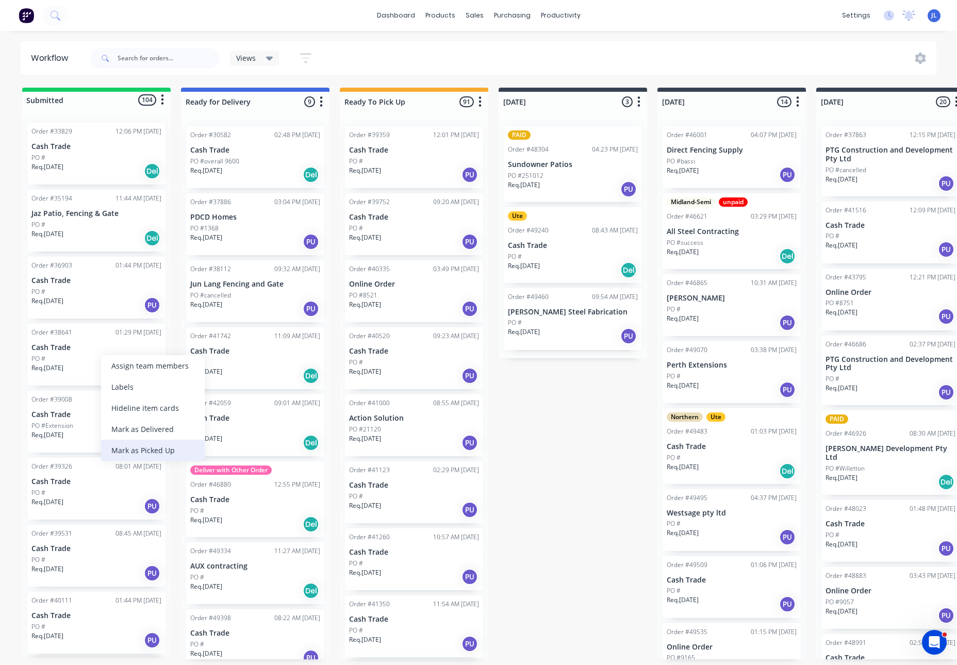
click at [146, 451] on div "Mark as Picked Up" at bounding box center [153, 450] width 104 height 21
click at [106, 283] on p "Cash Trade" at bounding box center [96, 280] width 130 height 9
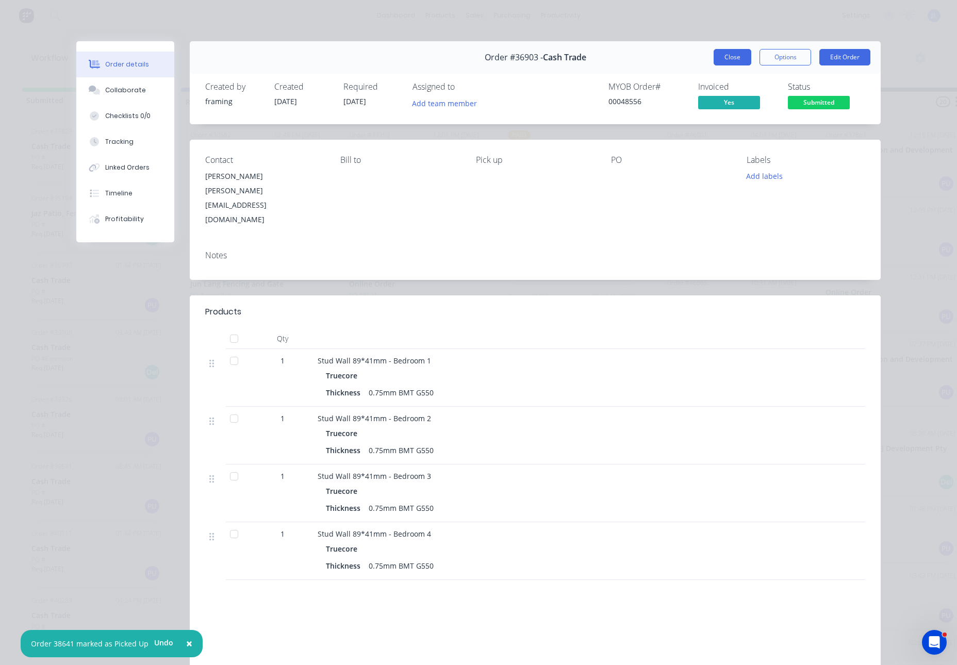
click at [732, 53] on button "Close" at bounding box center [732, 57] width 38 height 16
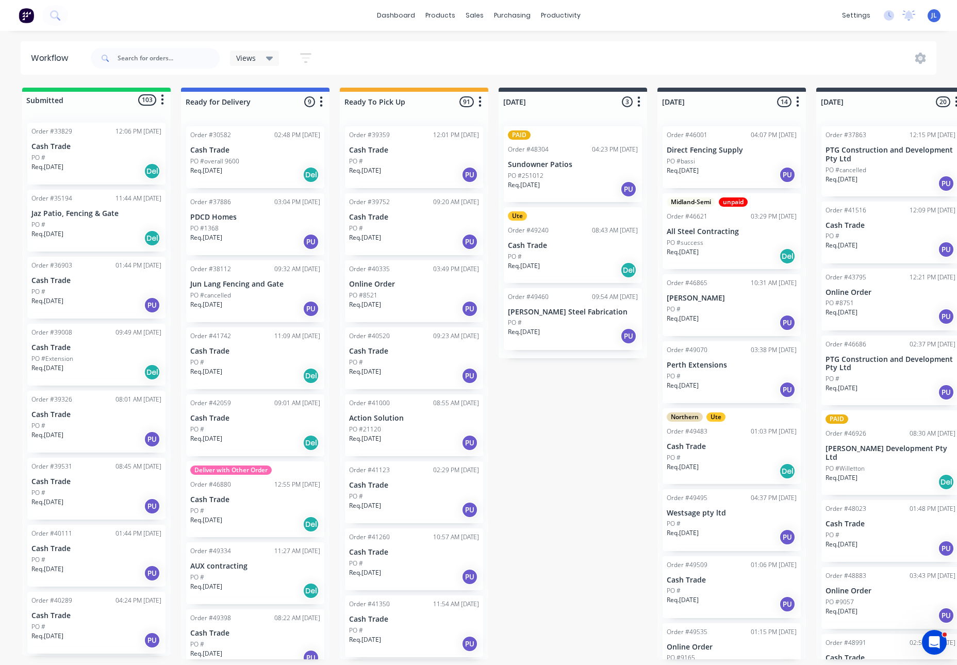
click at [94, 434] on div "Req. 06/12/24 PU" at bounding box center [96, 439] width 130 height 18
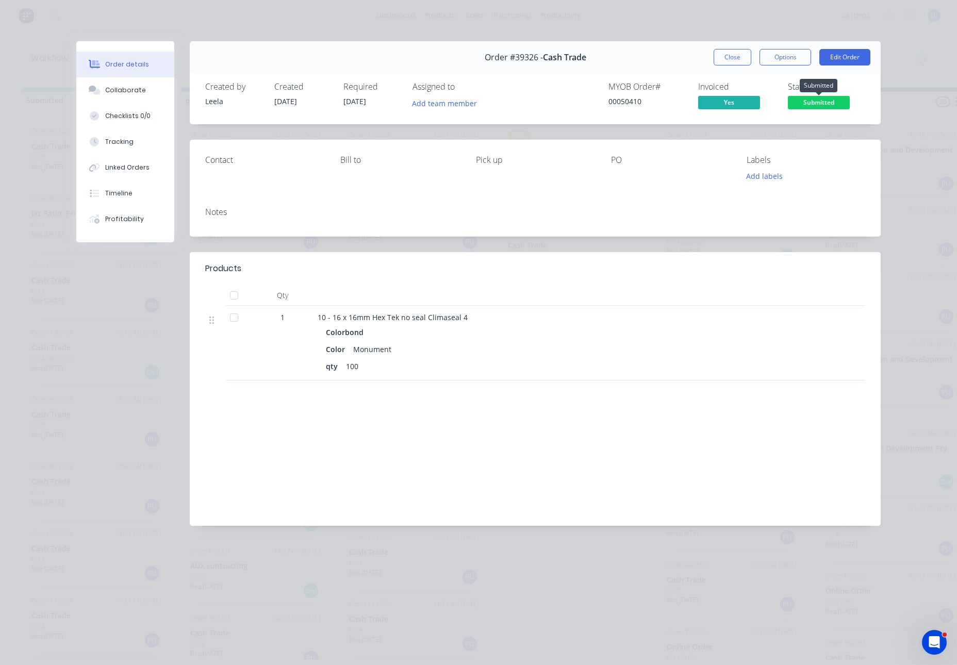
click at [837, 99] on span "Submitted" at bounding box center [818, 102] width 62 height 13
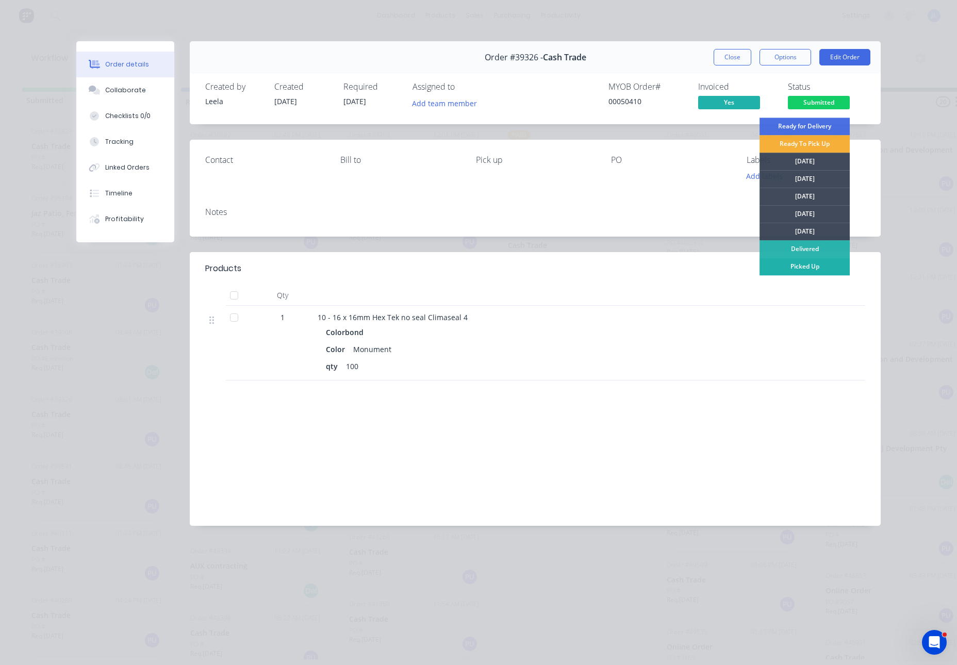
click at [819, 264] on div "Picked Up" at bounding box center [804, 267] width 90 height 18
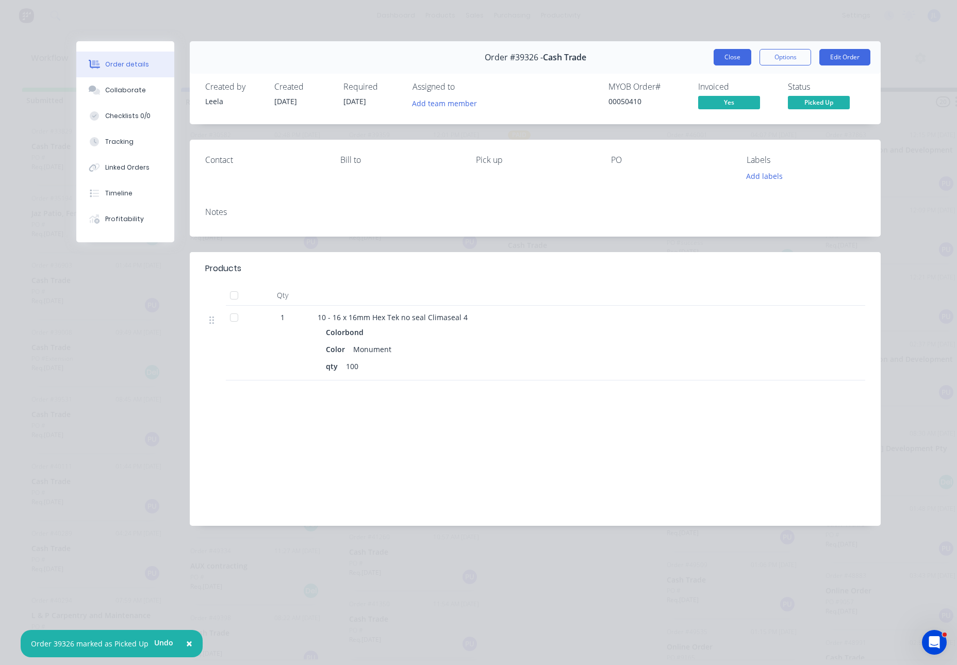
click at [732, 58] on button "Close" at bounding box center [732, 57] width 38 height 16
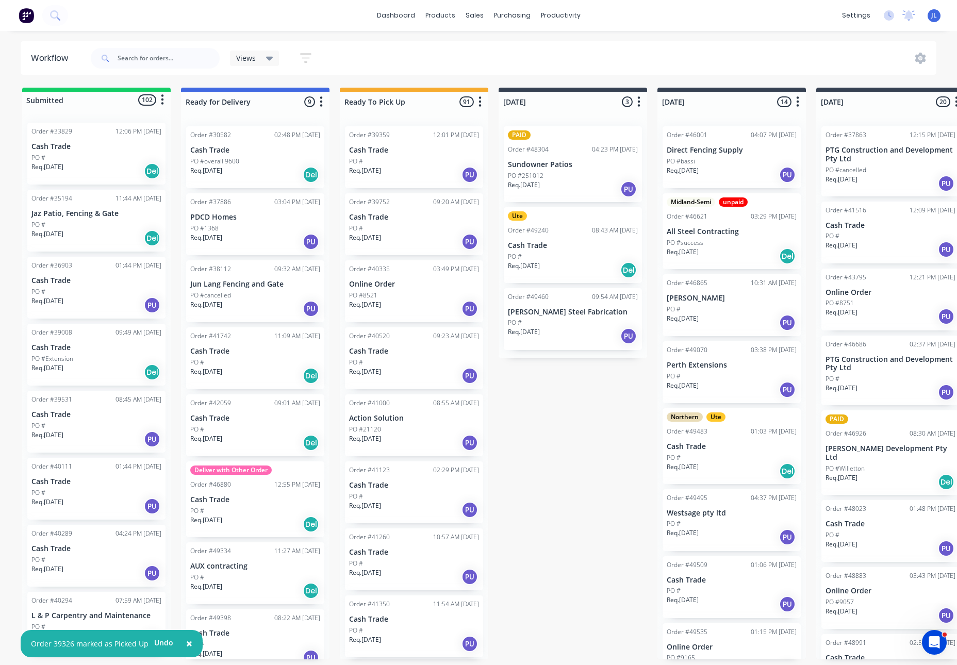
scroll to position [69, 0]
click at [95, 354] on div "PO #" at bounding box center [96, 357] width 130 height 9
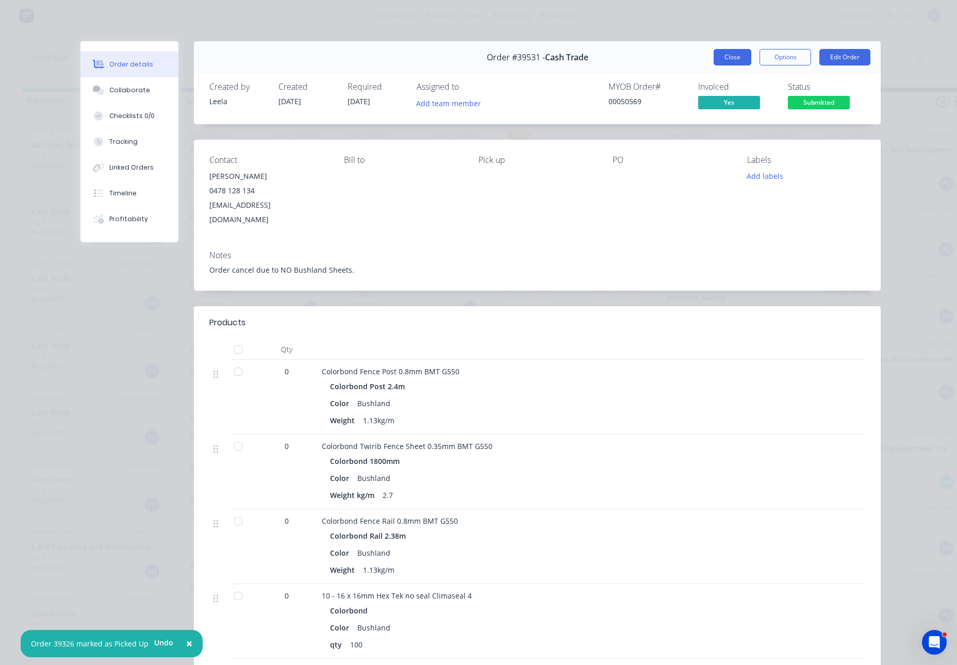
click at [732, 60] on button "Close" at bounding box center [732, 57] width 38 height 16
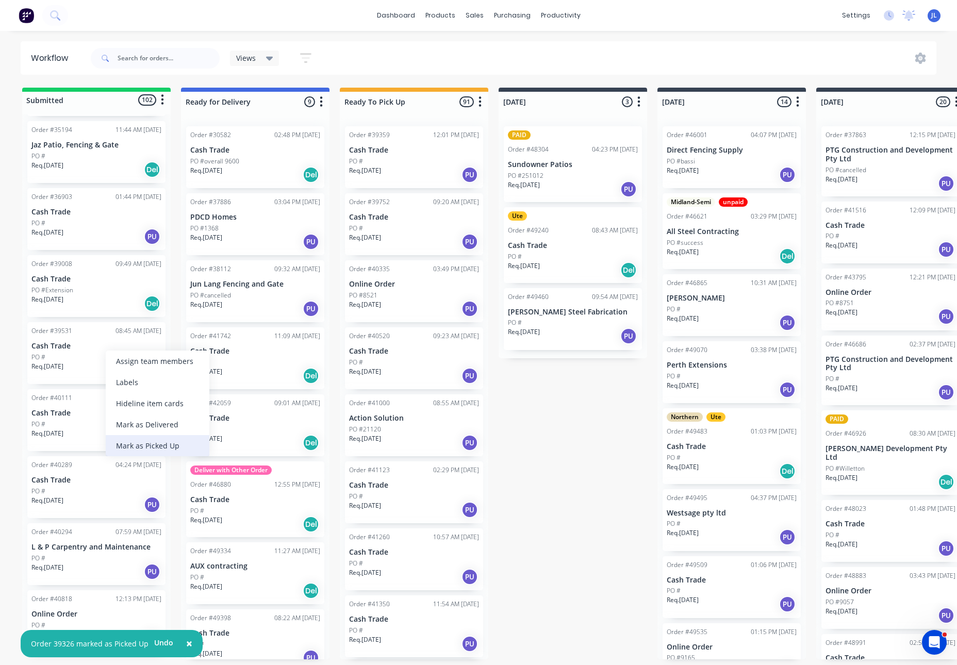
click at [159, 445] on div "Mark as Picked Up" at bounding box center [158, 445] width 104 height 21
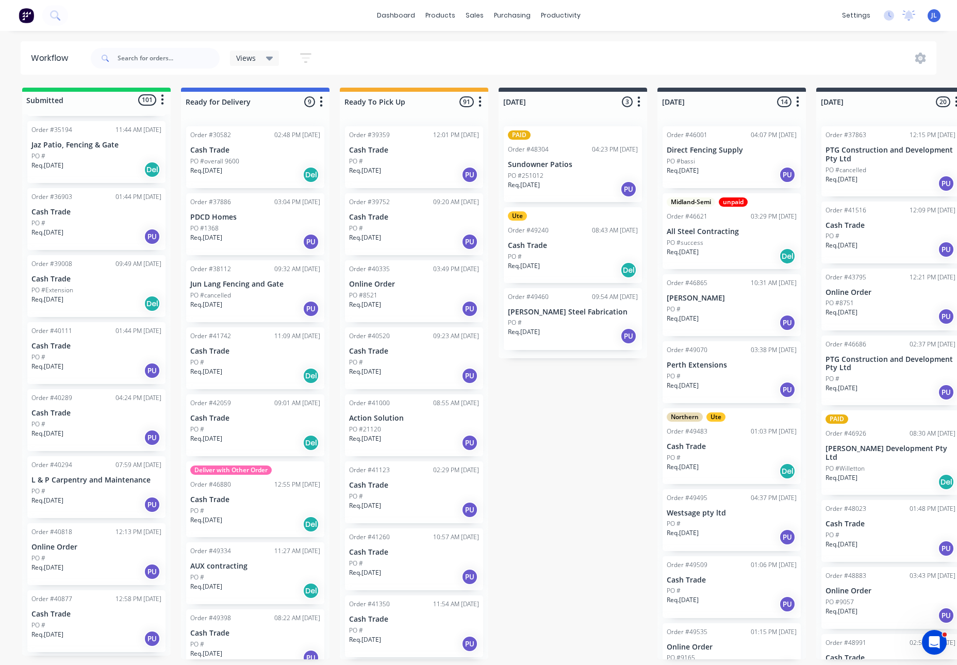
click at [87, 353] on div "PO #" at bounding box center [96, 357] width 130 height 9
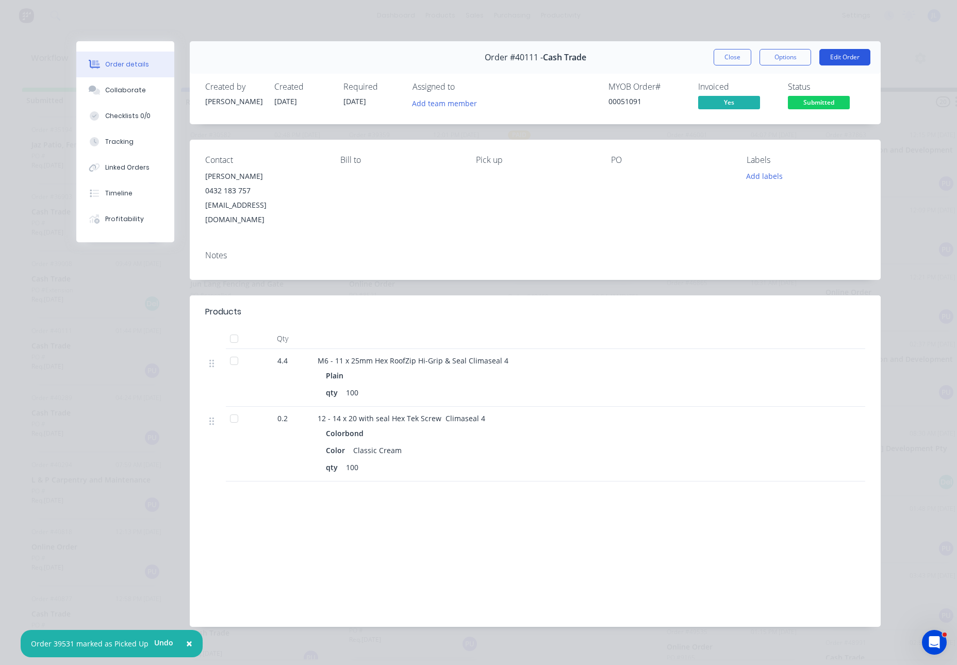
click at [851, 57] on button "Edit Order" at bounding box center [844, 57] width 51 height 16
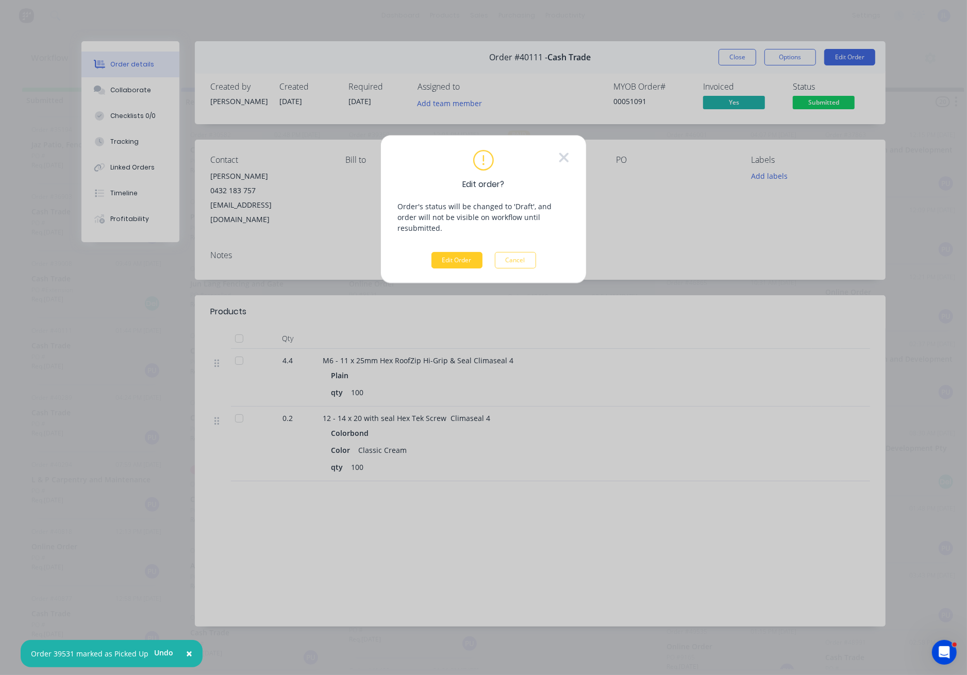
click at [465, 252] on button "Edit Order" at bounding box center [456, 260] width 51 height 16
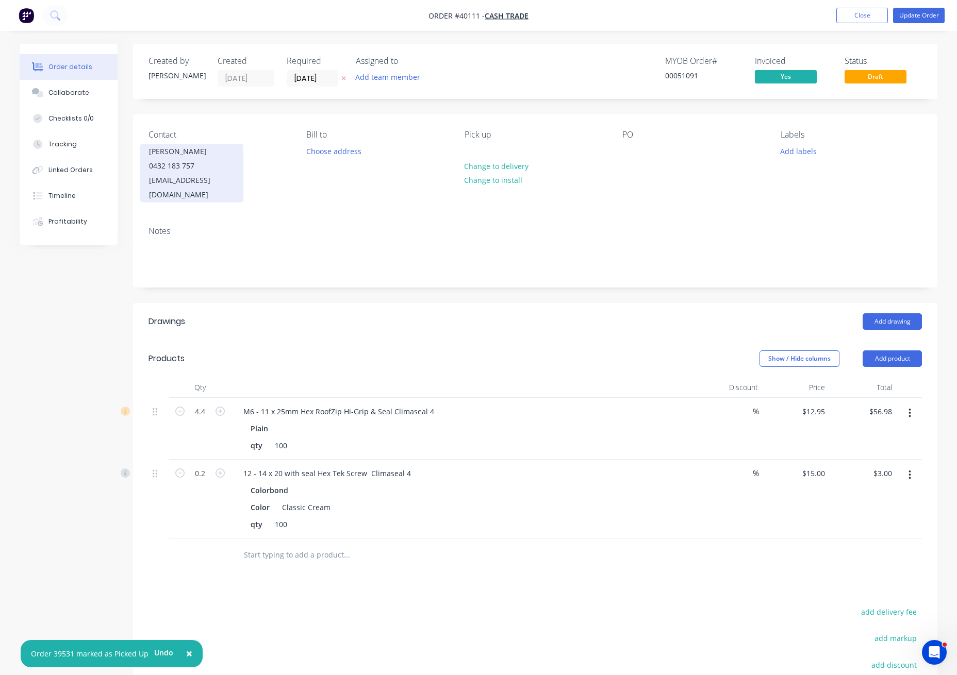
click at [165, 172] on div "0432 183 757" at bounding box center [192, 166] width 86 height 14
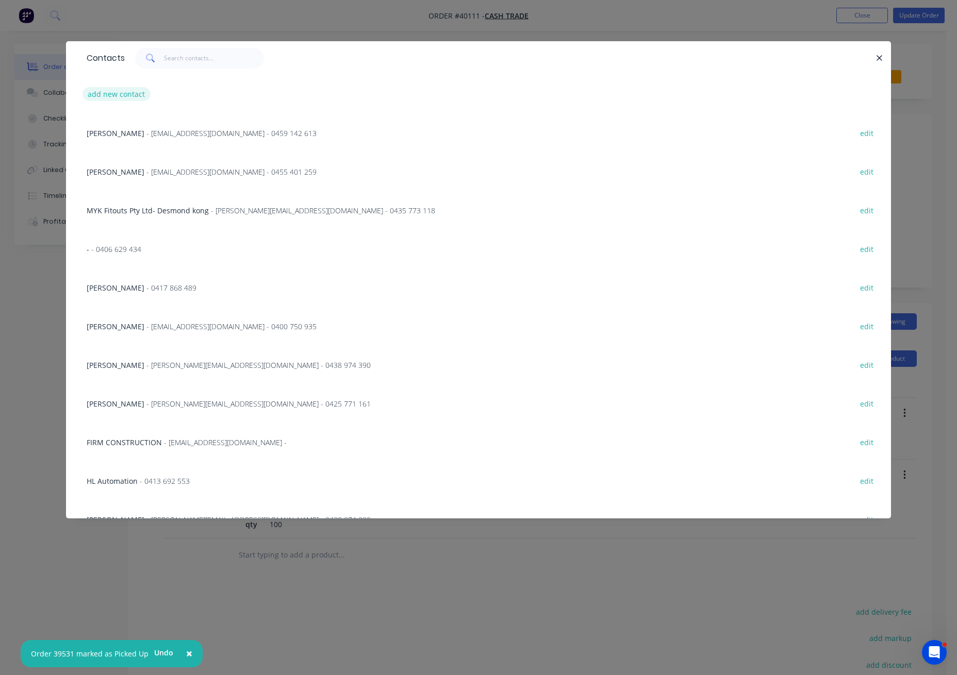
click at [117, 93] on button "add new contact" at bounding box center [116, 94] width 68 height 14
select select "AU"
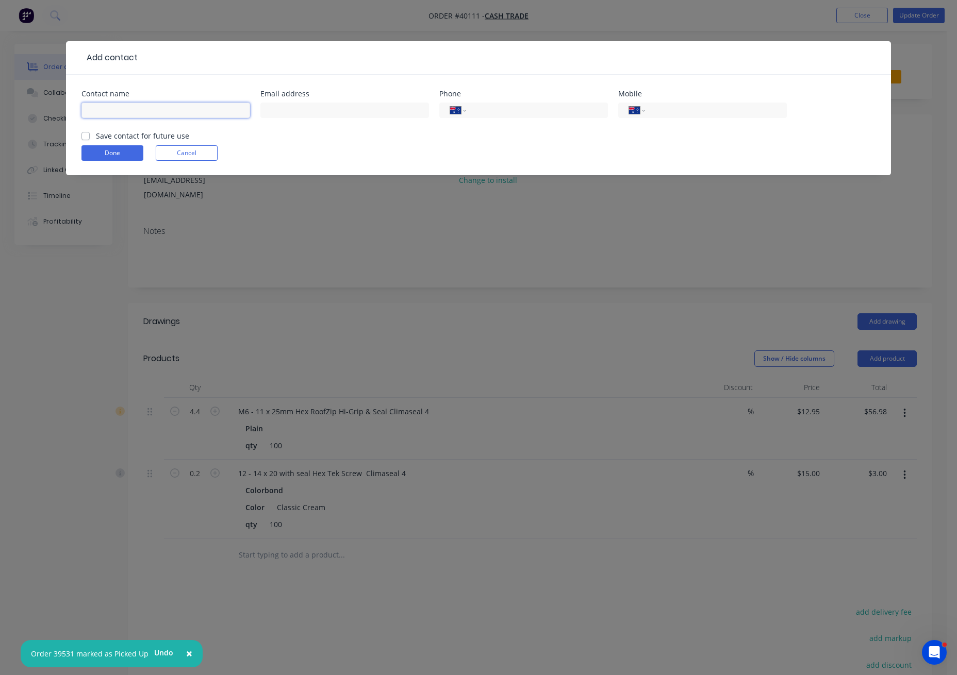
click at [119, 107] on input "text" at bounding box center [165, 110] width 169 height 15
type input "`"
click at [122, 156] on button "Done" at bounding box center [112, 152] width 62 height 15
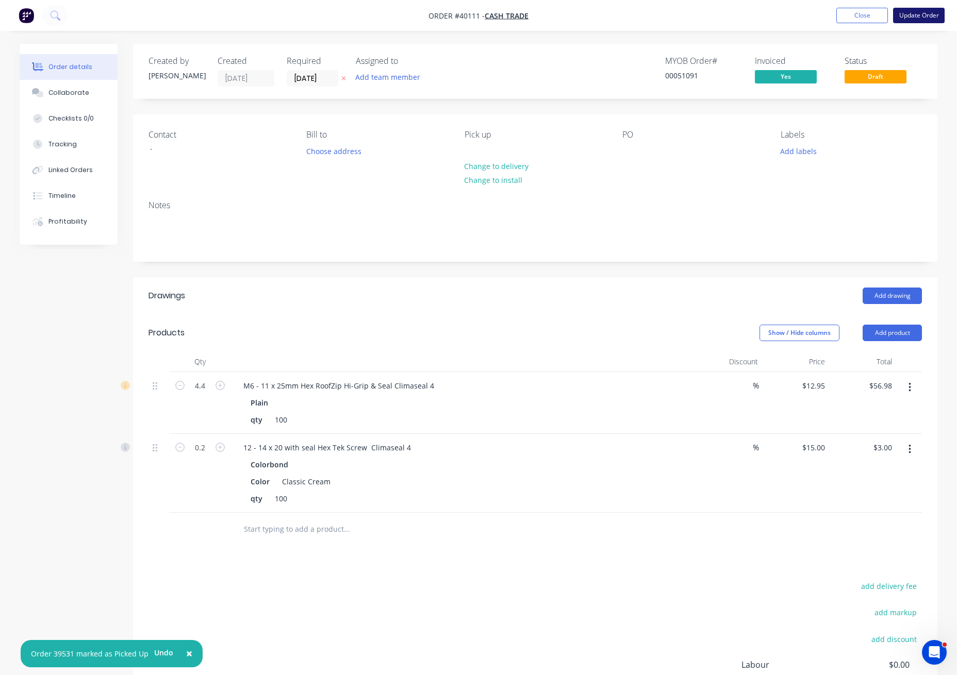
click at [906, 16] on button "Update Order" at bounding box center [919, 15] width 52 height 15
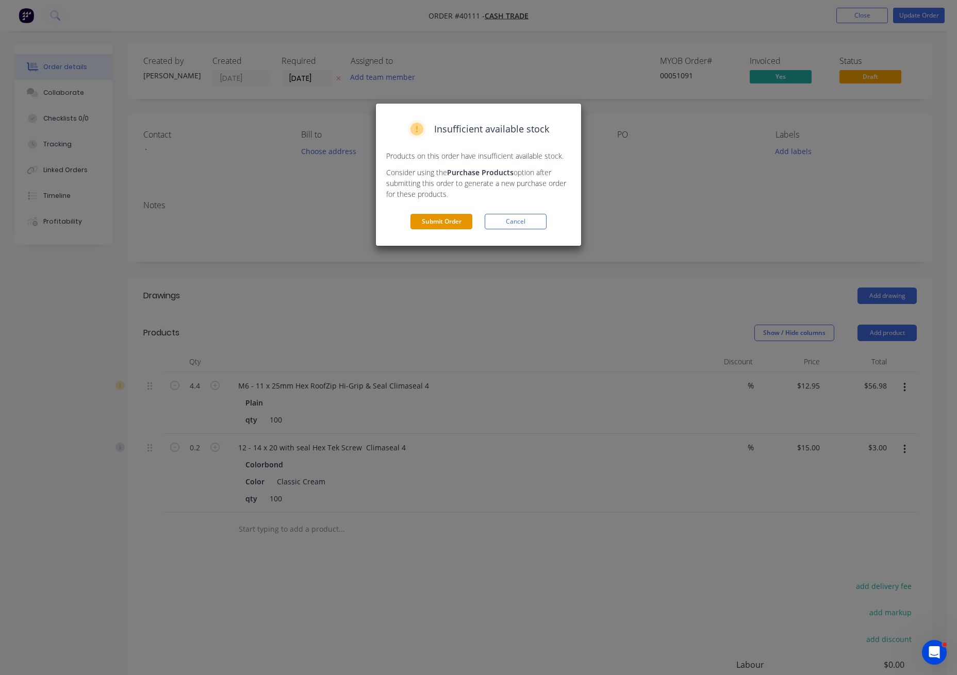
click at [449, 214] on button "Submit Order" at bounding box center [441, 221] width 62 height 15
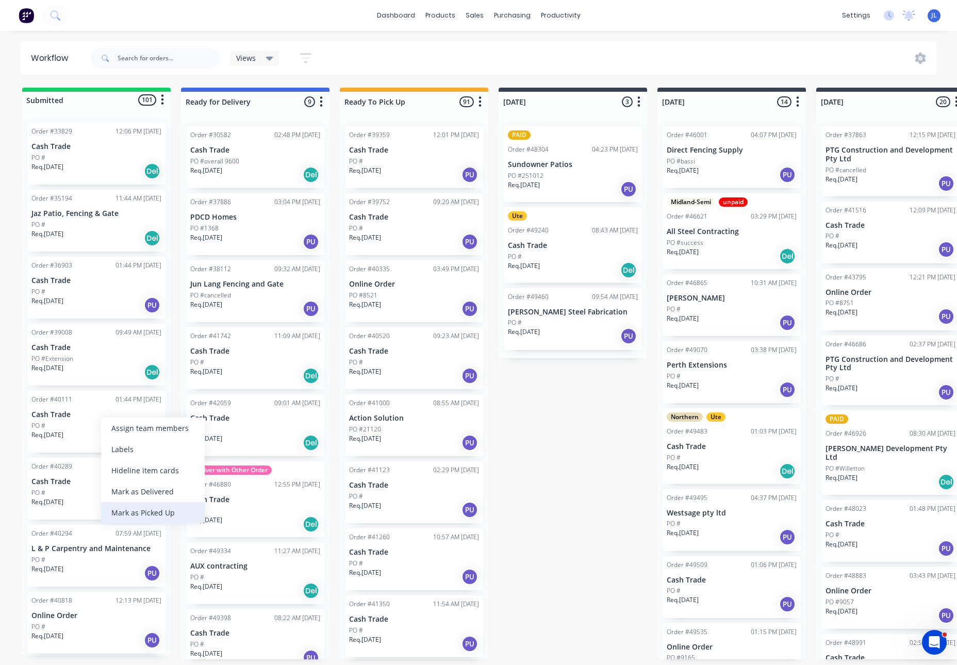
click at [150, 516] on div "Mark as Picked Up" at bounding box center [153, 512] width 104 height 21
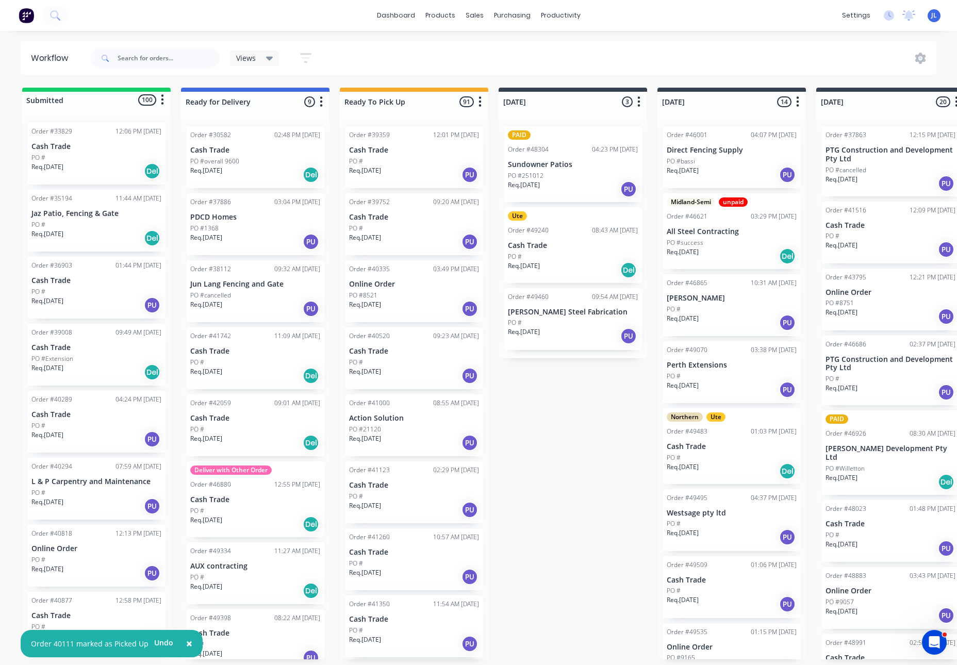
click at [88, 426] on div "PO #" at bounding box center [96, 425] width 130 height 9
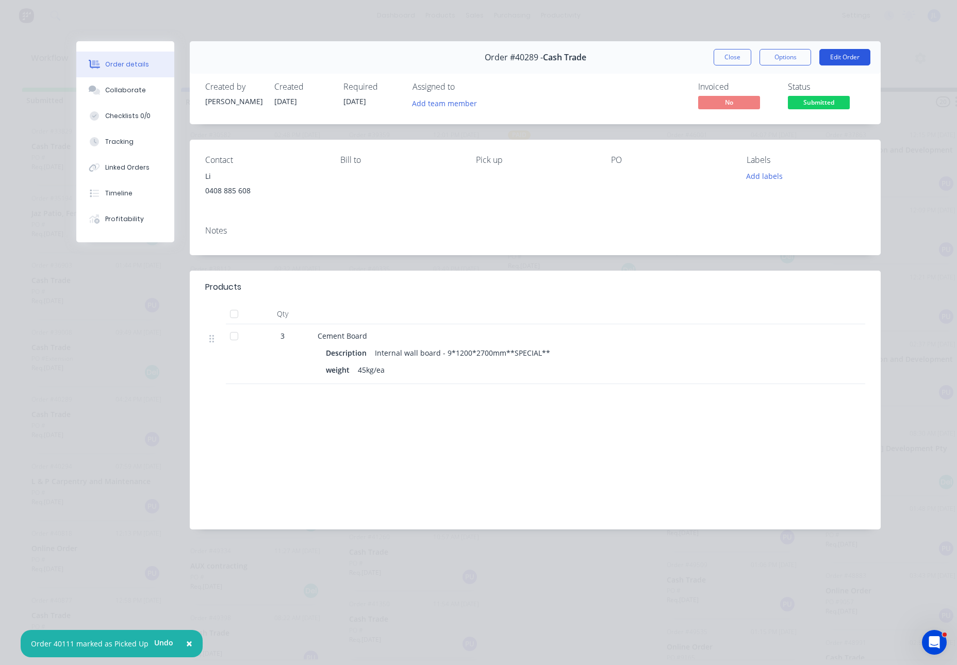
click at [848, 60] on button "Edit Order" at bounding box center [844, 57] width 51 height 16
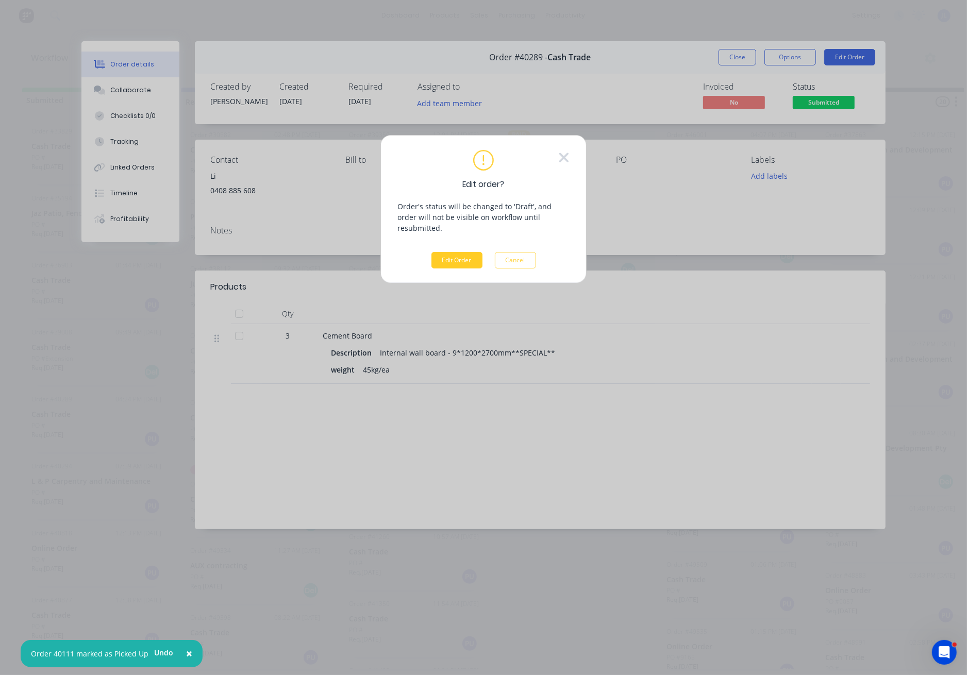
click at [454, 252] on button "Edit Order" at bounding box center [456, 260] width 51 height 16
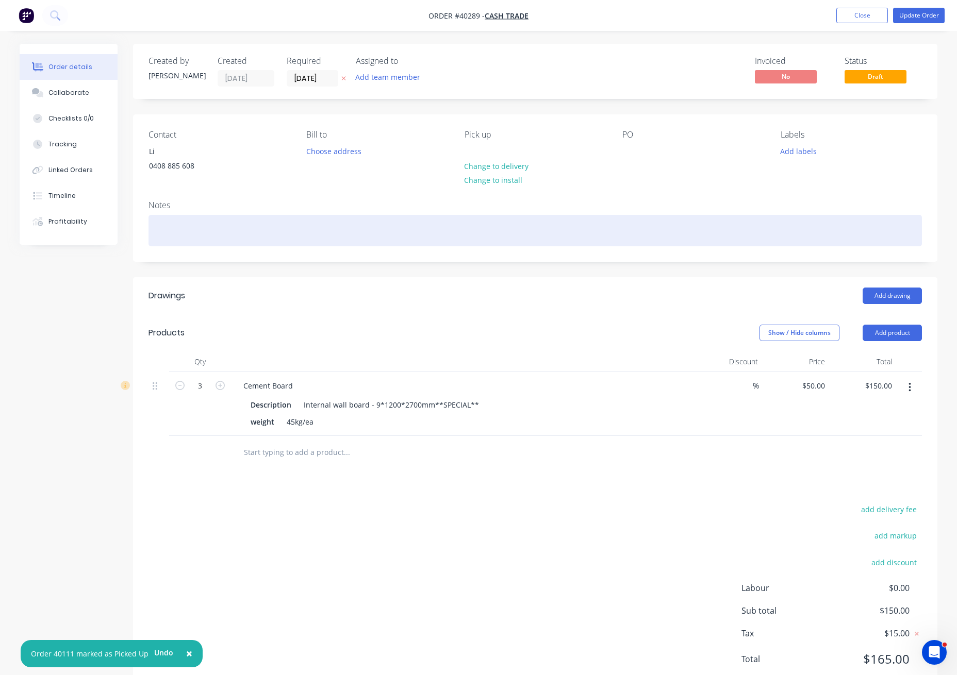
click at [175, 220] on div at bounding box center [534, 230] width 773 height 31
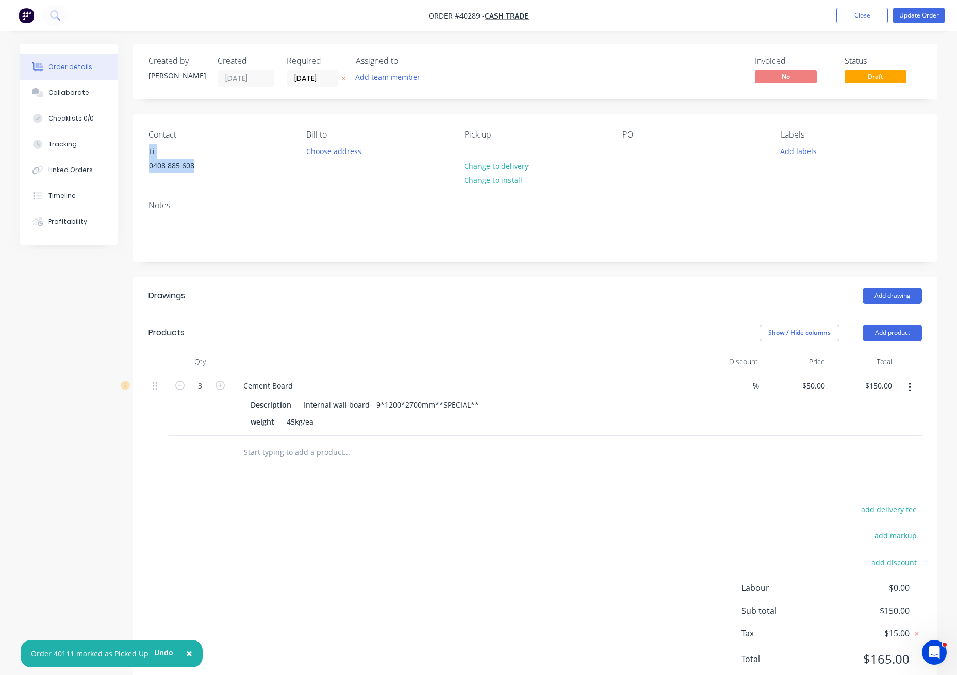
drag, startPoint x: 200, startPoint y: 162, endPoint x: 133, endPoint y: 147, distance: 68.8
click at [133, 147] on div "Contact Li 0408 885 608 Bill to Choose address Pick up Change to delivery Chang…" at bounding box center [535, 153] width 804 height 78
copy div "Li 0408 885 608"
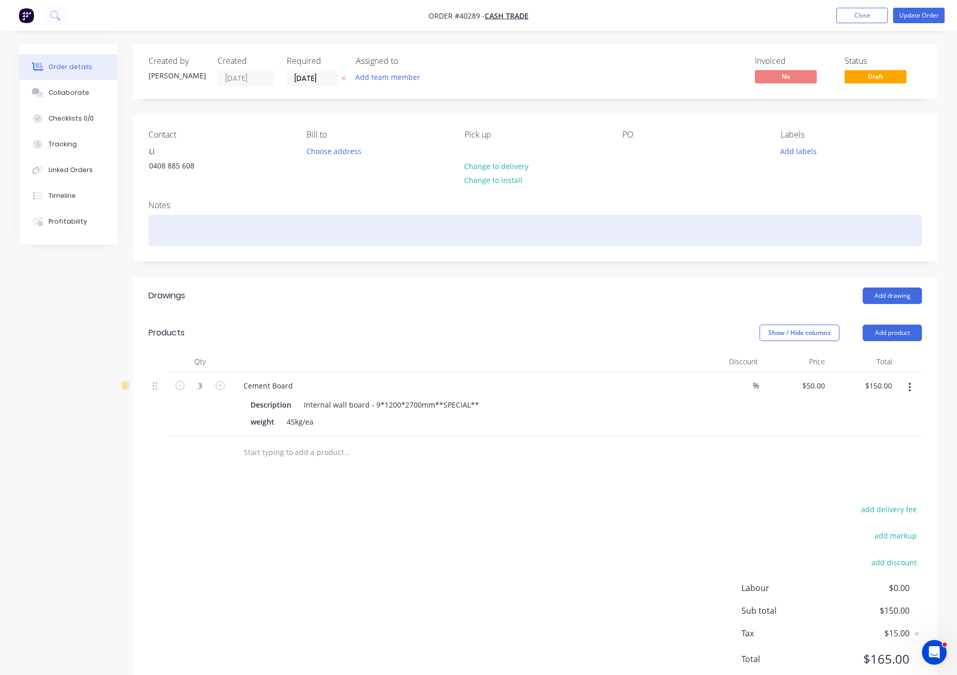
click at [180, 221] on div at bounding box center [534, 230] width 773 height 31
paste div
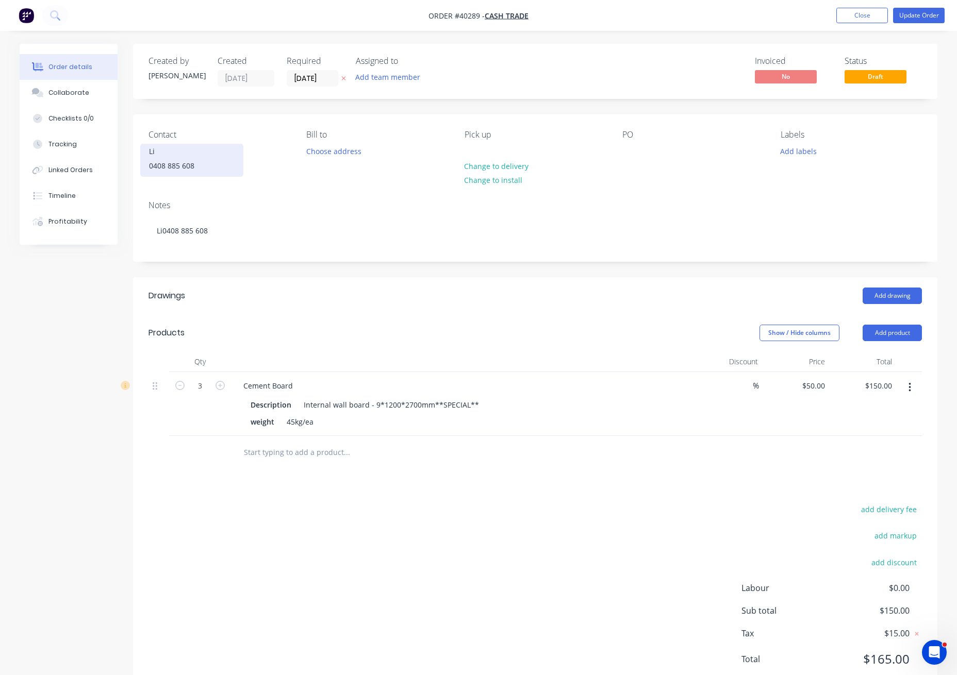
click at [177, 165] on div "0408 885 608" at bounding box center [192, 166] width 86 height 14
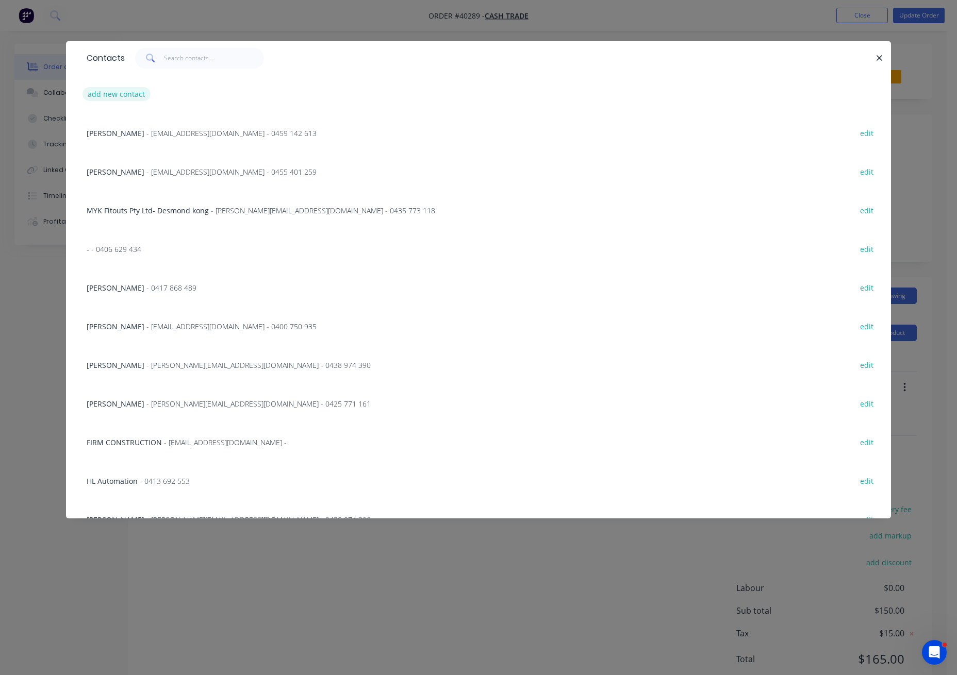
click at [120, 94] on button "add new contact" at bounding box center [116, 94] width 68 height 14
select select "AU"
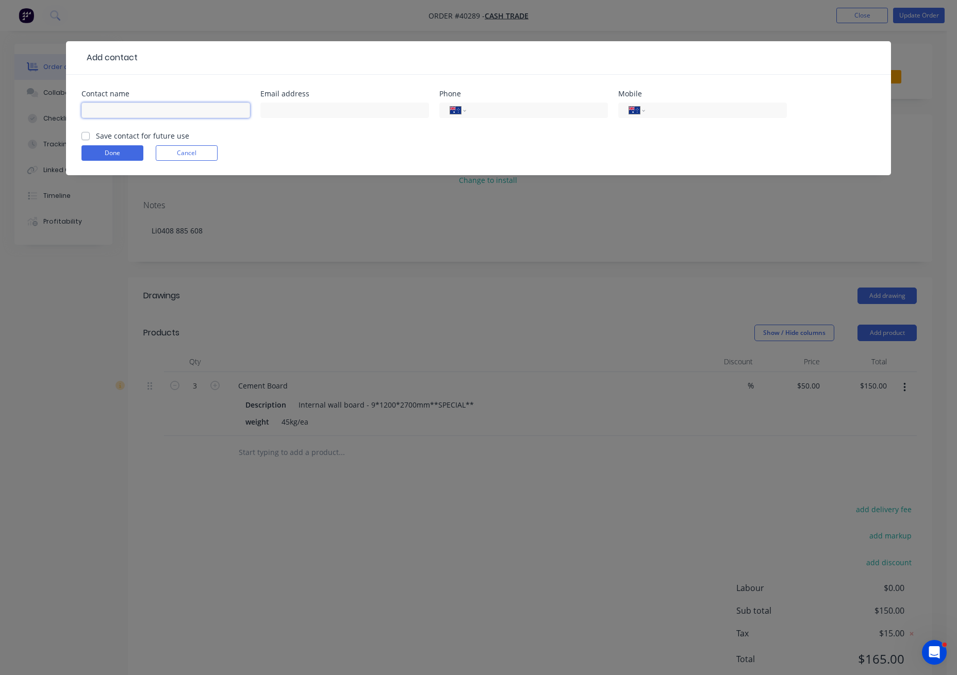
click at [109, 107] on input "text" at bounding box center [165, 110] width 169 height 15
type input "`"
click at [100, 149] on button "Done" at bounding box center [112, 152] width 62 height 15
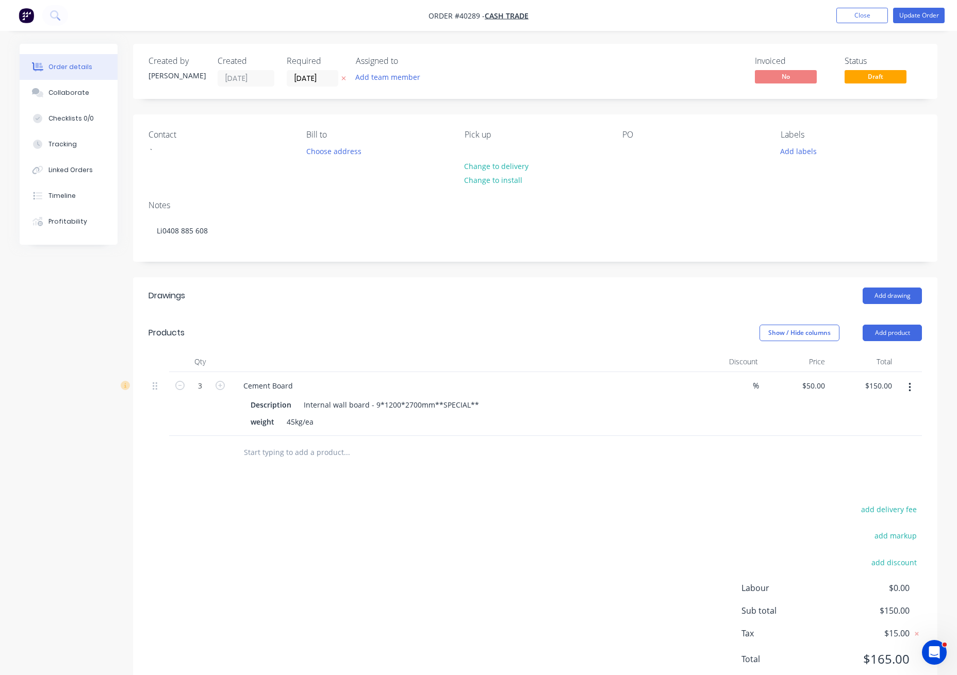
click at [926, 24] on nav "Order #40289 - Cash Trade Add product Close Update Order" at bounding box center [478, 15] width 957 height 31
click at [926, 20] on button "Update Order" at bounding box center [919, 15] width 52 height 15
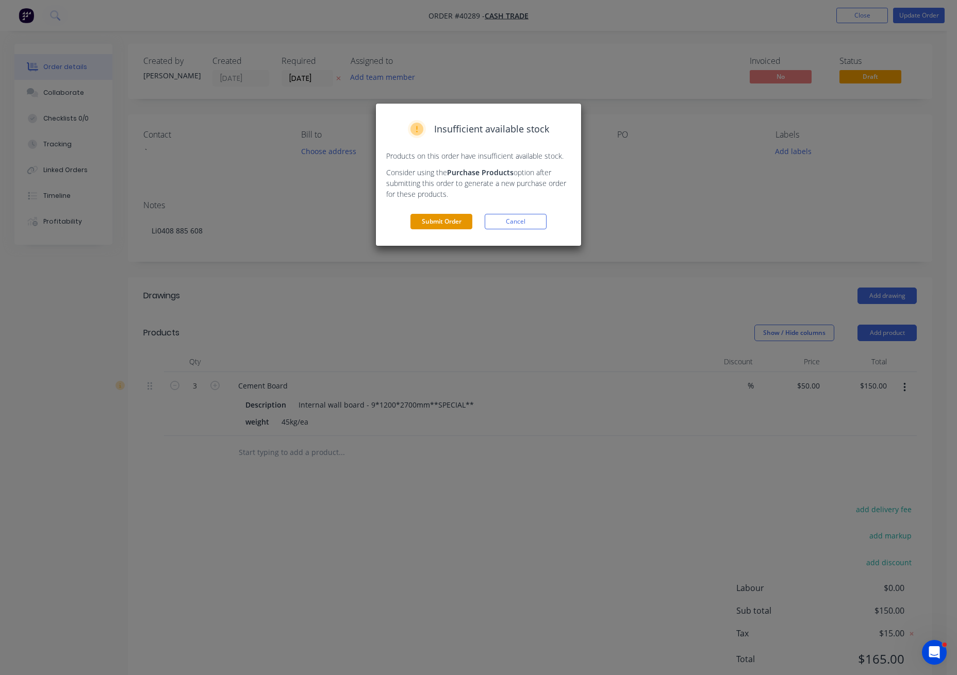
click at [456, 222] on button "Submit Order" at bounding box center [441, 221] width 62 height 15
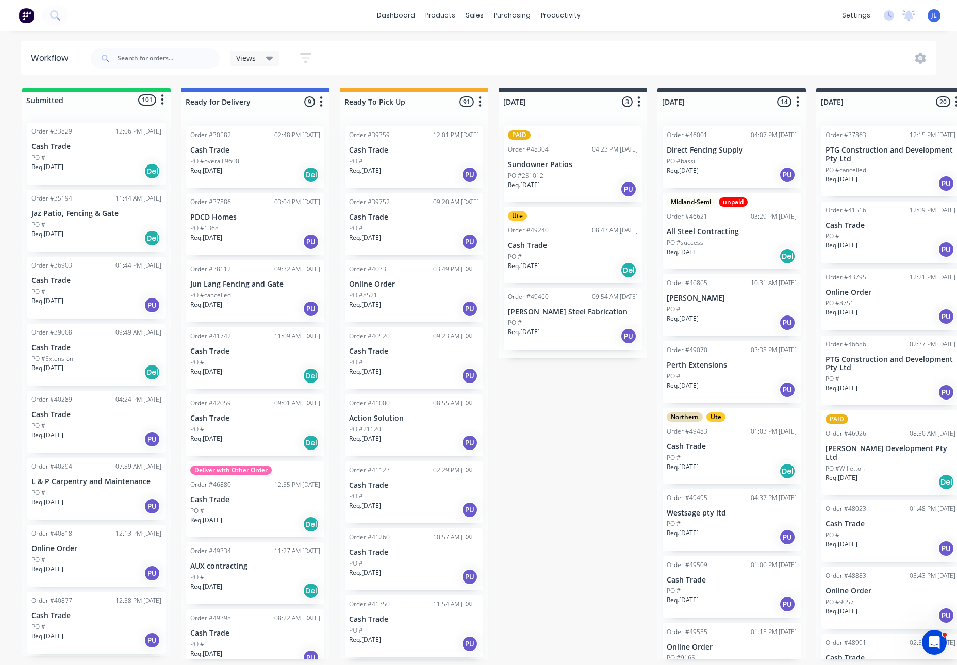
click at [75, 433] on div "Req. 14/01/25 PU" at bounding box center [96, 439] width 130 height 18
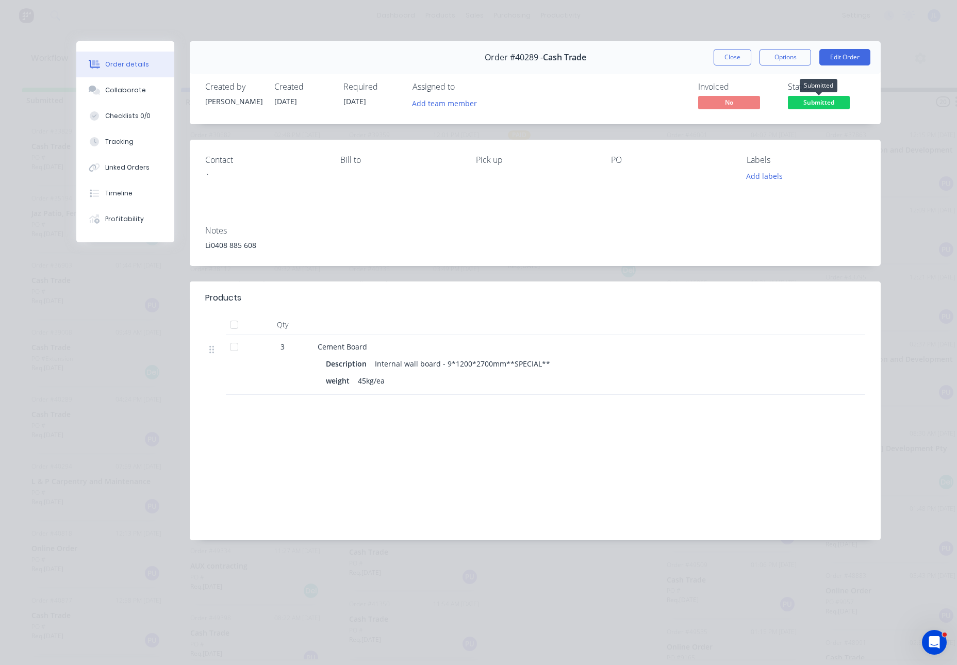
click at [812, 102] on span "Submitted" at bounding box center [818, 102] width 62 height 13
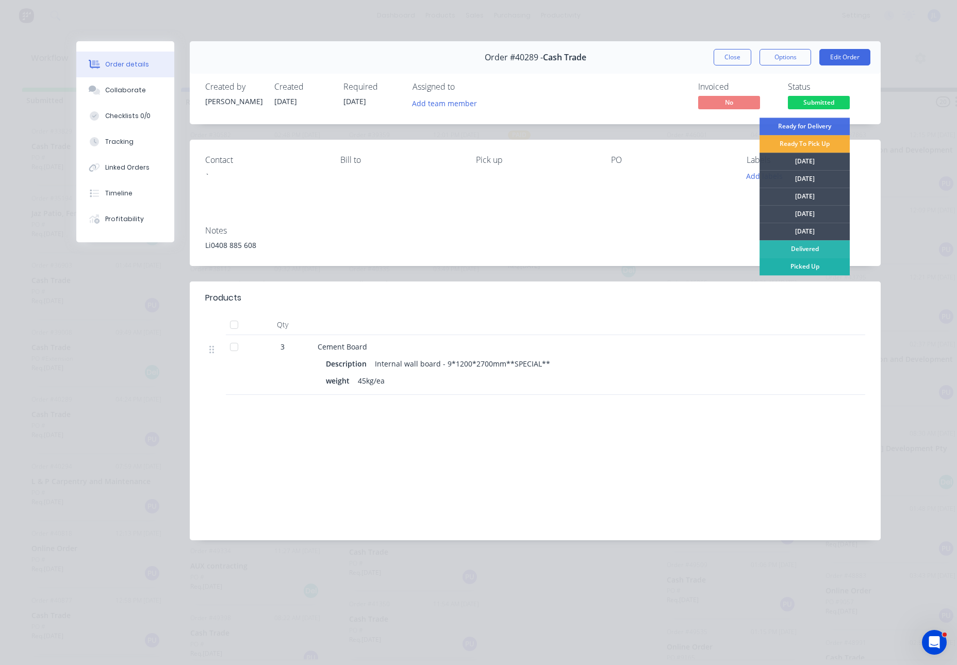
click at [803, 264] on div "Picked Up" at bounding box center [804, 267] width 90 height 18
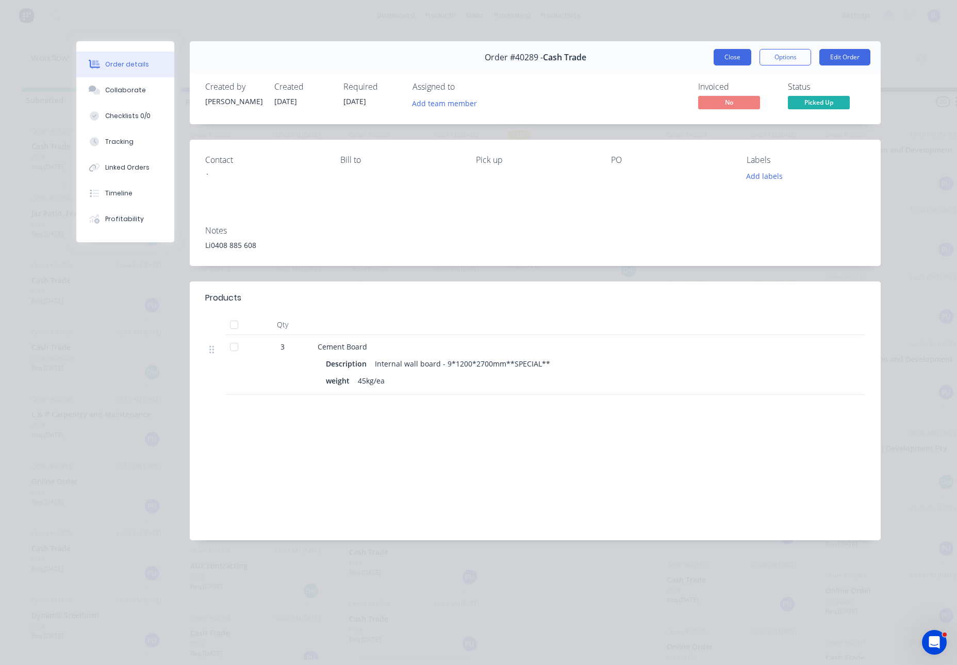
click at [731, 52] on button "Close" at bounding box center [732, 57] width 38 height 16
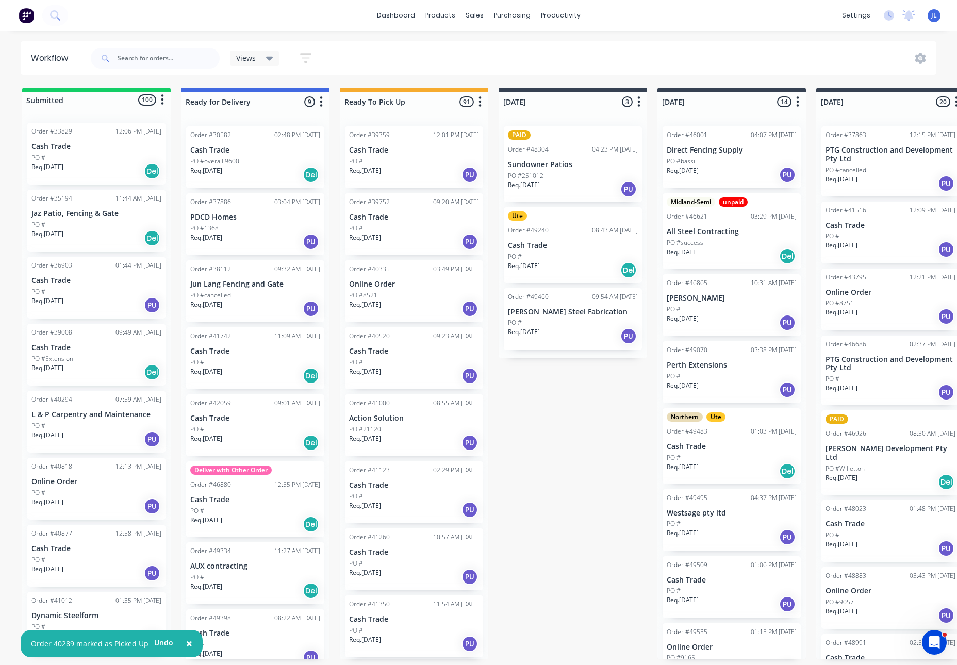
click at [88, 426] on div "PO #" at bounding box center [96, 425] width 130 height 9
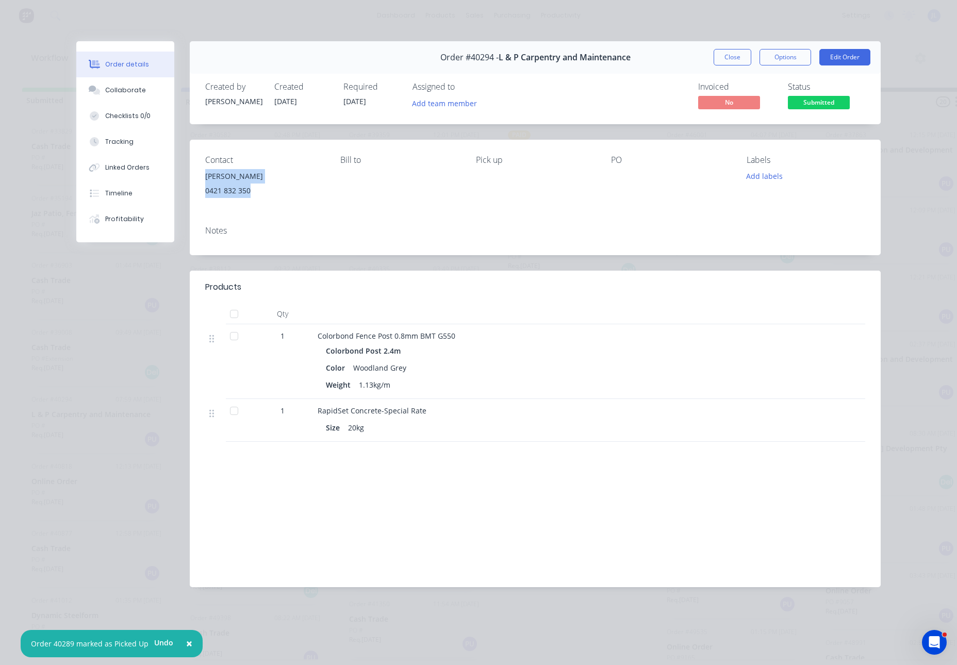
drag, startPoint x: 251, startPoint y: 192, endPoint x: 202, endPoint y: 180, distance: 50.8
click at [202, 180] on div "Contact Paul 0421 832 350 Bill to Pick up PO Labels Add labels" at bounding box center [535, 179] width 691 height 78
click at [835, 56] on button "Edit Order" at bounding box center [844, 57] width 51 height 16
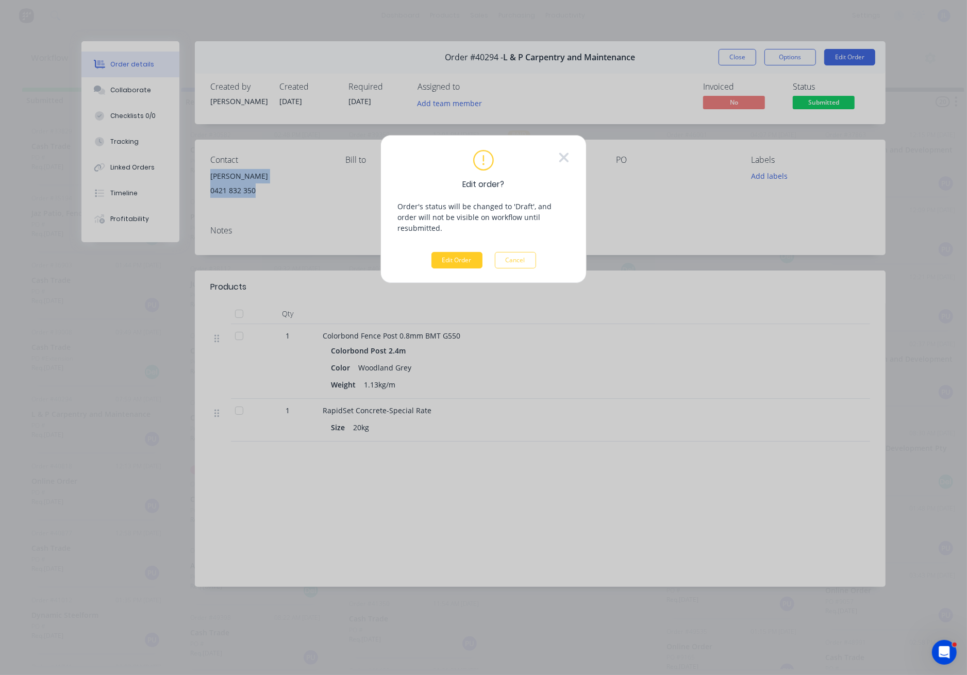
click at [459, 252] on button "Edit Order" at bounding box center [456, 260] width 51 height 16
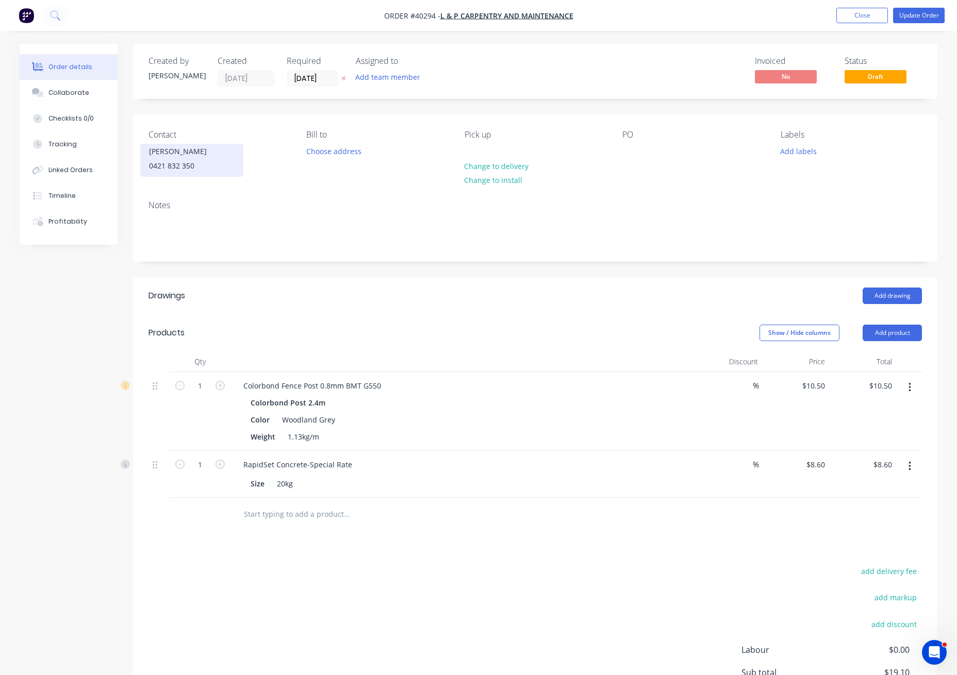
click at [170, 161] on div "0421 832 350" at bounding box center [192, 166] width 86 height 14
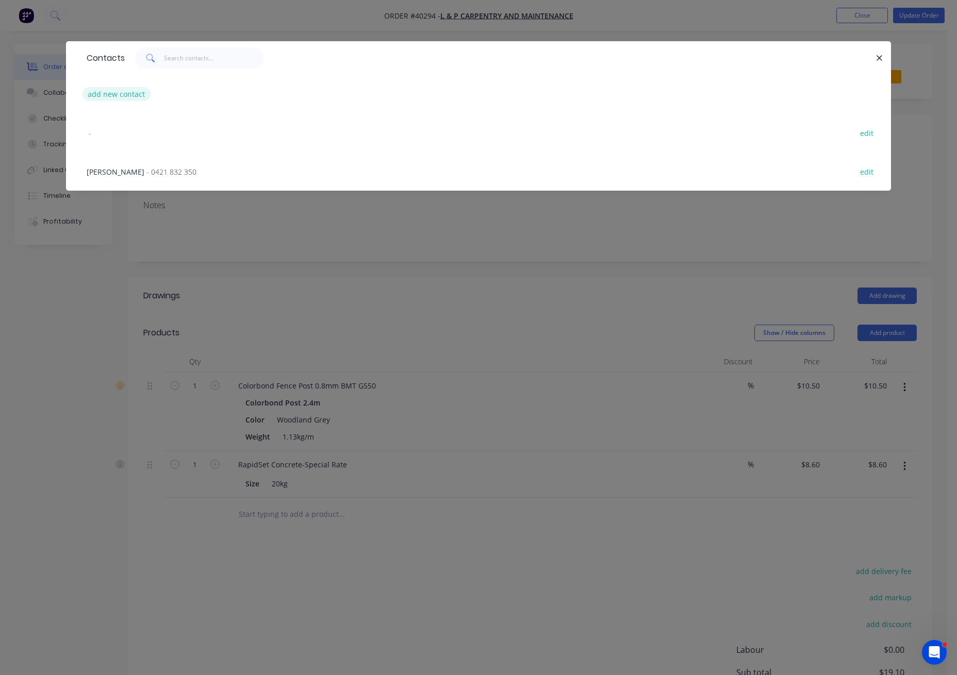
click at [110, 94] on button "add new contact" at bounding box center [116, 94] width 68 height 14
select select "AU"
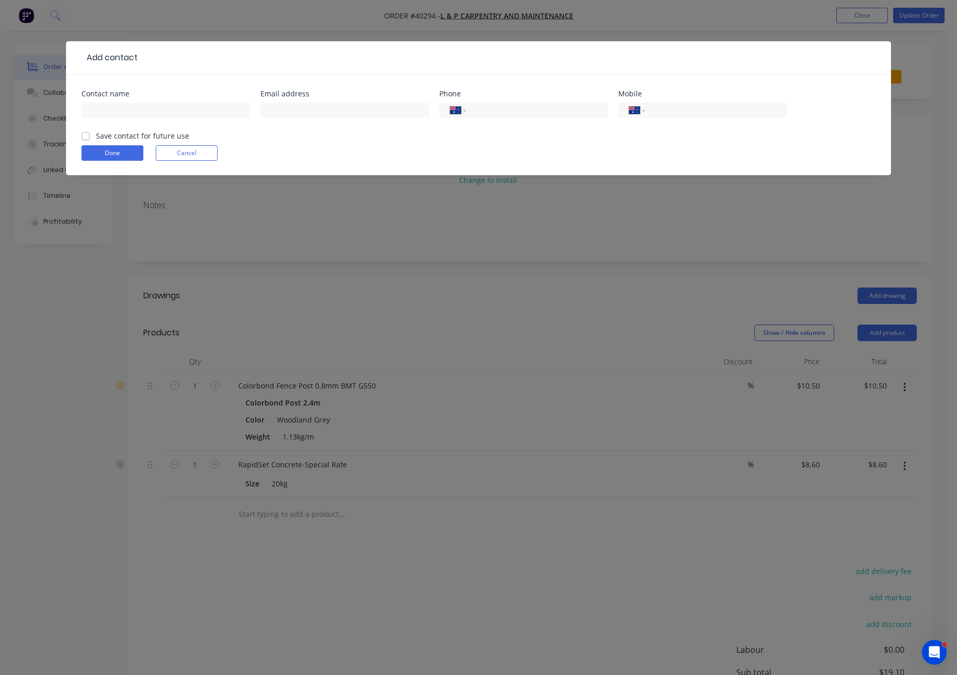
click at [91, 132] on div "Save contact for future use" at bounding box center [135, 135] width 108 height 11
drag, startPoint x: 198, startPoint y: 162, endPoint x: 175, endPoint y: 146, distance: 28.9
click at [197, 162] on form "Contact name Email address Phone International Afghanistan Åland Islands Albani…" at bounding box center [478, 132] width 794 height 85
click at [177, 154] on button "Cancel" at bounding box center [187, 152] width 62 height 15
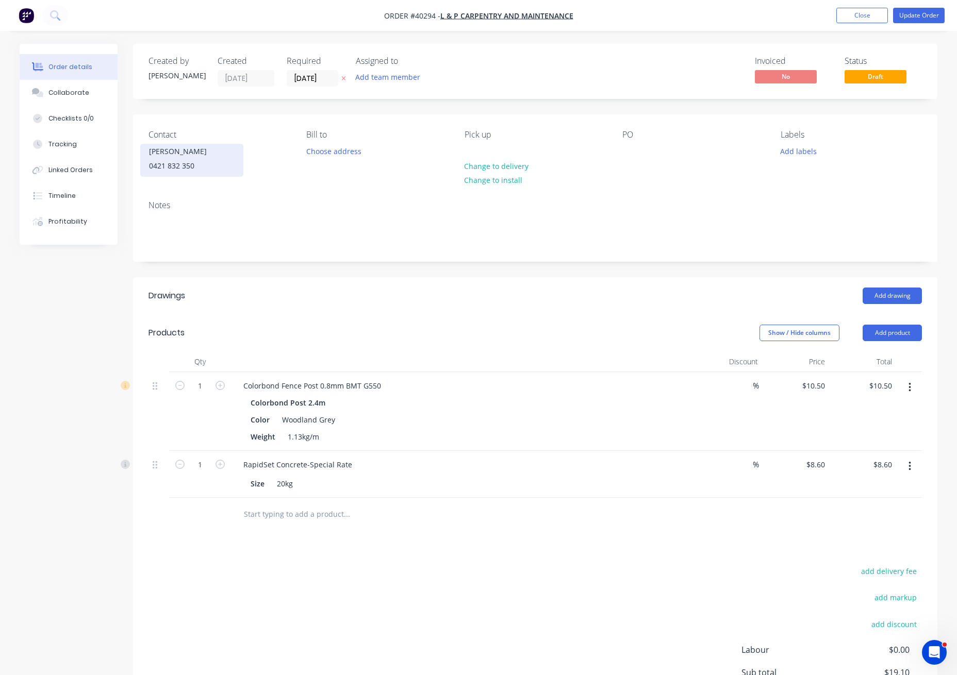
click at [166, 154] on div "Paul" at bounding box center [192, 151] width 86 height 14
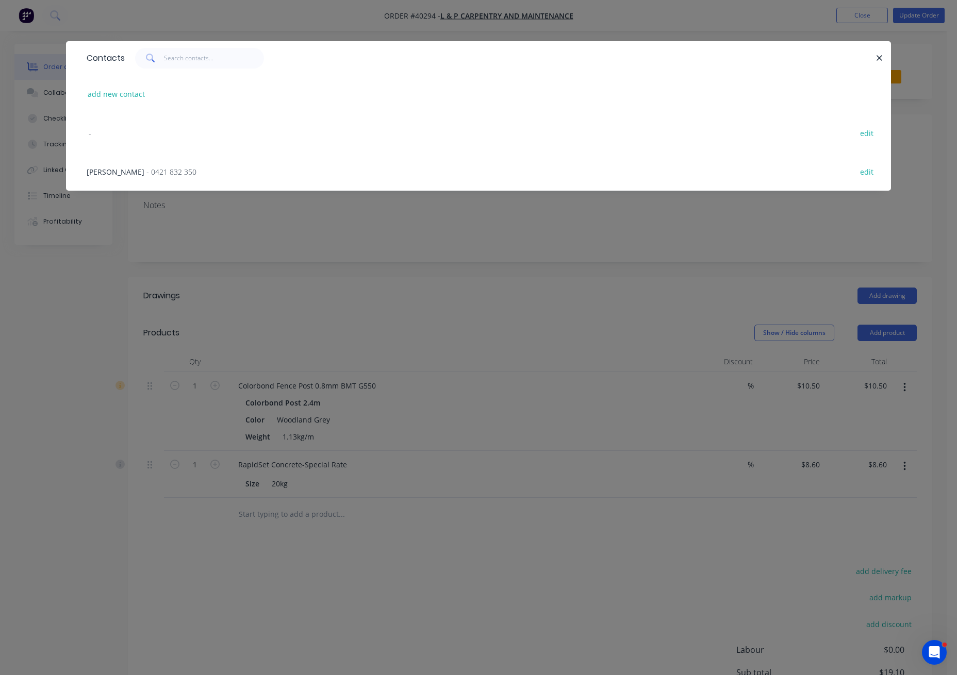
click at [92, 131] on div "- edit" at bounding box center [478, 132] width 794 height 39
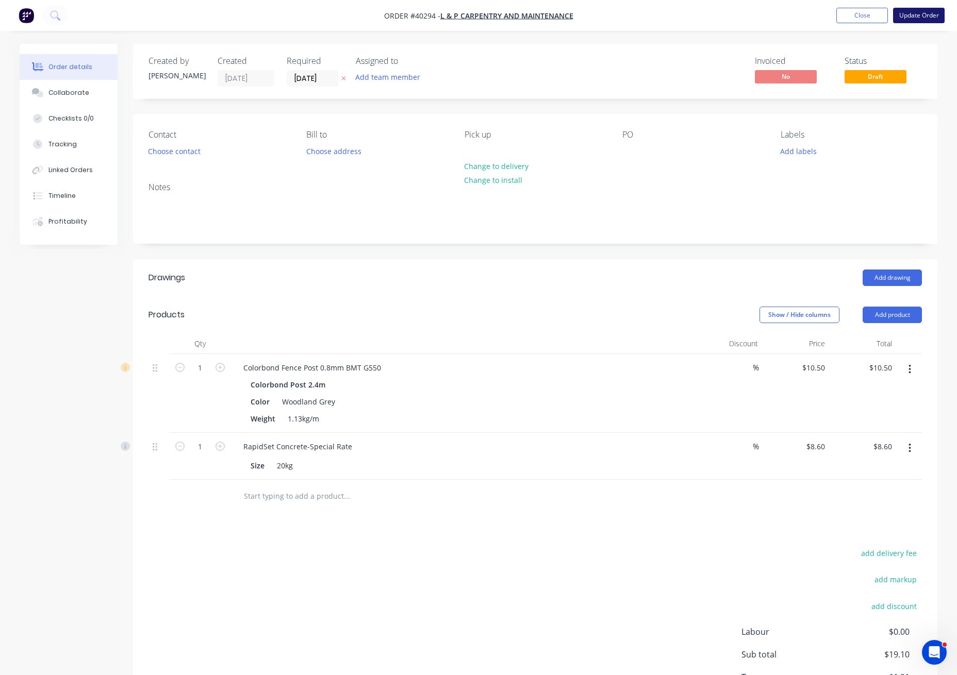
click at [921, 12] on button "Update Order" at bounding box center [919, 15] width 52 height 15
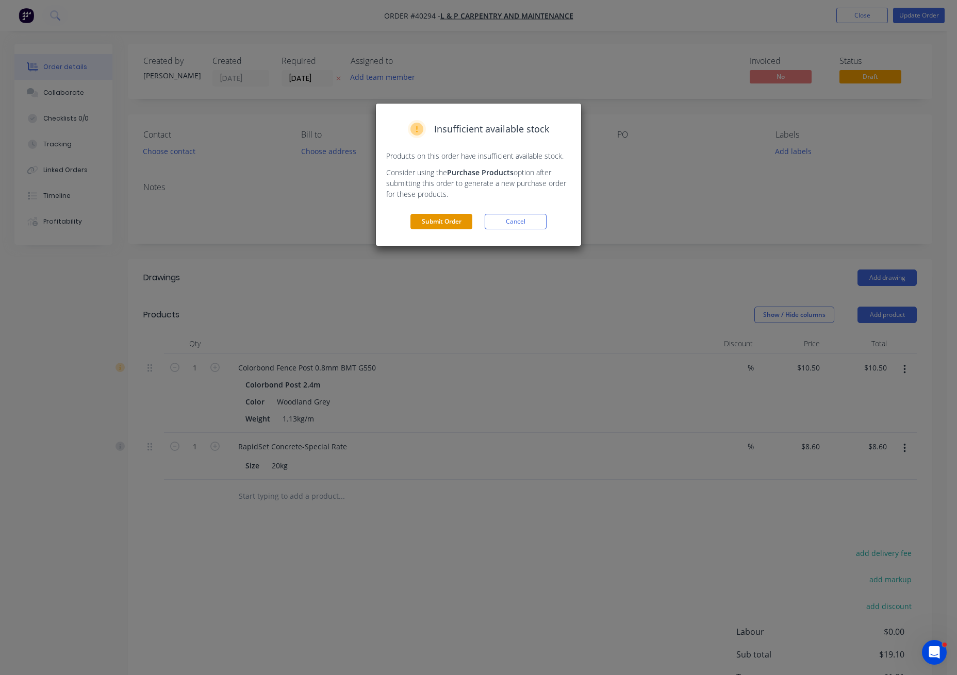
click at [447, 221] on button "Submit Order" at bounding box center [441, 221] width 62 height 15
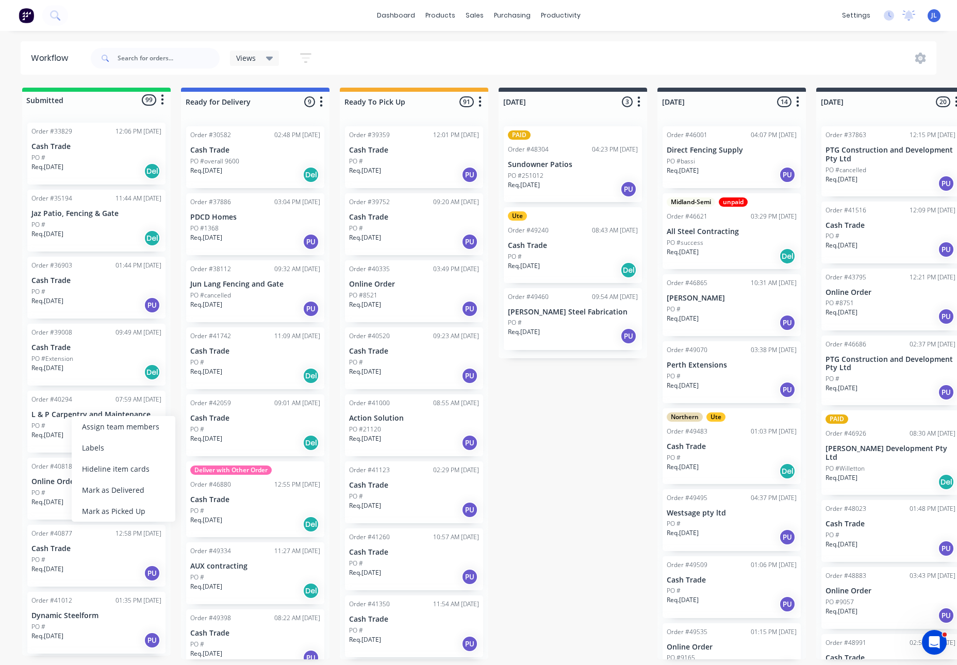
click at [116, 511] on div "Mark as Picked Up" at bounding box center [124, 510] width 104 height 21
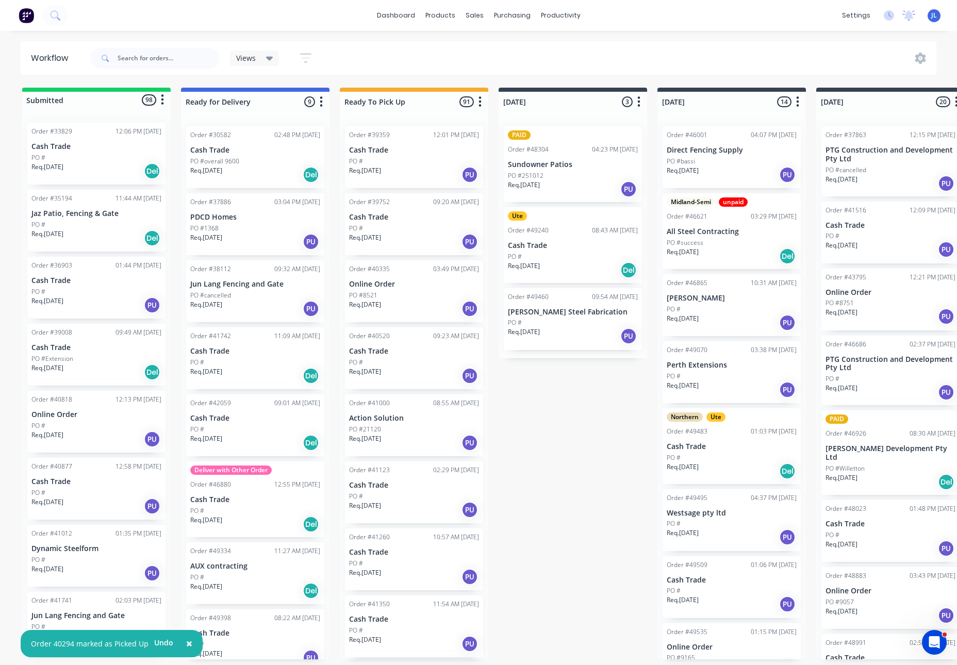
click at [86, 425] on div "PO #" at bounding box center [96, 425] width 130 height 9
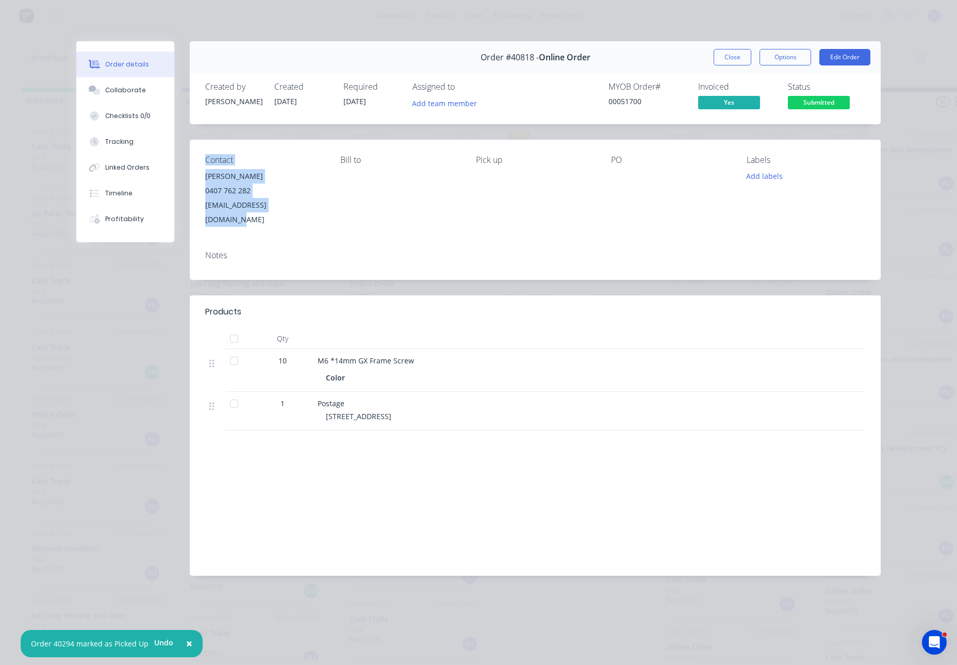
drag, startPoint x: 297, startPoint y: 206, endPoint x: 200, endPoint y: 164, distance: 105.5
click at [200, 164] on div "Contact Corey Ablett 0407 762 282 coreyablett195@gmail.com Bill to Pick up PO L…" at bounding box center [535, 191] width 691 height 103
click at [108, 194] on div "Timeline" at bounding box center [118, 193] width 27 height 9
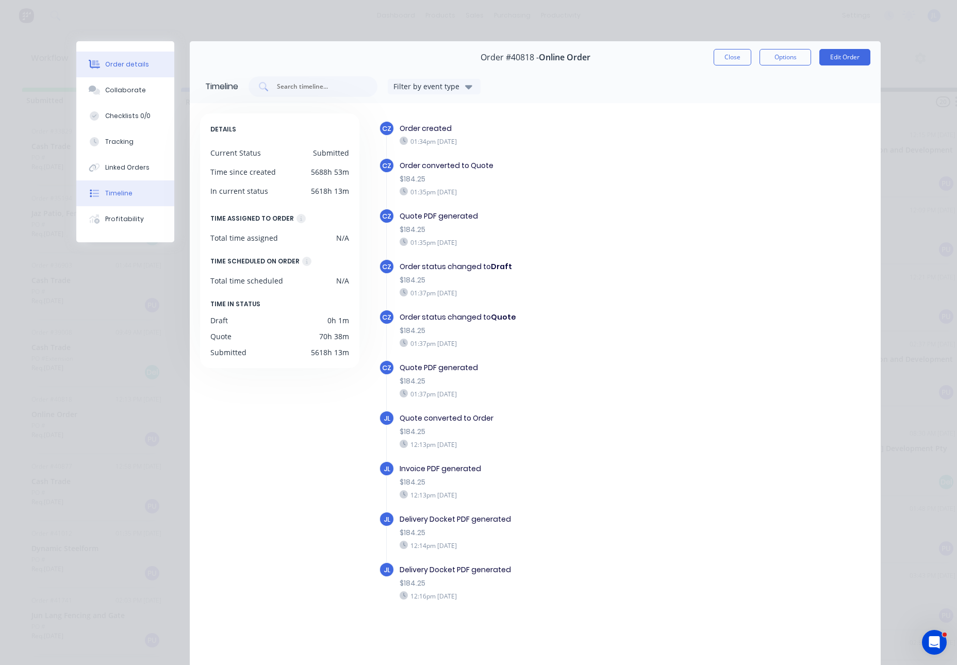
click at [130, 66] on div "Order details" at bounding box center [127, 64] width 44 height 9
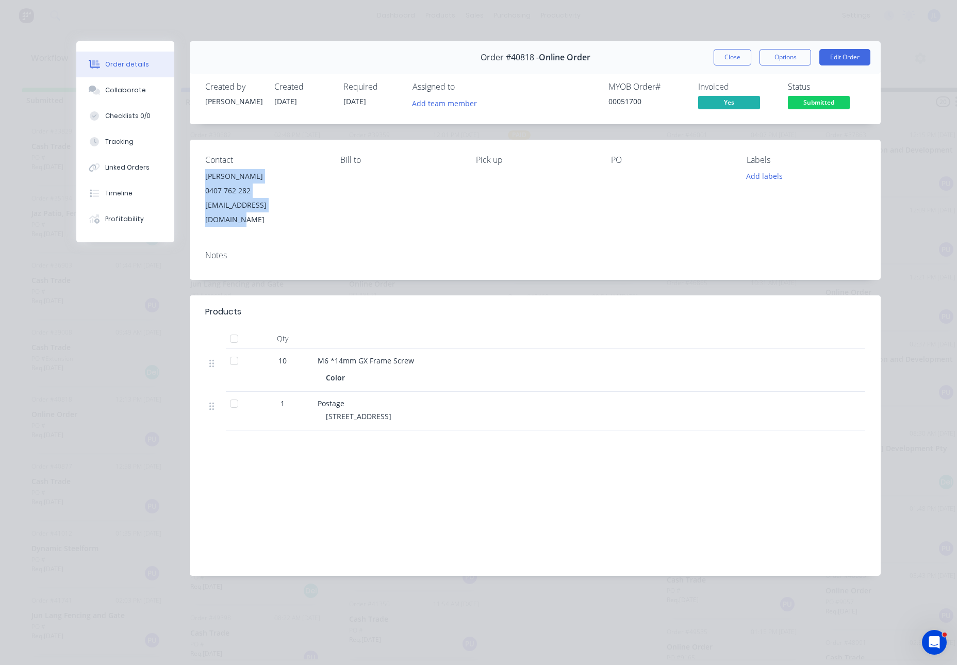
drag, startPoint x: 305, startPoint y: 207, endPoint x: 202, endPoint y: 174, distance: 108.4
click at [202, 174] on div "Contact Corey Ablett 0407 762 282 coreyablett195@gmail.com Bill to Pick up PO L…" at bounding box center [535, 191] width 691 height 103
copy div "Corey Ablett 0407 762 282 coreyablett195@gmail.com"
click at [844, 57] on button "Edit Order" at bounding box center [844, 57] width 51 height 16
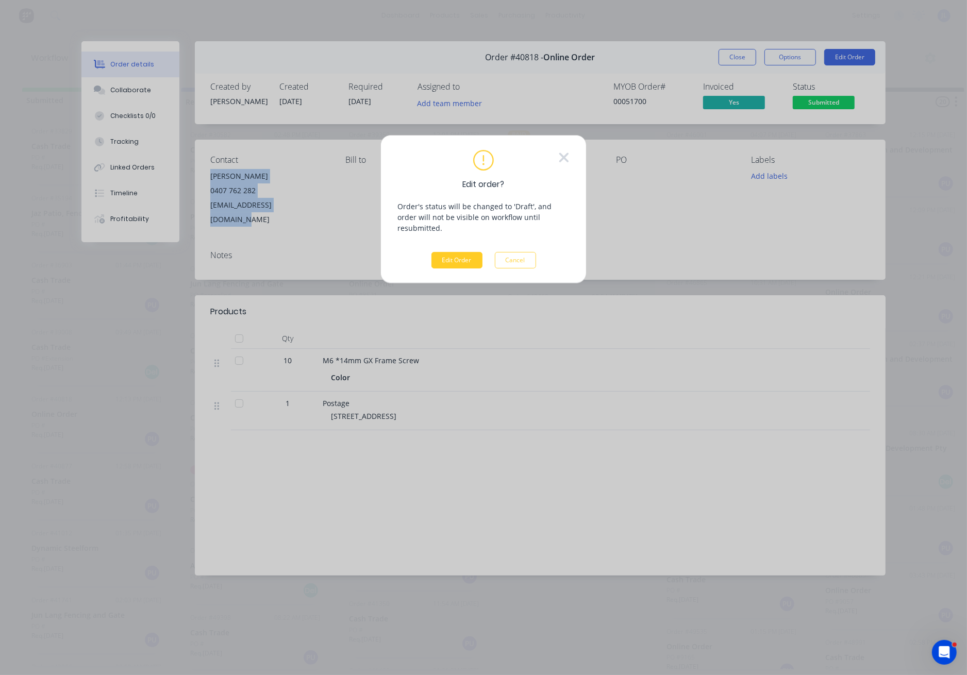
click at [447, 252] on button "Edit Order" at bounding box center [456, 260] width 51 height 16
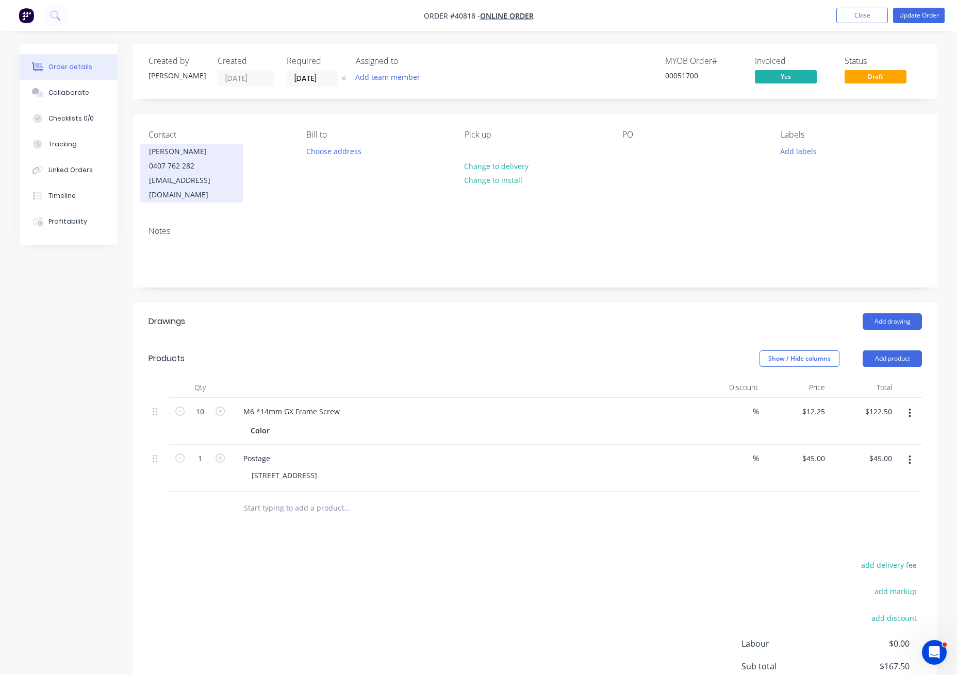
click at [169, 157] on div "Corey Ablett" at bounding box center [192, 151] width 86 height 14
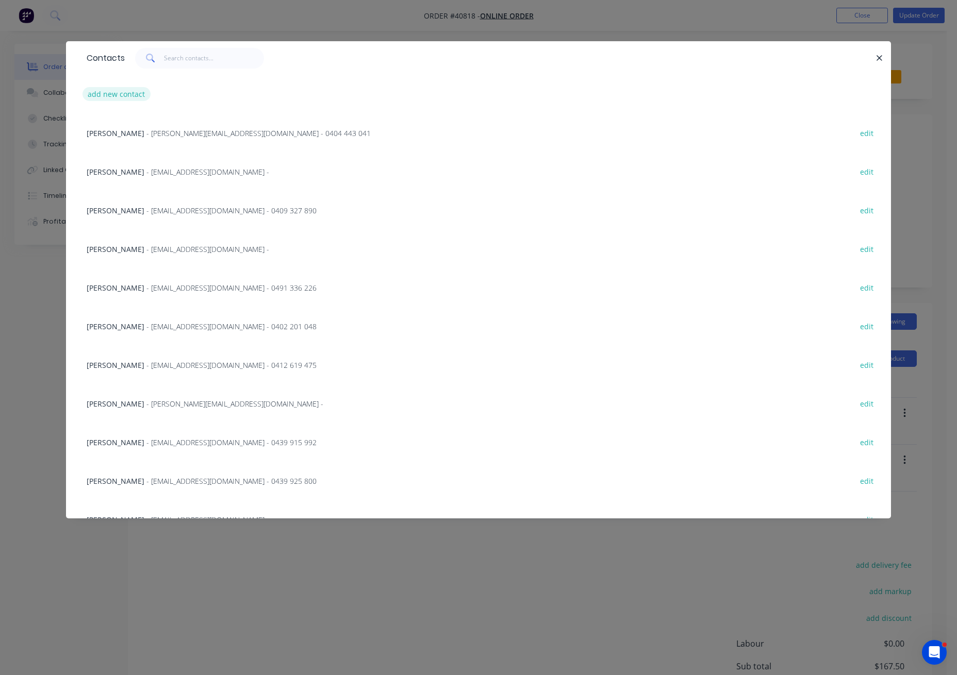
click at [135, 98] on button "add new contact" at bounding box center [116, 94] width 68 height 14
select select "AU"
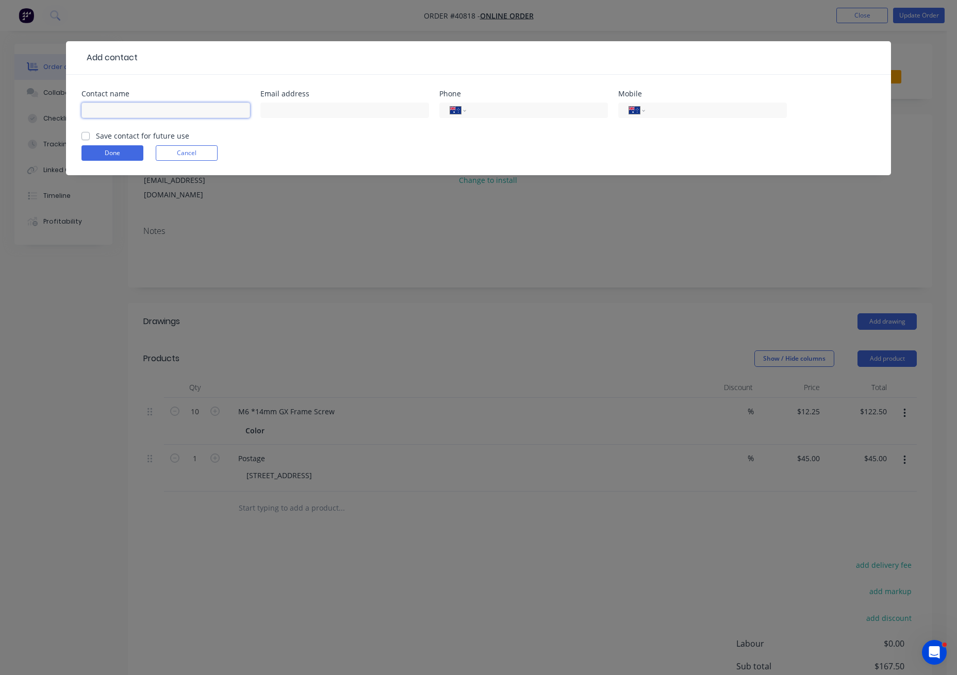
click at [136, 105] on input "text" at bounding box center [165, 110] width 169 height 15
type input "a"
click at [118, 154] on button "Done" at bounding box center [112, 152] width 62 height 15
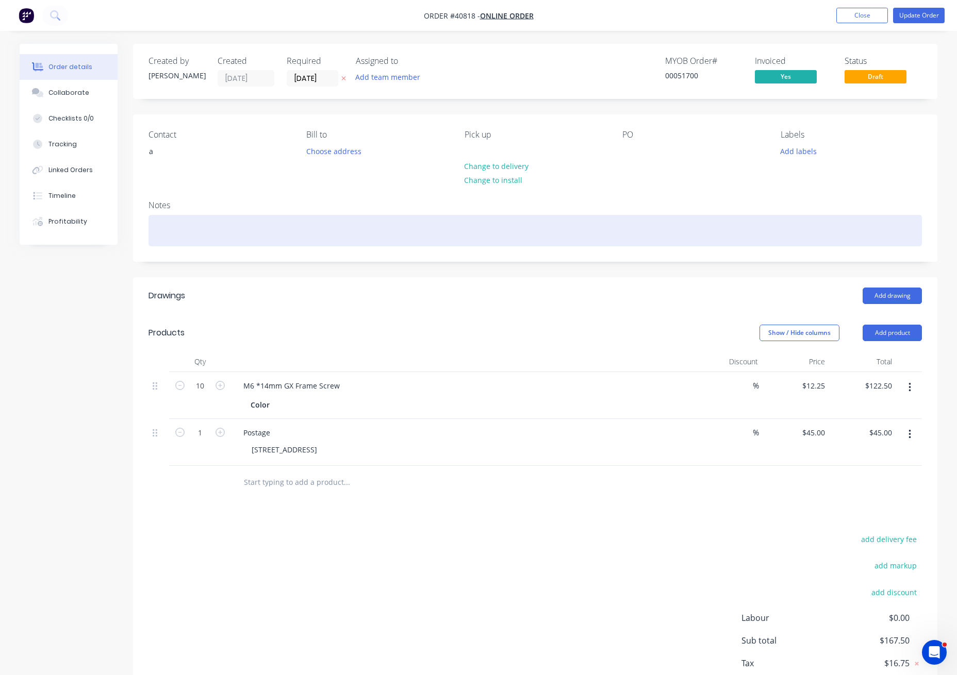
click at [194, 226] on div at bounding box center [534, 230] width 773 height 31
paste div
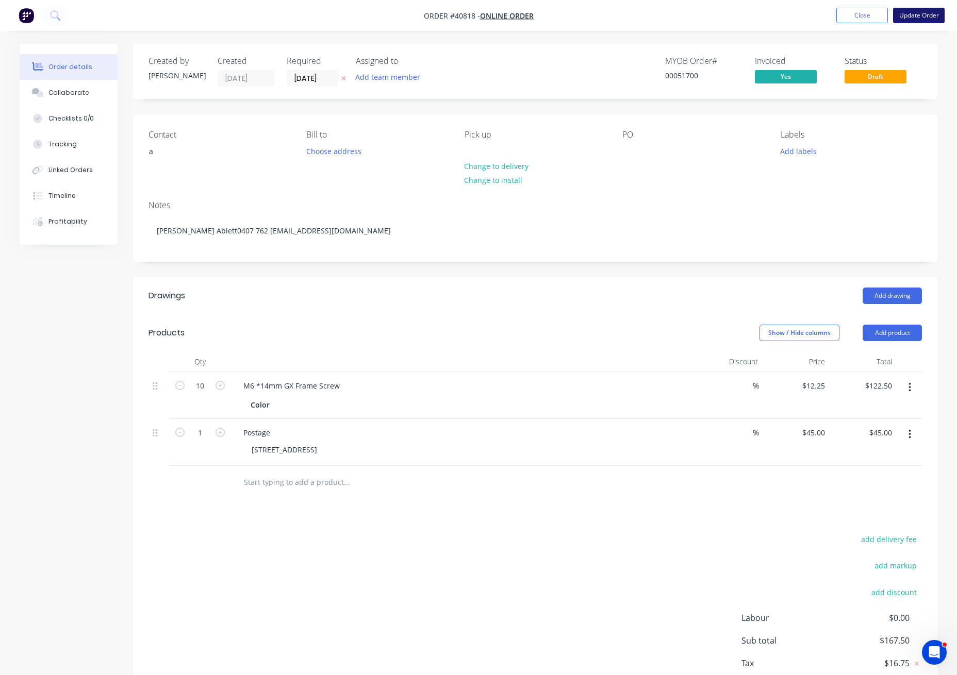
click at [919, 16] on button "Update Order" at bounding box center [919, 15] width 52 height 15
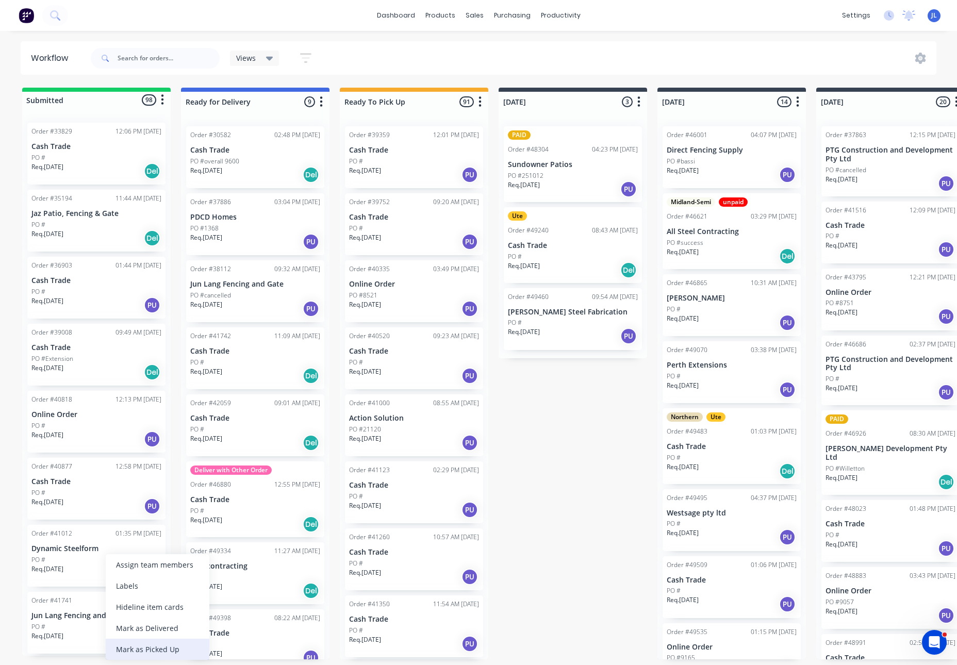
click at [160, 646] on div "Mark as Picked Up" at bounding box center [158, 649] width 104 height 21
click at [99, 484] on p "Cash Trade" at bounding box center [96, 481] width 130 height 9
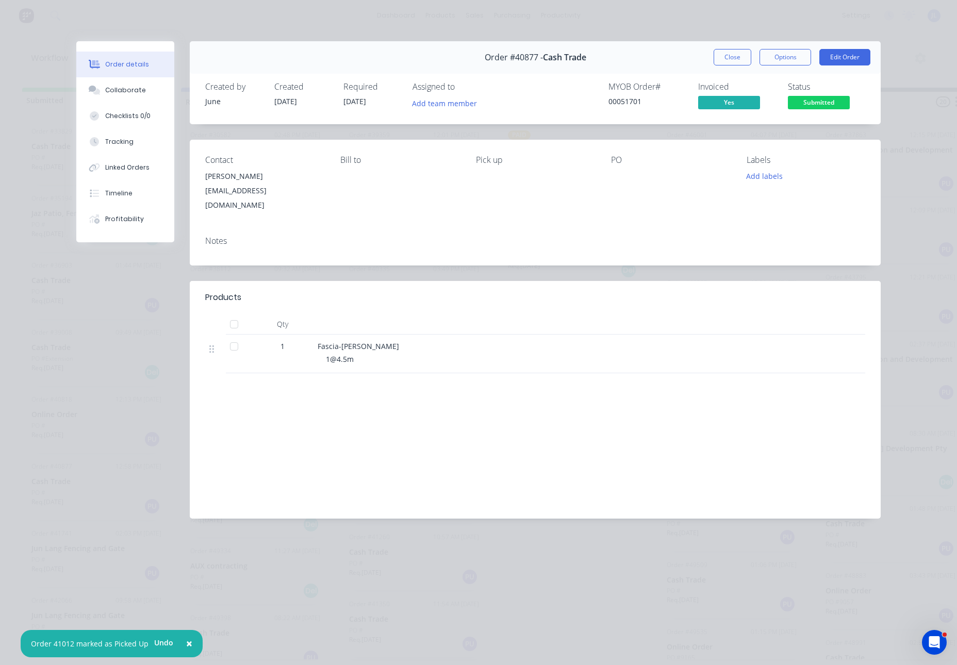
click at [813, 99] on span "Submitted" at bounding box center [818, 102] width 62 height 13
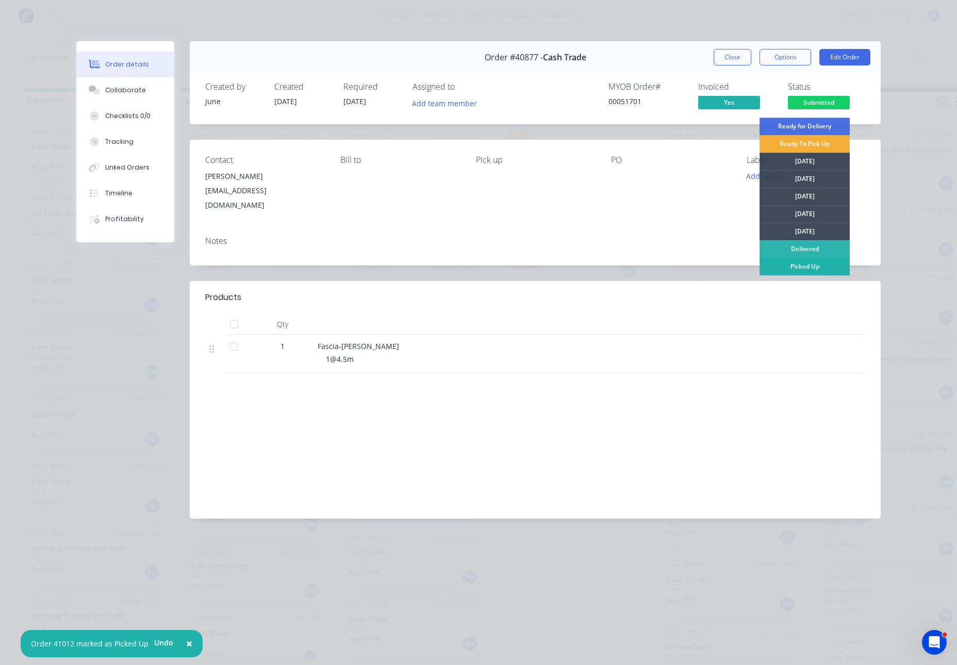
click at [809, 271] on div "Picked Up" at bounding box center [804, 267] width 90 height 18
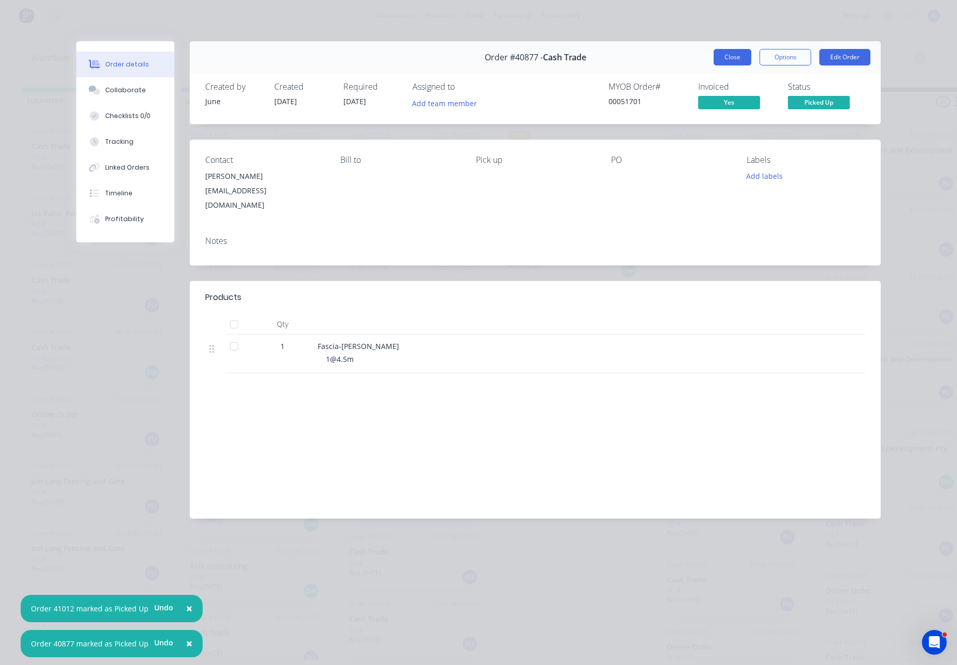
click at [741, 52] on button "Close" at bounding box center [732, 57] width 38 height 16
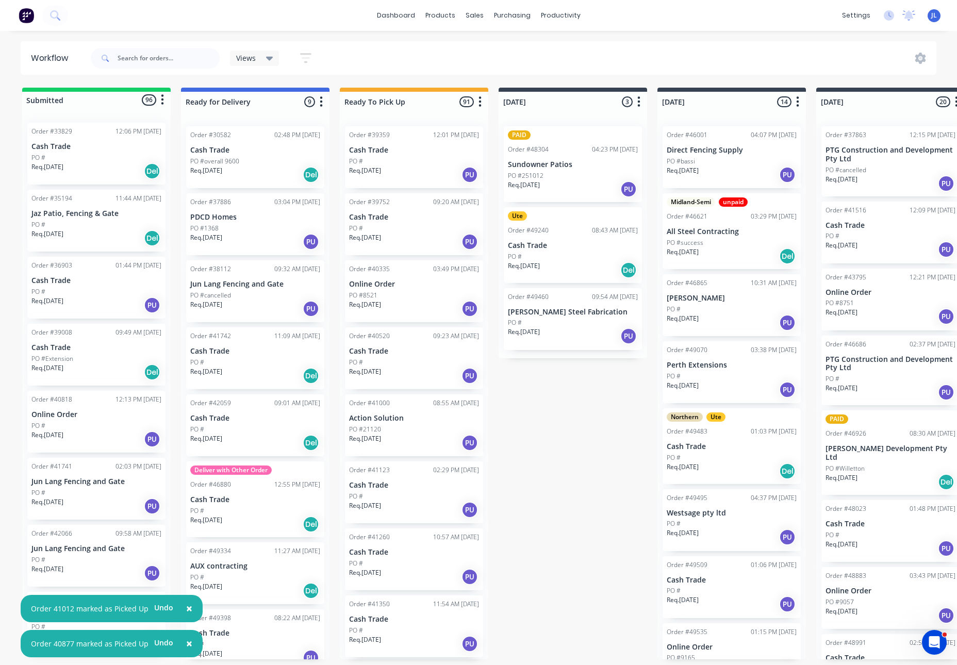
click at [102, 421] on div "PO #" at bounding box center [96, 425] width 130 height 9
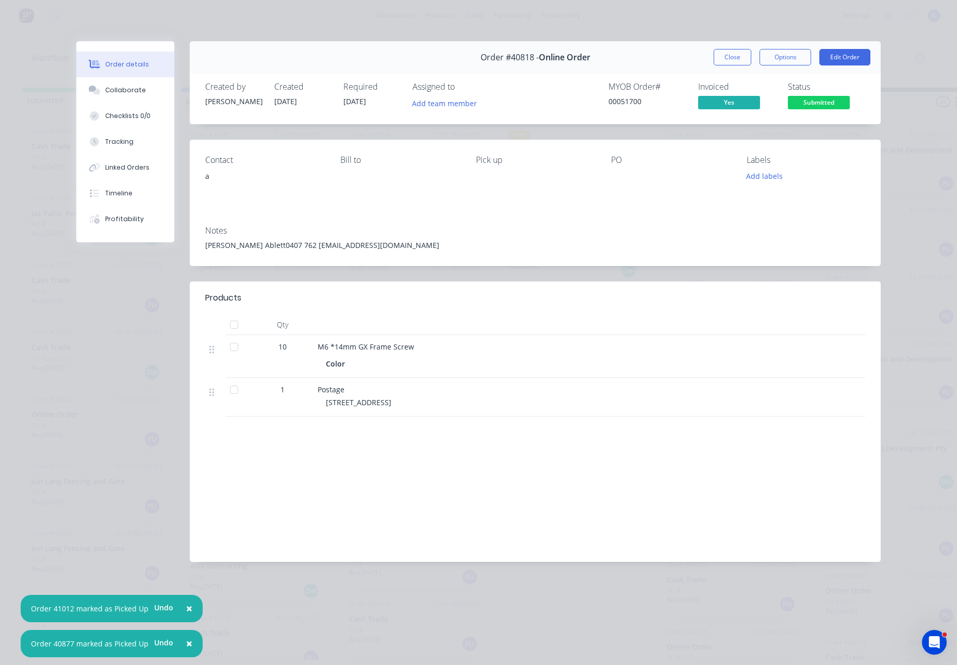
click at [807, 106] on span "Submitted" at bounding box center [818, 102] width 62 height 13
click at [734, 58] on button "Close" at bounding box center [732, 57] width 38 height 16
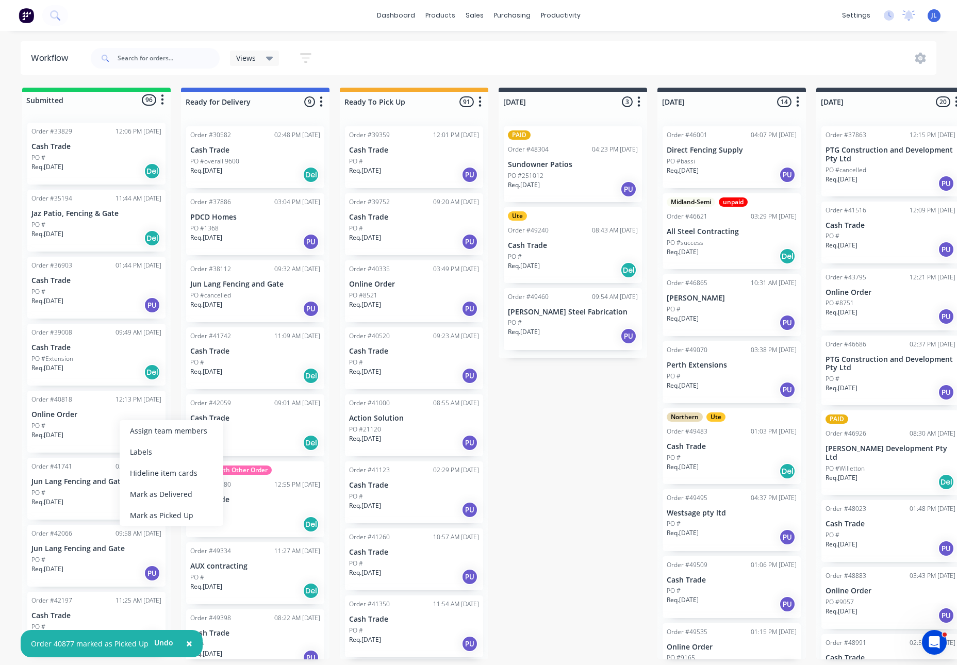
drag, startPoint x: 169, startPoint y: 515, endPoint x: 185, endPoint y: 469, distance: 48.6
click at [169, 515] on div "Mark as Picked Up" at bounding box center [172, 515] width 104 height 21
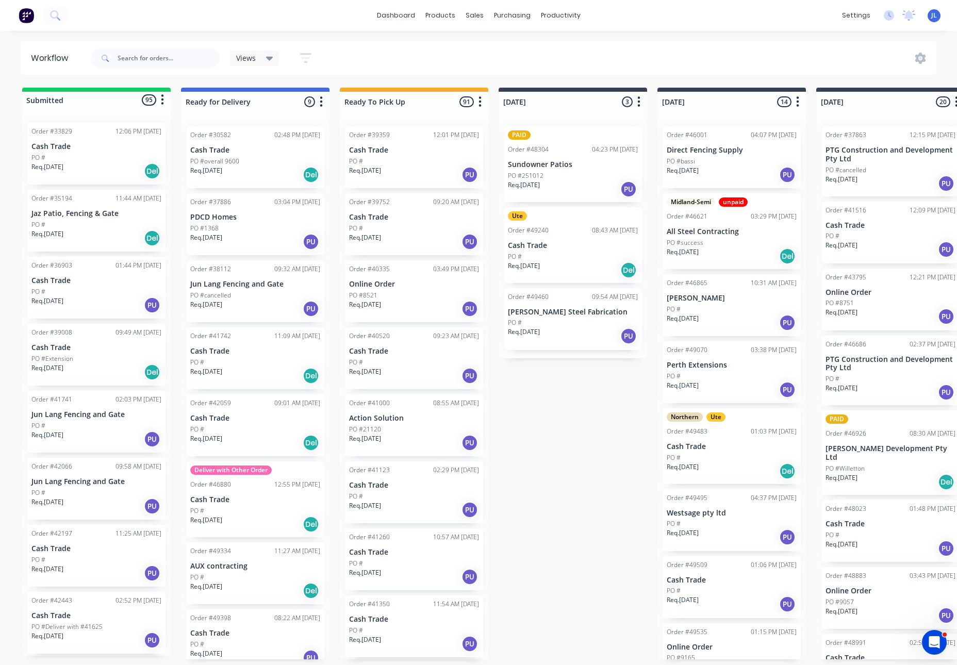
click at [78, 497] on div "Req. 10/03/25 PU" at bounding box center [96, 506] width 130 height 18
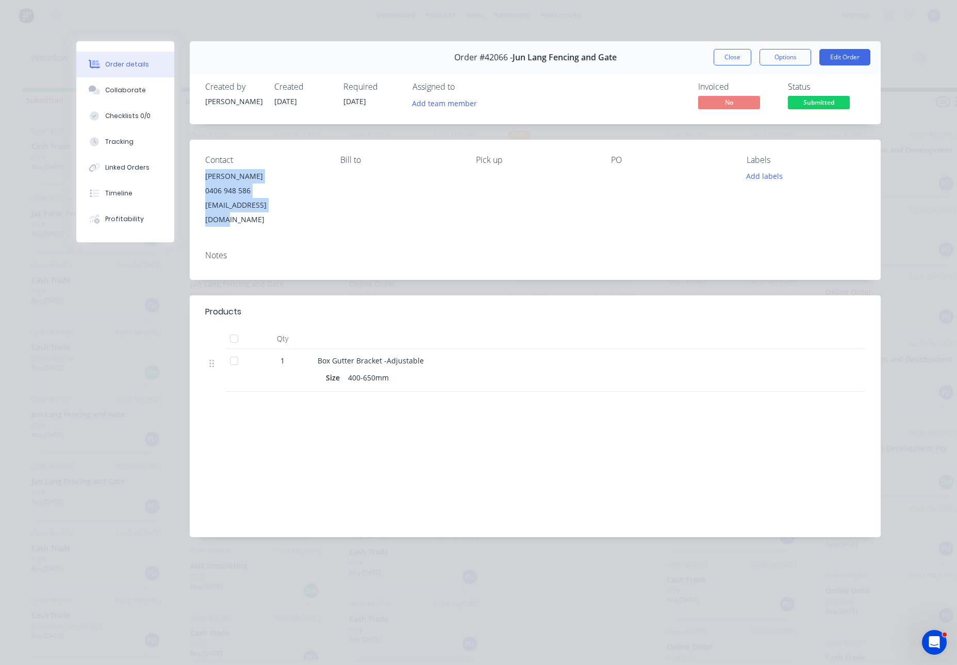
drag, startPoint x: 295, startPoint y: 207, endPoint x: 205, endPoint y: 176, distance: 95.7
click at [205, 176] on div "Tom Cao 0406 948 586 tomcao2013@gmail.com" at bounding box center [264, 198] width 119 height 58
copy div "Tom Cao 0406 948 586 tomcao2013@gmail.com"
click at [834, 62] on button "Edit Order" at bounding box center [844, 57] width 51 height 16
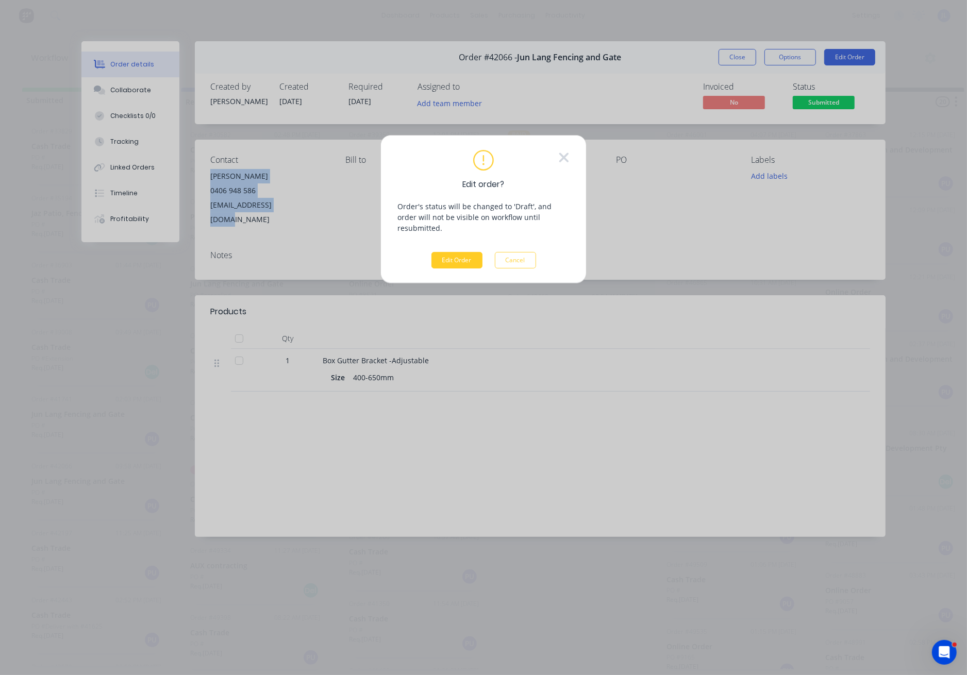
click at [450, 252] on button "Edit Order" at bounding box center [456, 260] width 51 height 16
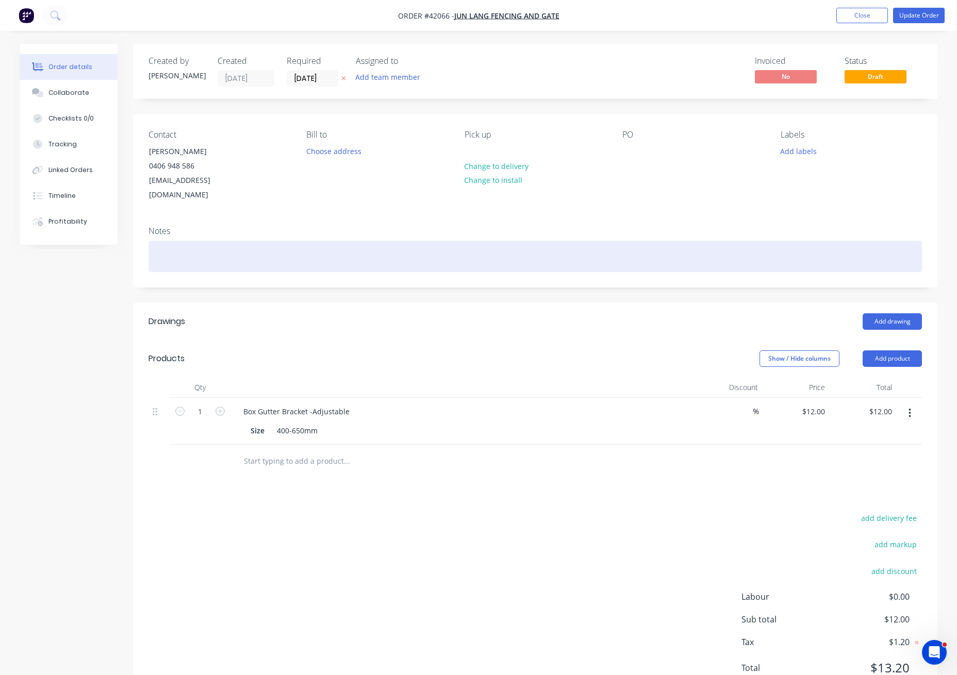
click at [163, 241] on div at bounding box center [534, 256] width 773 height 31
paste div
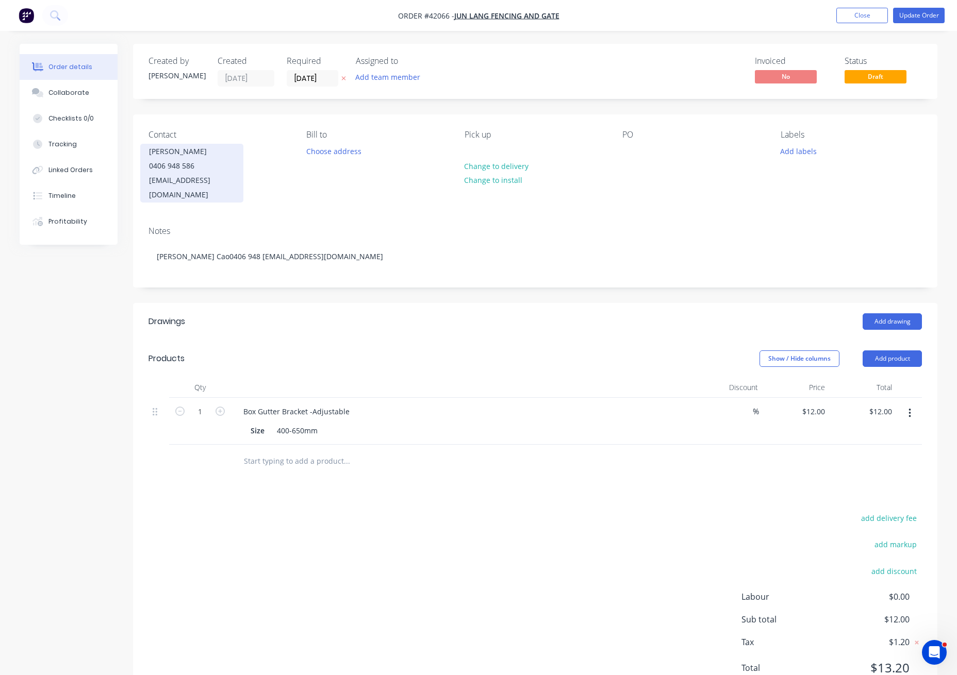
click at [171, 161] on div "0406 948 586" at bounding box center [192, 166] width 86 height 14
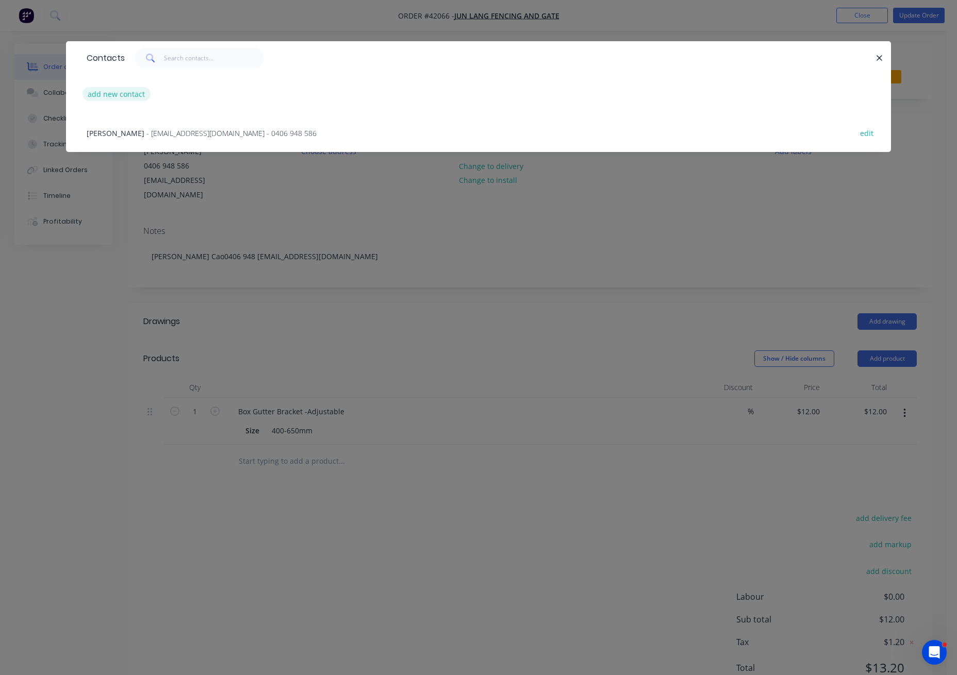
click at [113, 88] on button "add new contact" at bounding box center [116, 94] width 68 height 14
select select "AU"
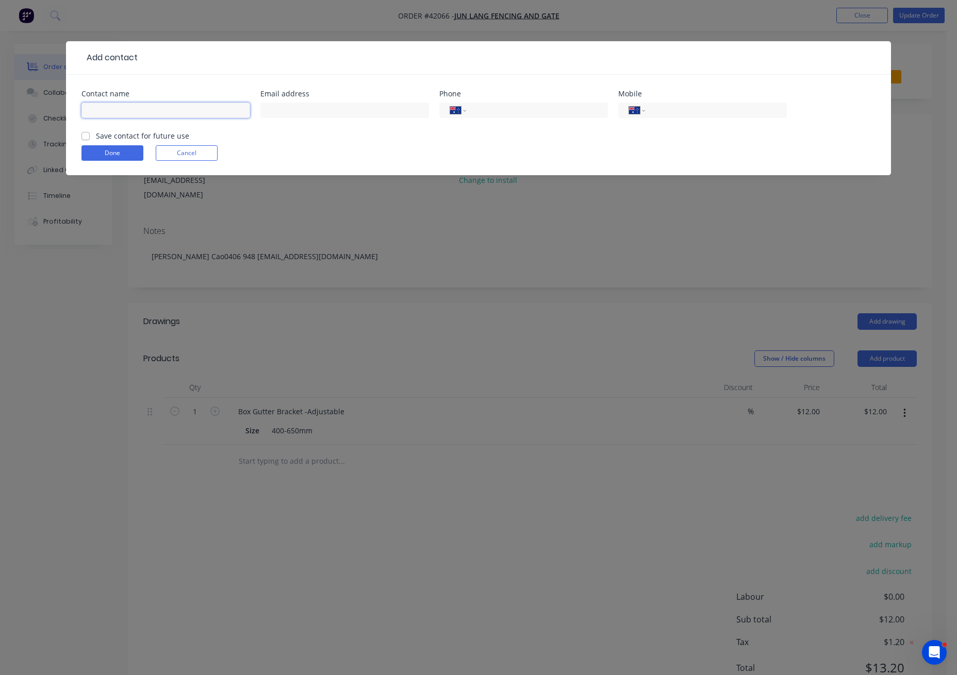
click at [110, 106] on input "text" at bounding box center [165, 110] width 169 height 15
type input "``"
click at [125, 154] on button "Done" at bounding box center [112, 152] width 62 height 15
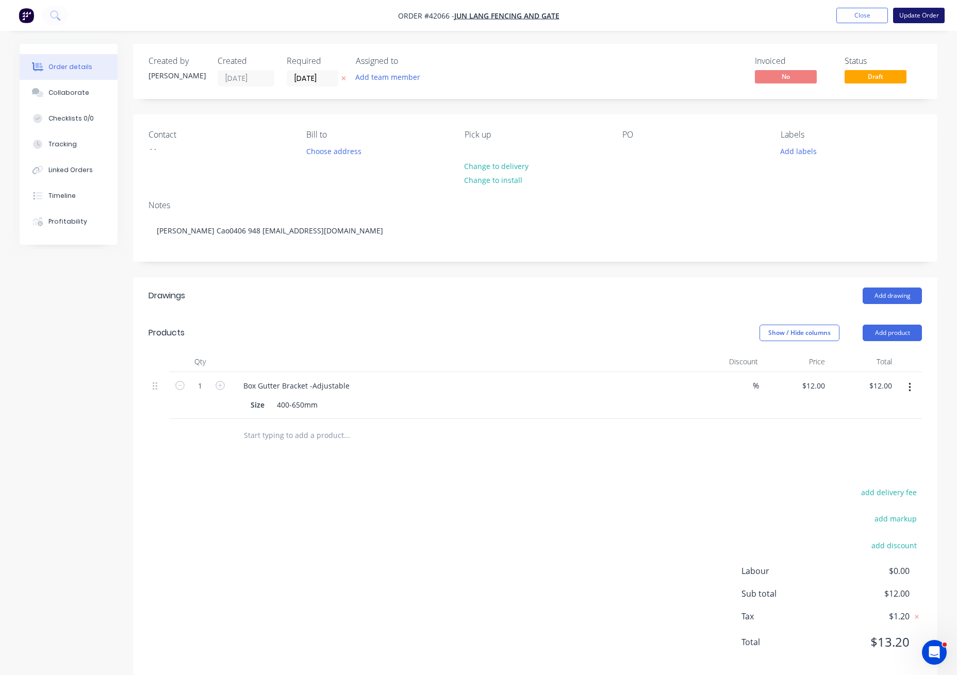
click at [921, 8] on button "Update Order" at bounding box center [919, 15] width 52 height 15
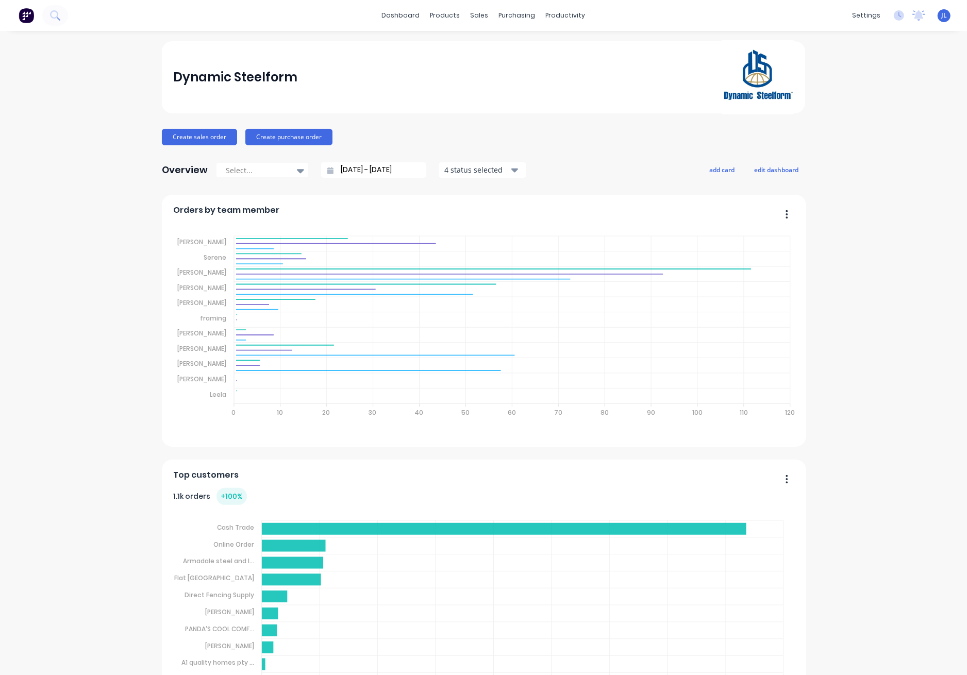
click at [494, 48] on div "Sales Orders" at bounding box center [512, 49] width 42 height 9
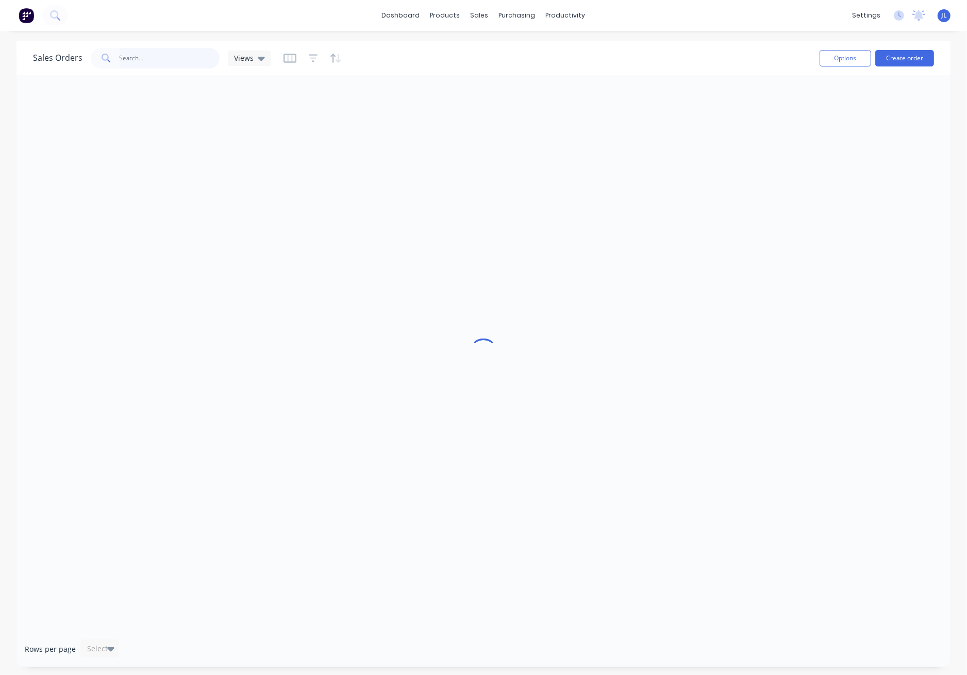
click at [155, 56] on input "text" at bounding box center [170, 58] width 100 height 21
paste input "Dinnion Hudson"
type input "Dinnion Hudson"
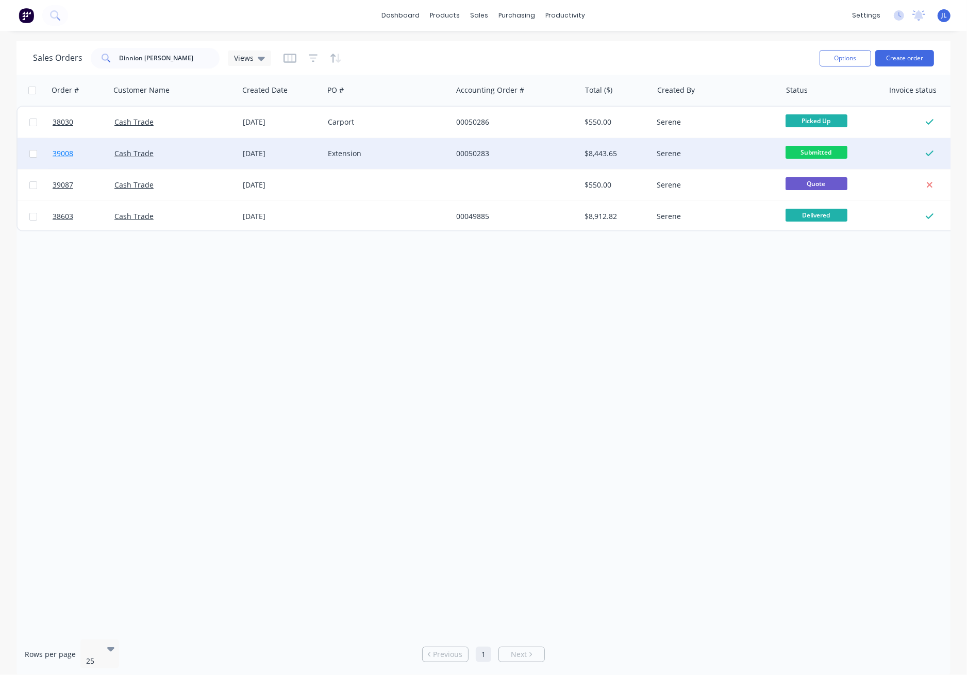
click at [62, 155] on span "39008" at bounding box center [63, 153] width 21 height 10
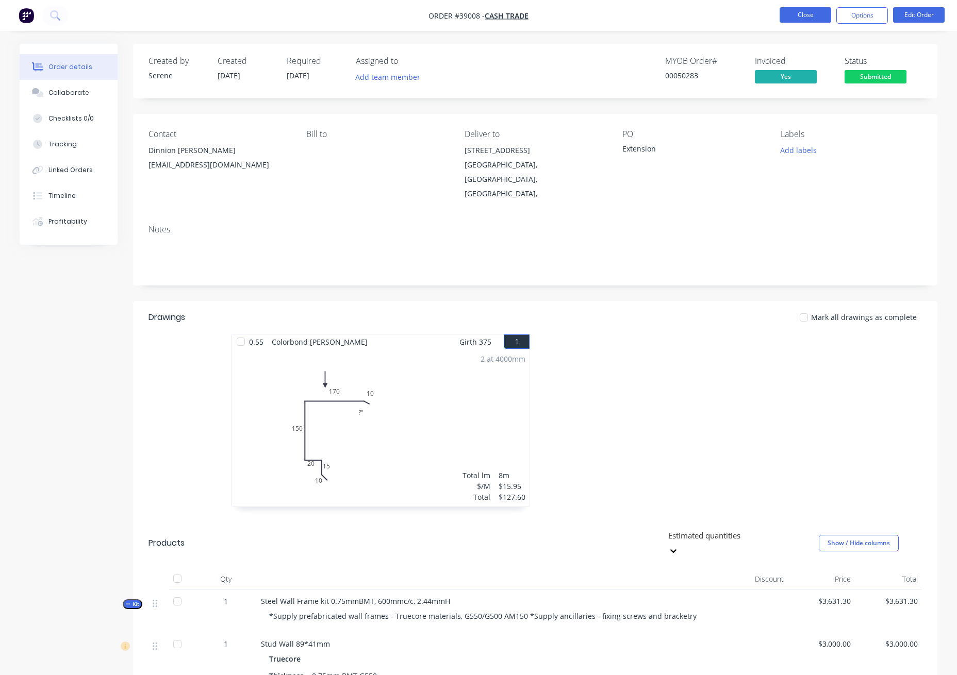
click at [788, 14] on button "Close" at bounding box center [805, 14] width 52 height 15
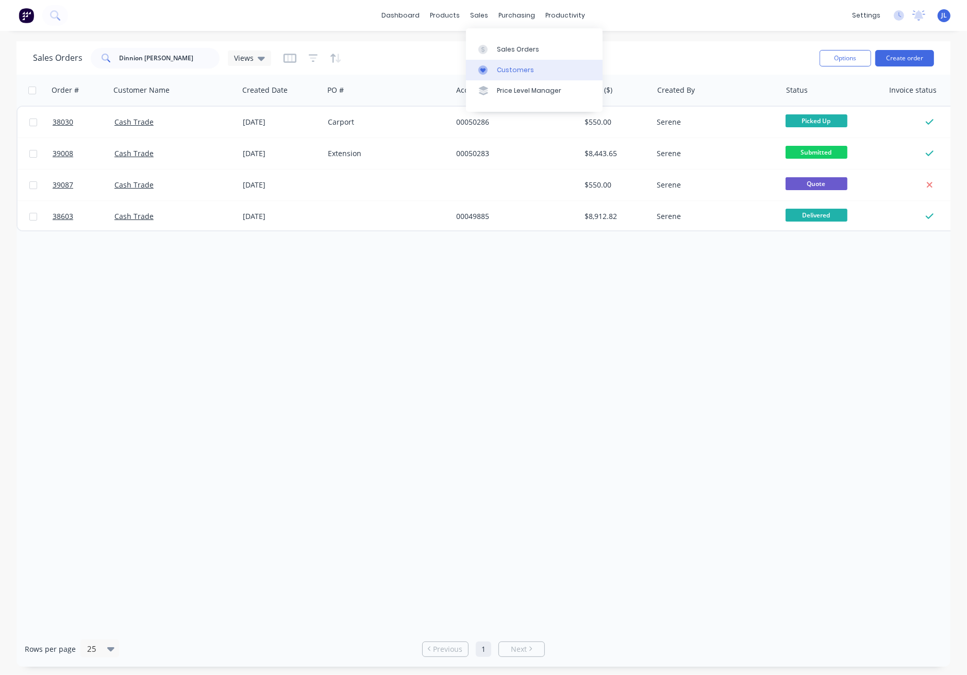
click at [507, 71] on div "Customers" at bounding box center [515, 69] width 37 height 9
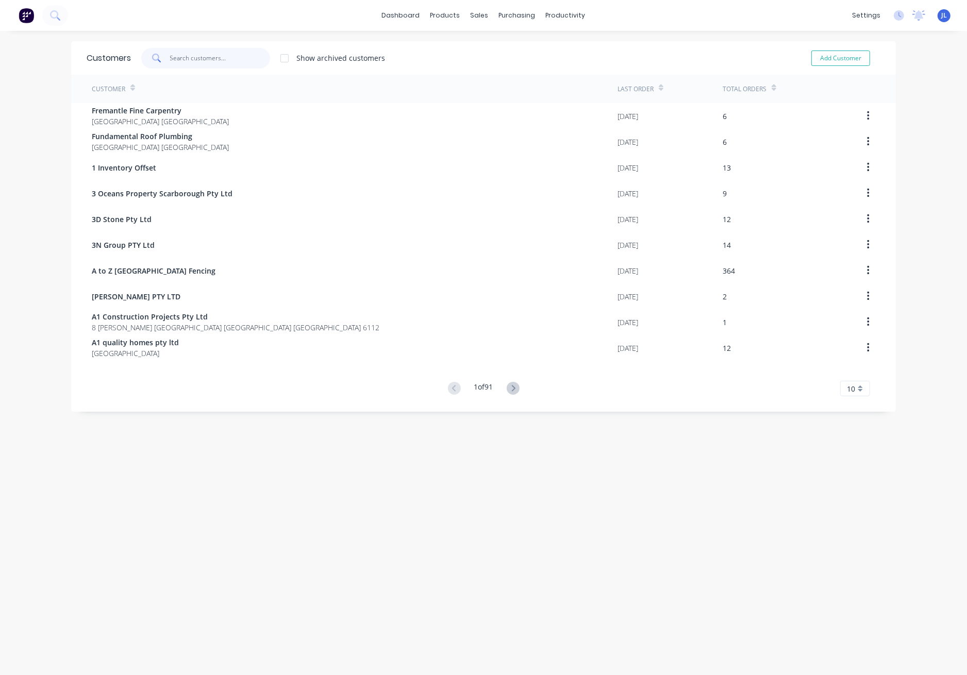
click at [217, 59] on input "text" at bounding box center [220, 58] width 100 height 21
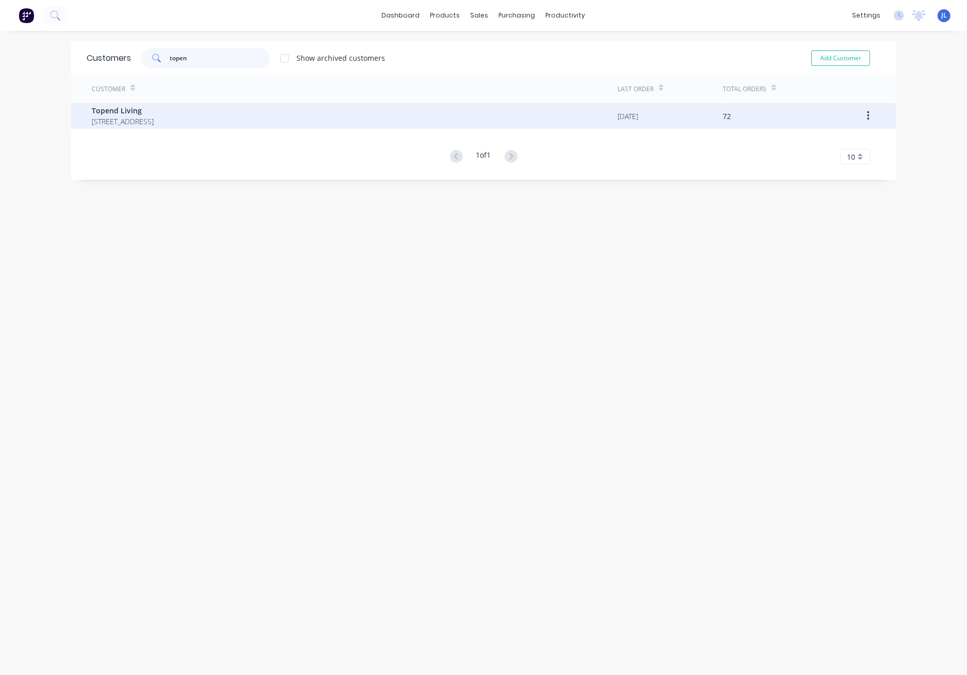
type input "topen"
click at [154, 114] on span "Topend Living" at bounding box center [123, 110] width 62 height 11
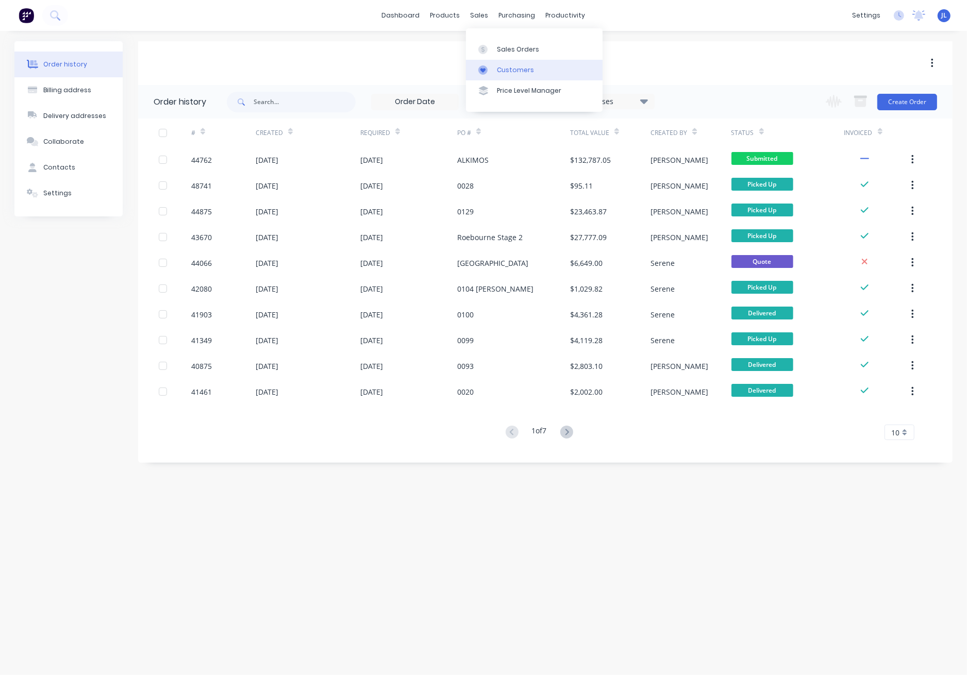
click at [505, 72] on div "Customers" at bounding box center [515, 69] width 37 height 9
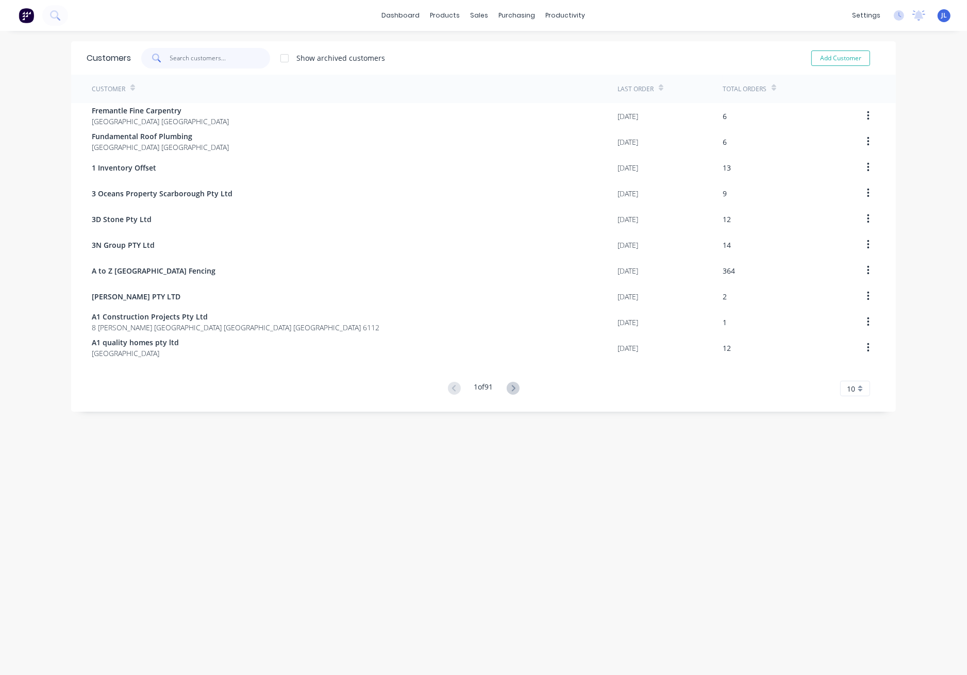
click at [199, 60] on input "text" at bounding box center [220, 58] width 100 height 21
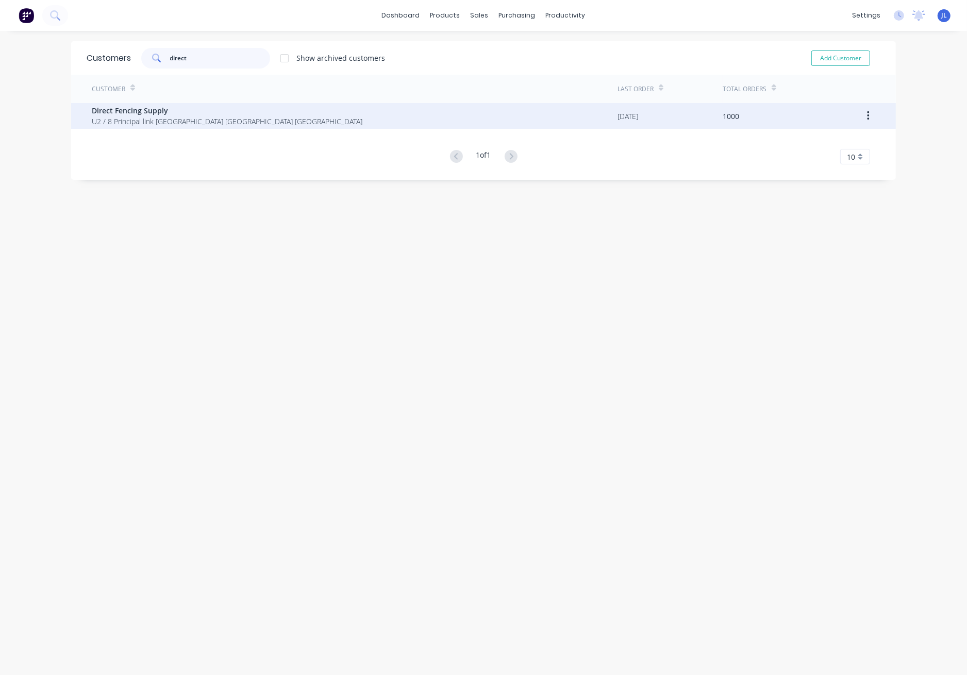
type input "direct"
click at [199, 116] on span "U2 / 8 Principal link Malaga Western Australia Australia" at bounding box center [227, 121] width 271 height 11
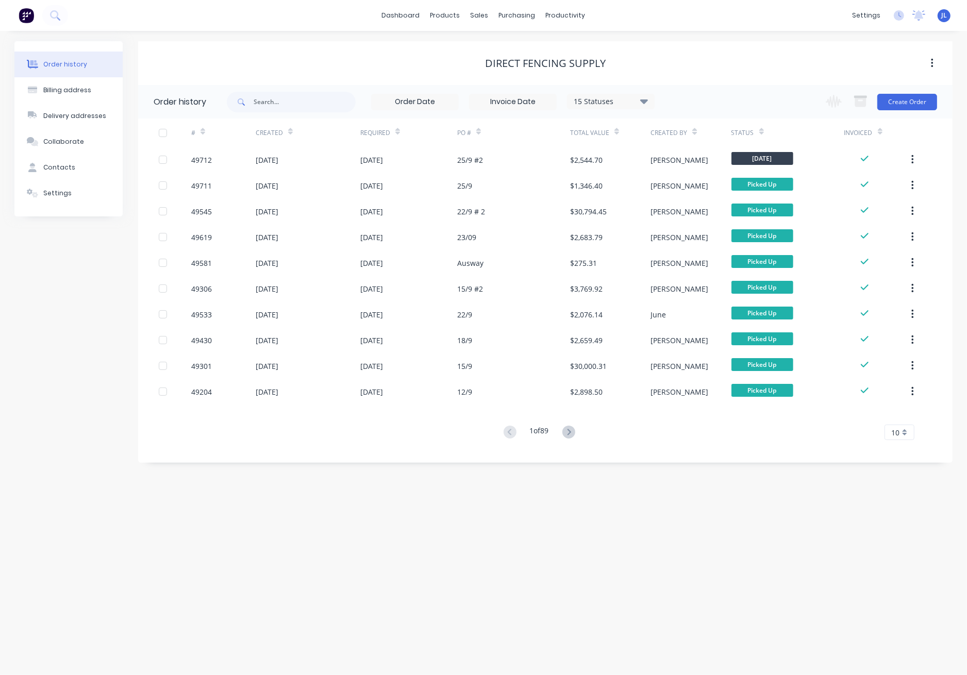
click at [335, 46] on div "Direct Fencing Supply" at bounding box center [545, 63] width 814 height 44
click at [367, 464] on div "Order history Billing address Delivery addresses Collaborate Contacts Settings …" at bounding box center [483, 353] width 967 height 644
click at [517, 72] on div "Customers" at bounding box center [515, 69] width 37 height 9
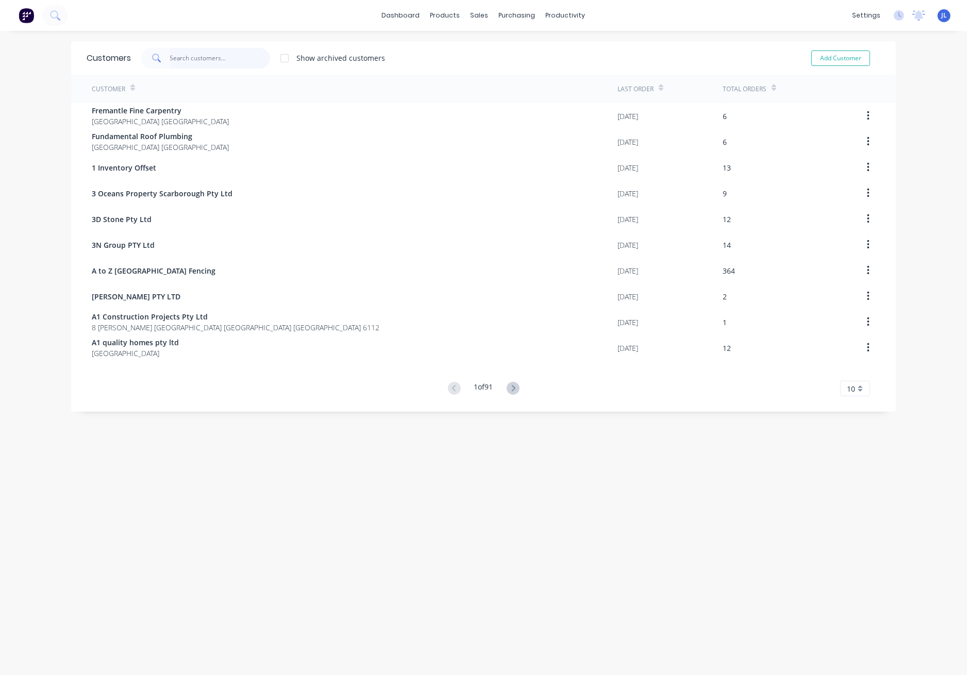
click at [234, 53] on input "text" at bounding box center [220, 58] width 100 height 21
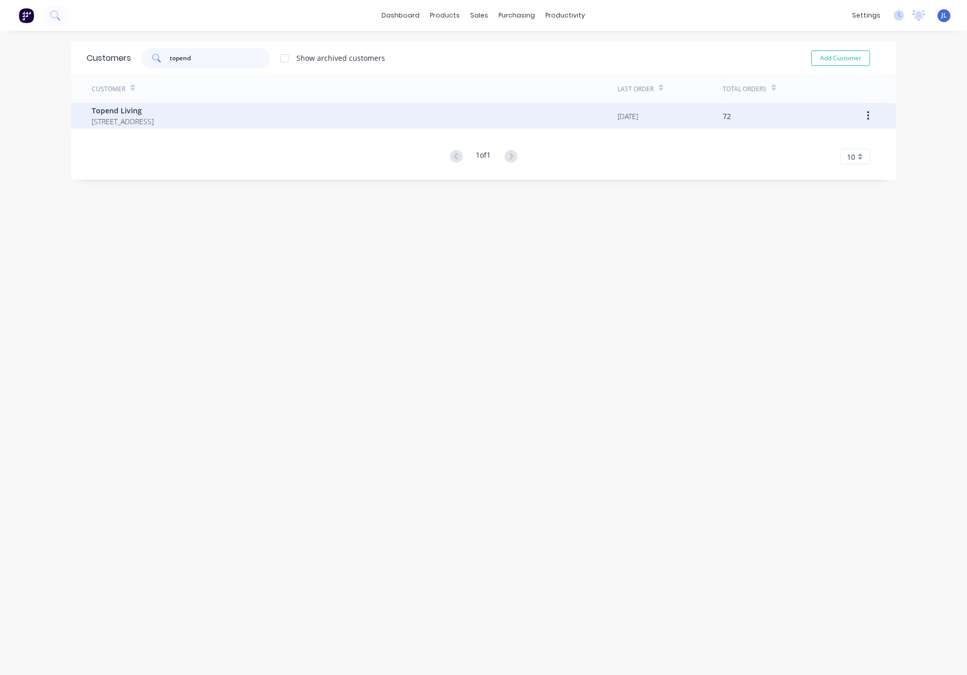
type input "topend"
click at [154, 120] on span "60 Belmont Avenue, Rivervale Western Australia Australia" at bounding box center [123, 121] width 62 height 11
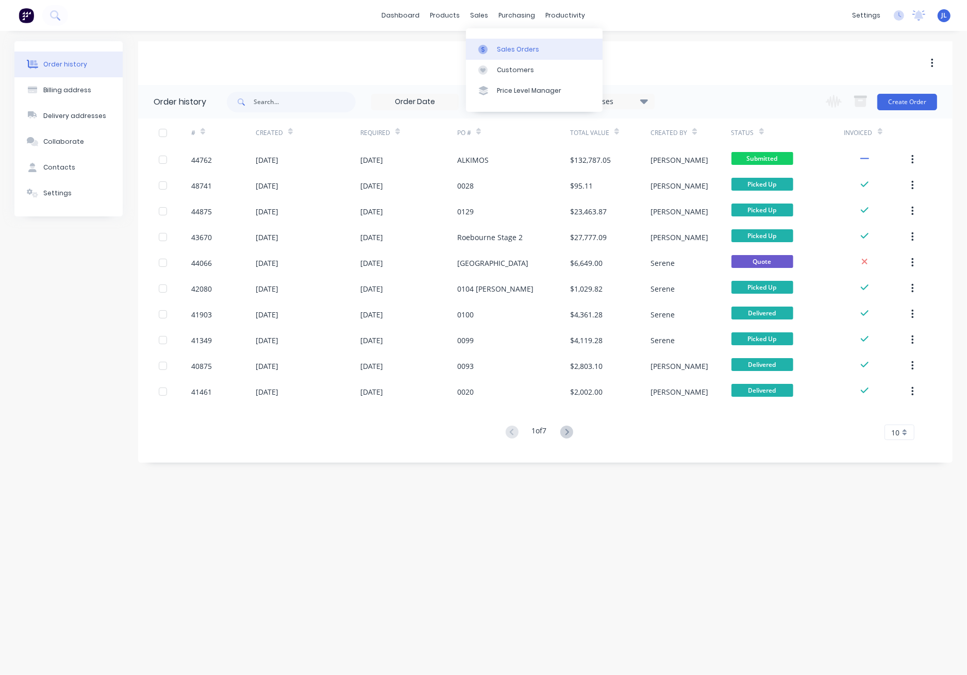
click at [521, 56] on link "Sales Orders" at bounding box center [534, 49] width 137 height 21
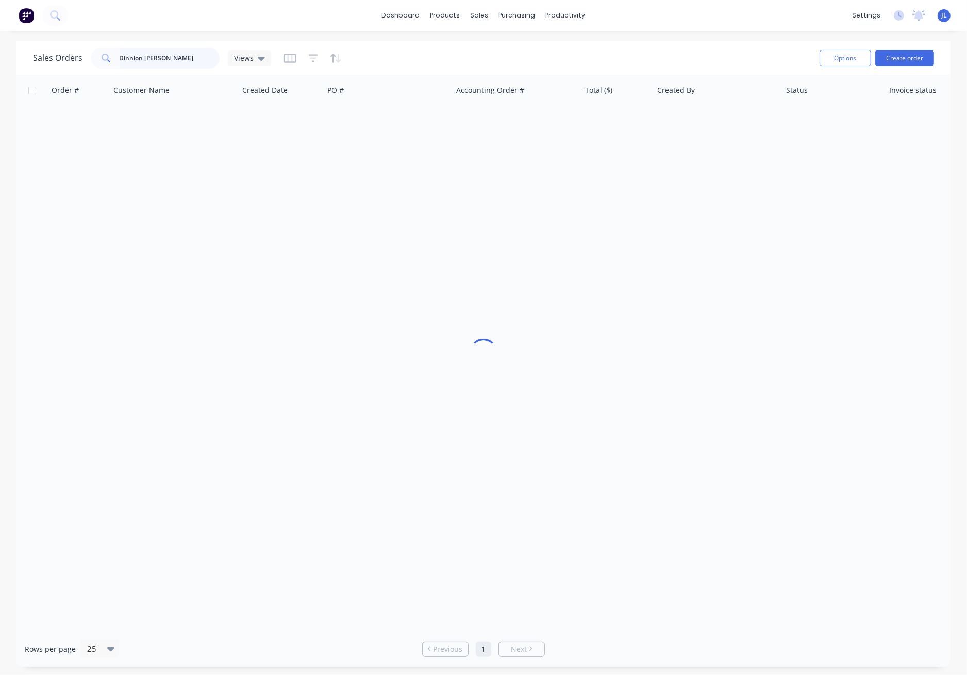
click at [182, 56] on input "Dinnion Hudson" at bounding box center [170, 58] width 100 height 21
click at [518, 69] on div "Customers" at bounding box center [515, 69] width 37 height 9
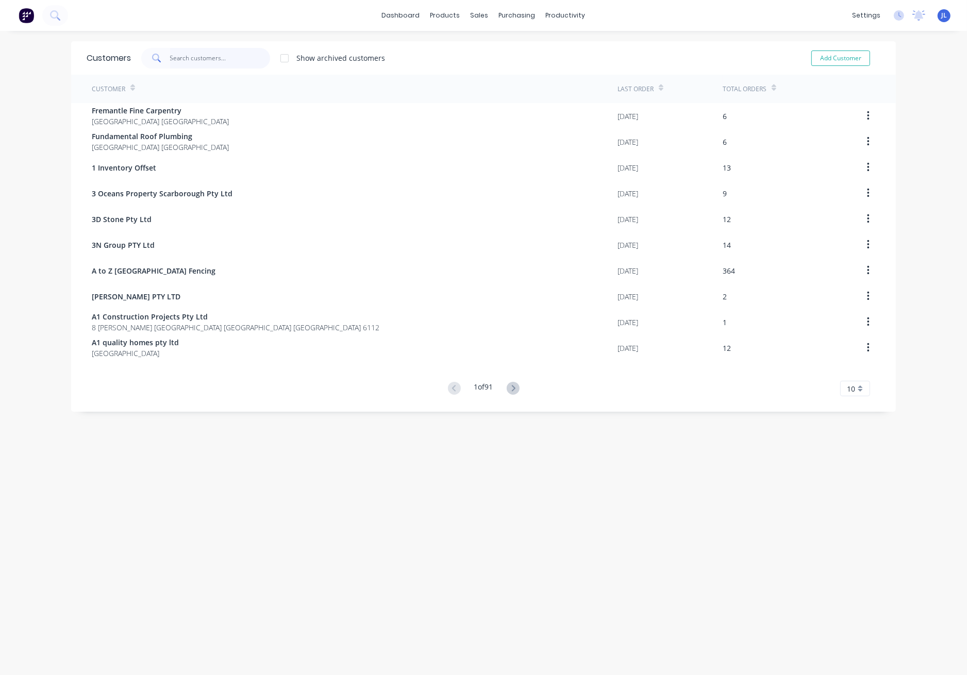
click at [223, 52] on input "text" at bounding box center [220, 58] width 100 height 21
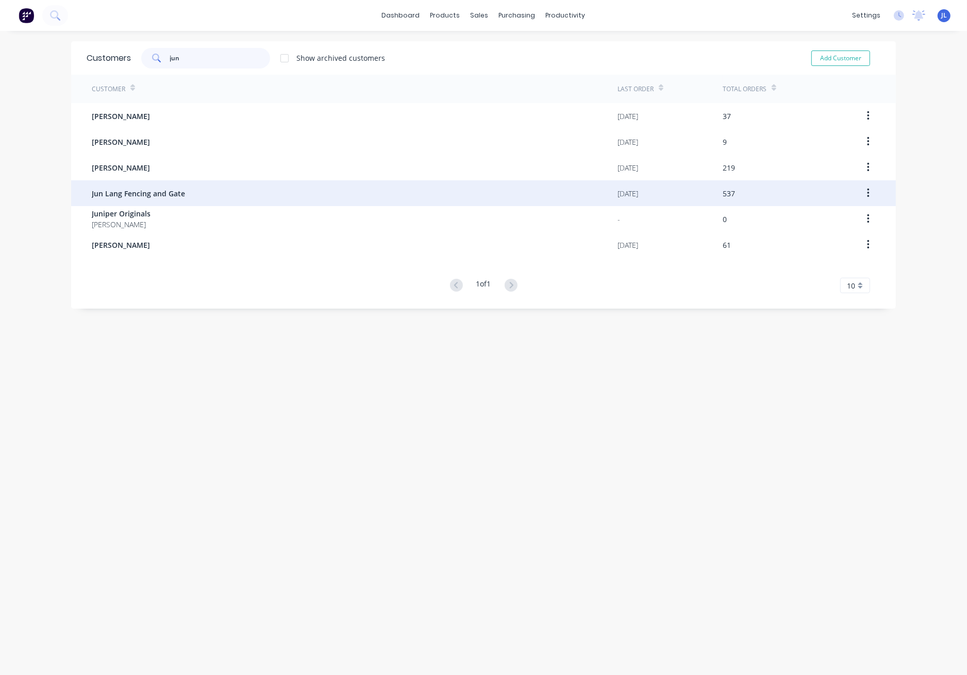
type input "jun"
click at [152, 196] on span "Jun Lang Fencing and Gate" at bounding box center [138, 193] width 93 height 11
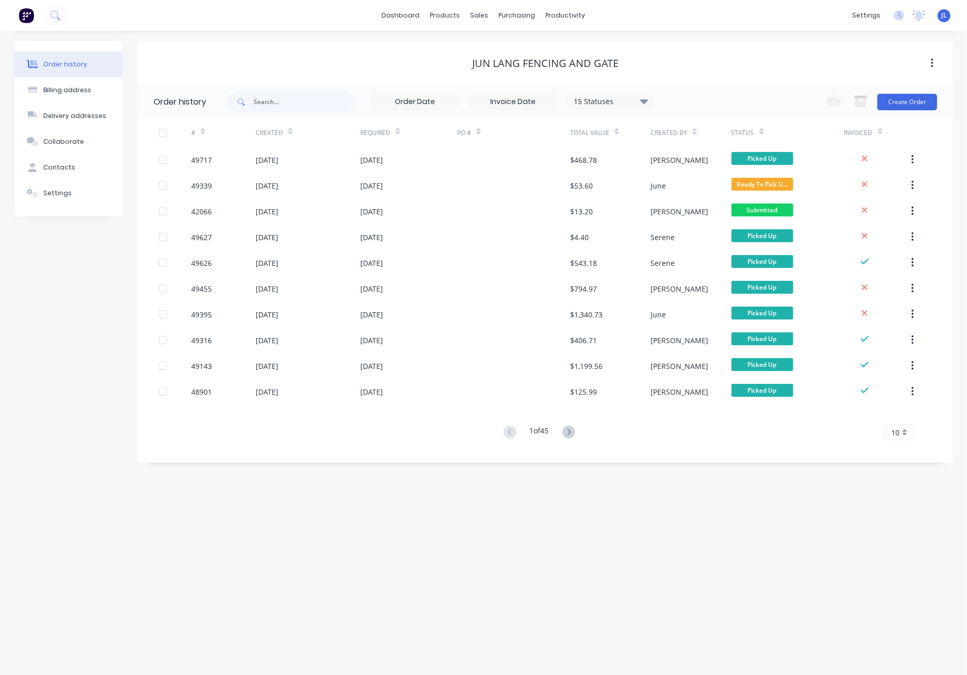
click at [643, 98] on icon at bounding box center [644, 101] width 8 height 12
click at [696, 220] on label at bounding box center [696, 220] width 0 height 0
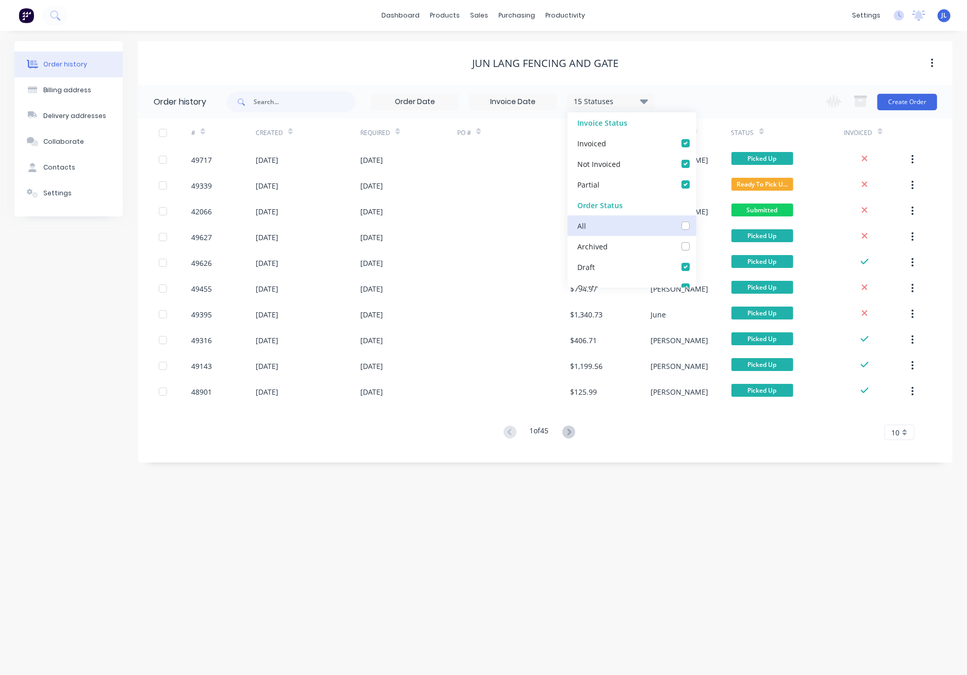
click at [696, 222] on input "checkbox" at bounding box center [700, 225] width 8 height 10
checkbox input "true"
click at [678, 230] on div "All" at bounding box center [631, 225] width 129 height 21
click at [696, 220] on label at bounding box center [696, 220] width 0 height 0
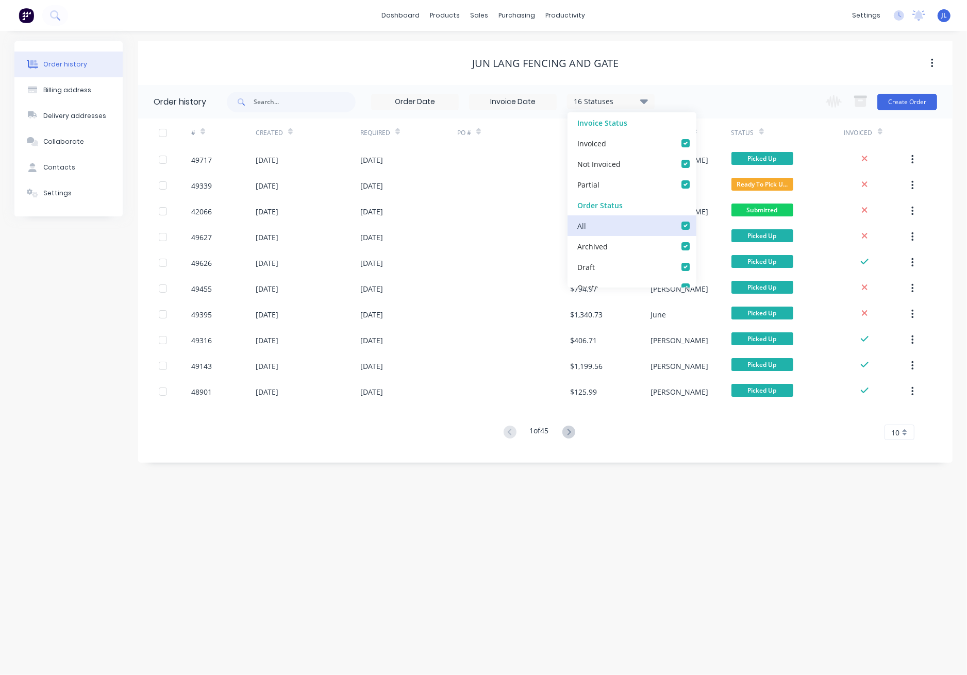
click at [696, 222] on input "checkbox" at bounding box center [700, 225] width 8 height 10
checkbox input "false"
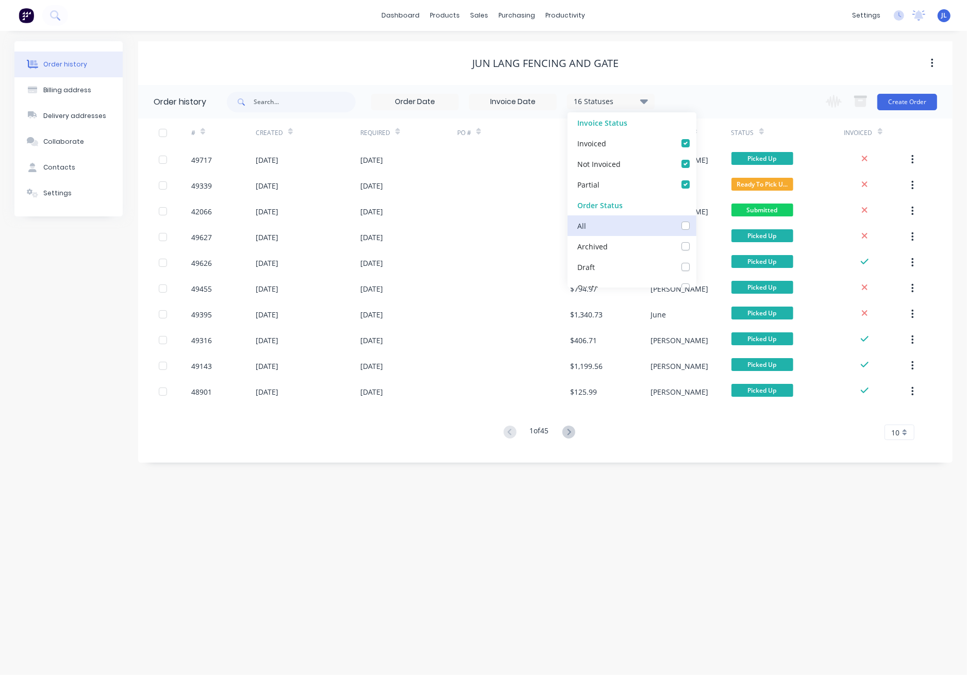
checkbox input "false"
checkbox _checkbox_fa9d56c1-1b30-4402-8531-bc47b5cbca4bundefined "false"
checkbox Up_checkbox_6208f69f-1ba5-45dd-833a-b9197696ed13undefined "false"
checkbox input "false"
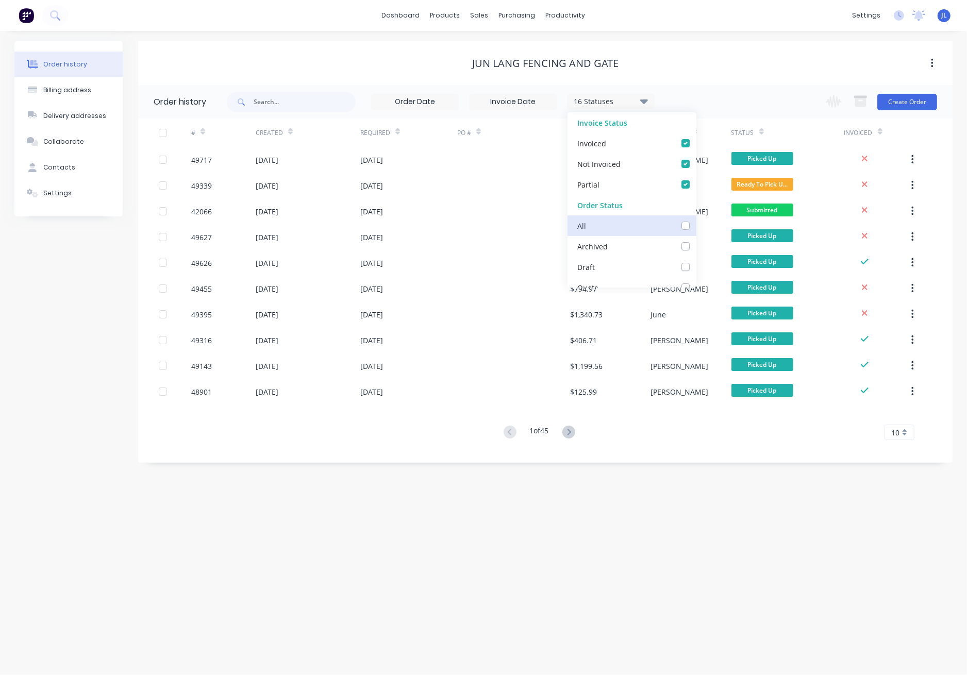
checkbox input "false"
checkbox Up_checkbox_3kxgdcundefined "false"
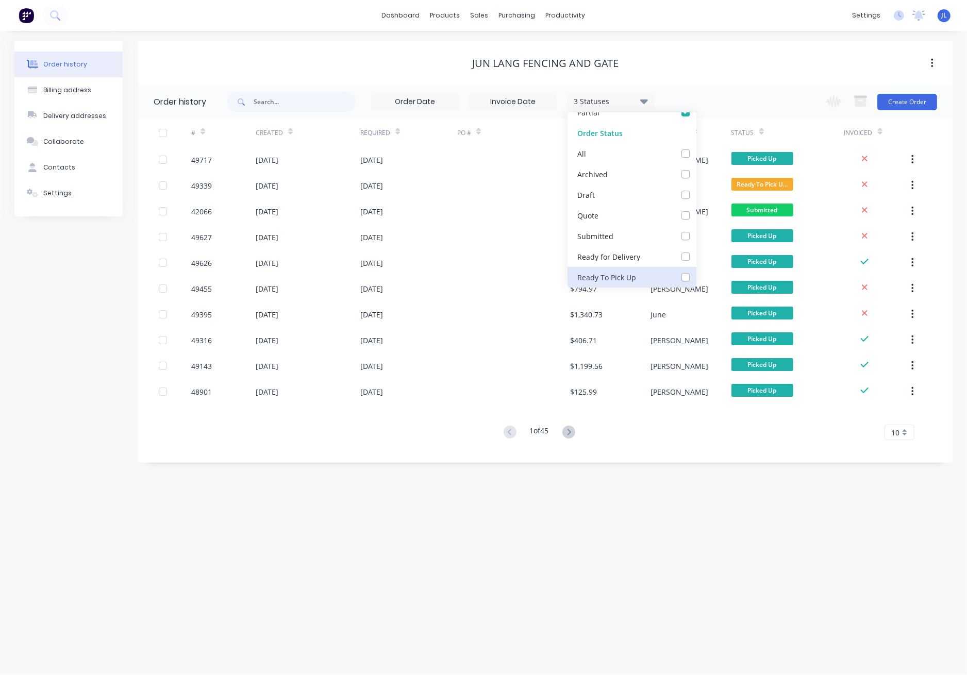
scroll to position [137, 0]
click at [696, 165] on label at bounding box center [696, 165] width 0 height 0
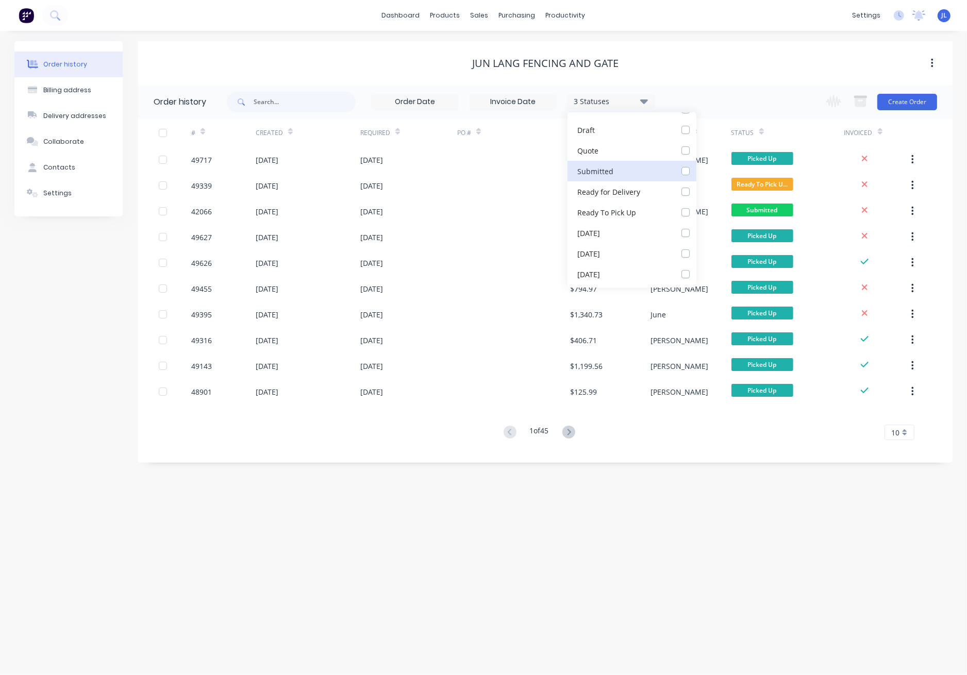
click at [696, 171] on input "checkbox" at bounding box center [700, 170] width 8 height 10
checkbox input "true"
click at [696, 186] on label at bounding box center [696, 186] width 0 height 0
click at [696, 189] on _checkbox_fa9d56c1-1b30-4402-8531-bc47b5cbca4bundefined "checkbox" at bounding box center [700, 191] width 8 height 10
checkbox _checkbox_fa9d56c1-1b30-4402-8531-bc47b5cbca4bundefined "true"
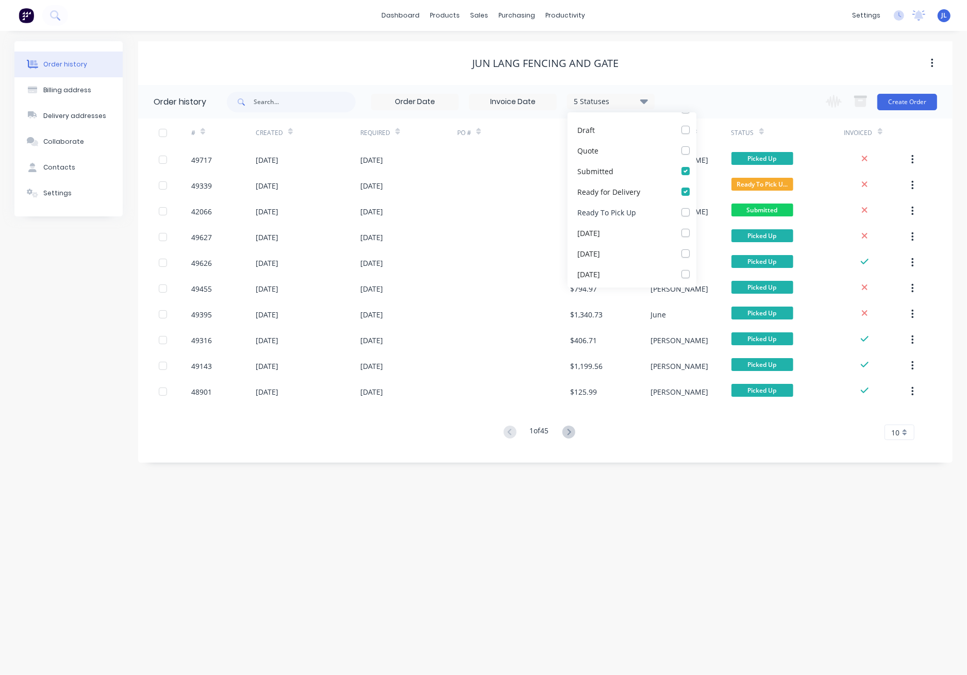
click at [696, 207] on label at bounding box center [696, 207] width 0 height 0
click at [696, 207] on Up_checkbox_6208f69f-1ba5-45dd-833a-b9197696ed13undefined "checkbox" at bounding box center [700, 212] width 8 height 10
checkbox Up_checkbox_6208f69f-1ba5-45dd-833a-b9197696ed13undefined "true"
click at [676, 237] on div "[DATE]" at bounding box center [631, 233] width 129 height 21
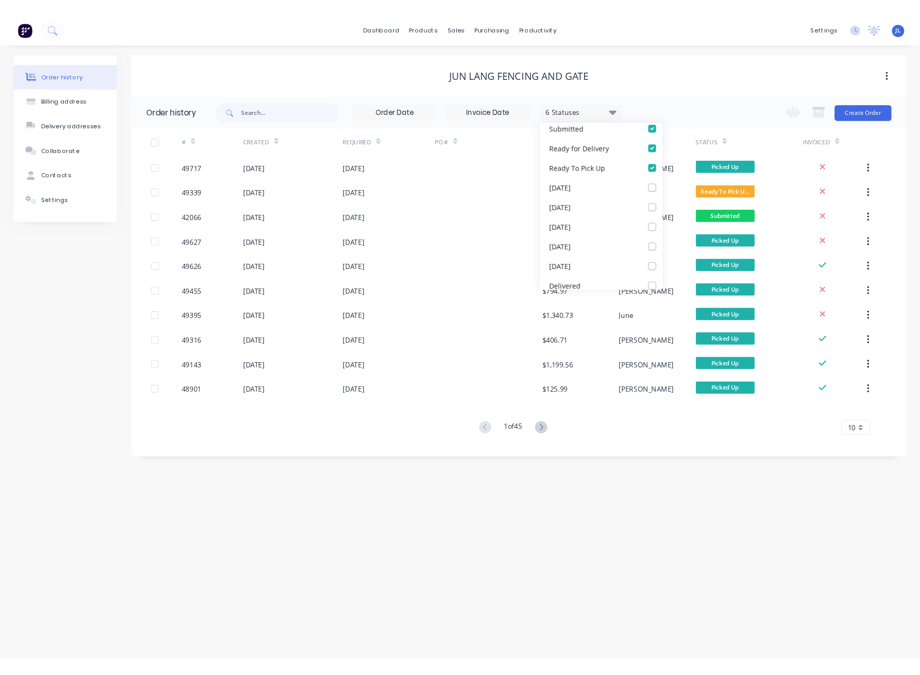
scroll to position [207, 0]
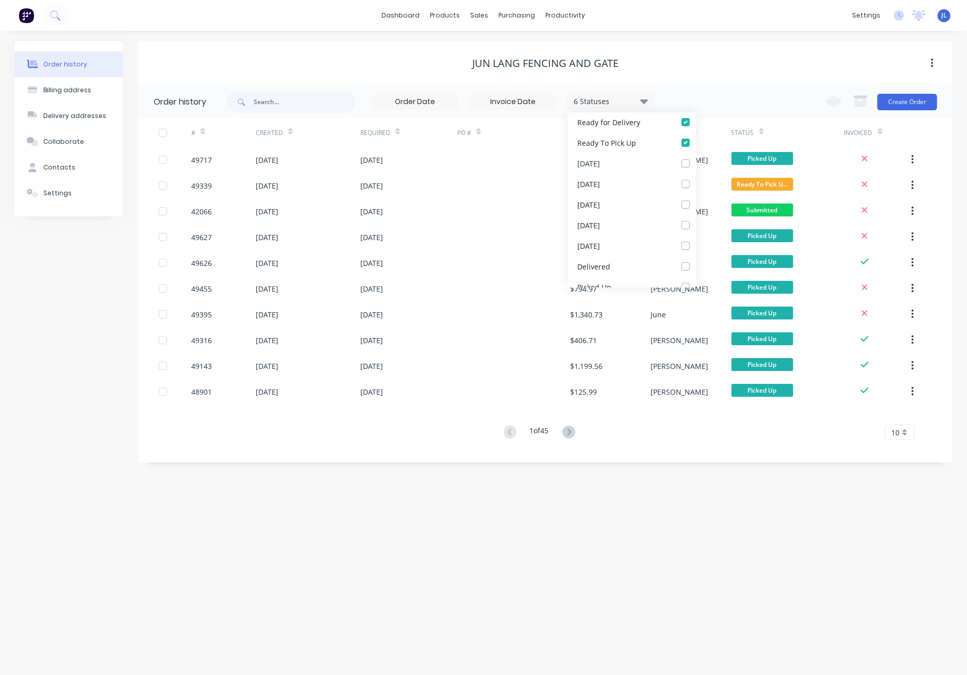
click at [696, 158] on label at bounding box center [696, 158] width 0 height 0
click at [696, 165] on input "checkbox" at bounding box center [700, 163] width 8 height 10
checkbox input "true"
click at [696, 178] on label at bounding box center [696, 178] width 0 height 0
click at [696, 186] on input "checkbox" at bounding box center [700, 183] width 8 height 10
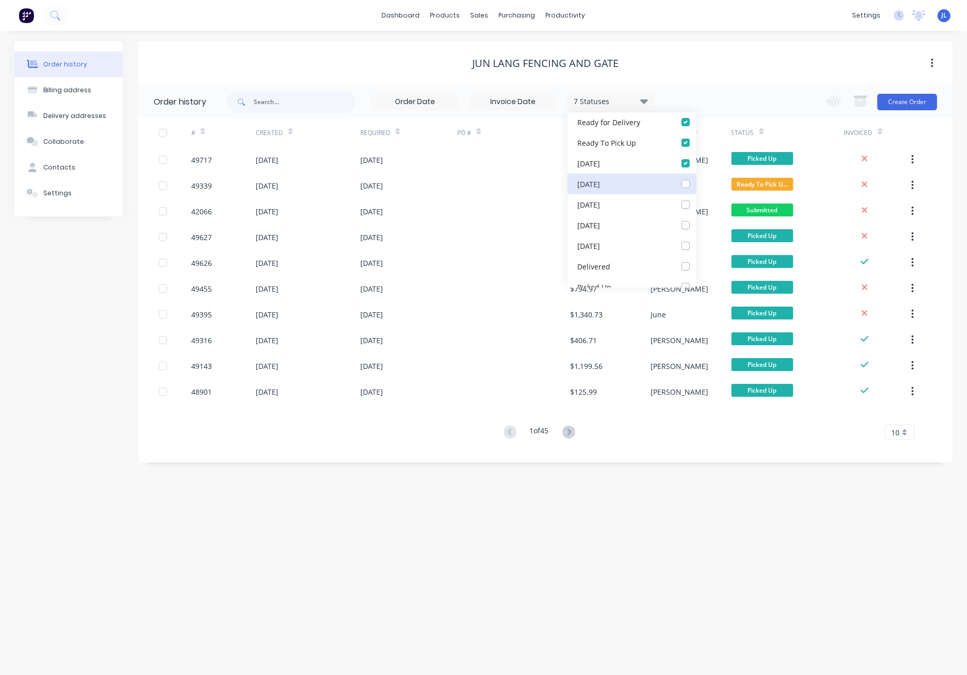
checkbox input "true"
click at [696, 199] on label at bounding box center [696, 199] width 0 height 0
click at [696, 208] on input "checkbox" at bounding box center [700, 204] width 8 height 10
checkbox input "true"
click at [696, 220] on label at bounding box center [696, 220] width 0 height 0
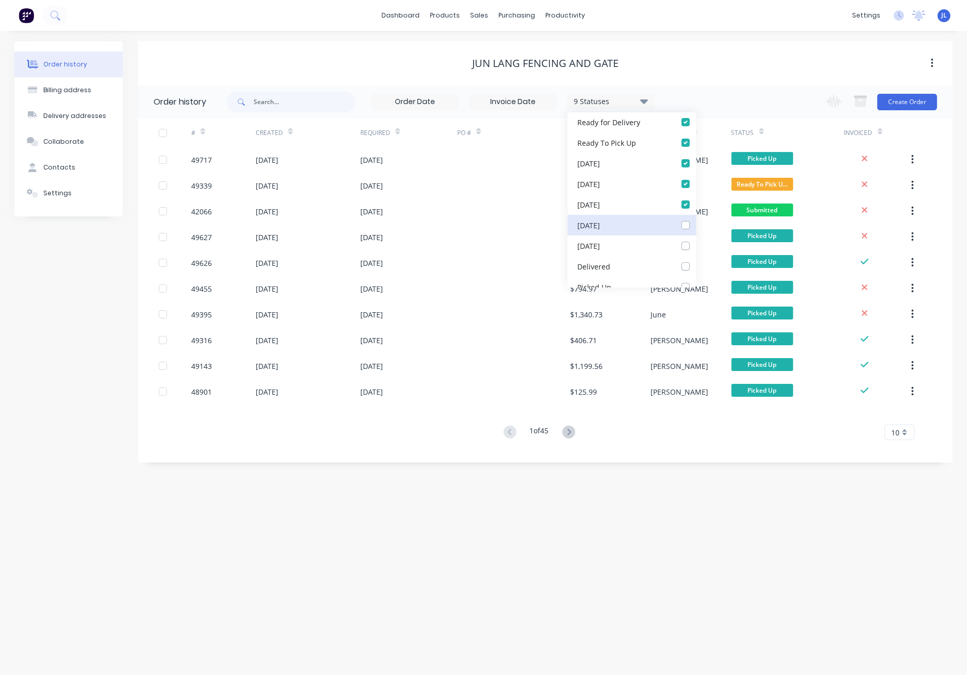
click at [696, 228] on input "checkbox" at bounding box center [700, 225] width 8 height 10
checkbox input "true"
click at [696, 240] on label at bounding box center [696, 240] width 0 height 0
click at [696, 244] on input "checkbox" at bounding box center [700, 245] width 8 height 10
checkbox input "true"
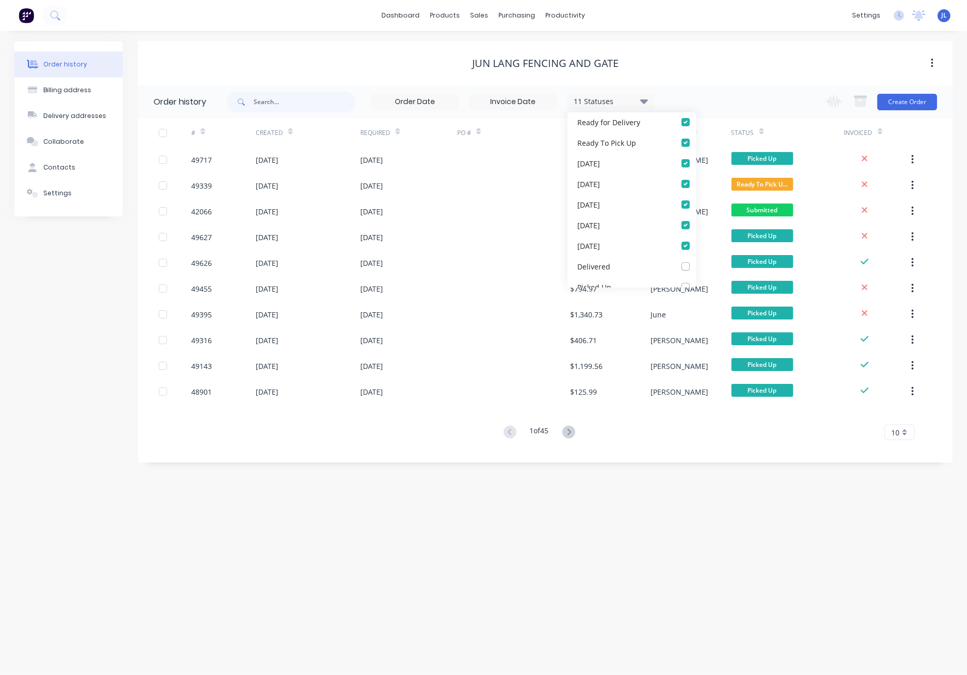
click at [777, 77] on div "Jun Lang Fencing and Gate" at bounding box center [545, 63] width 814 height 44
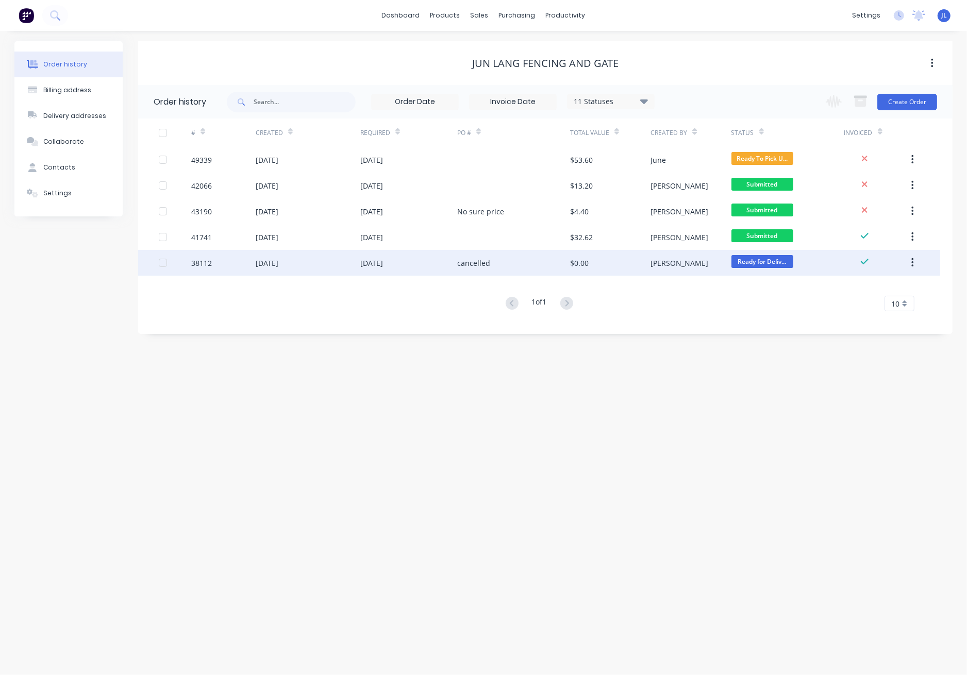
click at [341, 273] on div "07 Nov 2024" at bounding box center [308, 263] width 105 height 26
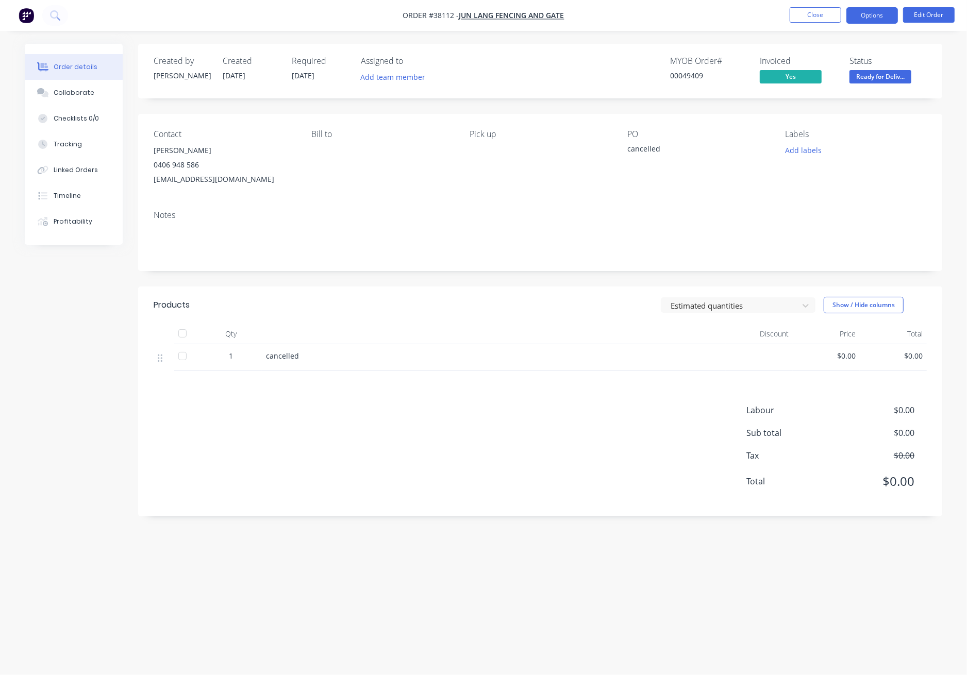
click at [876, 12] on button "Options" at bounding box center [872, 15] width 52 height 16
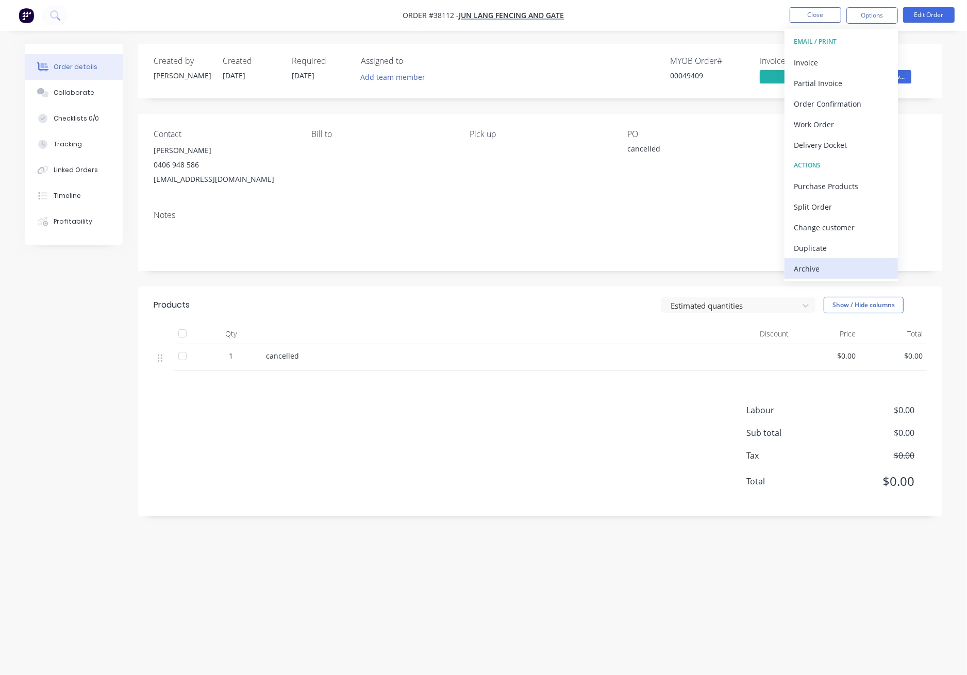
click at [799, 265] on div "Archive" at bounding box center [841, 268] width 95 height 15
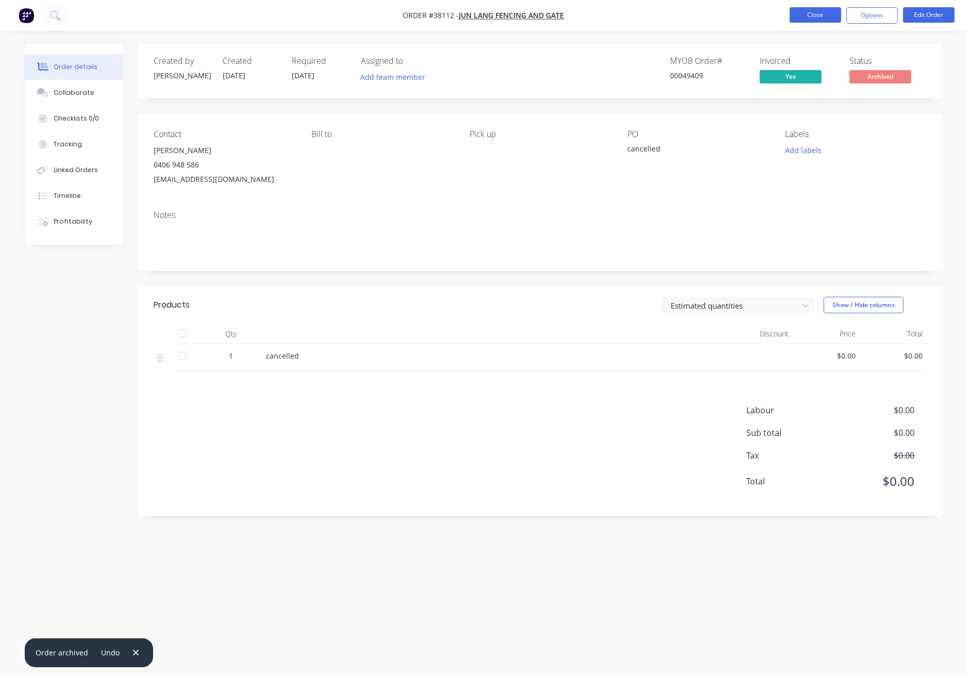
click at [807, 12] on button "Close" at bounding box center [816, 14] width 52 height 15
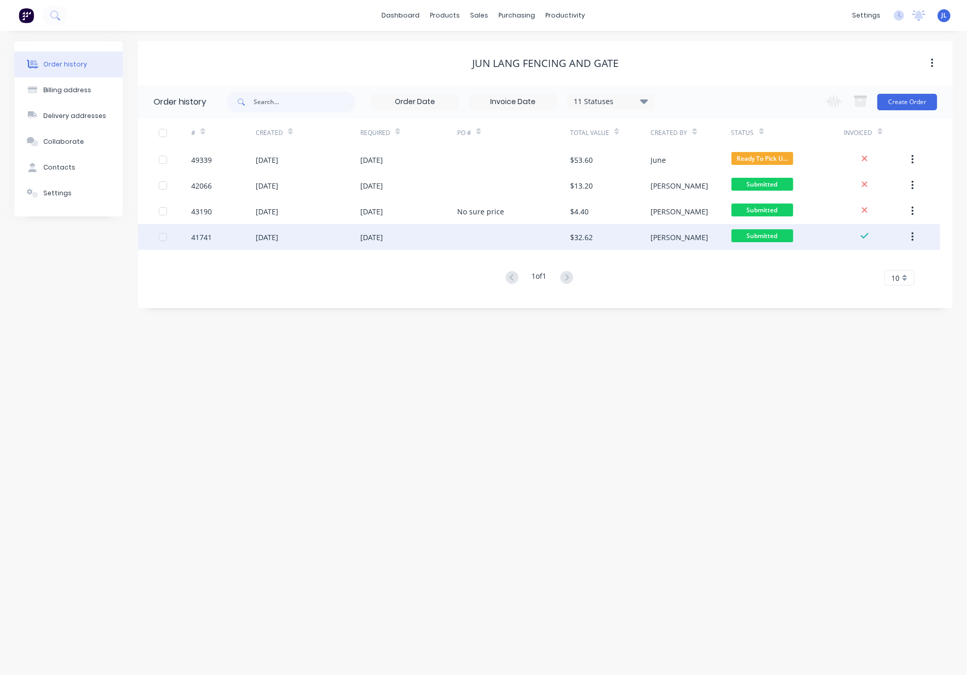
click at [516, 236] on div at bounding box center [513, 237] width 113 height 26
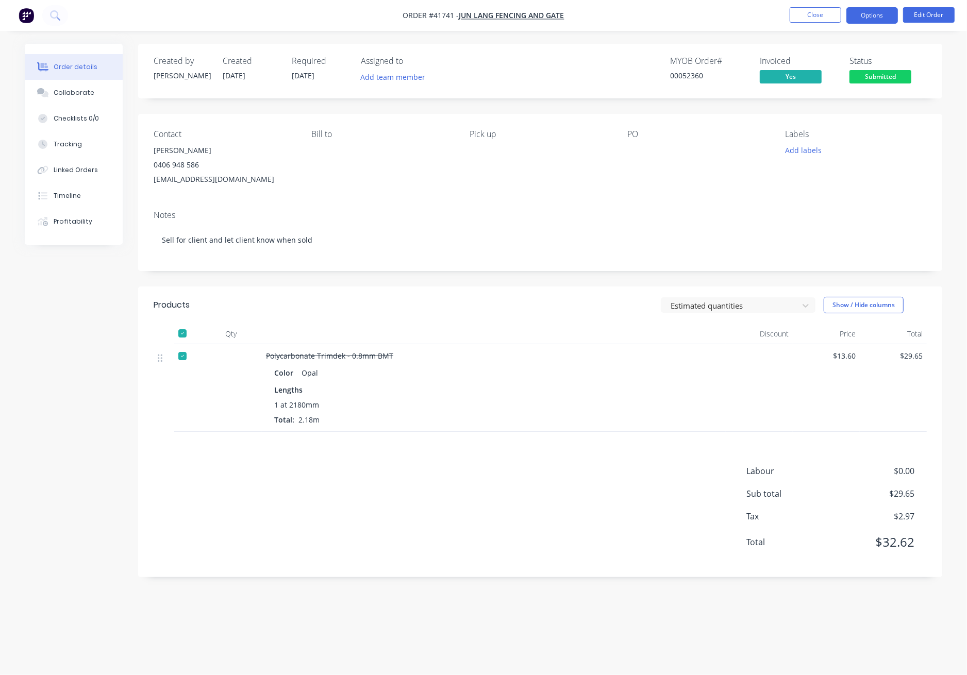
click at [866, 18] on button "Options" at bounding box center [872, 15] width 52 height 16
click at [945, 113] on div "Order details Collaborate Checklists 0/0 Tracking Linked Orders Timeline Profit…" at bounding box center [483, 318] width 938 height 549
drag, startPoint x: 239, startPoint y: 180, endPoint x: 145, endPoint y: 149, distance: 98.9
click at [145, 149] on div "Contact Tom Cao 0406 948 586 tomcao2013@gmail.com Bill to Pick up PO Labels Add…" at bounding box center [540, 158] width 804 height 88
copy div "Tom Cao 0406 948 586 tomcao2013@gmail.com"
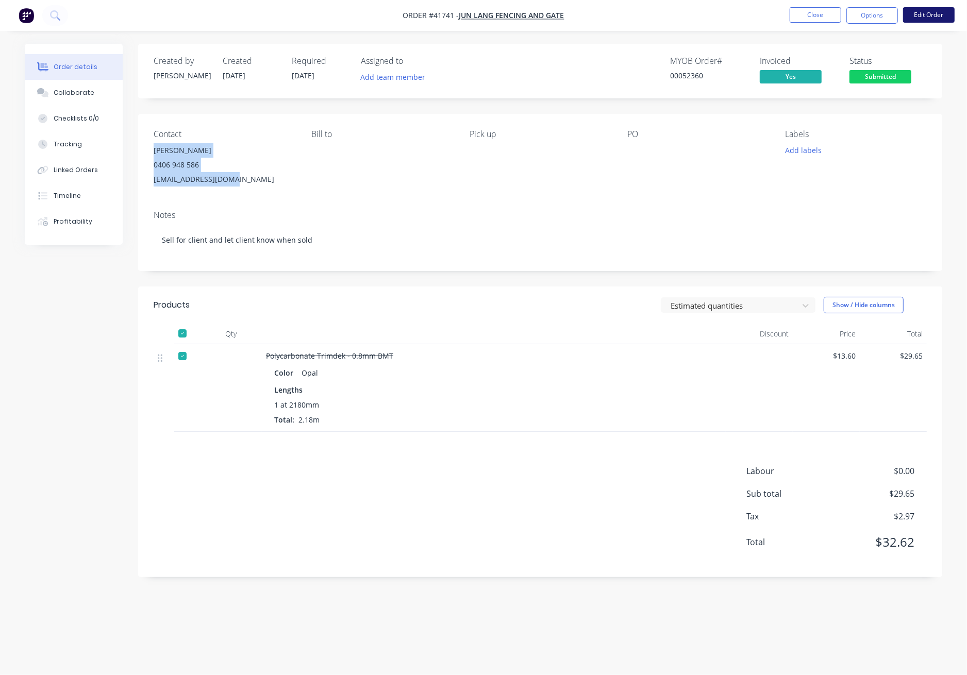
click at [931, 12] on button "Edit Order" at bounding box center [929, 14] width 52 height 15
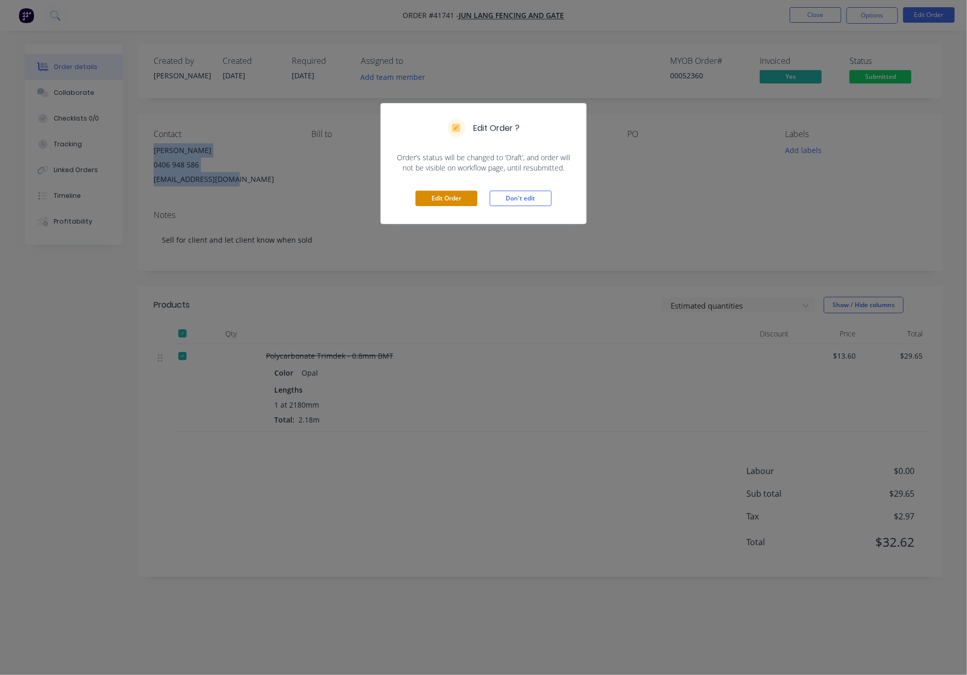
click at [454, 196] on button "Edit Order" at bounding box center [446, 198] width 62 height 15
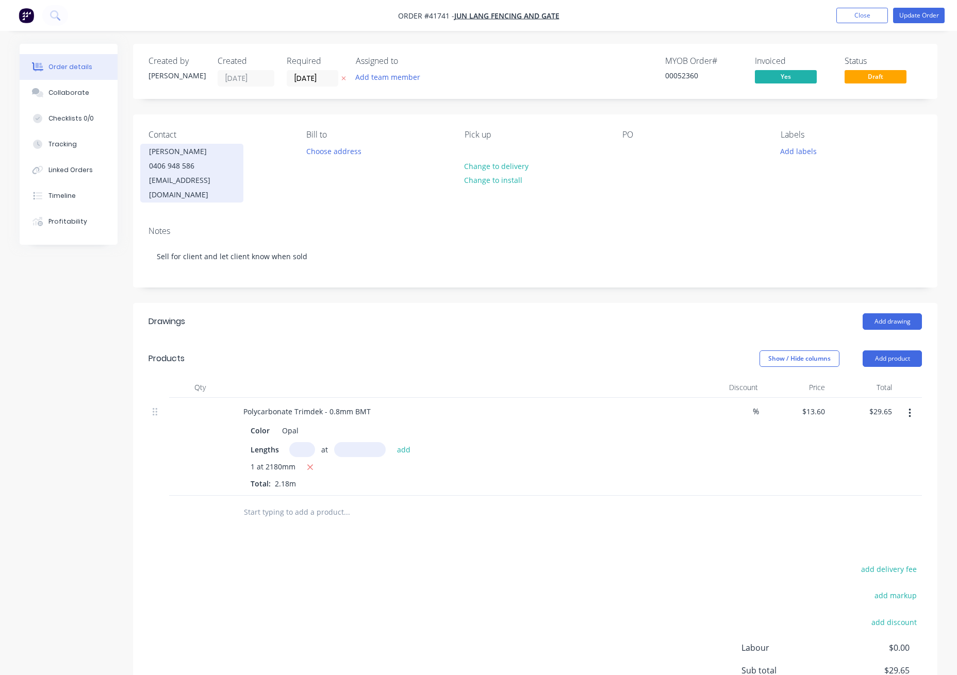
click at [171, 161] on div "0406 948 586" at bounding box center [192, 166] width 86 height 14
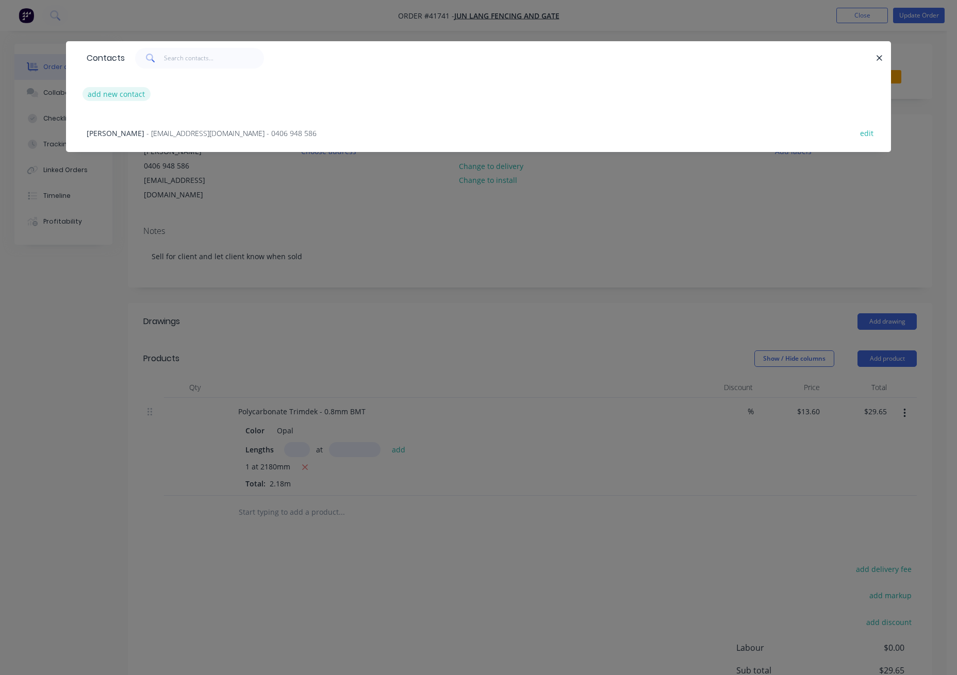
click at [112, 96] on button "add new contact" at bounding box center [116, 94] width 68 height 14
select select "AU"
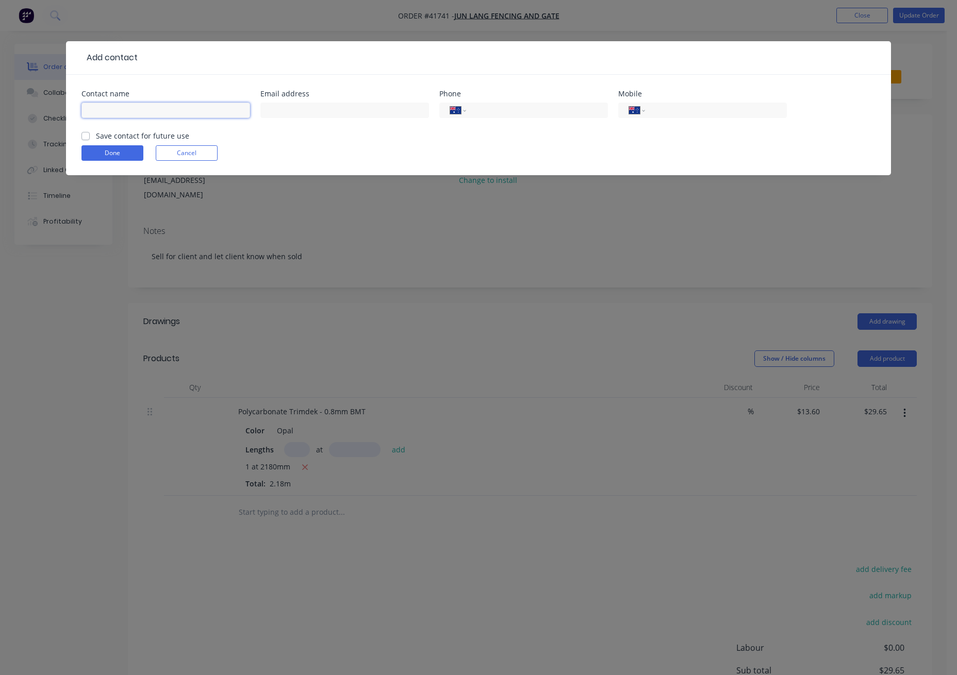
click at [110, 112] on input "text" at bounding box center [165, 110] width 169 height 15
type input "7"
click at [116, 153] on button "Done" at bounding box center [112, 152] width 62 height 15
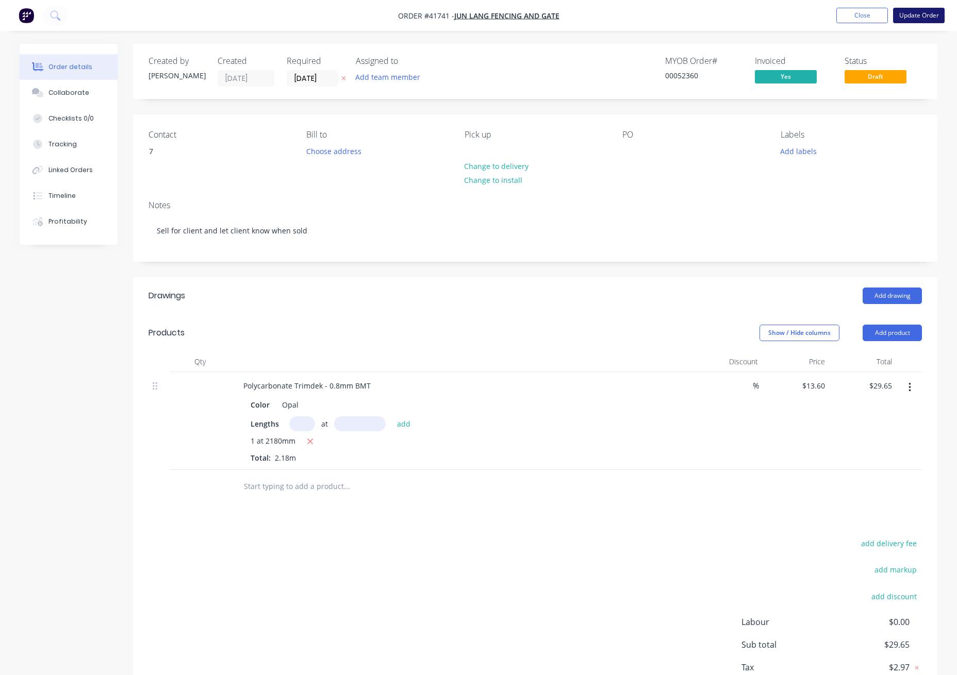
click at [929, 19] on button "Update Order" at bounding box center [919, 15] width 52 height 15
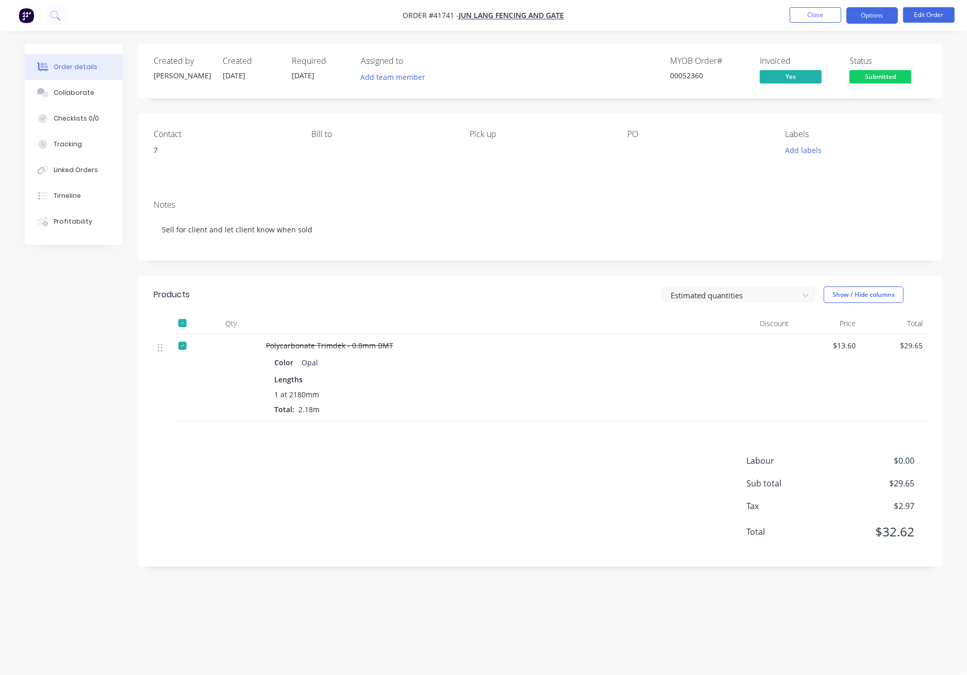
click at [871, 16] on button "Options" at bounding box center [872, 15] width 52 height 16
click at [737, 54] on div "Created by Cathy Created 27/02/25 Required 04/03/25 Assigned to Add team member…" at bounding box center [540, 71] width 804 height 55
click at [891, 78] on span "Submitted" at bounding box center [880, 76] width 62 height 13
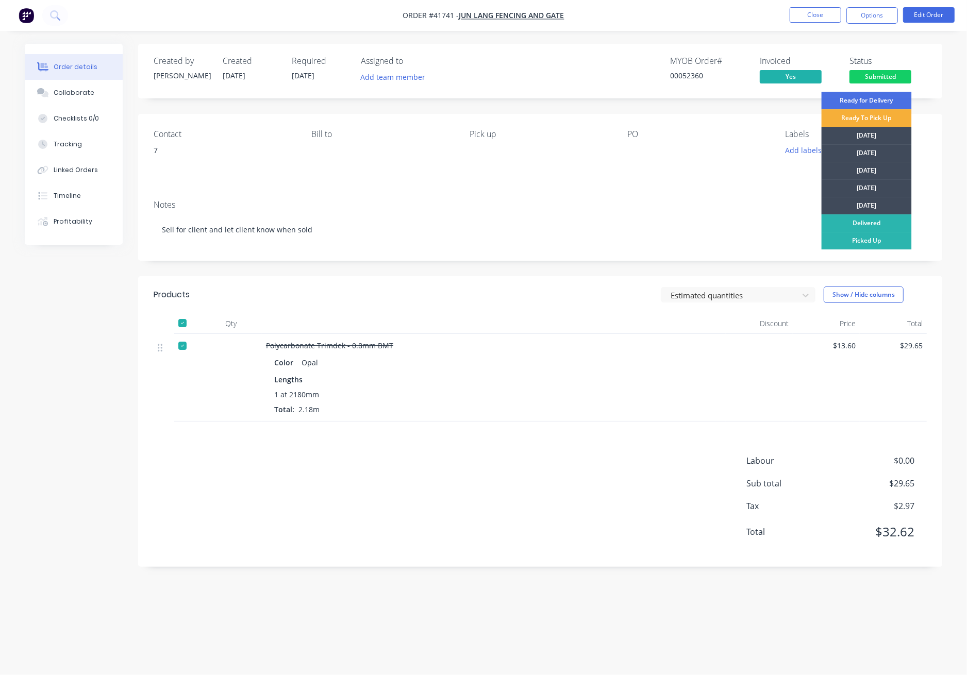
drag, startPoint x: 870, startPoint y: 242, endPoint x: 855, endPoint y: 153, distance: 91.0
click at [870, 241] on div "Picked Up" at bounding box center [866, 241] width 90 height 18
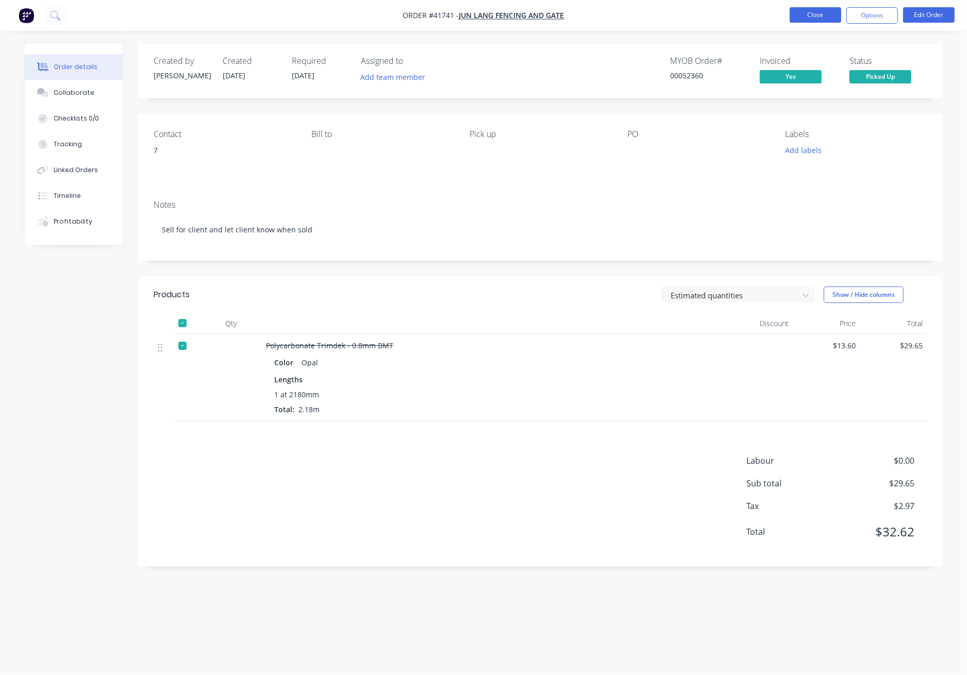
click at [826, 14] on button "Close" at bounding box center [816, 14] width 52 height 15
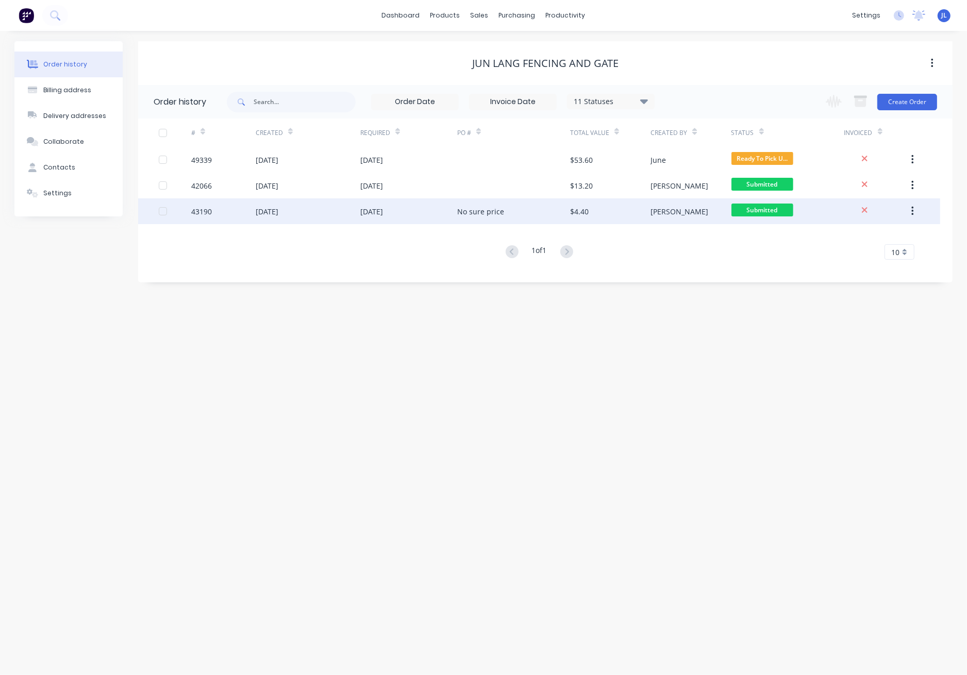
click at [430, 206] on div "08 Apr 2025" at bounding box center [408, 211] width 97 height 26
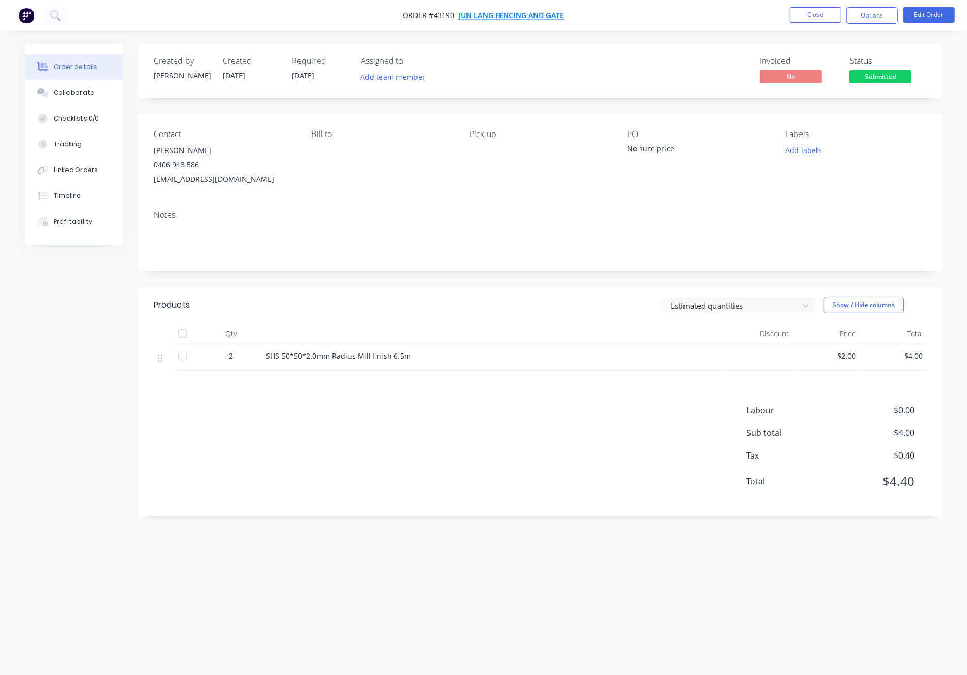
click at [528, 15] on span "Jun Lang Fencing and Gate" at bounding box center [511, 16] width 105 height 10
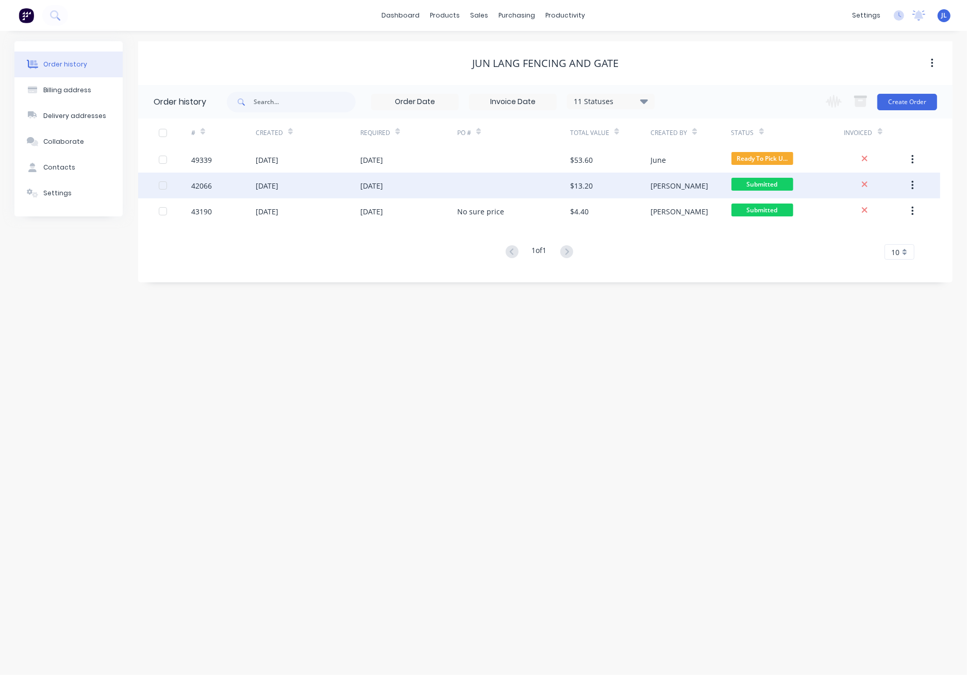
click at [548, 192] on div at bounding box center [513, 186] width 113 height 26
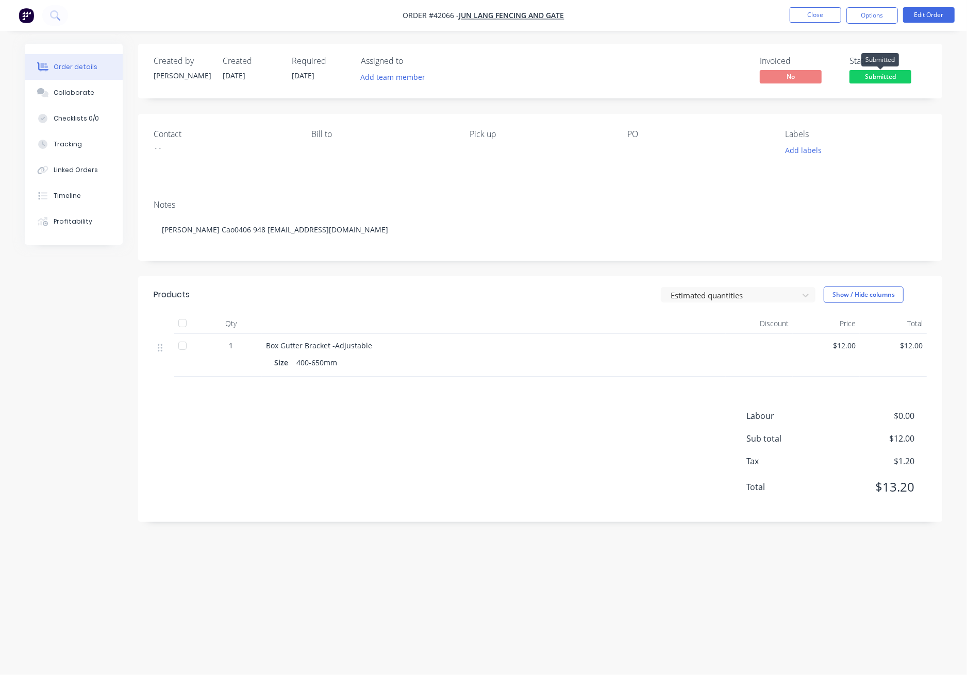
click at [887, 77] on span "Submitted" at bounding box center [880, 76] width 62 height 13
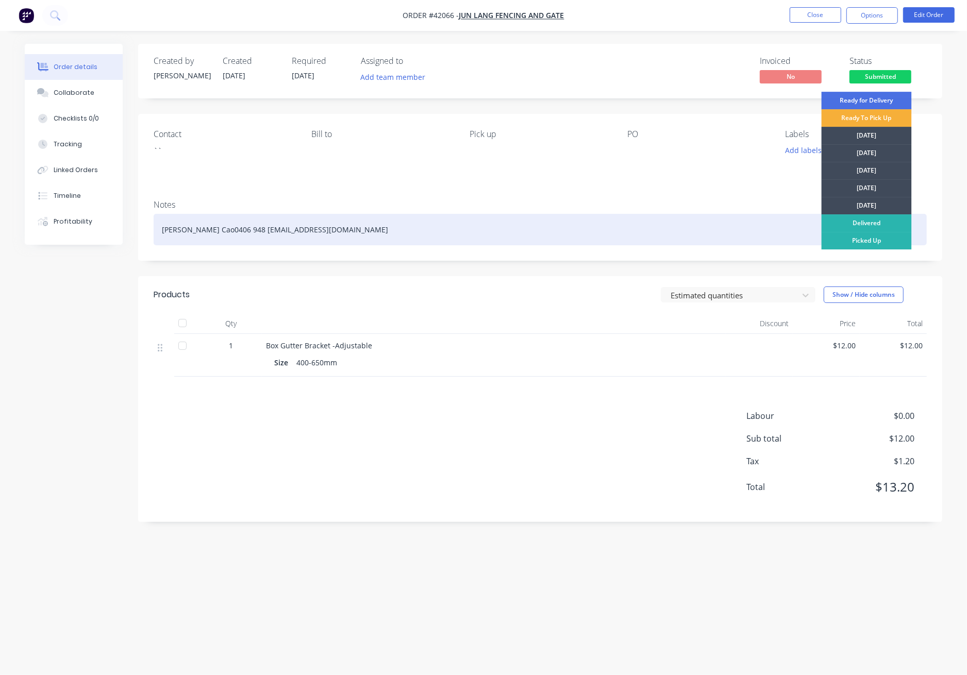
click at [862, 239] on div "Picked Up" at bounding box center [866, 241] width 90 height 18
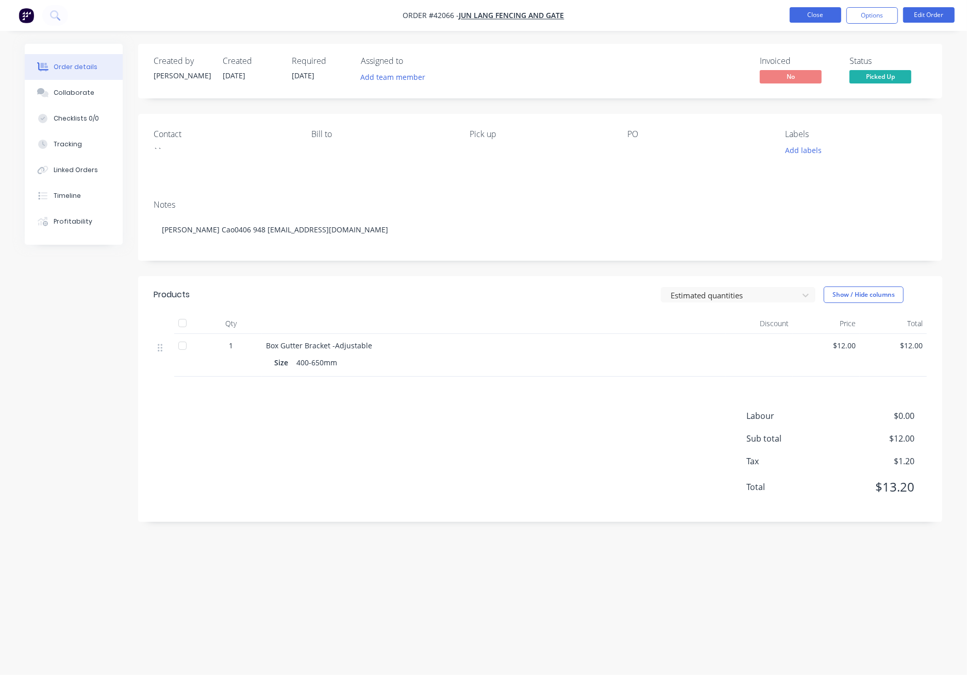
click at [818, 11] on button "Close" at bounding box center [816, 14] width 52 height 15
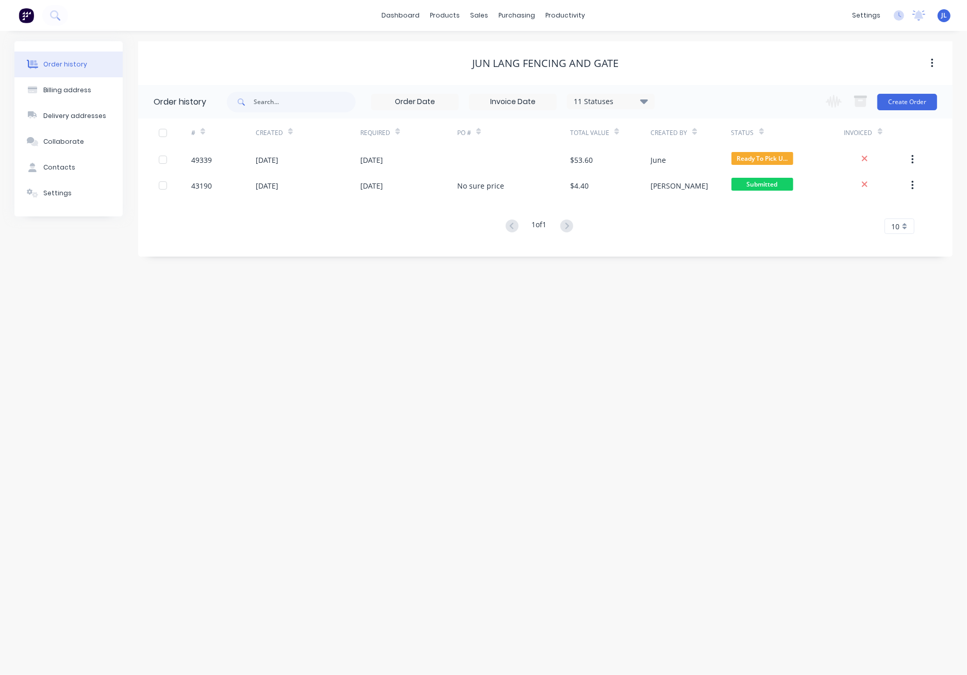
click at [640, 99] on div "11 Statuses" at bounding box center [610, 101] width 87 height 11
click at [696, 220] on label at bounding box center [696, 220] width 0 height 0
click at [696, 222] on input "checkbox" at bounding box center [700, 225] width 8 height 10
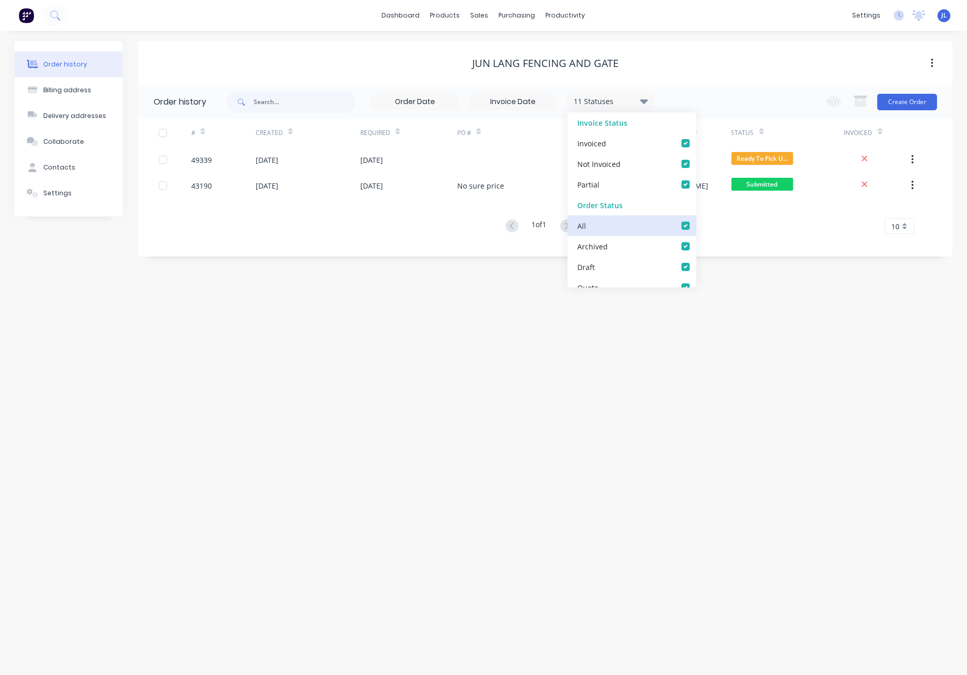
checkbox input "true"
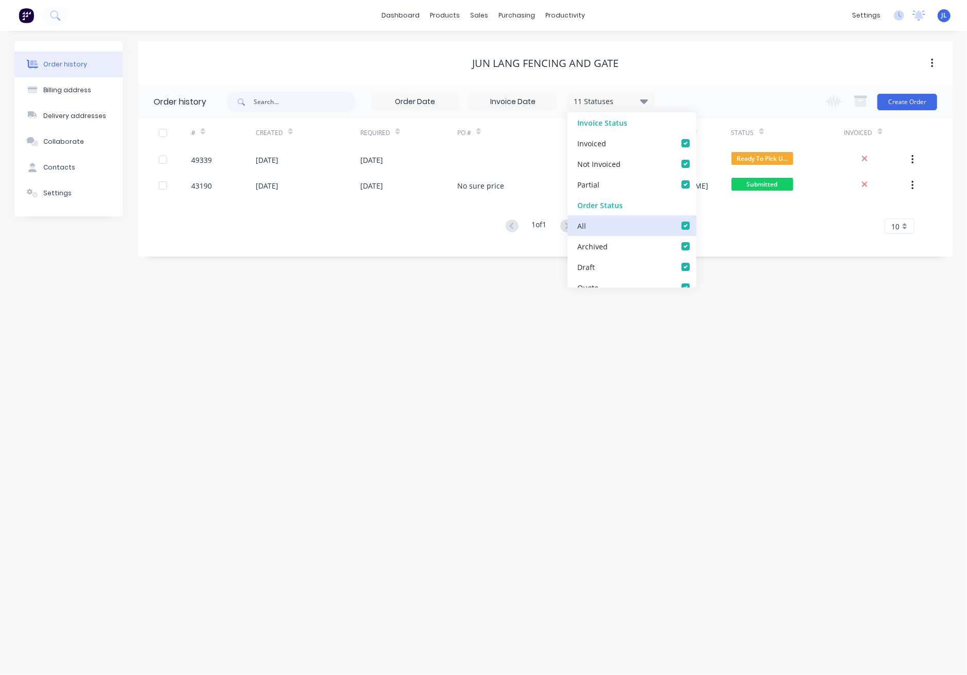
checkbox Up_checkbox_eoxeoiundefined "true"
click at [726, 51] on div "Jun Lang Fencing and Gate" at bounding box center [545, 63] width 814 height 44
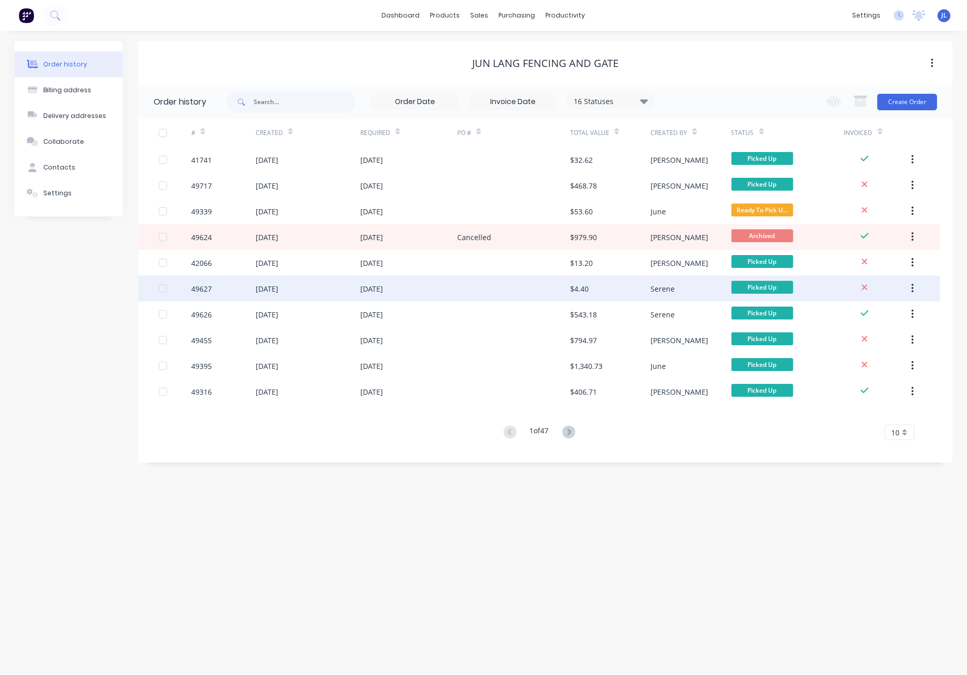
click at [546, 286] on div at bounding box center [513, 289] width 113 height 26
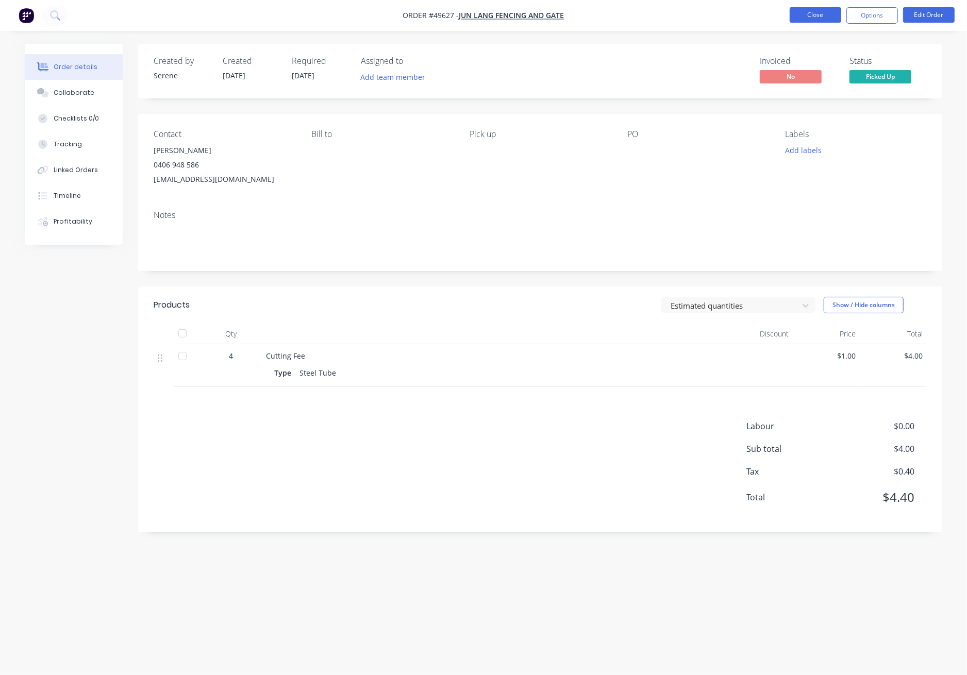
click at [833, 19] on button "Close" at bounding box center [816, 14] width 52 height 15
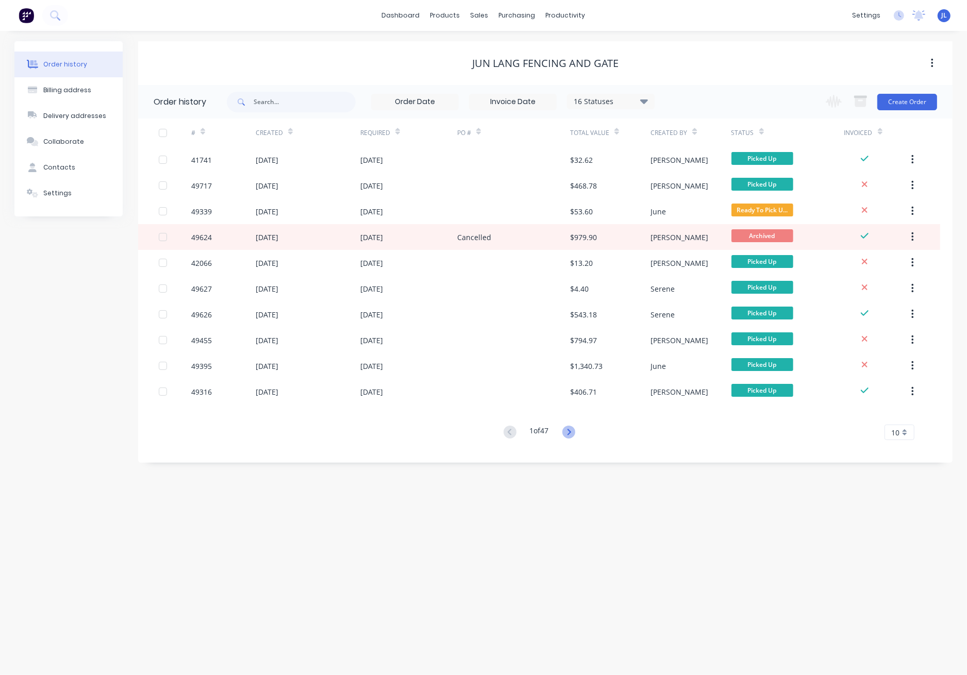
click at [566, 432] on icon at bounding box center [568, 432] width 13 height 13
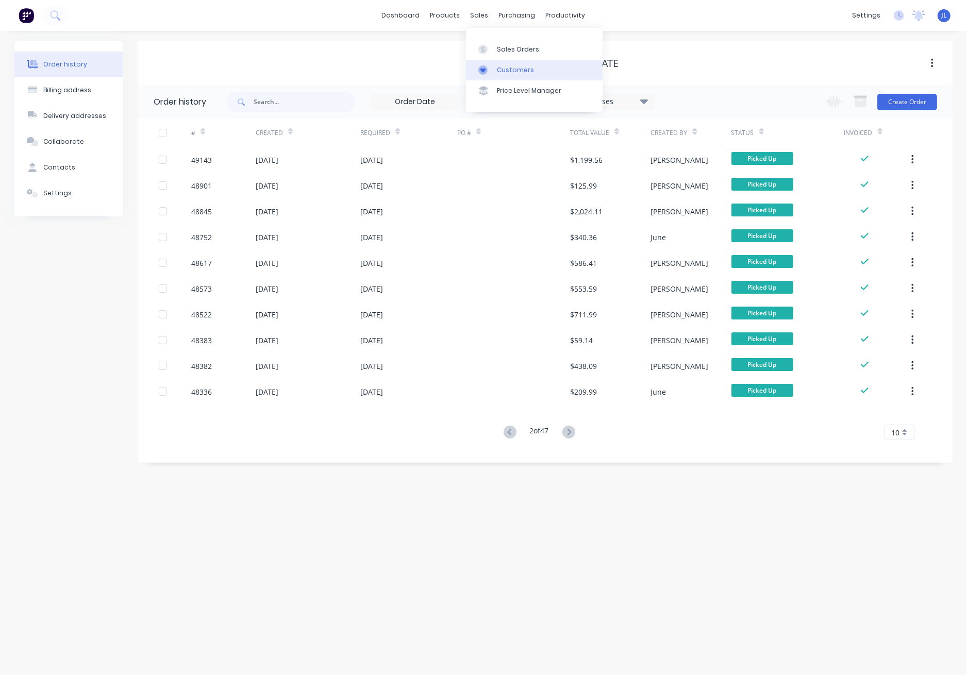
click at [512, 69] on div "Customers" at bounding box center [515, 69] width 37 height 9
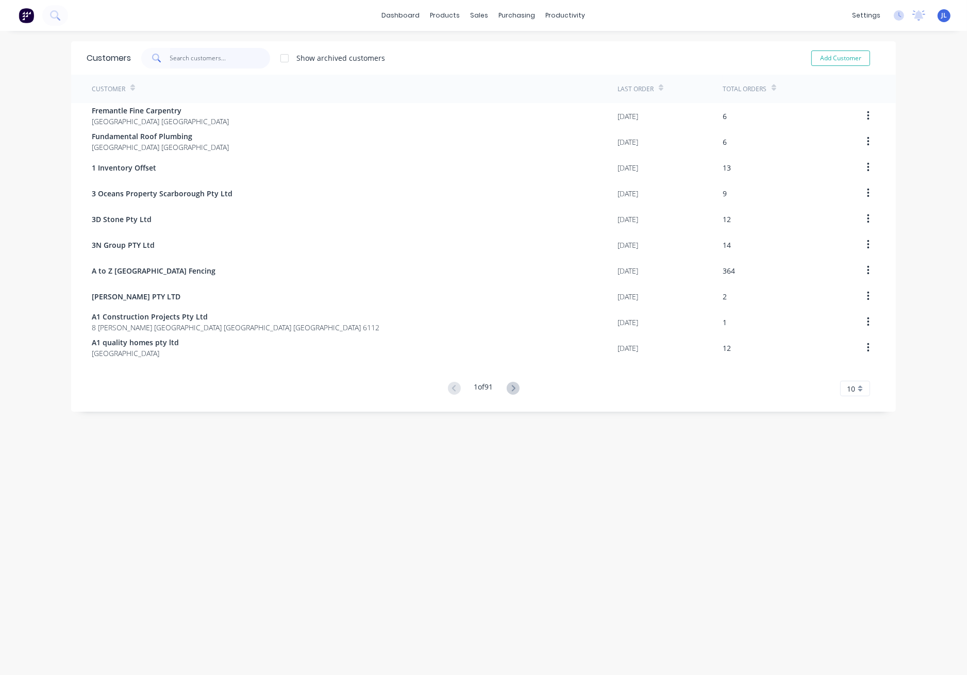
click at [227, 61] on input "text" at bounding box center [220, 58] width 100 height 21
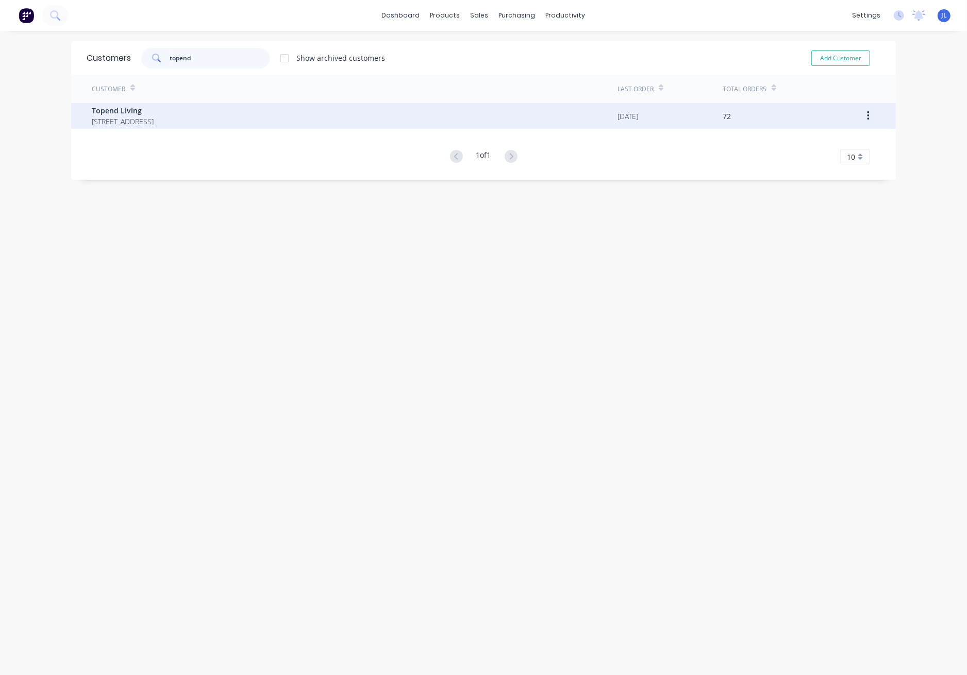
type input "topend"
click at [154, 111] on span "Topend Living" at bounding box center [123, 110] width 62 height 11
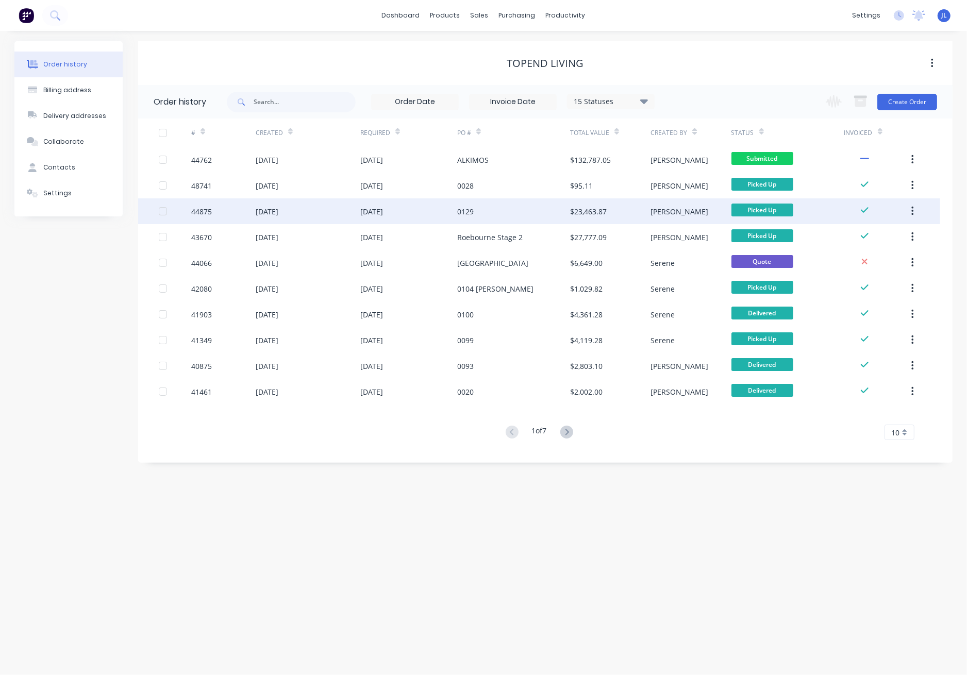
click at [418, 214] on div "21 May 2025" at bounding box center [408, 211] width 97 height 26
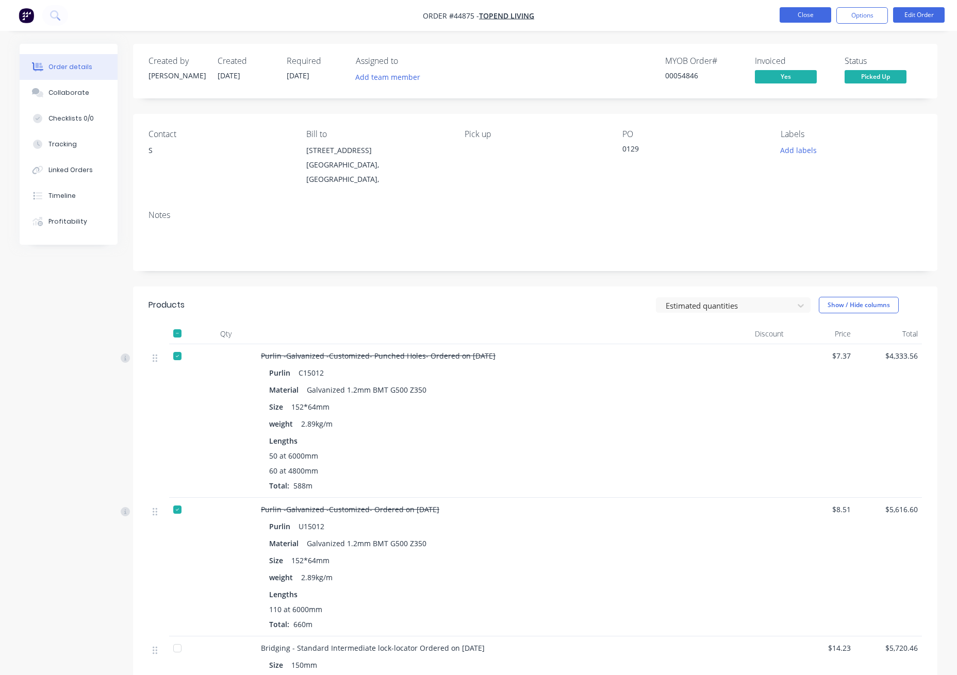
click at [795, 14] on button "Close" at bounding box center [805, 14] width 52 height 15
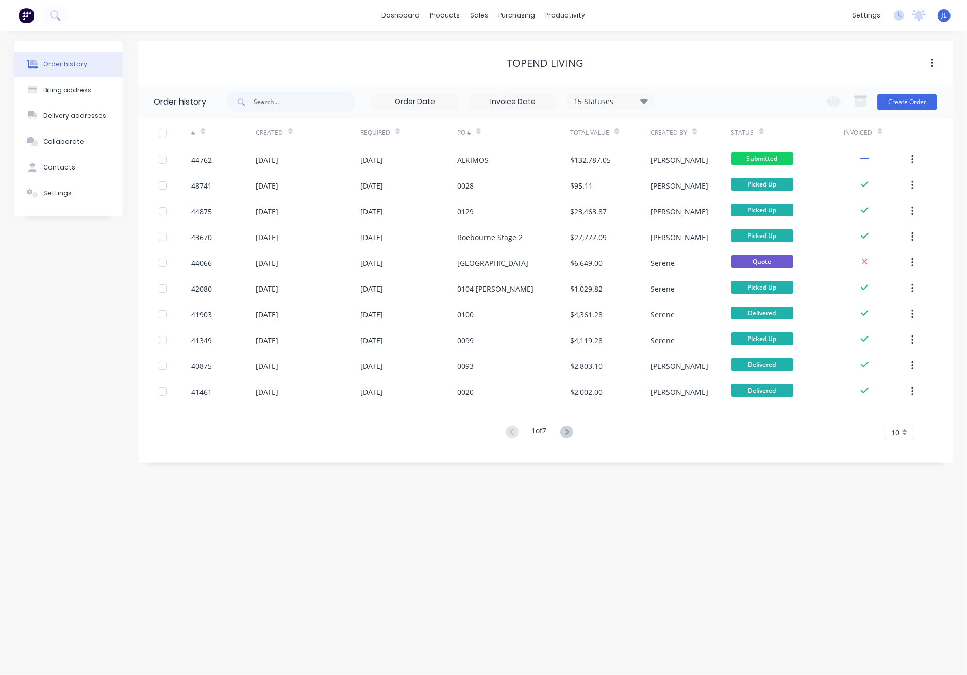
drag, startPoint x: 328, startPoint y: 456, endPoint x: 345, endPoint y: 423, distance: 36.9
click at [328, 456] on div "Order history 15 Statuses Invoice Status Invoiced Not Invoiced Partial Order St…" at bounding box center [545, 274] width 814 height 378
drag, startPoint x: 213, startPoint y: 60, endPoint x: 162, endPoint y: 54, distance: 52.0
click at [213, 60] on div "Topend Living" at bounding box center [545, 63] width 814 height 12
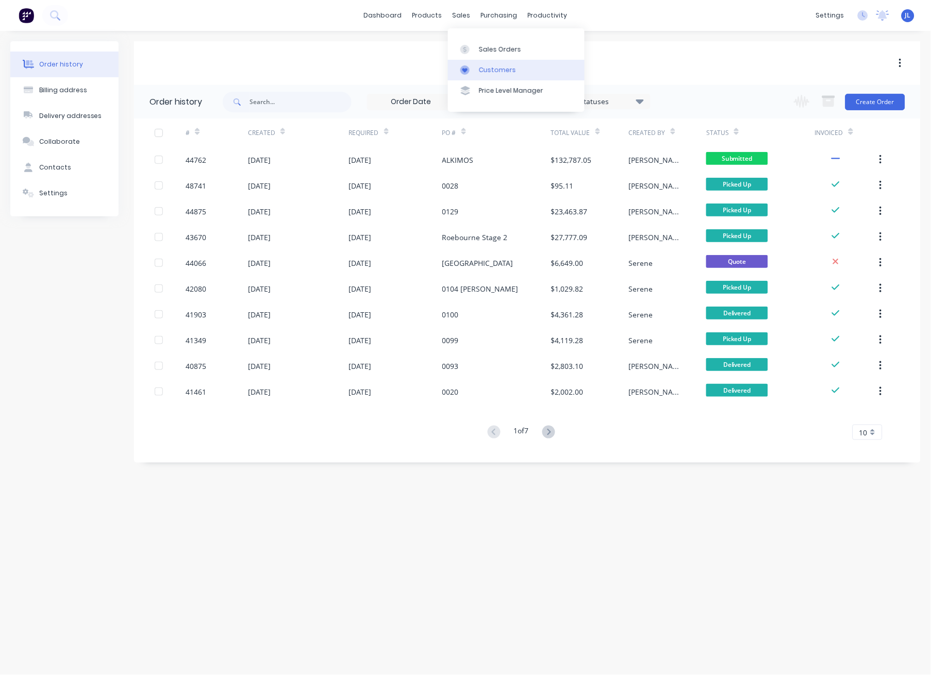
click at [482, 74] on div "Customers" at bounding box center [497, 69] width 37 height 9
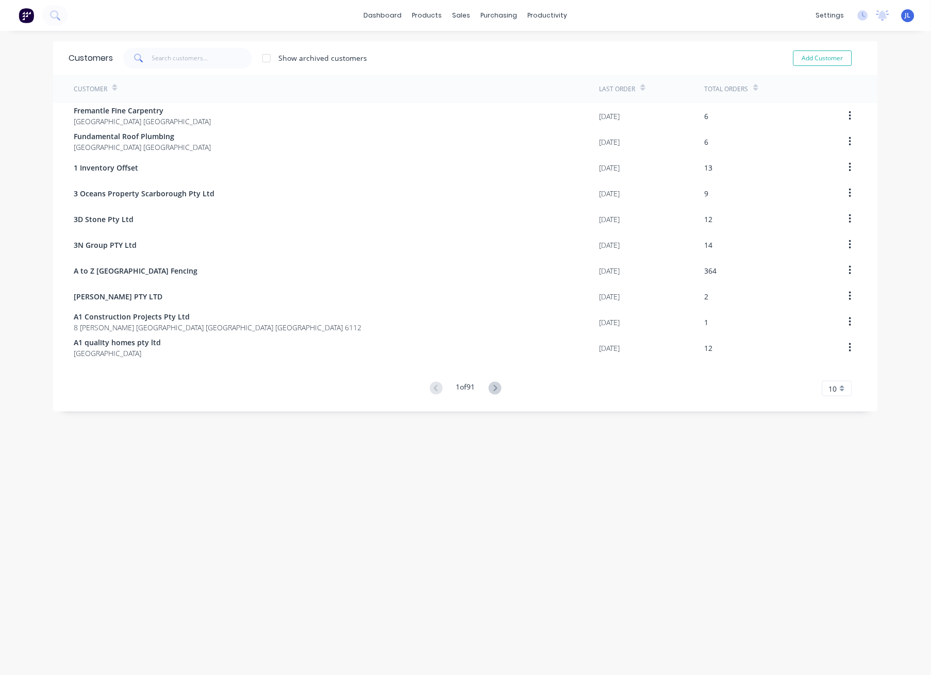
click at [176, 559] on div "Customers Show archived customers Add Customer Customer Last Order Total Orders…" at bounding box center [465, 363] width 825 height 644
click at [818, 521] on div "Customers Show archived customers Add Customer Customer Last Order Total Orders…" at bounding box center [465, 363] width 825 height 644
click at [483, 70] on div "Customers" at bounding box center [492, 69] width 37 height 9
click at [238, 78] on div "Customer" at bounding box center [337, 89] width 526 height 28
click at [175, 57] on input "text" at bounding box center [202, 58] width 100 height 21
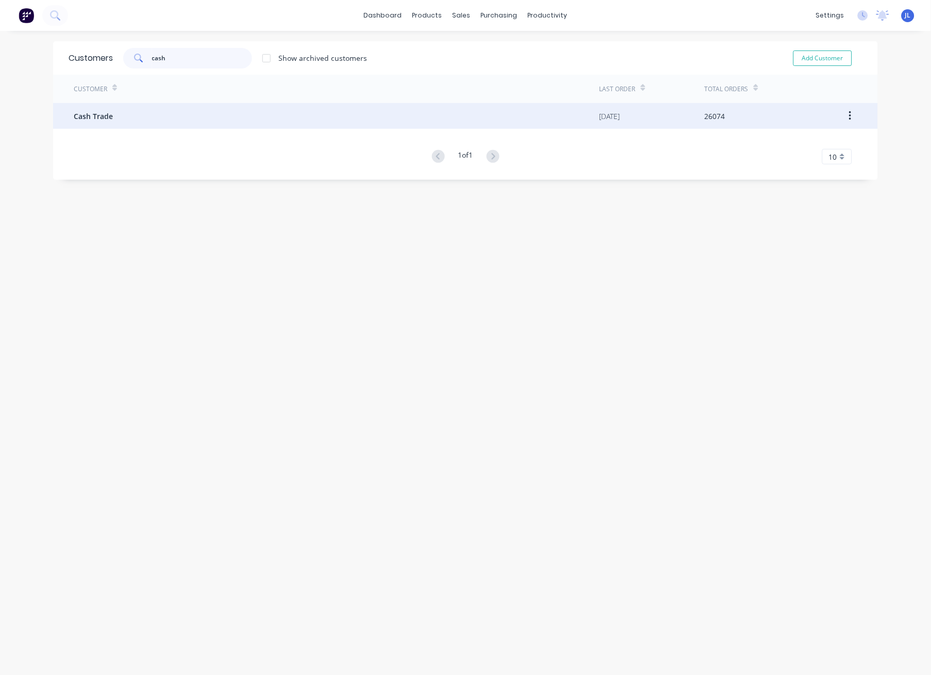
type input "cash"
click at [111, 112] on div "Cash Trade" at bounding box center [337, 116] width 526 height 26
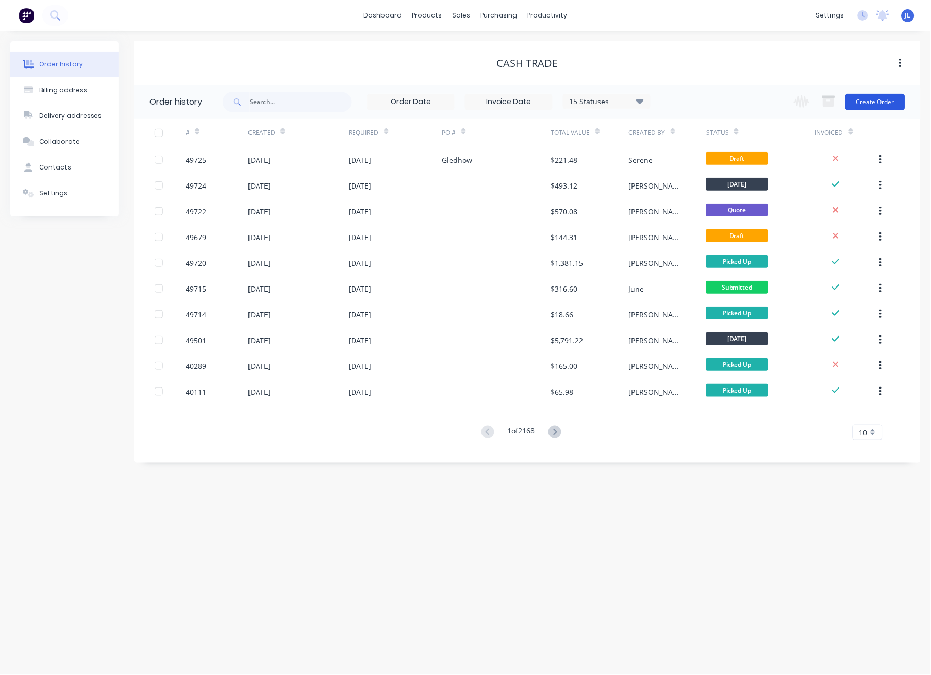
click at [870, 104] on button "Create Order" at bounding box center [875, 102] width 60 height 16
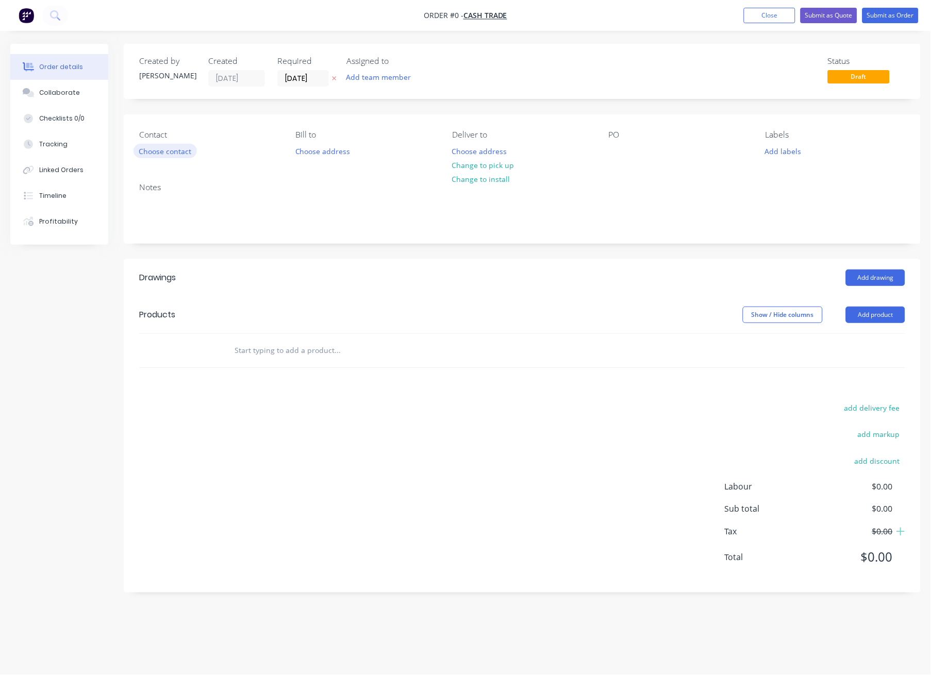
click at [178, 154] on button "Choose contact" at bounding box center [164, 151] width 63 height 14
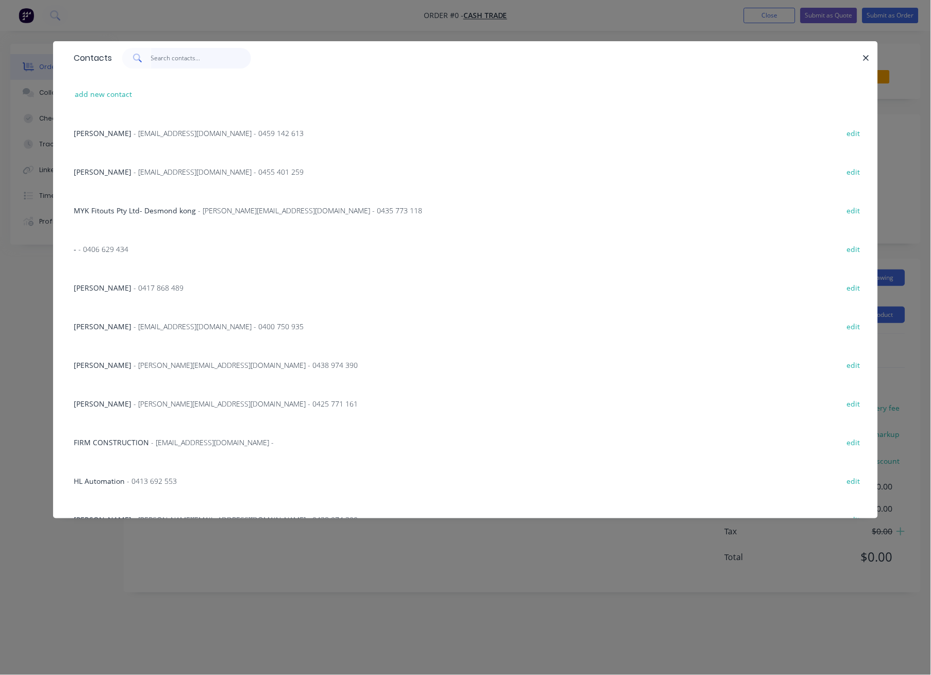
click at [192, 62] on input "text" at bounding box center [201, 58] width 100 height 21
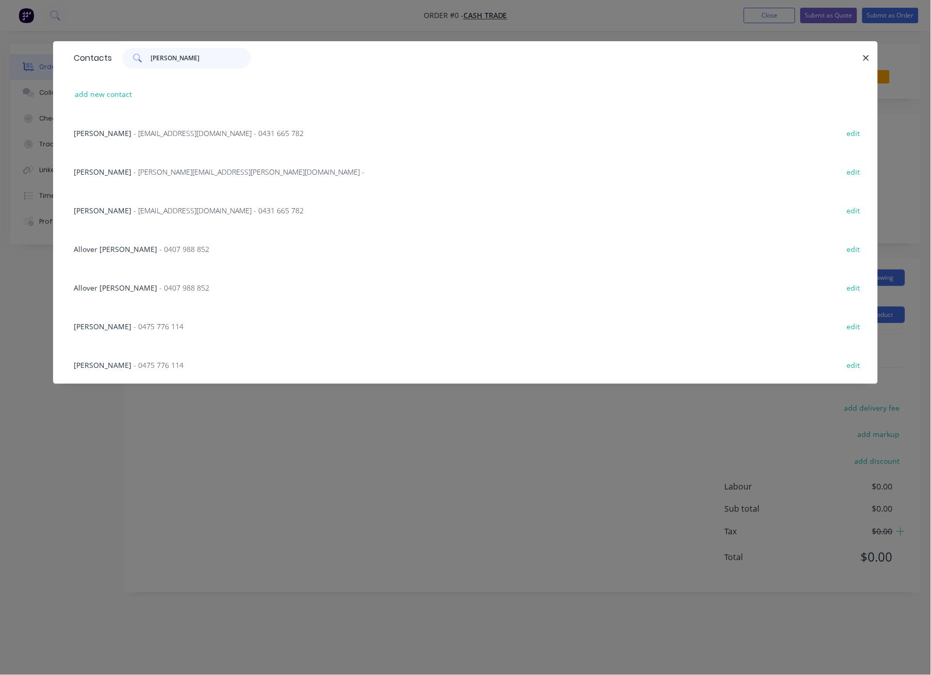
type input "kim"
click at [147, 136] on span "- kimtye8@gmail.com - 0431 665 782" at bounding box center [218, 133] width 170 height 10
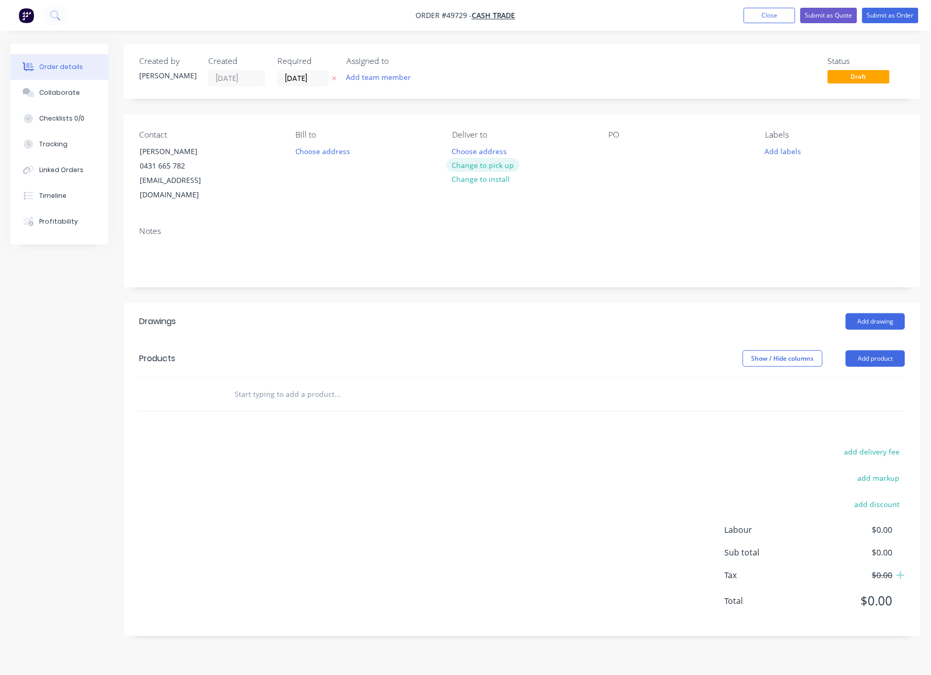
click at [481, 164] on button "Change to pick up" at bounding box center [482, 165] width 73 height 14
click at [887, 350] on button "Add product" at bounding box center [875, 358] width 59 height 16
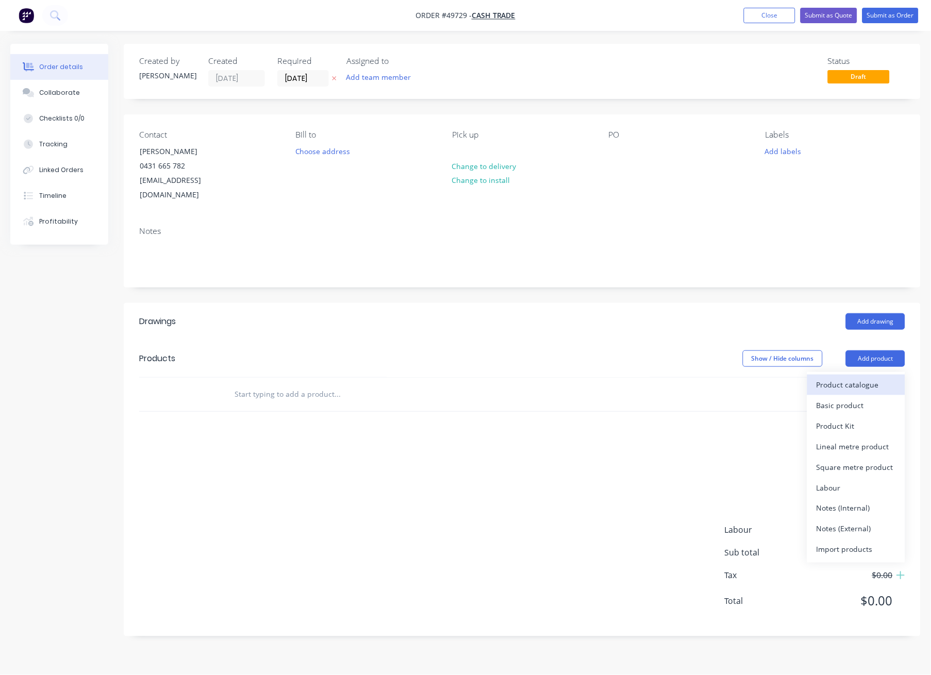
click at [874, 377] on div "Product catalogue" at bounding box center [855, 384] width 79 height 15
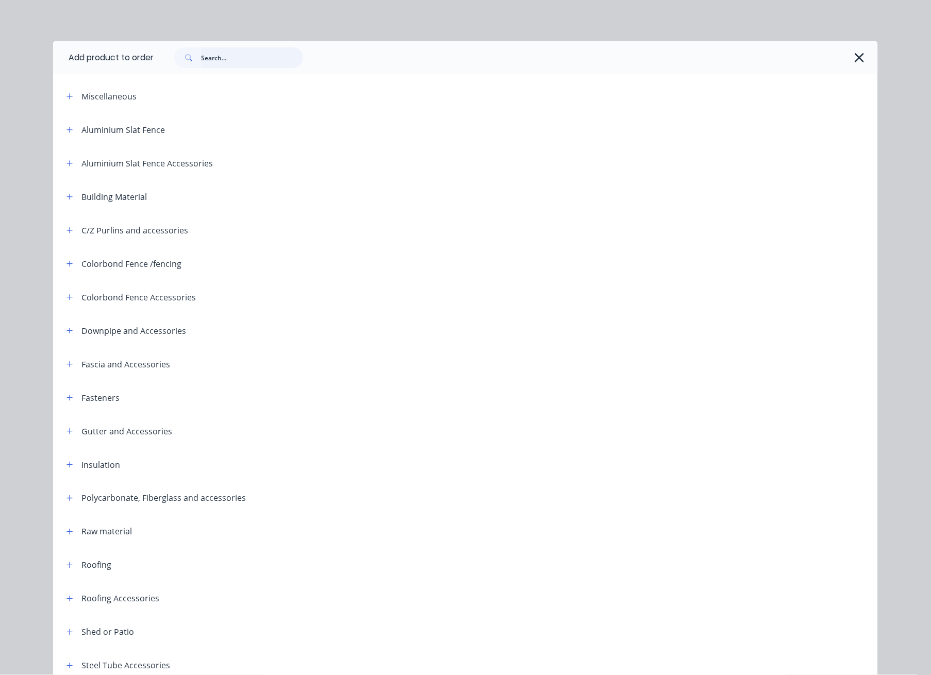
click at [270, 58] on input "text" at bounding box center [252, 57] width 102 height 21
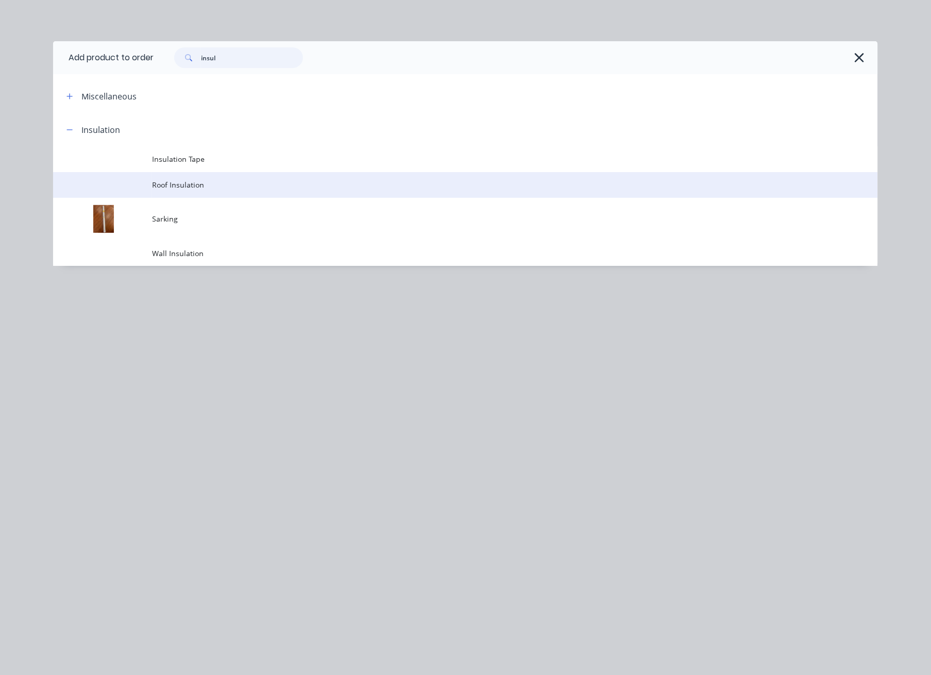
type input "insul"
click at [179, 185] on span "Roof Insulation" at bounding box center [442, 184] width 580 height 11
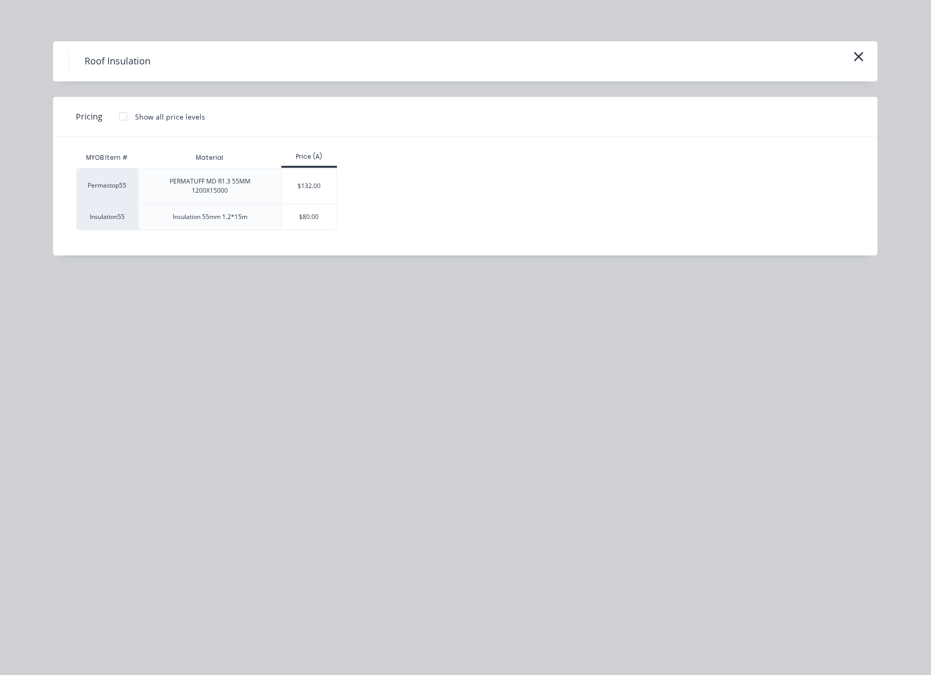
click at [118, 113] on div at bounding box center [123, 116] width 21 height 21
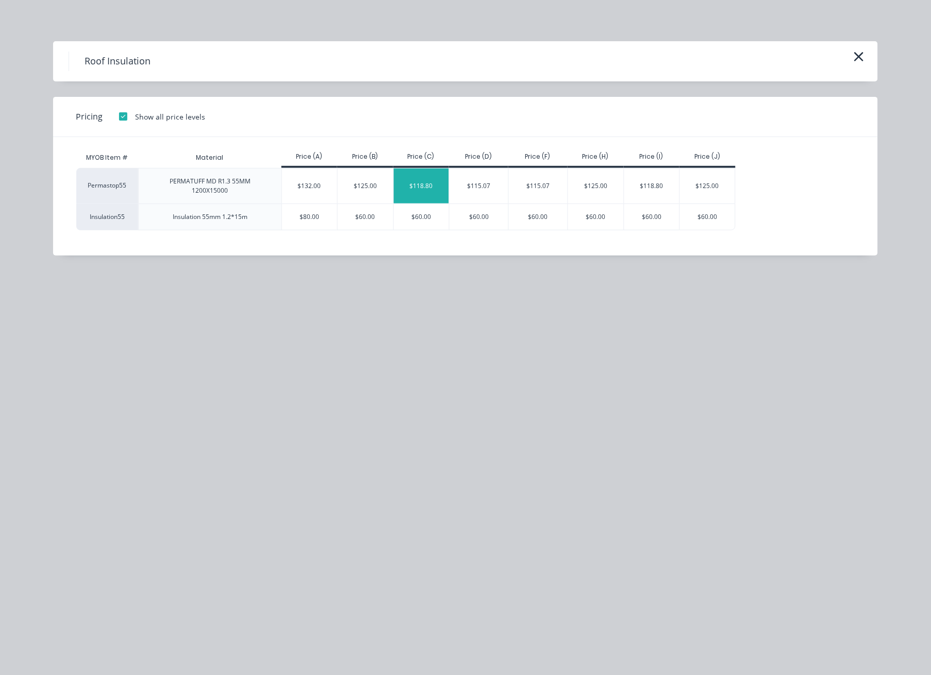
click at [441, 189] on div "$118.80" at bounding box center [422, 186] width 56 height 35
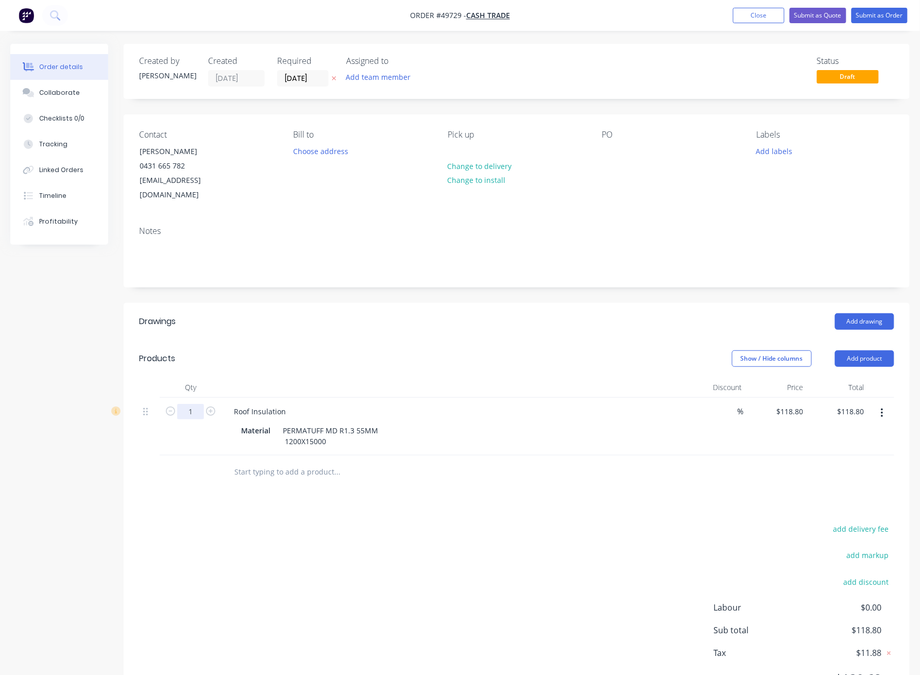
click at [199, 404] on input "1" at bounding box center [190, 411] width 27 height 15
type input "11"
type input "$1,306.80"
click at [536, 423] on div "Material PERMATUFF MD R1.3 55MM 1200X15000" at bounding box center [451, 436] width 429 height 26
click at [623, 456] on div at bounding box center [517, 472] width 756 height 33
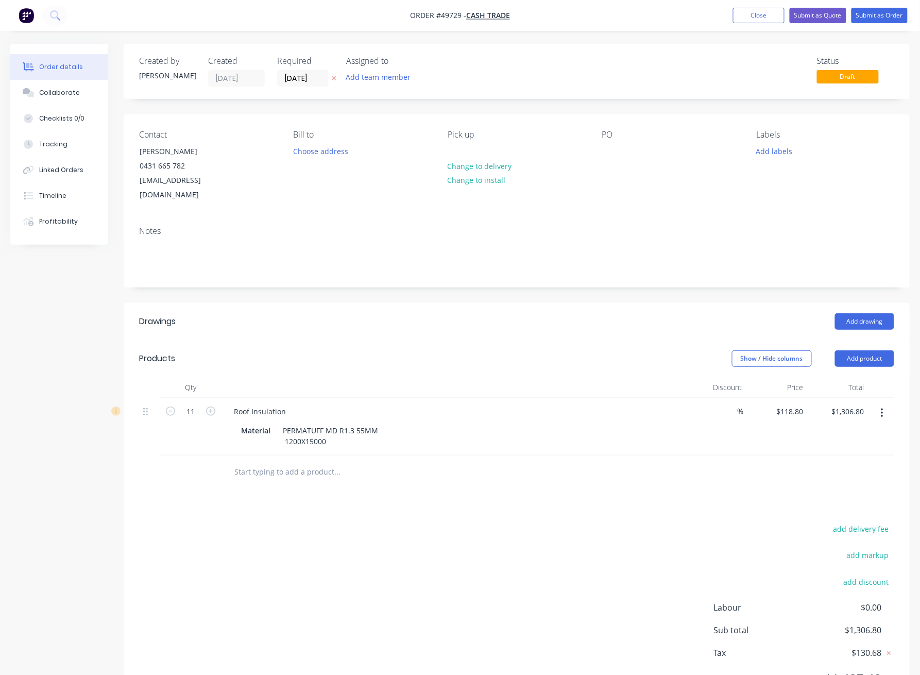
scroll to position [39, 0]
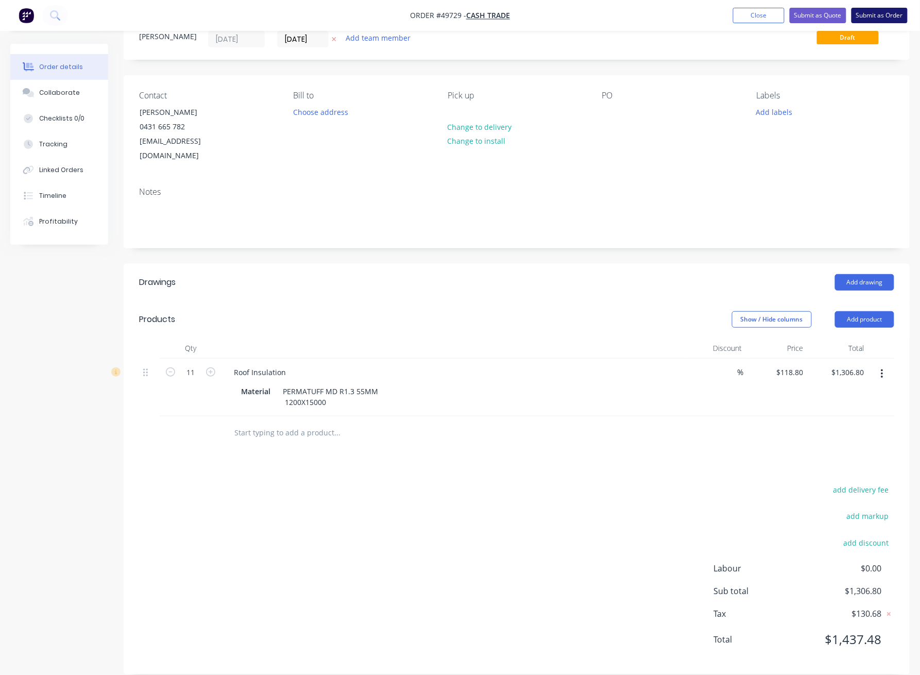
click at [882, 15] on button "Submit as Order" at bounding box center [880, 15] width 56 height 15
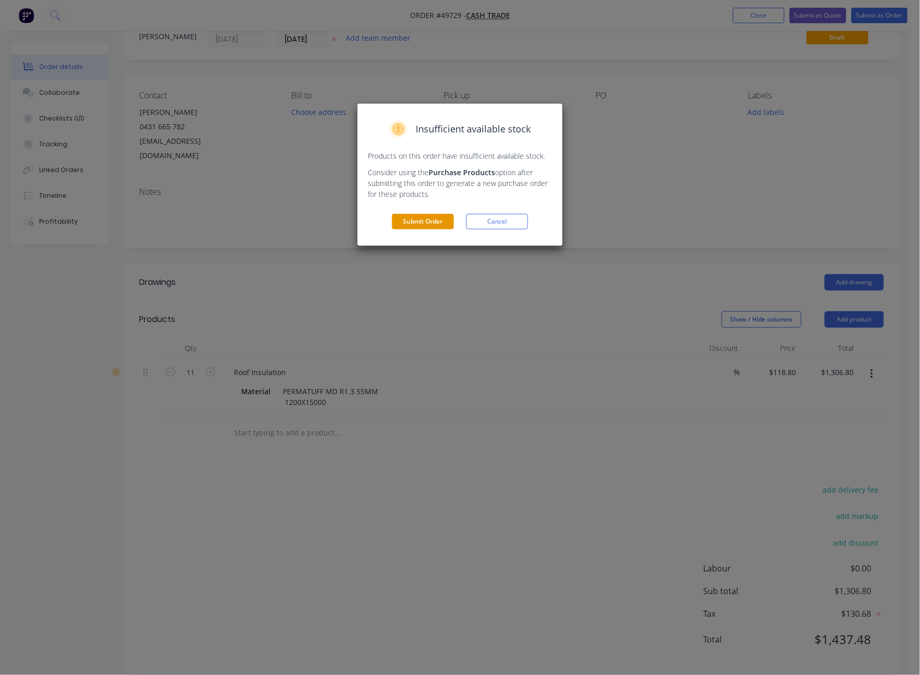
click at [426, 215] on button "Submit Order" at bounding box center [423, 221] width 62 height 15
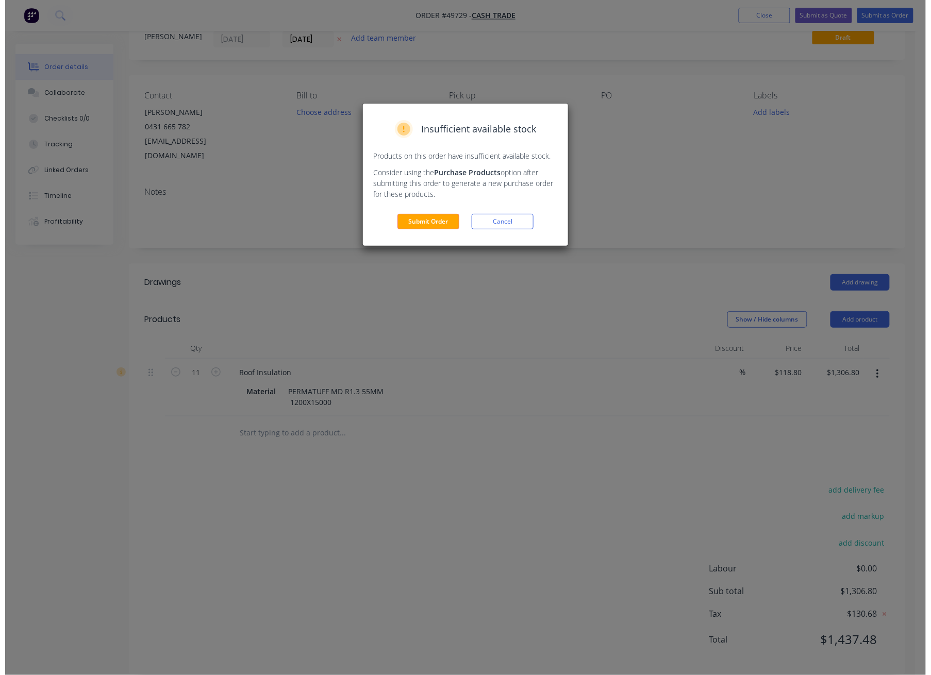
scroll to position [0, 0]
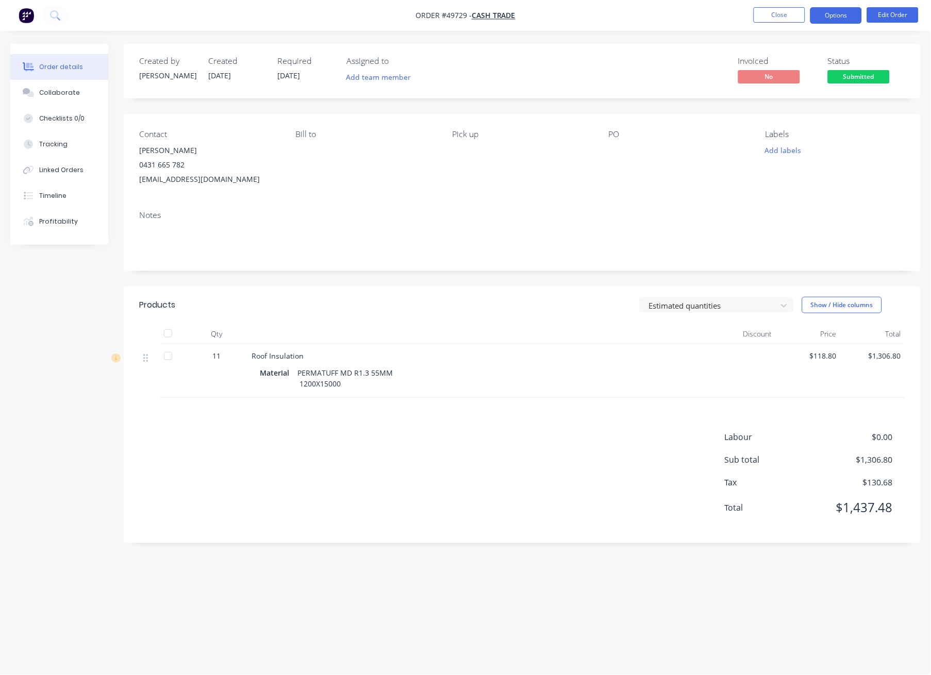
click at [833, 20] on button "Options" at bounding box center [836, 15] width 52 height 16
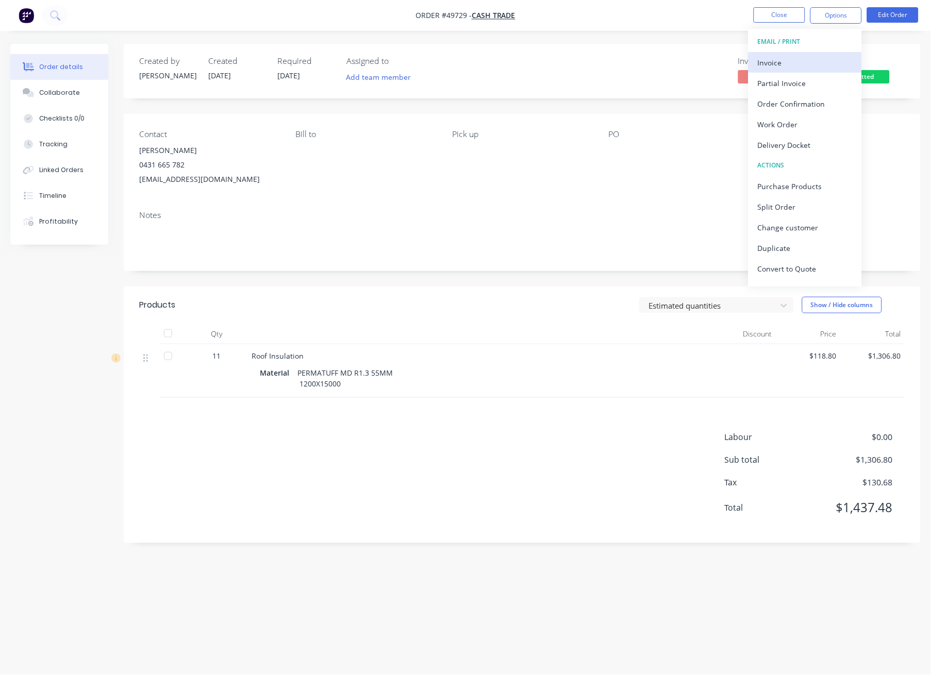
click at [807, 63] on div "Invoice" at bounding box center [805, 62] width 95 height 15
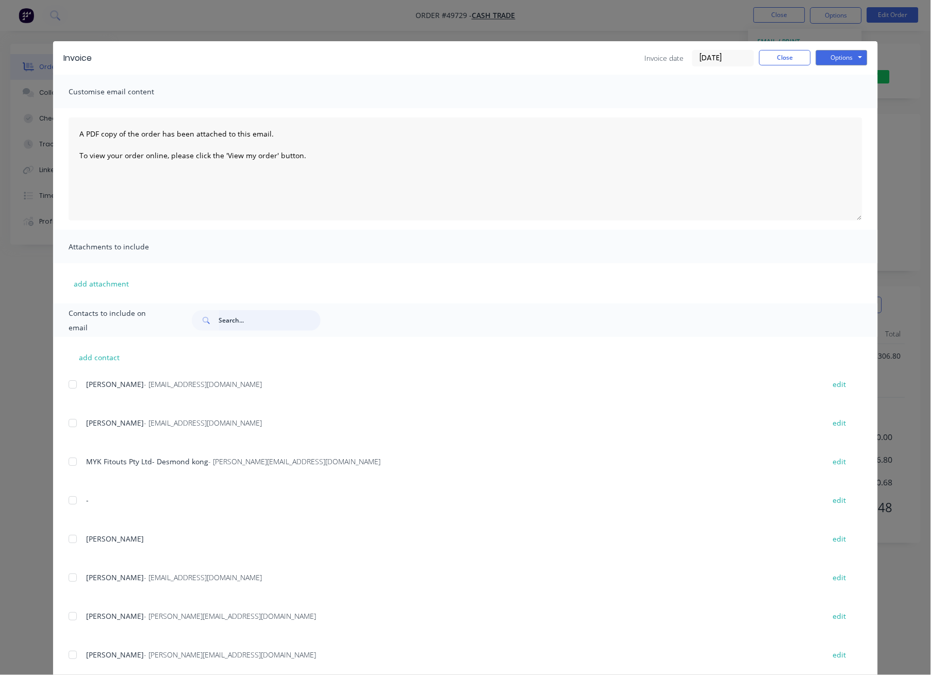
click at [271, 322] on input "text" at bounding box center [270, 320] width 102 height 21
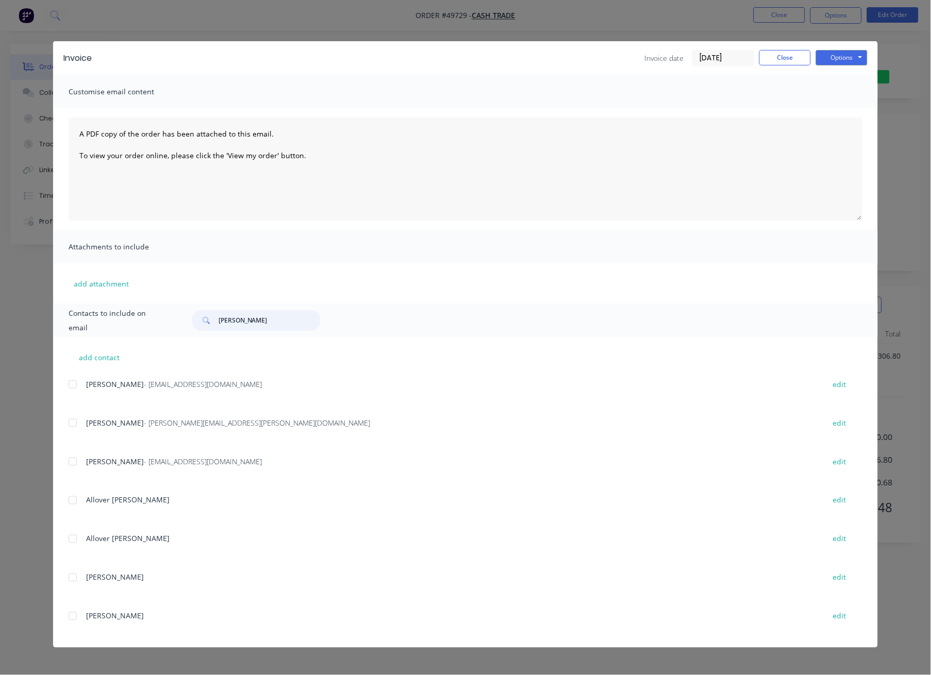
click at [75, 383] on div at bounding box center [72, 384] width 21 height 21
type input "kim"
click at [848, 57] on button "Options" at bounding box center [842, 57] width 52 height 15
click at [853, 97] on button "Print" at bounding box center [849, 93] width 66 height 17
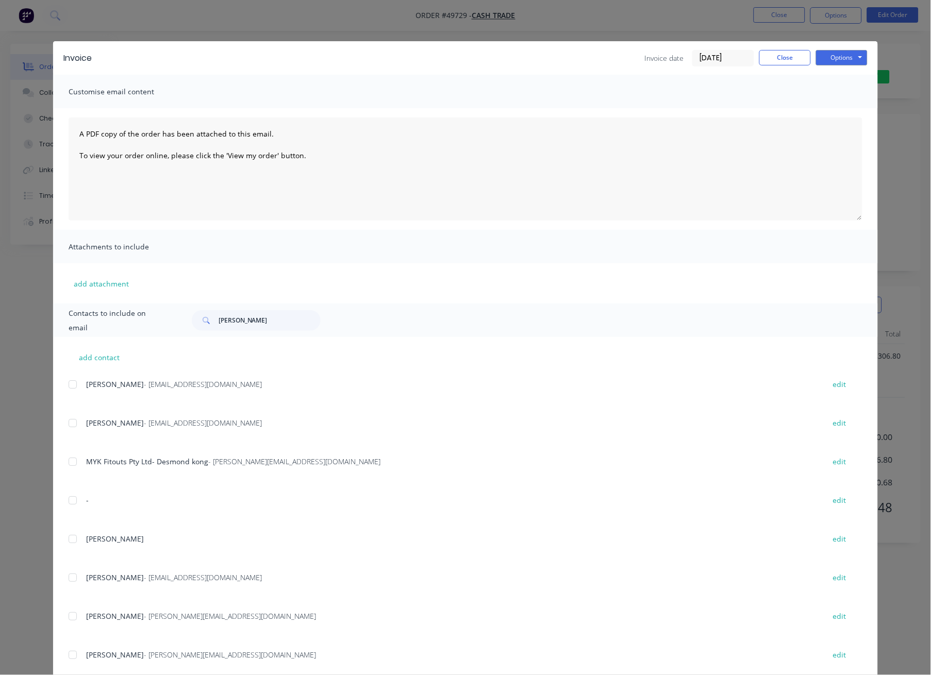
drag, startPoint x: 432, startPoint y: 26, endPoint x: 466, endPoint y: 27, distance: 34.0
click at [434, 26] on div "Invoice Invoice date 25/09/25 Close Options Preview Print Email Customise email…" at bounding box center [465, 337] width 931 height 675
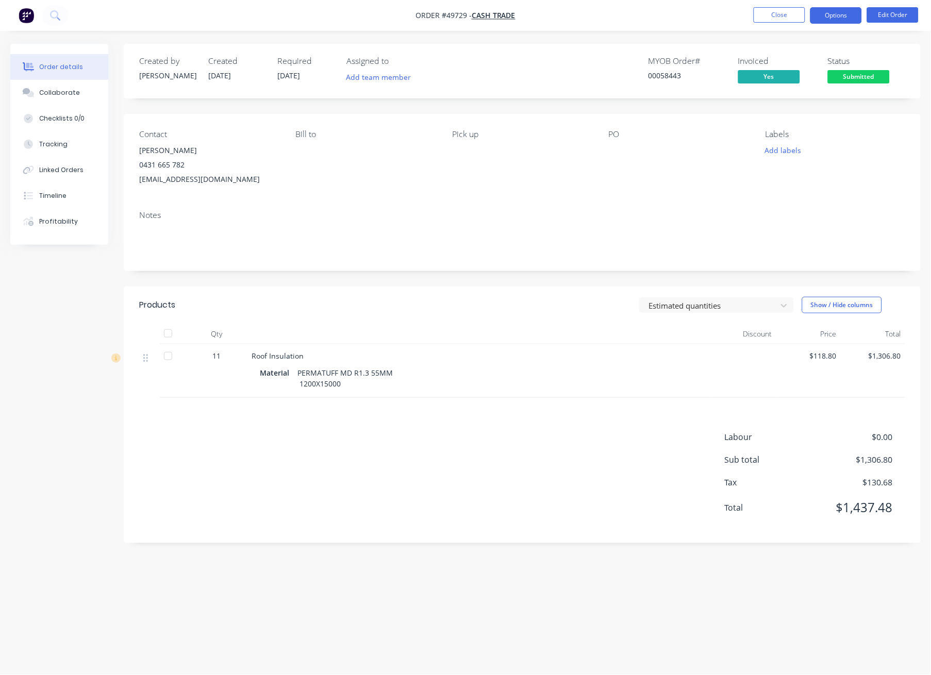
click at [833, 16] on button "Options" at bounding box center [836, 15] width 52 height 16
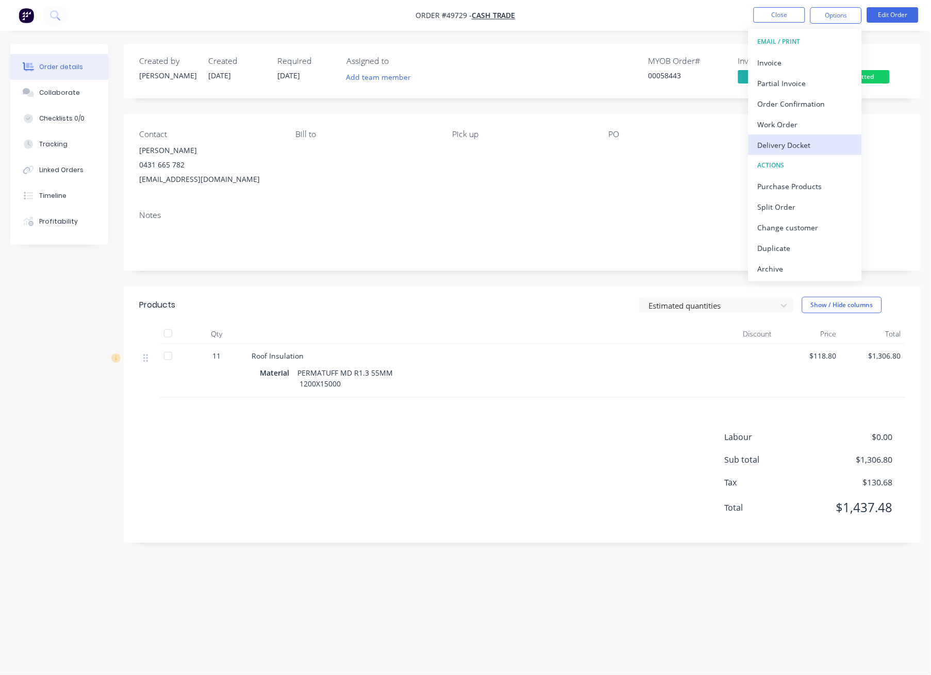
click at [798, 146] on div "Delivery Docket" at bounding box center [805, 145] width 95 height 15
click at [806, 110] on div "Without pricing" at bounding box center [805, 103] width 95 height 15
